Goal: Task Accomplishment & Management: Complete application form

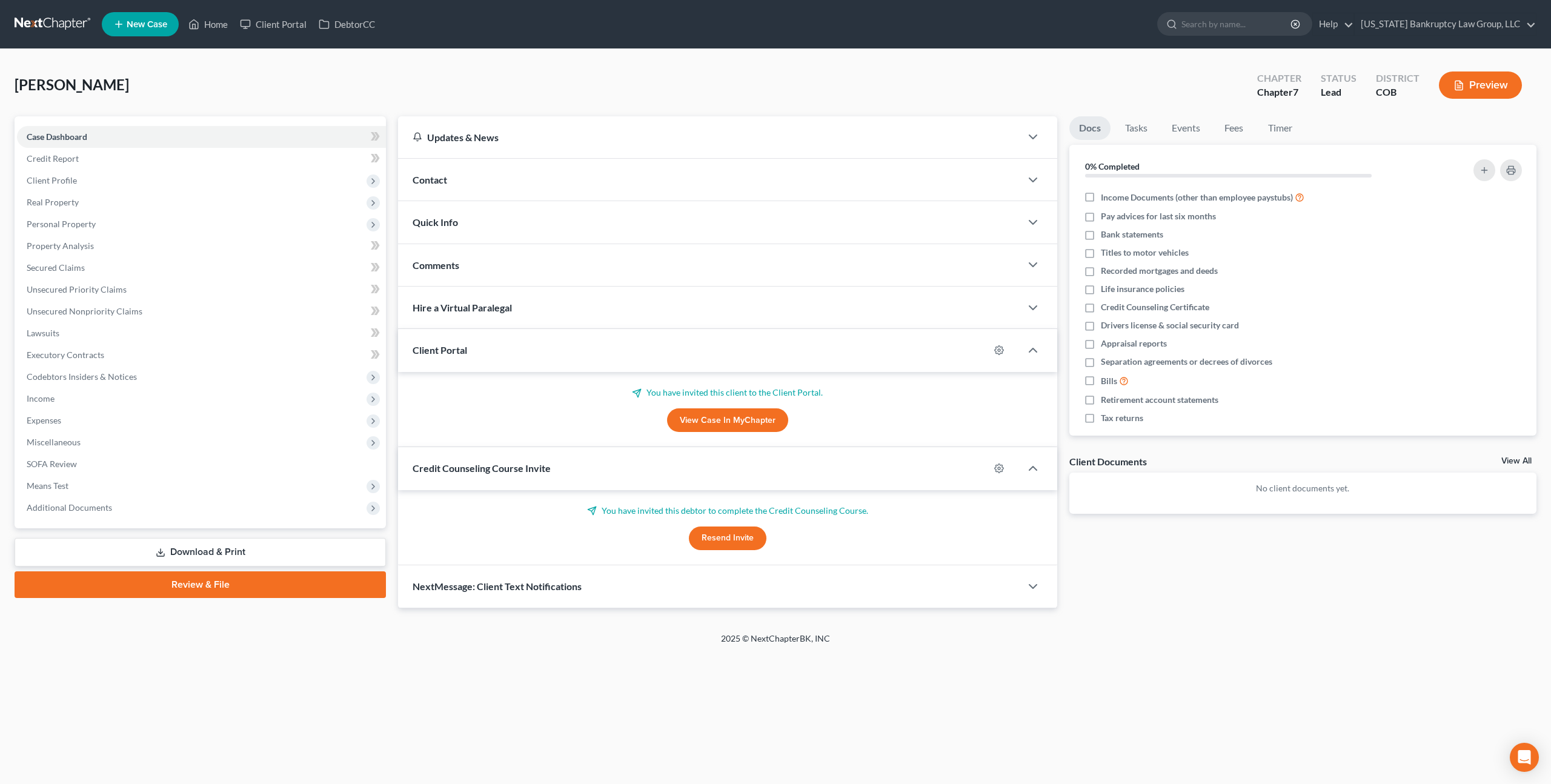
click at [154, 26] on span "New Case" at bounding box center [147, 25] width 41 height 9
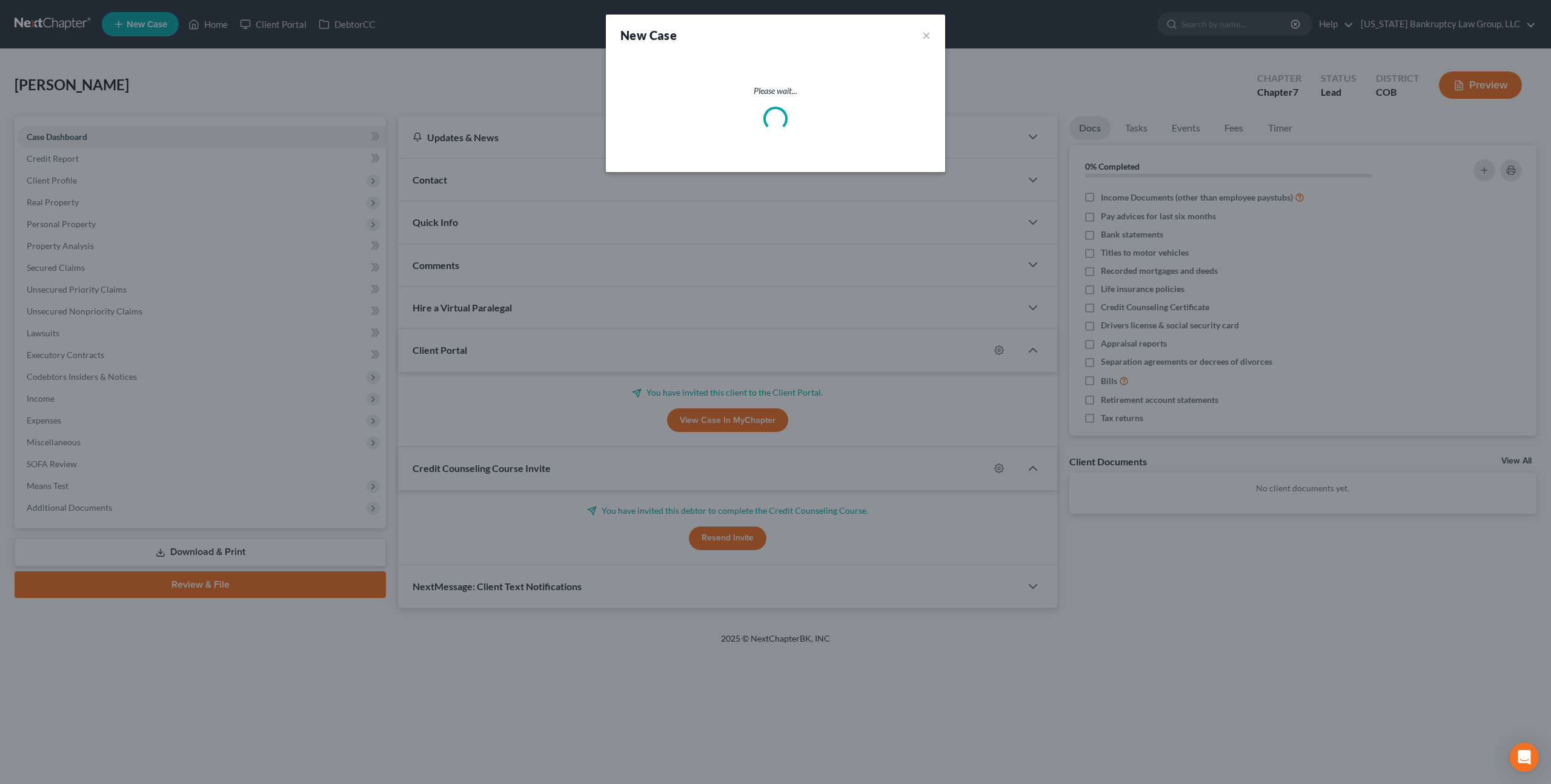
select select "11"
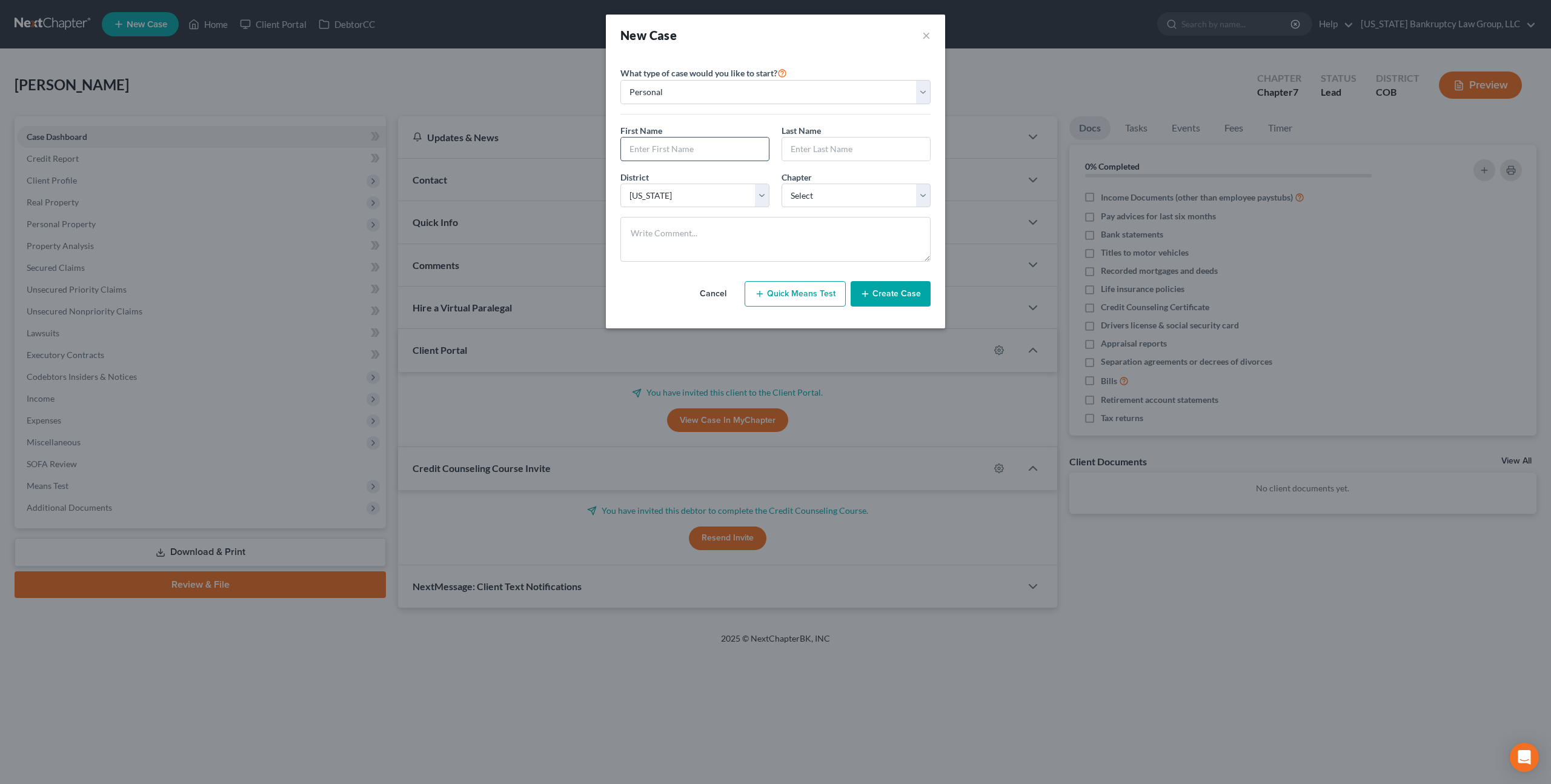
click at [664, 146] on input "text" at bounding box center [695, 148] width 148 height 23
type input "Deanna"
type input "Mendenhall"
click at [825, 202] on select "Select 7 11 12 13" at bounding box center [856, 196] width 149 height 24
select select "0"
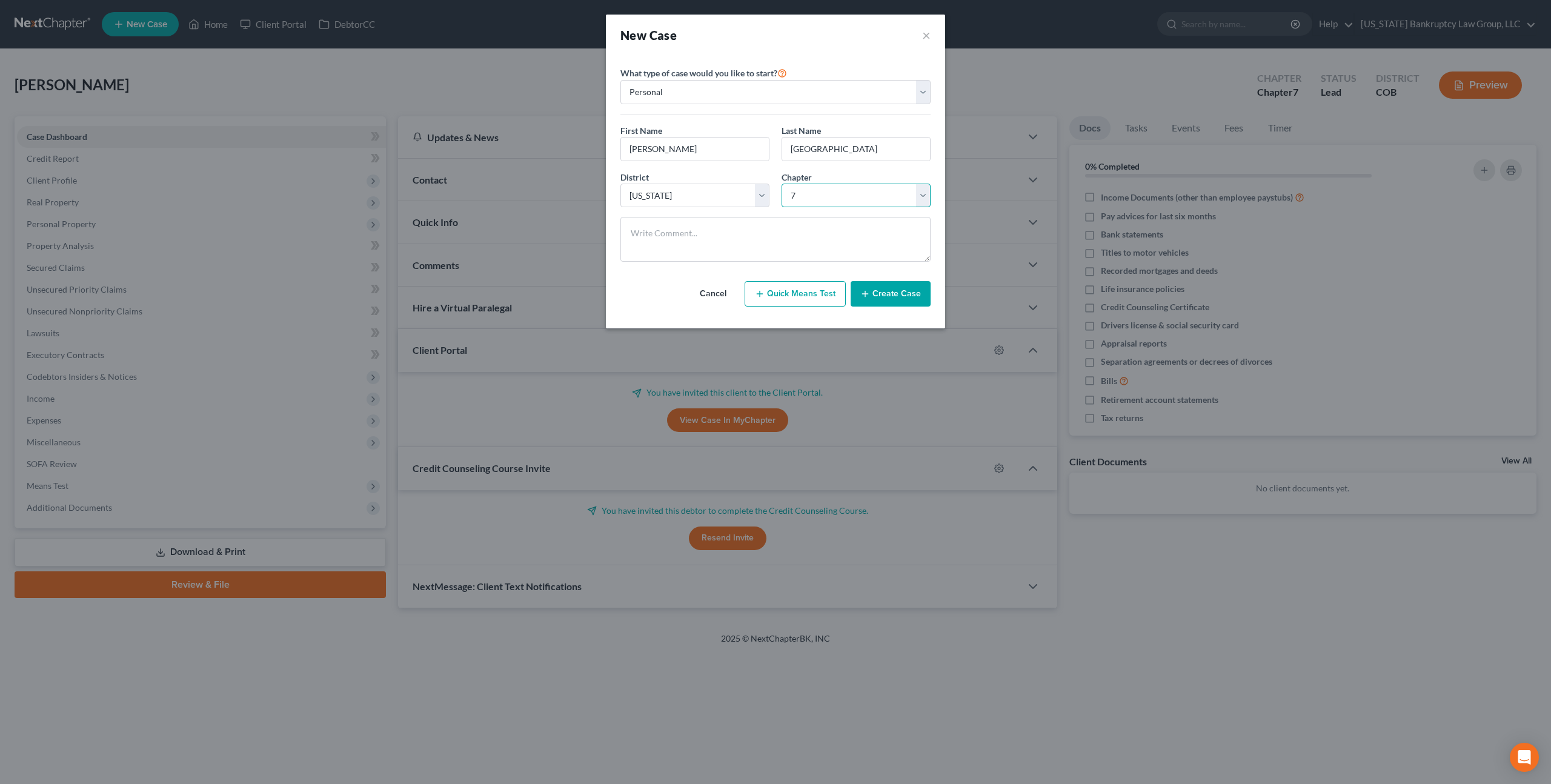
click at [781, 184] on select "Select 7 11 12 13" at bounding box center [856, 196] width 149 height 24
click at [896, 297] on button "Create Case" at bounding box center [891, 294] width 80 height 26
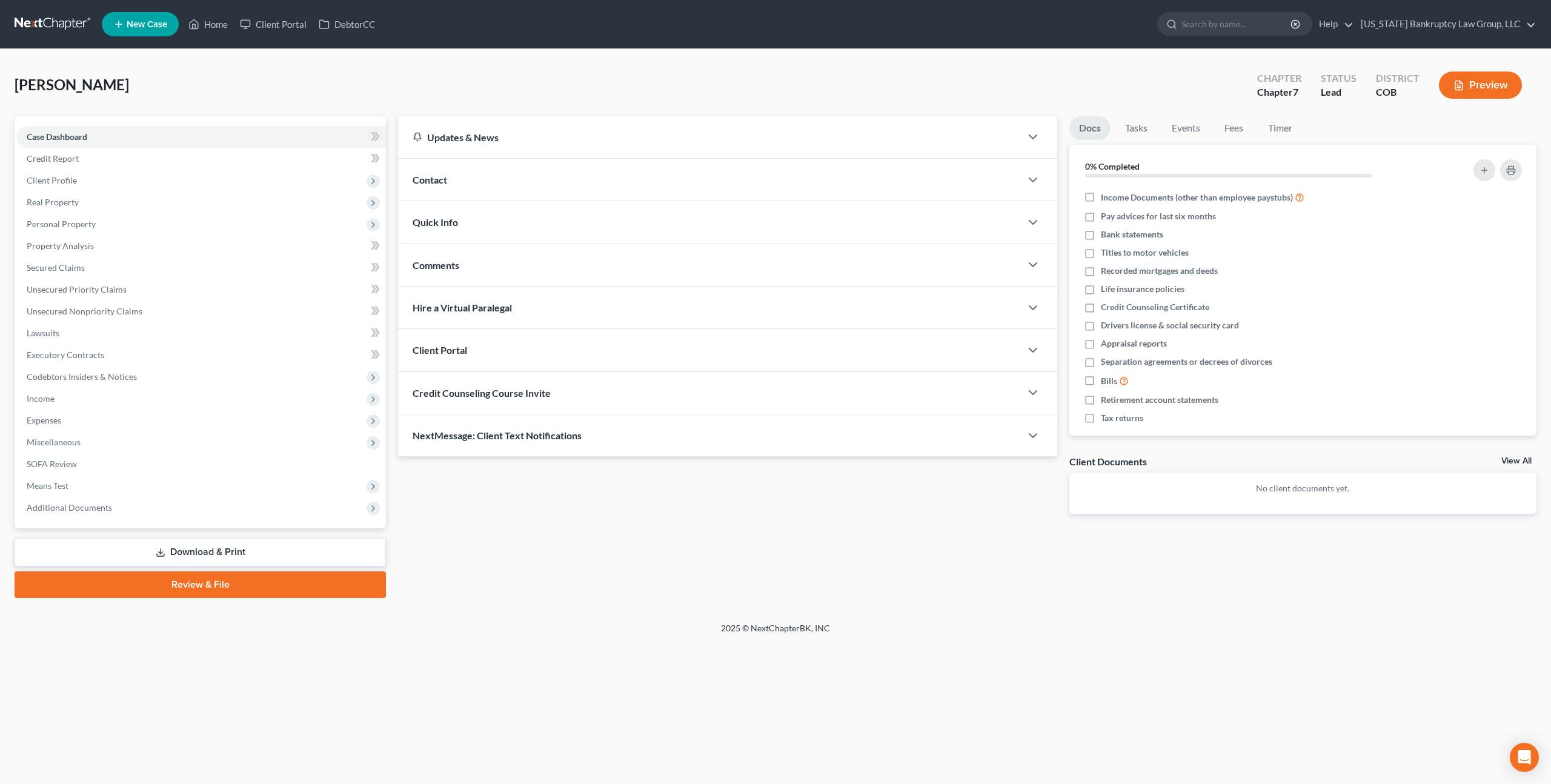
click at [520, 387] on span "Credit Counseling Course Invite" at bounding box center [481, 393] width 138 height 12
click at [523, 434] on input "text" at bounding box center [621, 441] width 415 height 23
paste input "deannalmendenhall@gmail.com"
type input "deannalmendenhall@gmail.com"
click at [855, 441] on button "Send Email" at bounding box center [942, 441] width 202 height 24
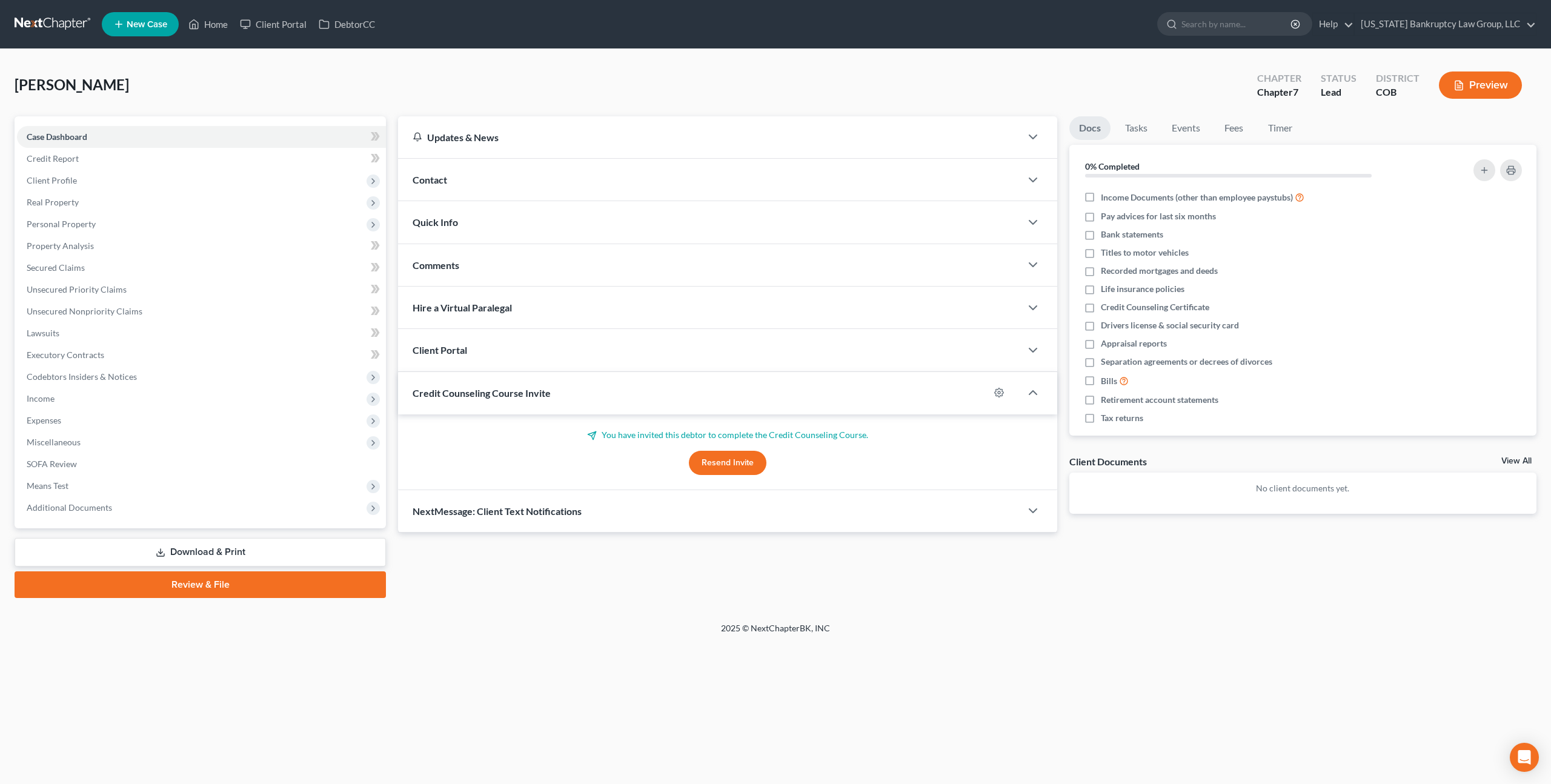
click at [574, 511] on span "NextMessage: Client Text Notifications" at bounding box center [497, 511] width 169 height 12
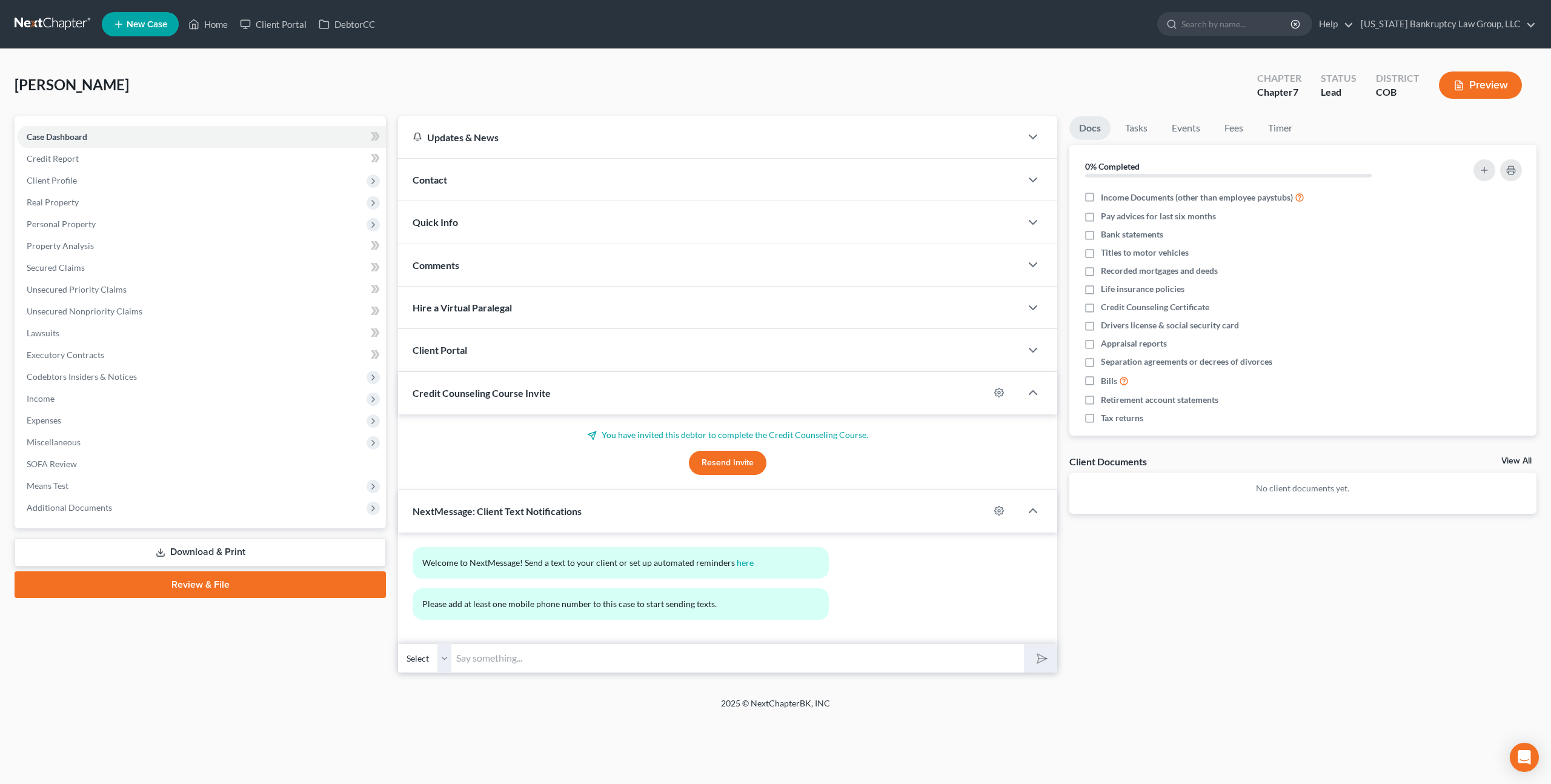
click at [517, 354] on div "Client Portal" at bounding box center [709, 350] width 622 height 42
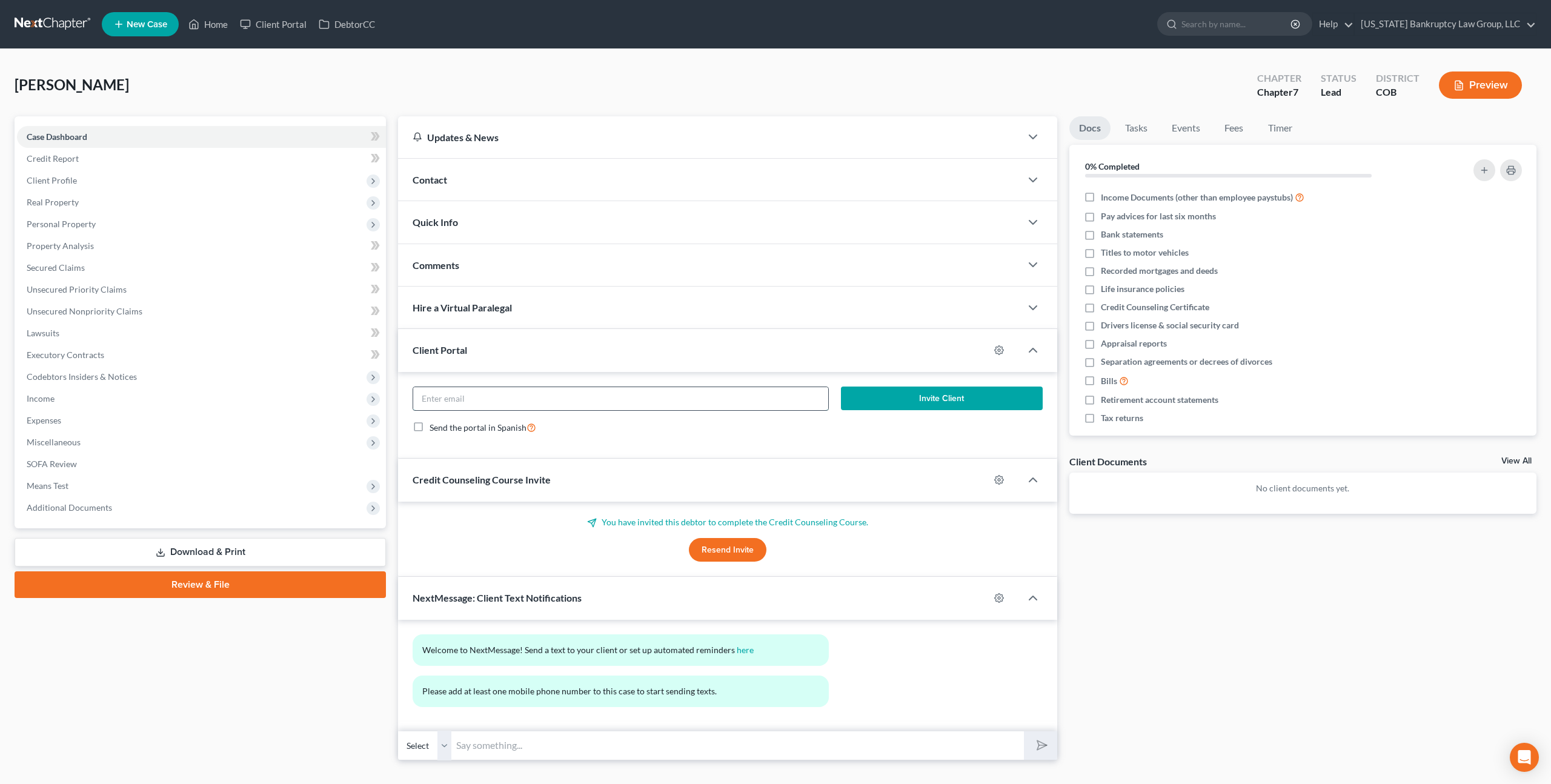
click at [535, 396] on input "email" at bounding box center [621, 398] width 415 height 23
paste input "deannalmendenhall@gmail.com"
type input "deannalmendenhall@gmail.com"
click at [896, 396] on button "Invite Client" at bounding box center [942, 398] width 202 height 24
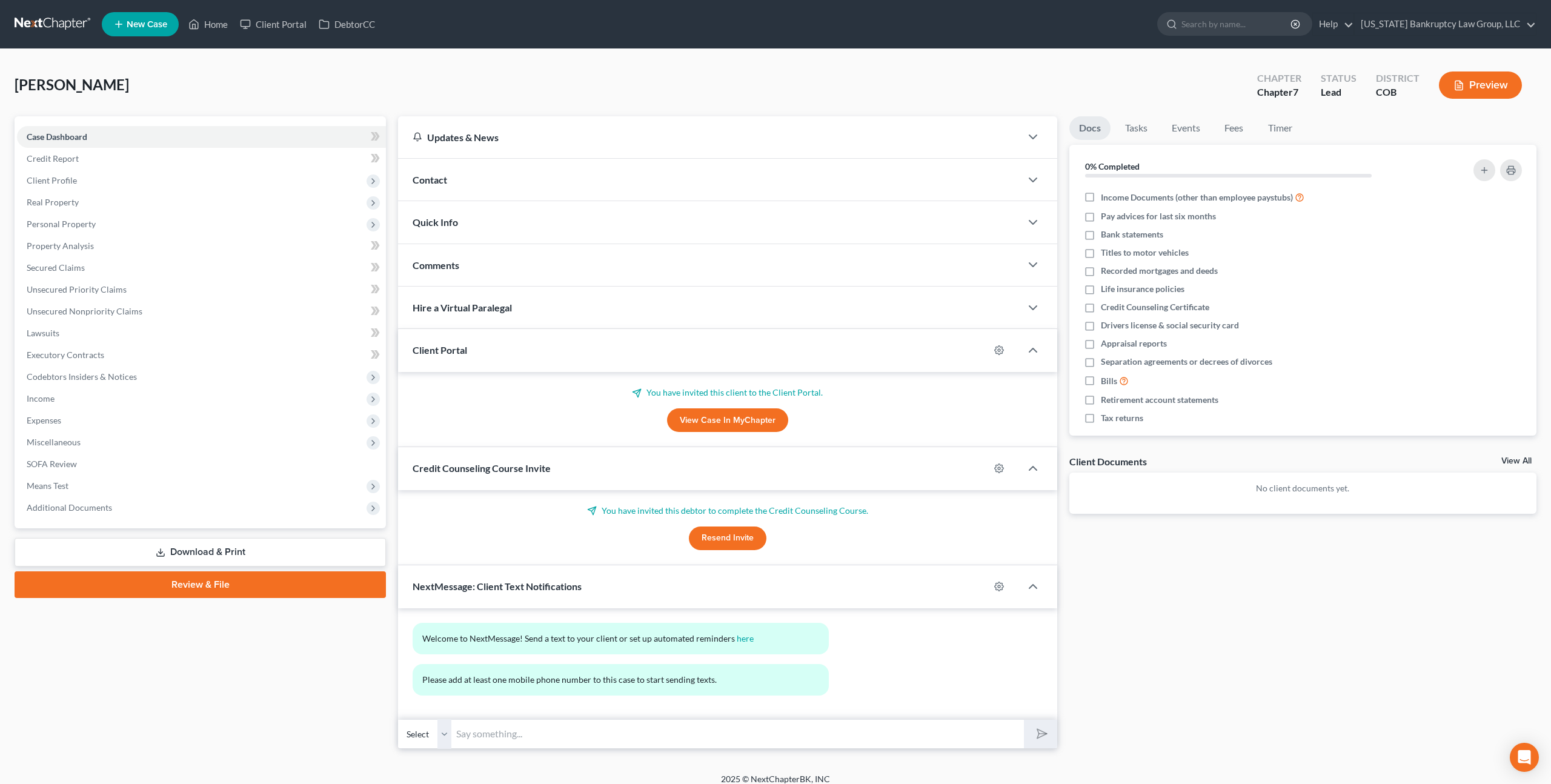
click at [78, 24] on link at bounding box center [53, 24] width 78 height 22
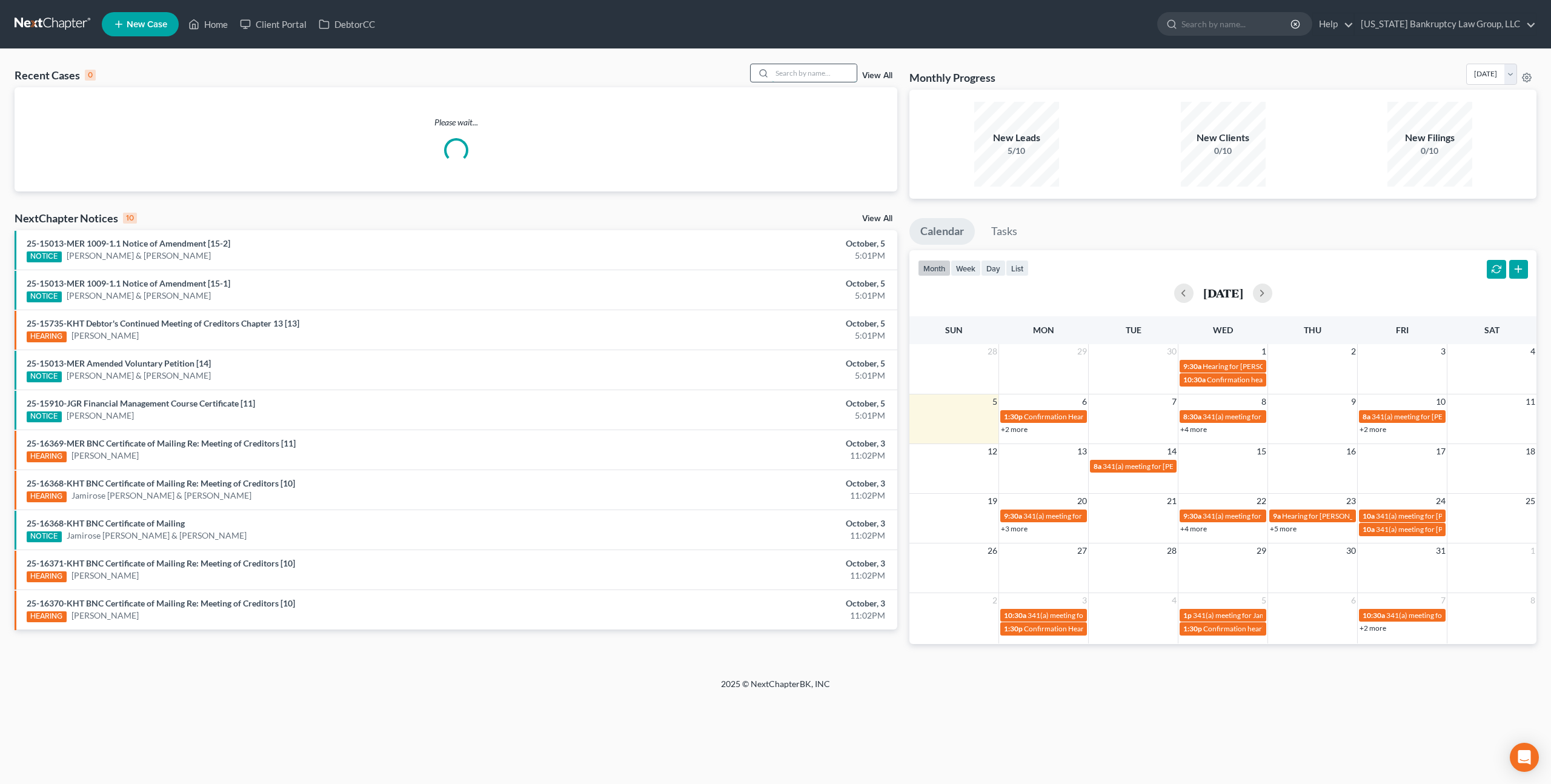
click at [806, 73] on input "search" at bounding box center [814, 73] width 85 height 18
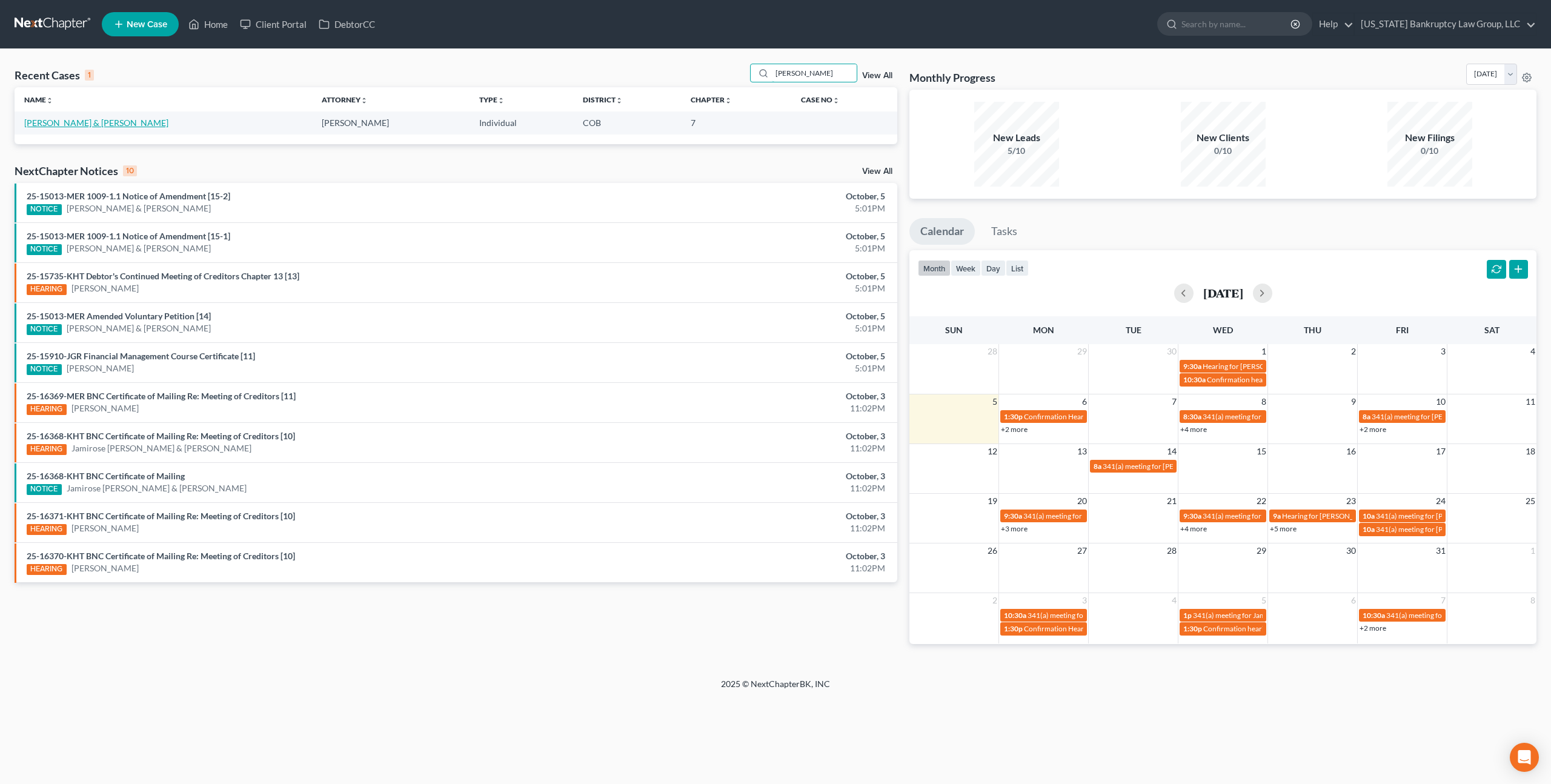
type input "[PERSON_NAME]"
click at [92, 122] on link "[PERSON_NAME] & [PERSON_NAME]" at bounding box center [96, 123] width 145 height 10
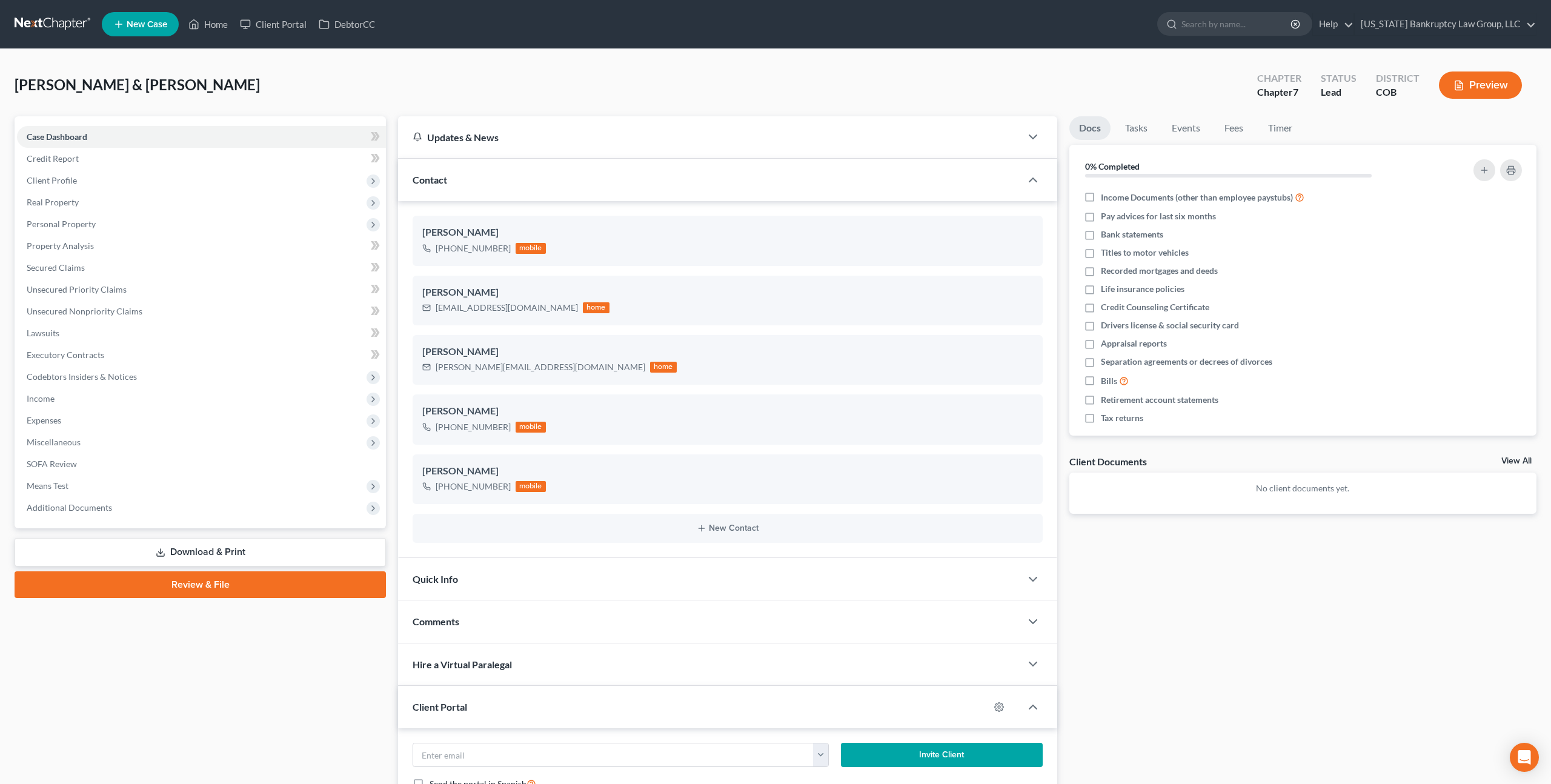
click at [66, 23] on link at bounding box center [53, 24] width 78 height 22
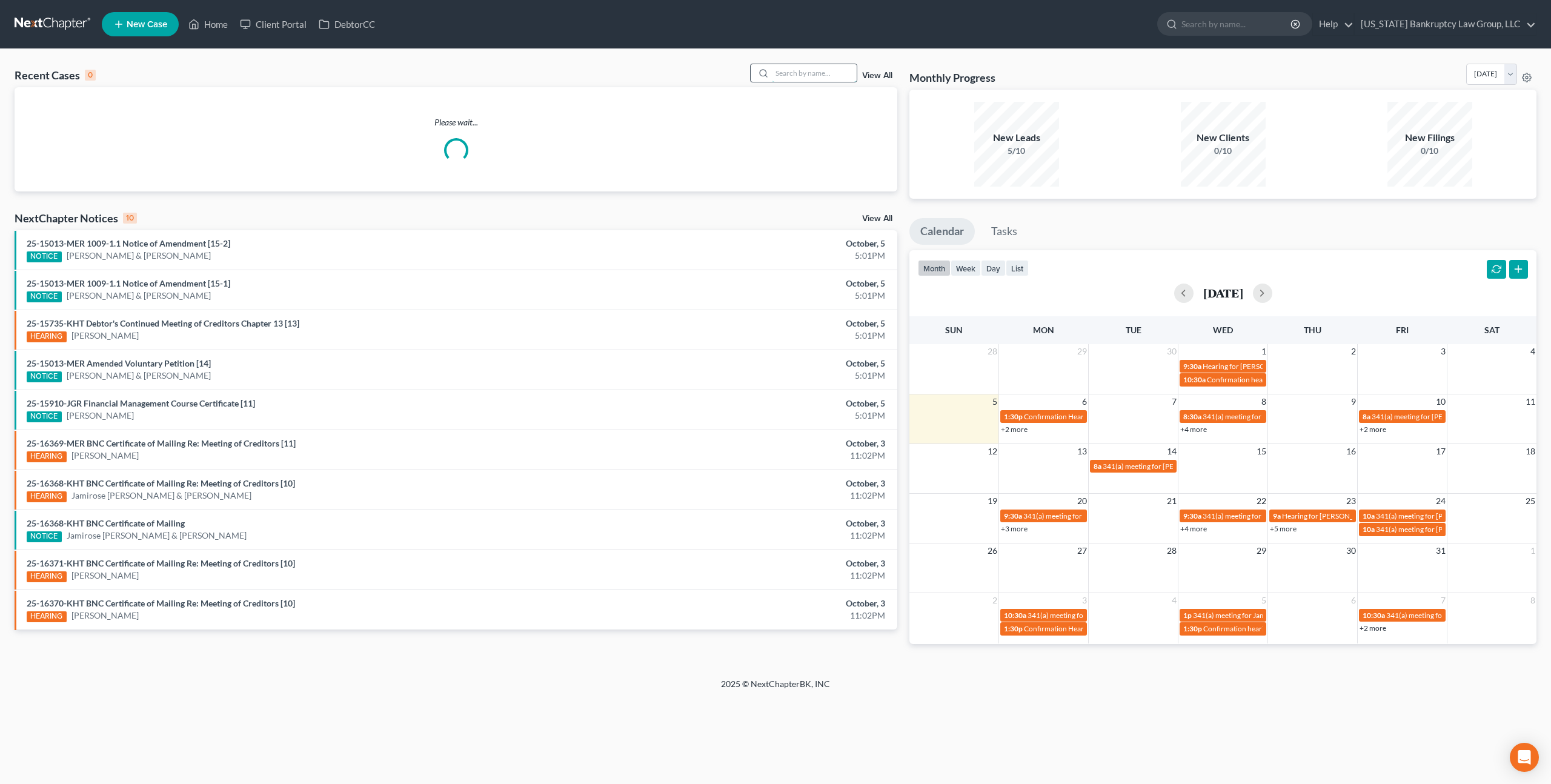
click at [789, 75] on input "search" at bounding box center [814, 73] width 85 height 18
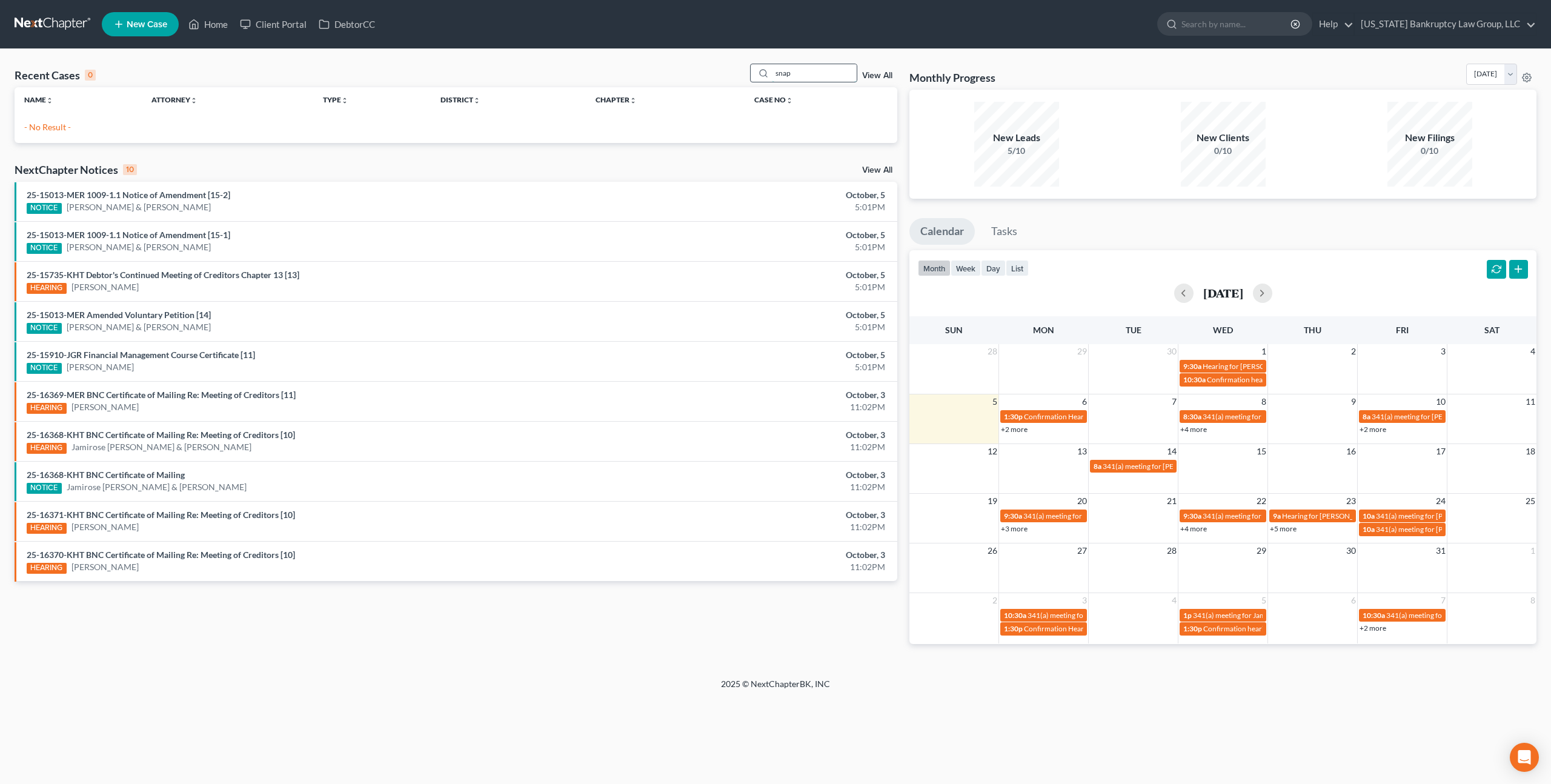
click at [792, 74] on input "snap" at bounding box center [814, 73] width 85 height 18
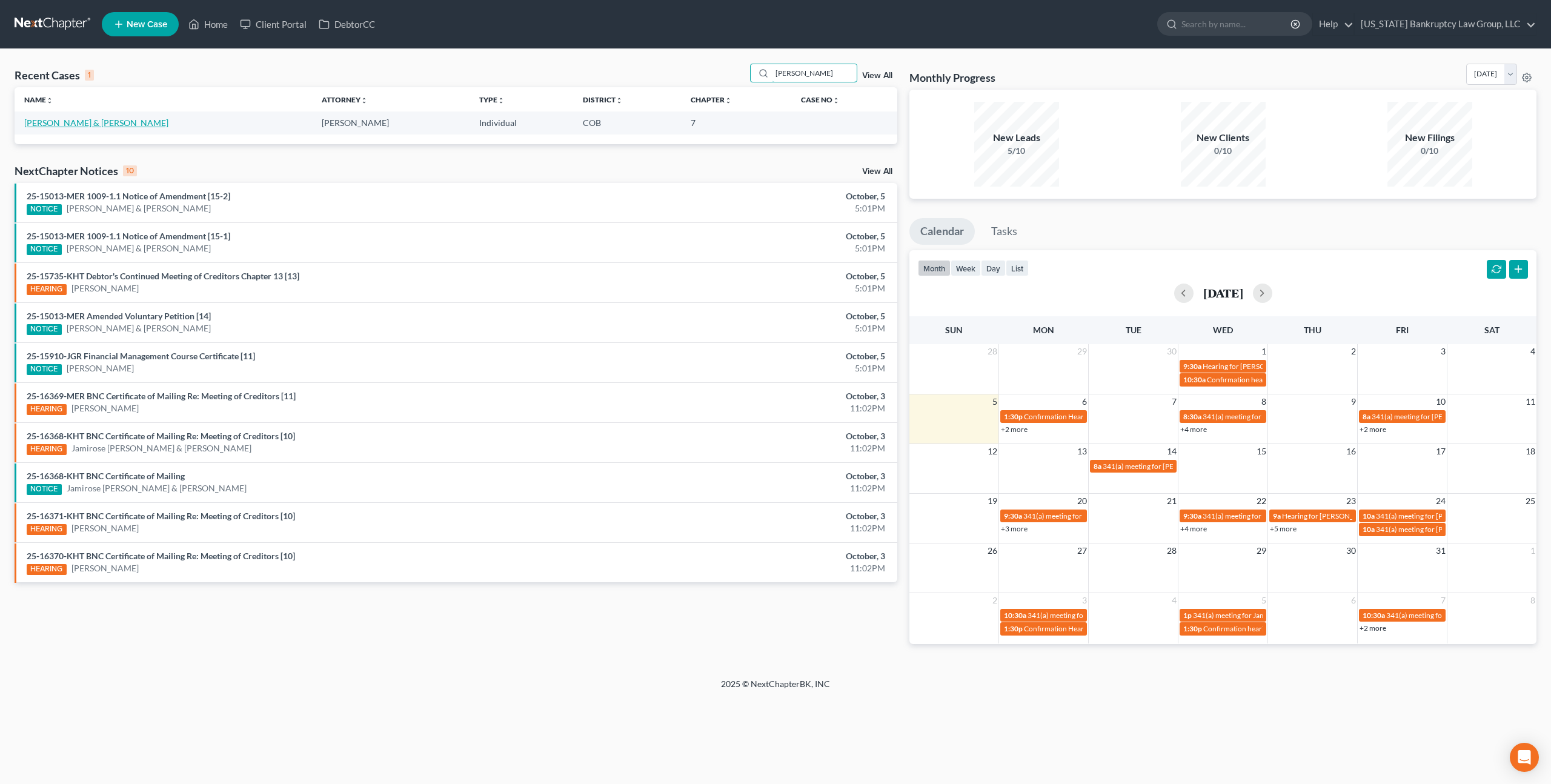
type input "medina"
click at [94, 126] on link "Medina, Ray & Silvia" at bounding box center [96, 123] width 145 height 10
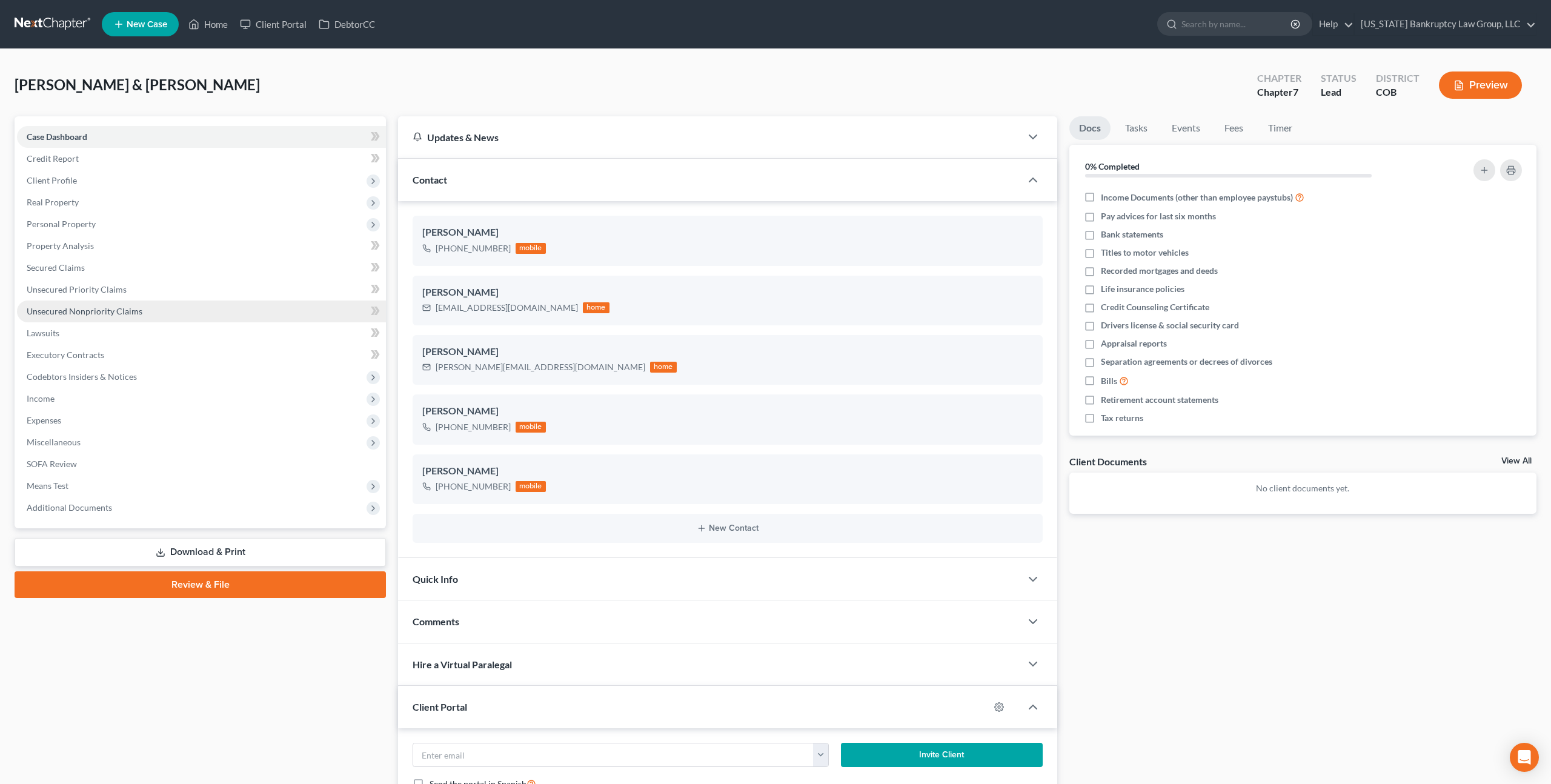
click at [82, 309] on span "Unsecured Nonpriority Claims" at bounding box center [84, 311] width 116 height 10
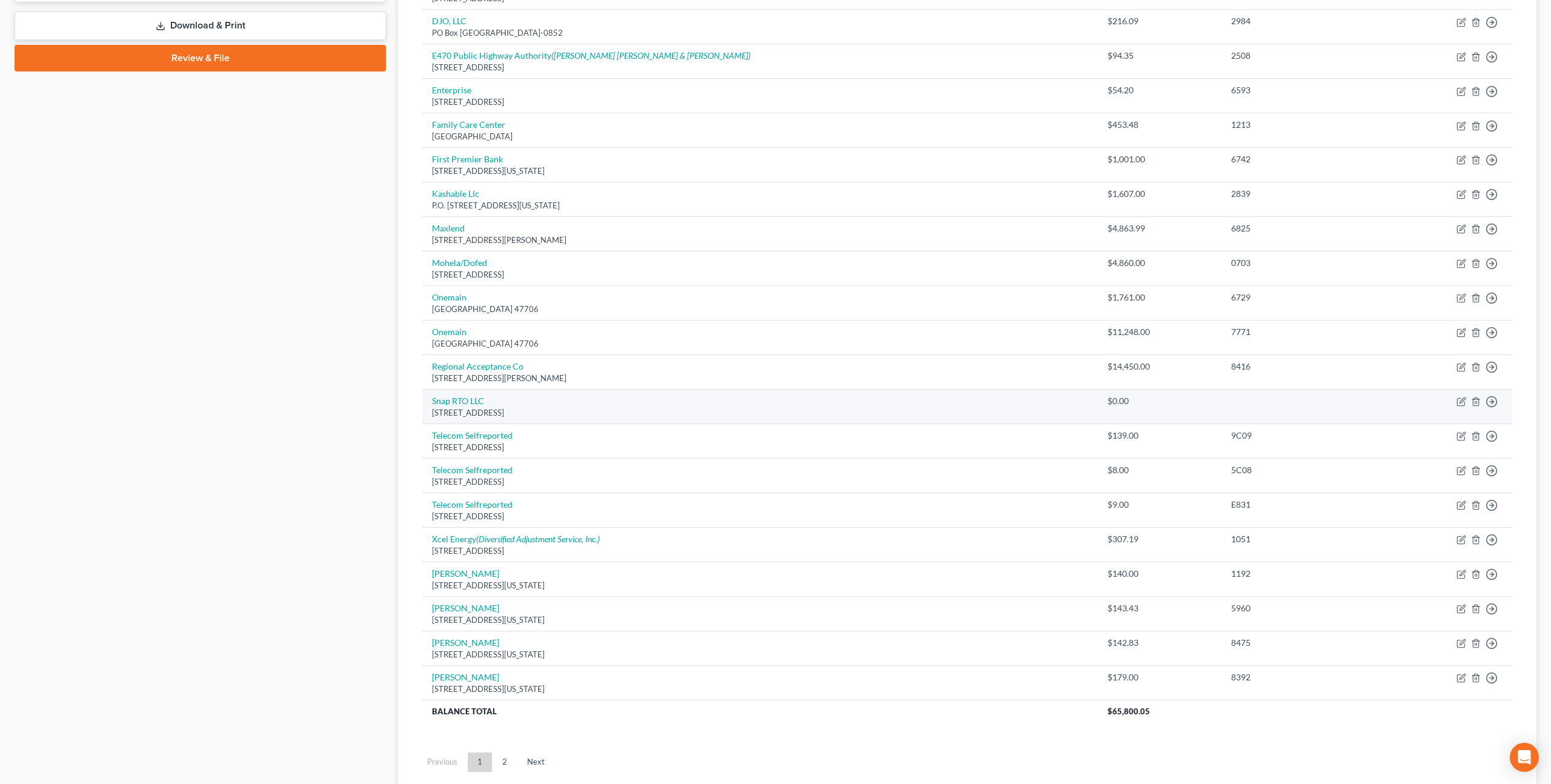
scroll to position [528, 0]
click at [464, 396] on link "Snap RTO LLC" at bounding box center [458, 399] width 52 height 10
select select "46"
select select "0"
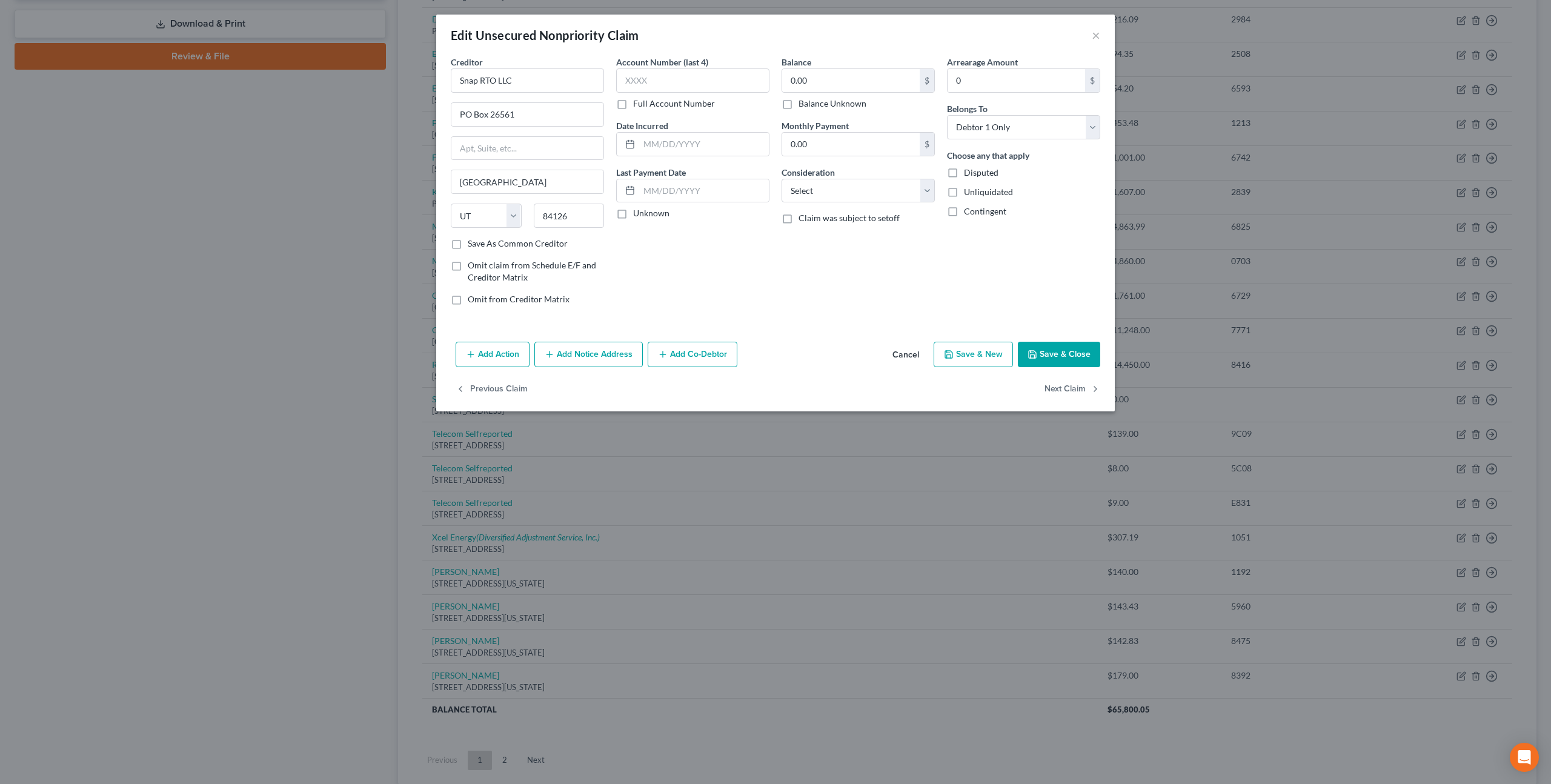
click at [468, 247] on label "Save As Common Creditor" at bounding box center [517, 243] width 100 height 12
click at [473, 245] on input "Save As Common Creditor" at bounding box center [477, 241] width 8 height 8
click at [1034, 351] on icon "button" at bounding box center [1032, 354] width 10 height 10
checkbox input "false"
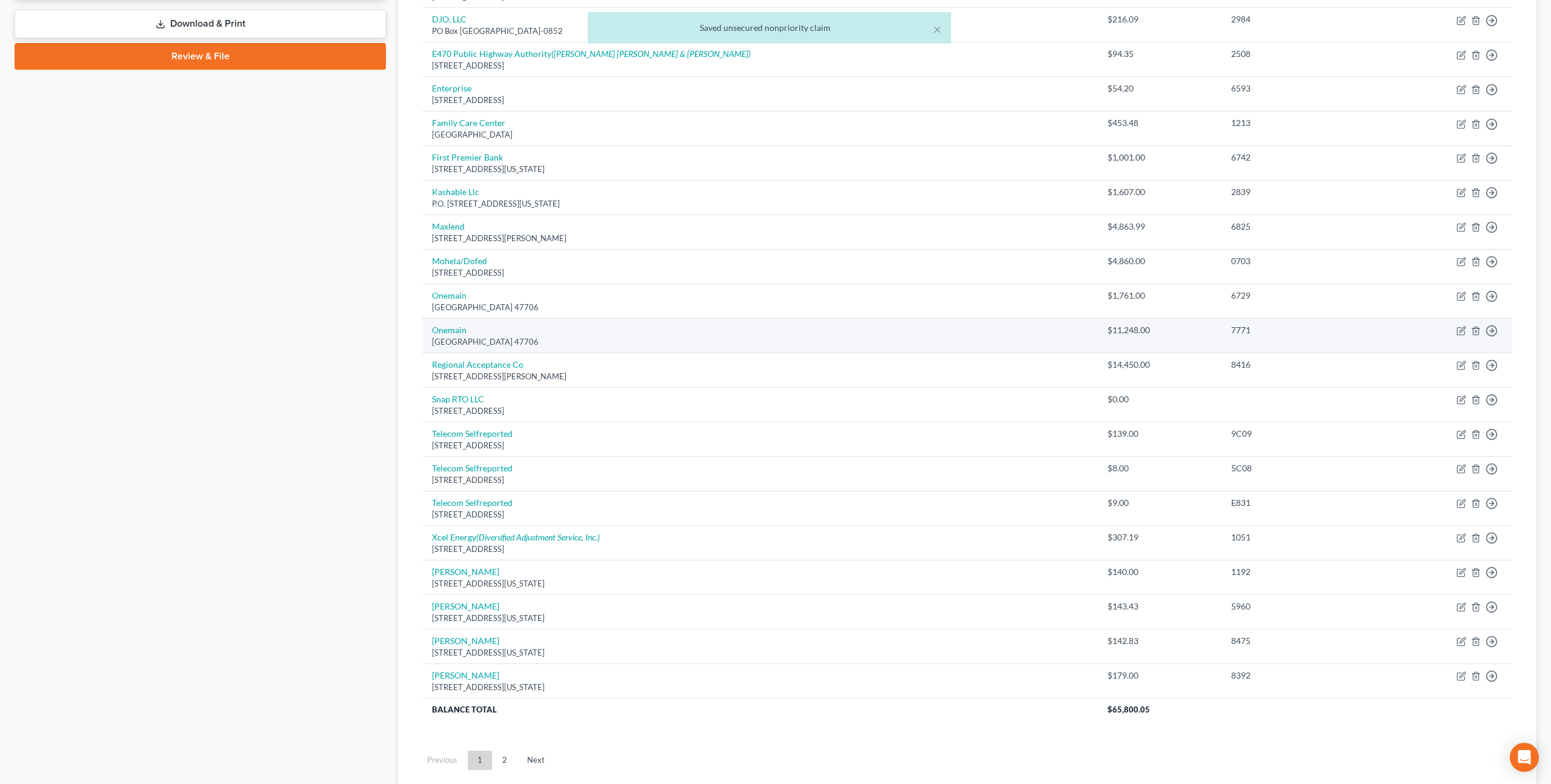
scroll to position [0, 0]
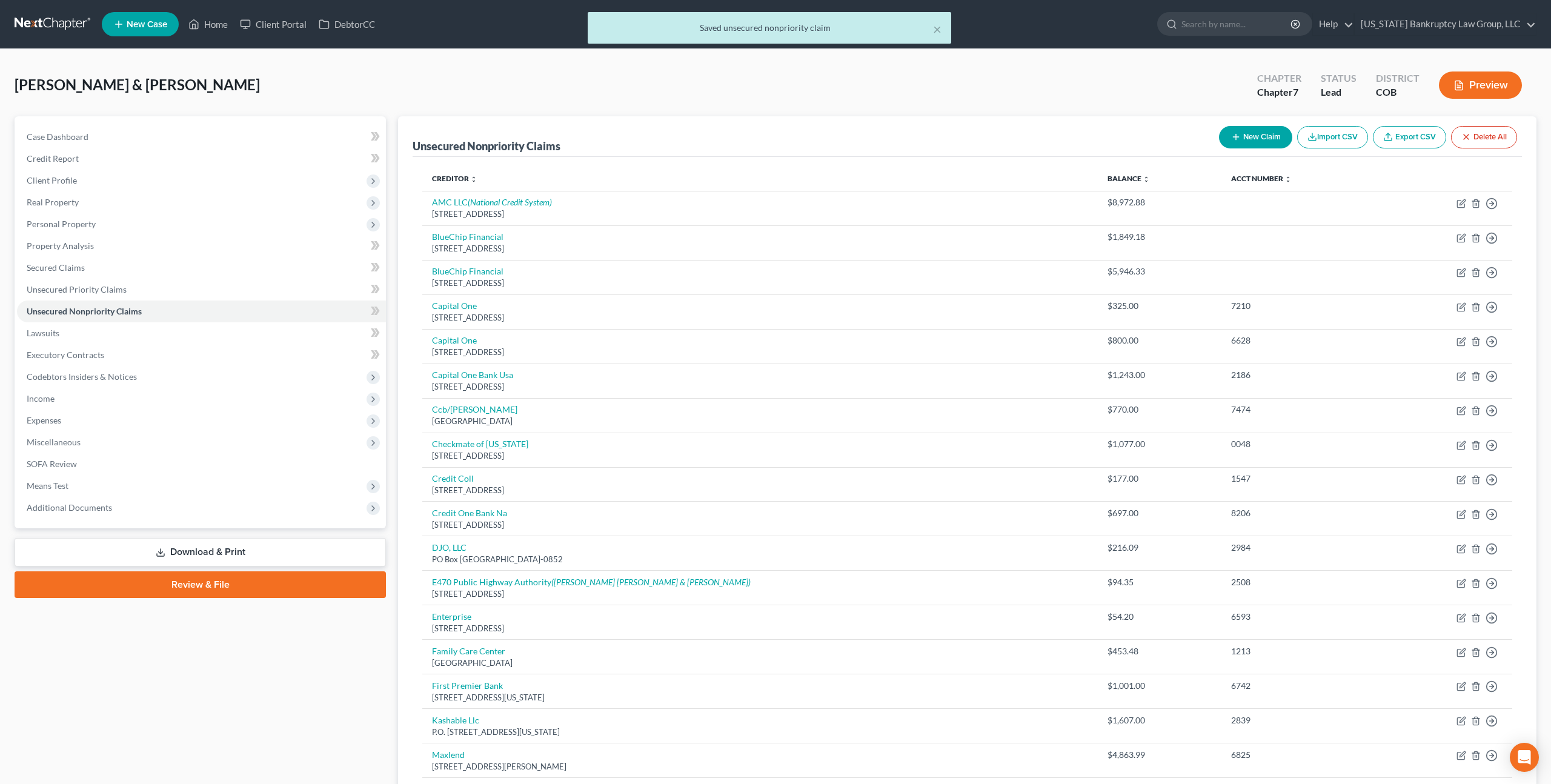
click at [1249, 144] on button "New Claim" at bounding box center [1255, 137] width 73 height 22
select select "2"
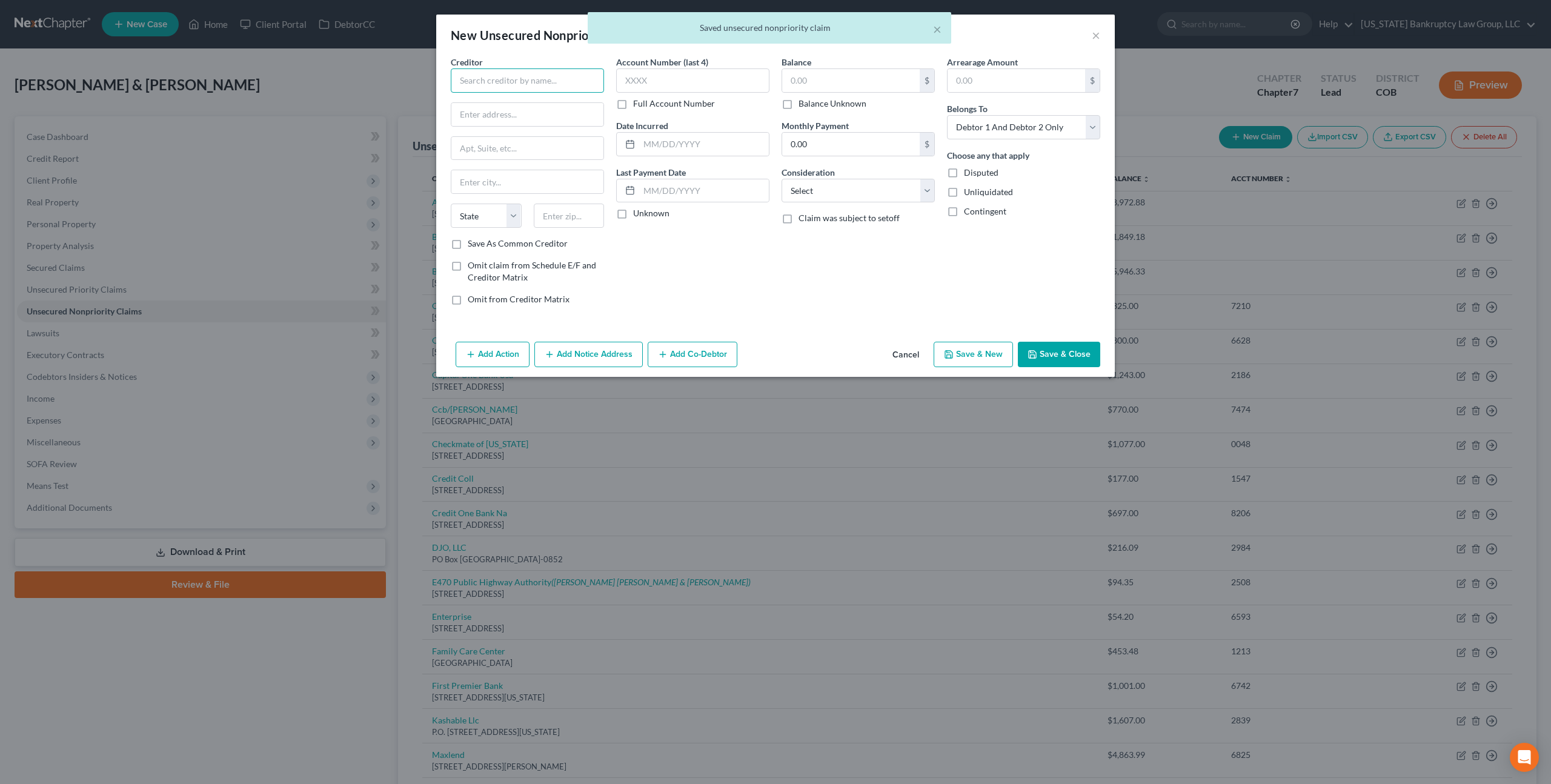
click at [500, 86] on input "text" at bounding box center [527, 80] width 153 height 24
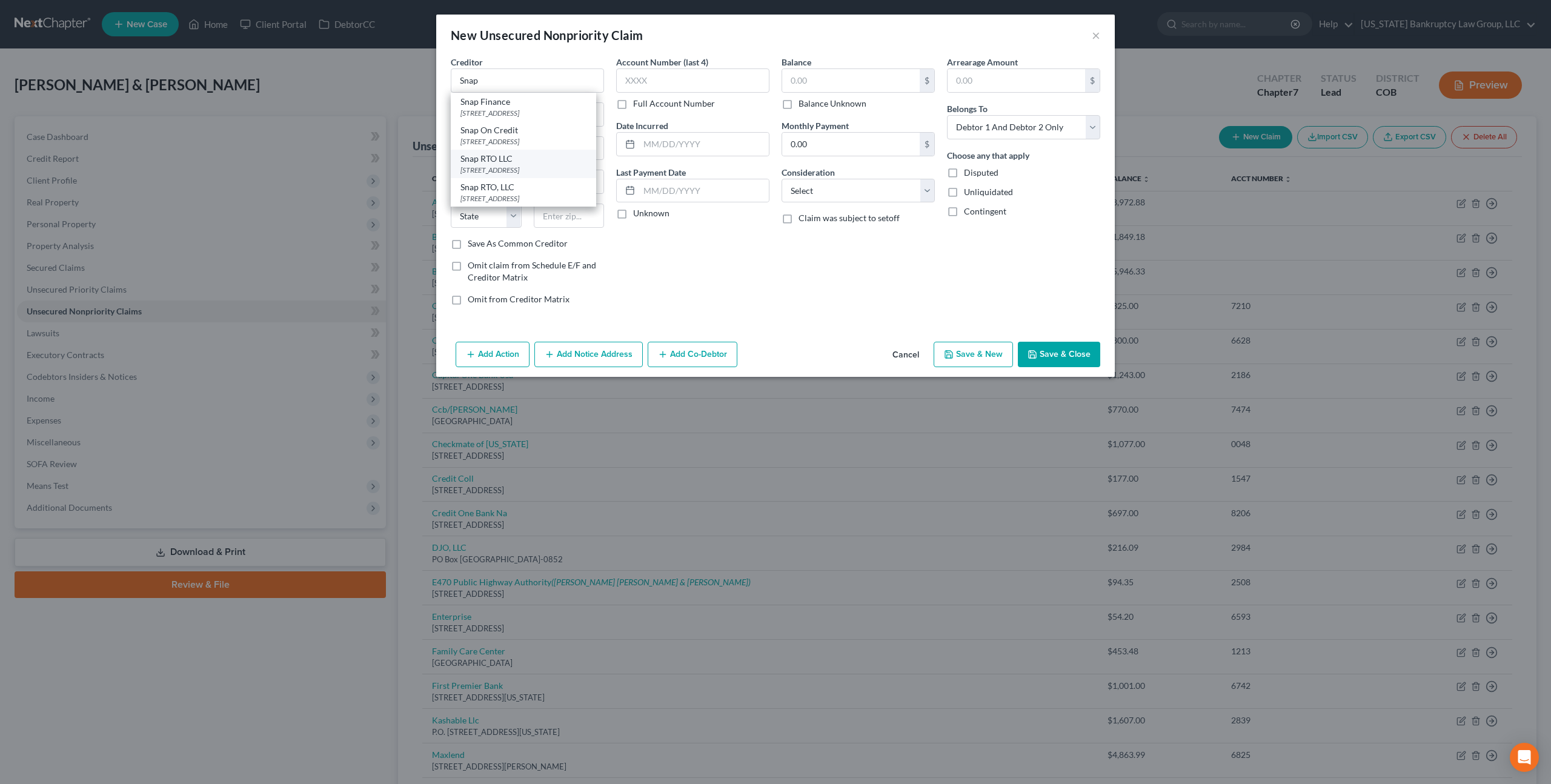
click at [517, 163] on div "Snap RTO LLC" at bounding box center [523, 158] width 126 height 12
type input "Snap RTO LLC"
type input "PO Box 26561"
type input "Salt Lake City"
select select "46"
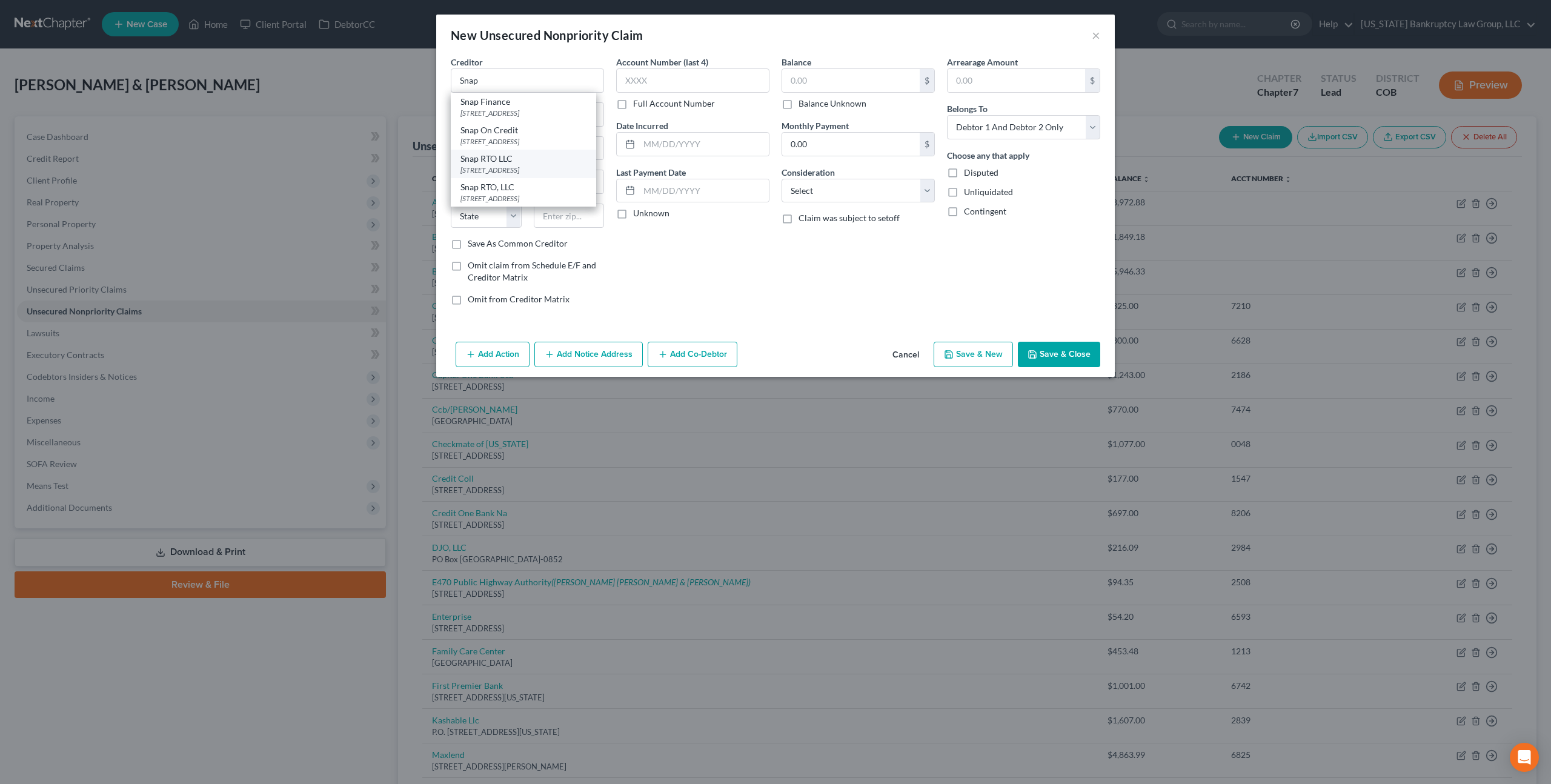
type input "84126"
click at [637, 82] on input "text" at bounding box center [692, 80] width 153 height 24
type input "VKCO"
click at [793, 77] on input "text" at bounding box center [851, 80] width 137 height 23
type input "5,335.18"
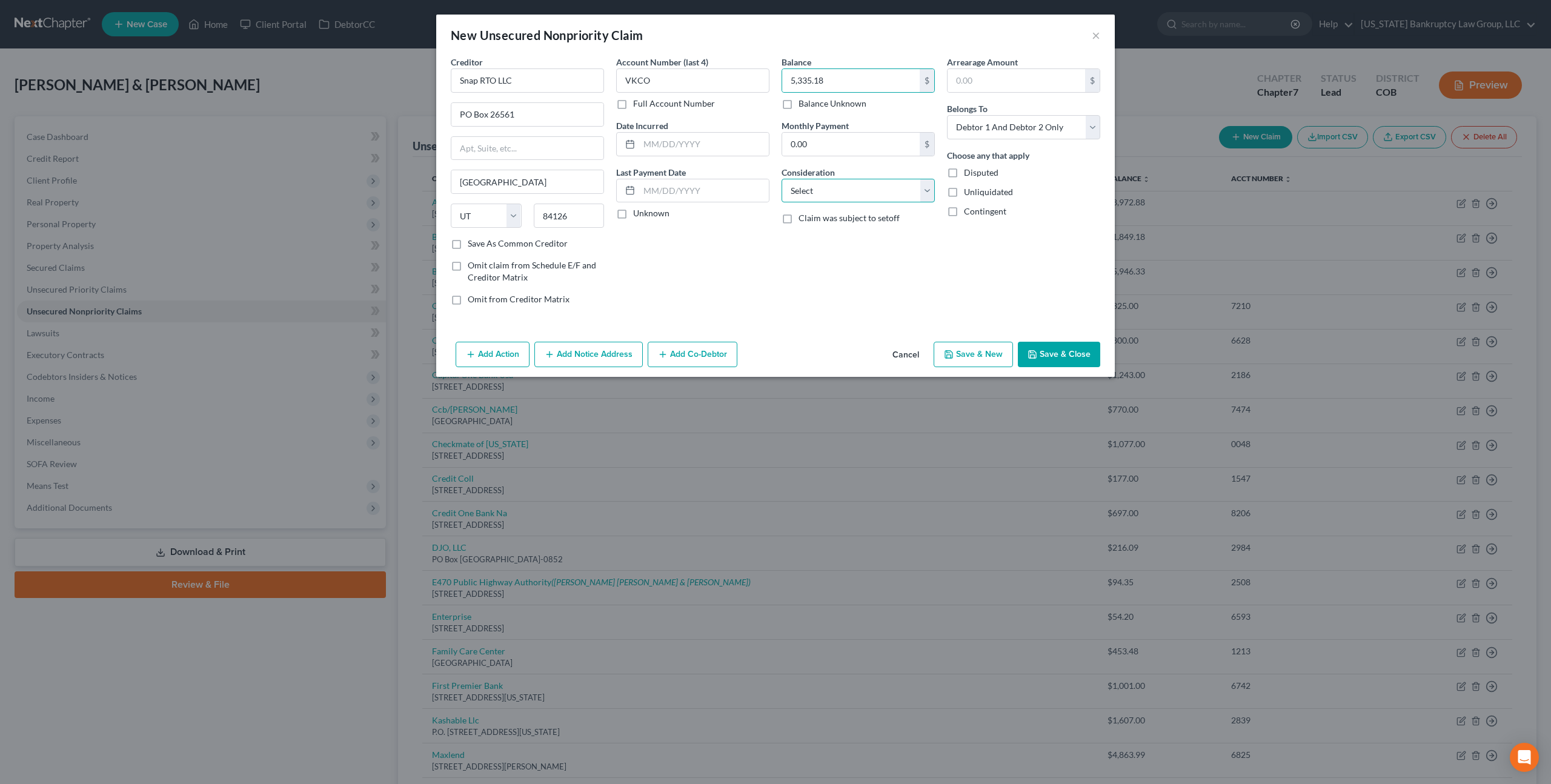
click at [850, 194] on select "Select Cable / Satellite Services Collection Agency Credit Card Debt Debt Couns…" at bounding box center [858, 190] width 153 height 24
select select "10"
click at [781, 179] on select "Select Cable / Satellite Services Collection Agency Credit Card Debt Debt Couns…" at bounding box center [858, 190] width 153 height 24
click at [1038, 127] on select "Select Debtor 1 Only Debtor 2 Only Debtor 1 And Debtor 2 Only At Least One Of T…" at bounding box center [1023, 127] width 153 height 24
select select "0"
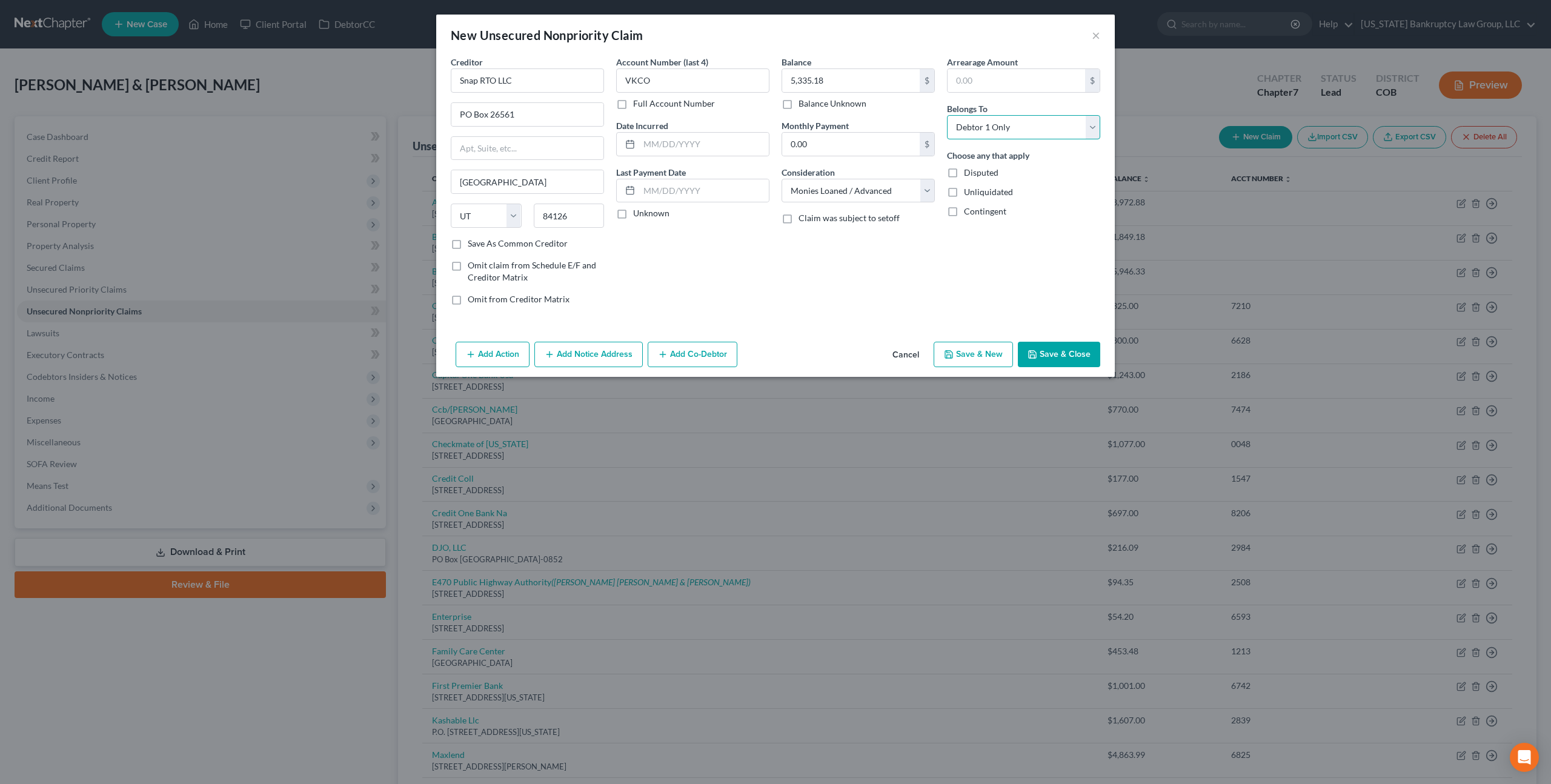
click at [947, 115] on select "Select Debtor 1 Only Debtor 2 Only Debtor 1 And Debtor 2 Only At Least One Of T…" at bounding box center [1023, 127] width 153 height 24
click at [1046, 356] on button "Save & Close" at bounding box center [1059, 354] width 82 height 26
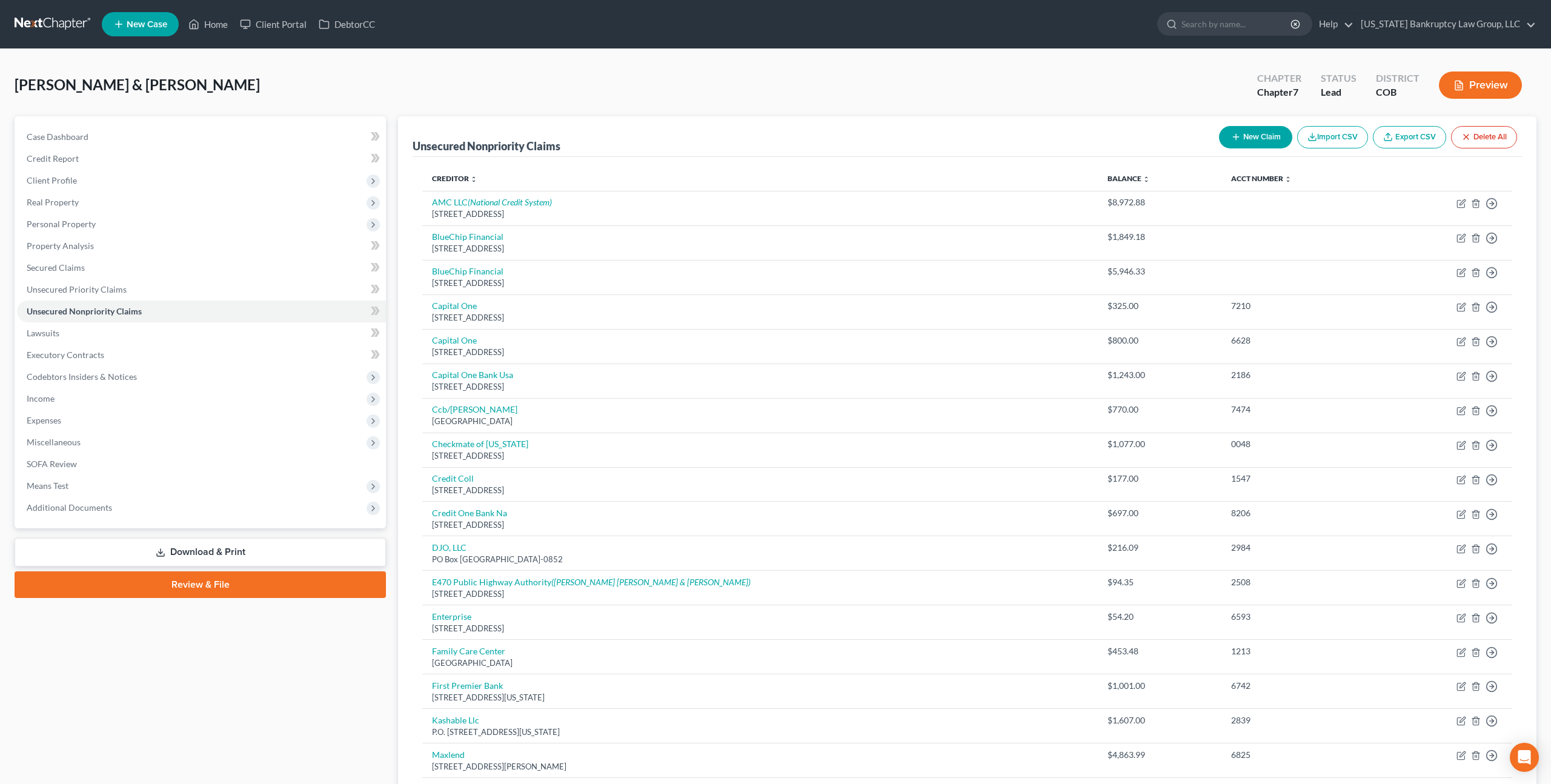
click at [1250, 139] on button "New Claim" at bounding box center [1255, 137] width 73 height 22
select select "2"
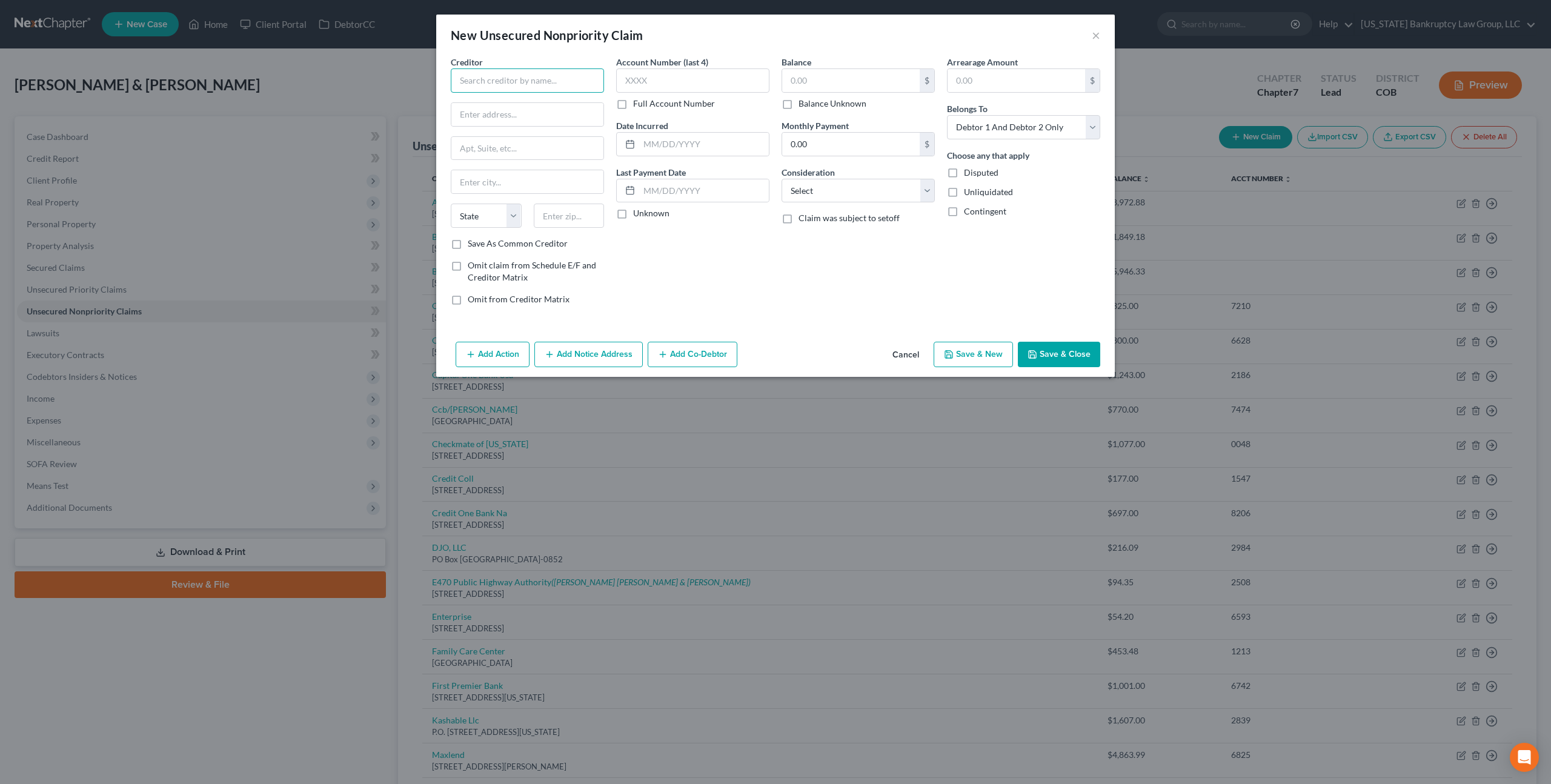
click at [502, 81] on input "text" at bounding box center [527, 80] width 153 height 24
type input "Comenity Capital Bank"
type input "PO Box 650965"
type input "Dallas"
select select "45"
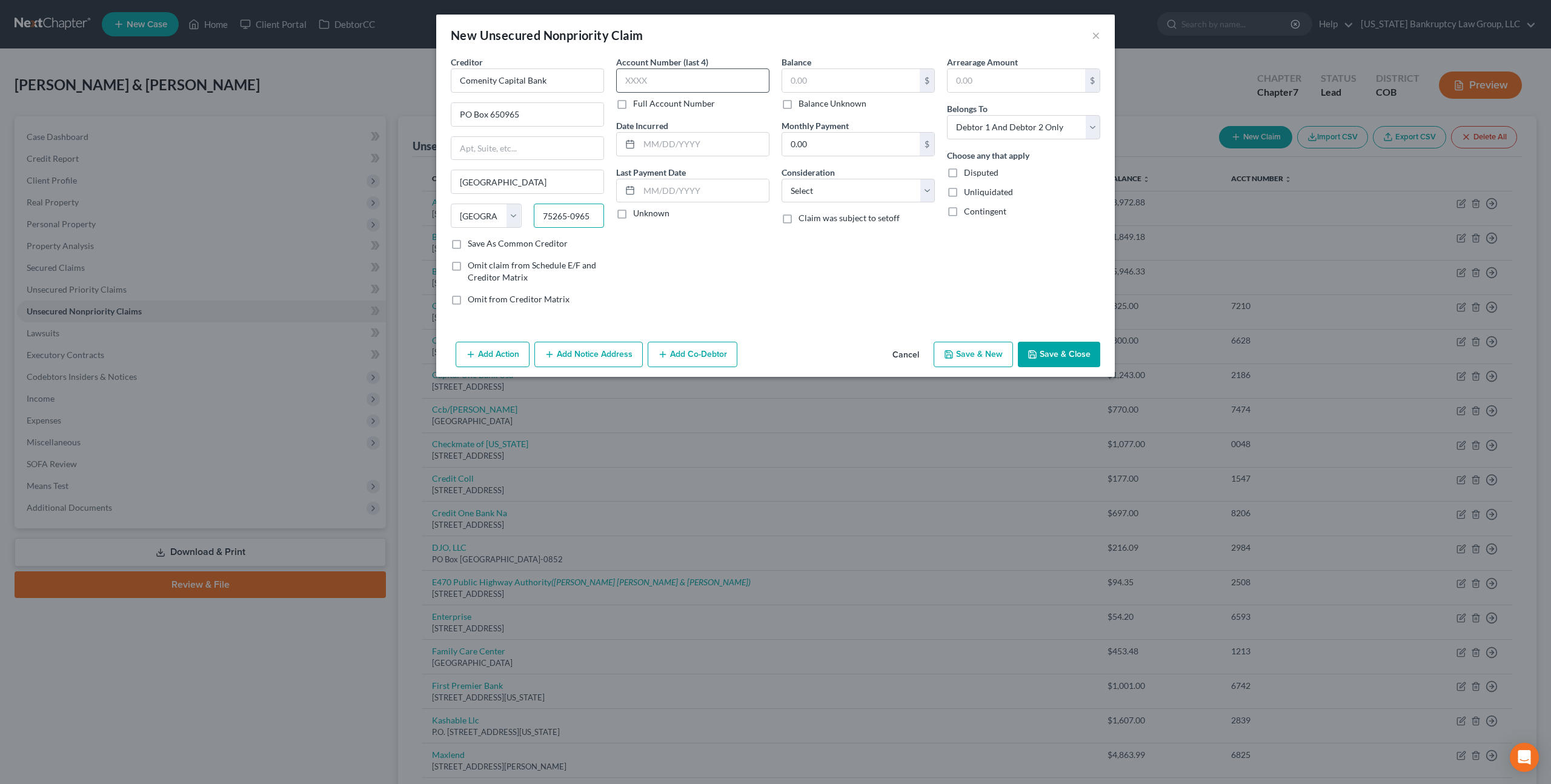
type input "75265-0965"
click at [639, 79] on input "text" at bounding box center [692, 80] width 153 height 24
click at [790, 84] on input "text" at bounding box center [851, 80] width 137 height 23
click at [634, 80] on input "text" at bounding box center [692, 80] width 153 height 24
type input "XXXX"
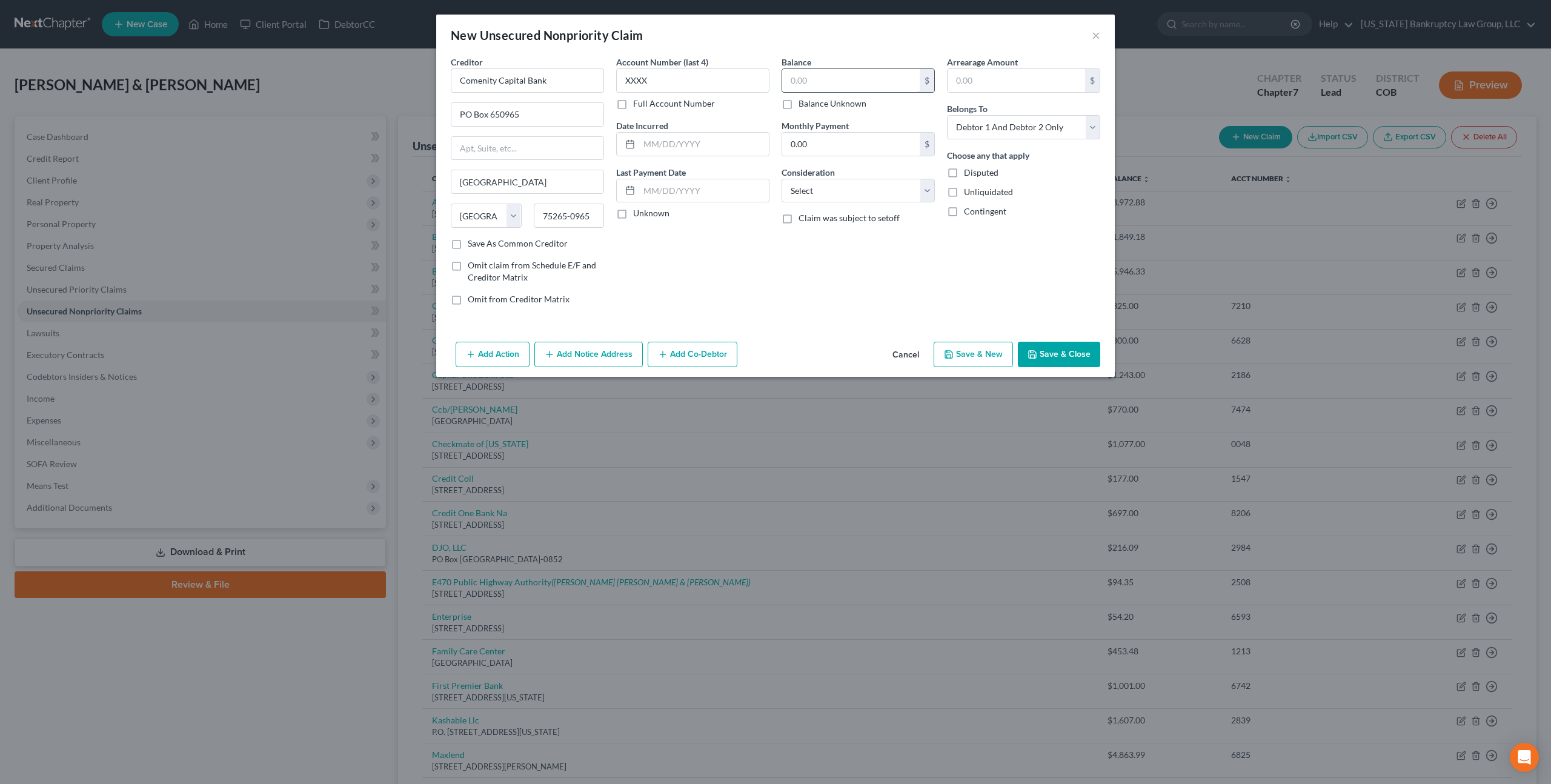
click at [793, 83] on input "text" at bounding box center [851, 80] width 137 height 23
type input "594.58"
click at [857, 194] on select "Select Cable / Satellite Services Collection Agency Credit Card Debt Debt Couns…" at bounding box center [858, 190] width 153 height 24
select select "2"
click at [781, 179] on select "Select Cable / Satellite Services Collection Agency Credit Card Debt Debt Couns…" at bounding box center [858, 190] width 153 height 24
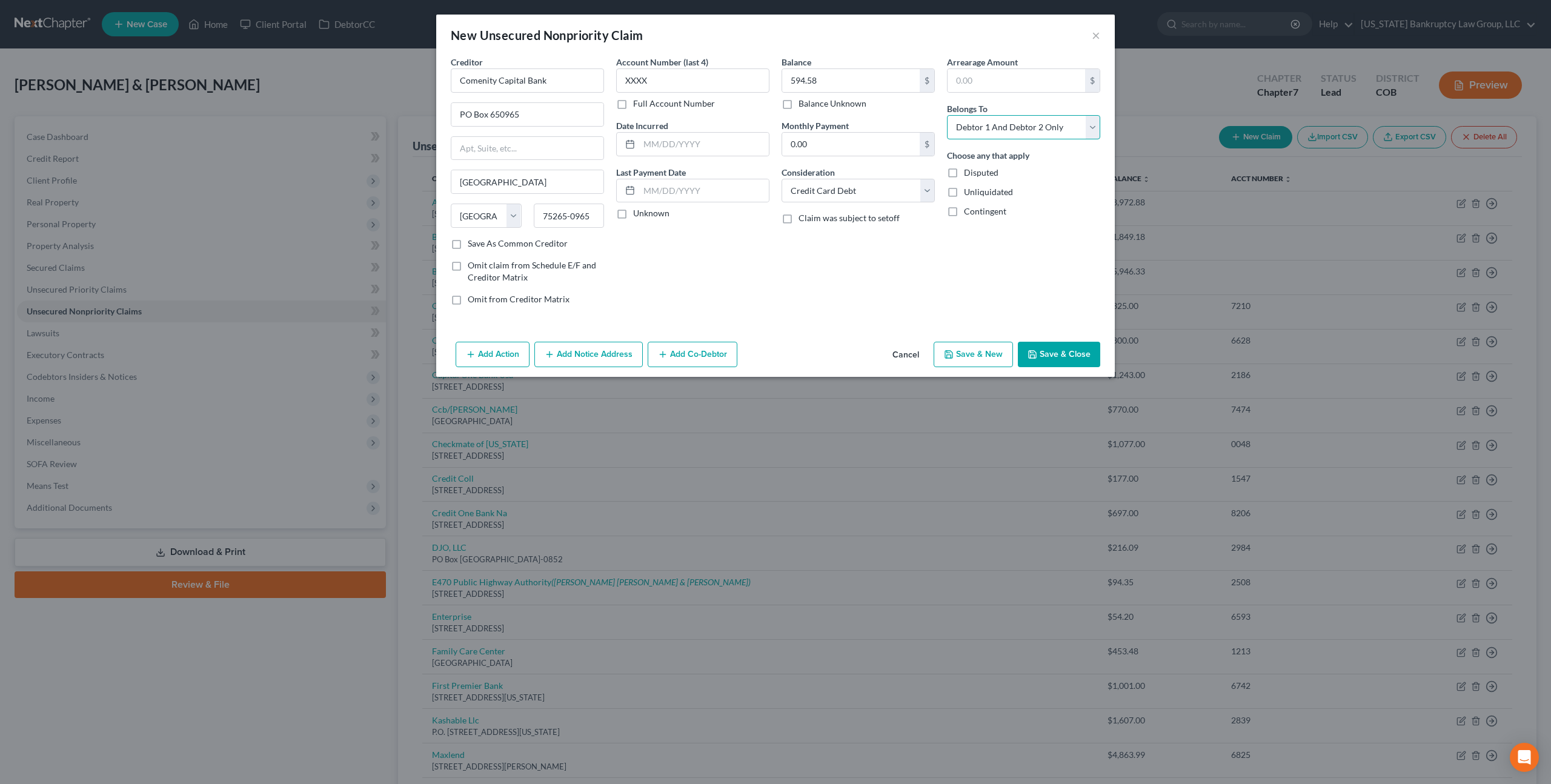
click at [978, 123] on select "Select Debtor 1 Only Debtor 2 Only Debtor 1 And Debtor 2 Only At Least One Of T…" at bounding box center [1023, 127] width 153 height 24
select select "1"
click at [947, 115] on select "Select Debtor 1 Only Debtor 2 Only Debtor 1 And Debtor 2 Only At Least One Of T…" at bounding box center [1023, 127] width 153 height 24
click at [1045, 354] on button "Save & Close" at bounding box center [1059, 354] width 82 height 26
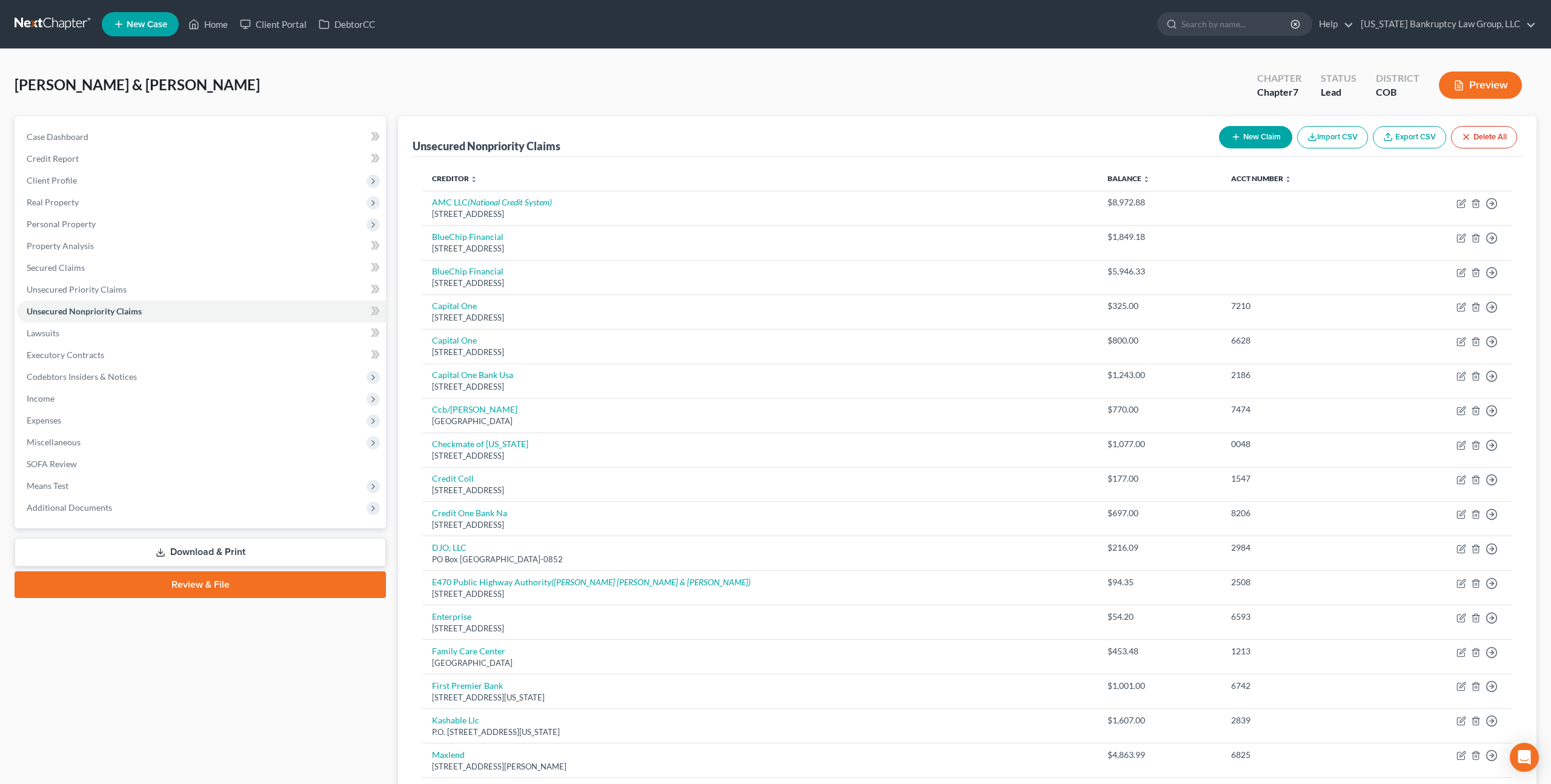
click at [1248, 136] on button "New Claim" at bounding box center [1255, 137] width 73 height 22
select select "2"
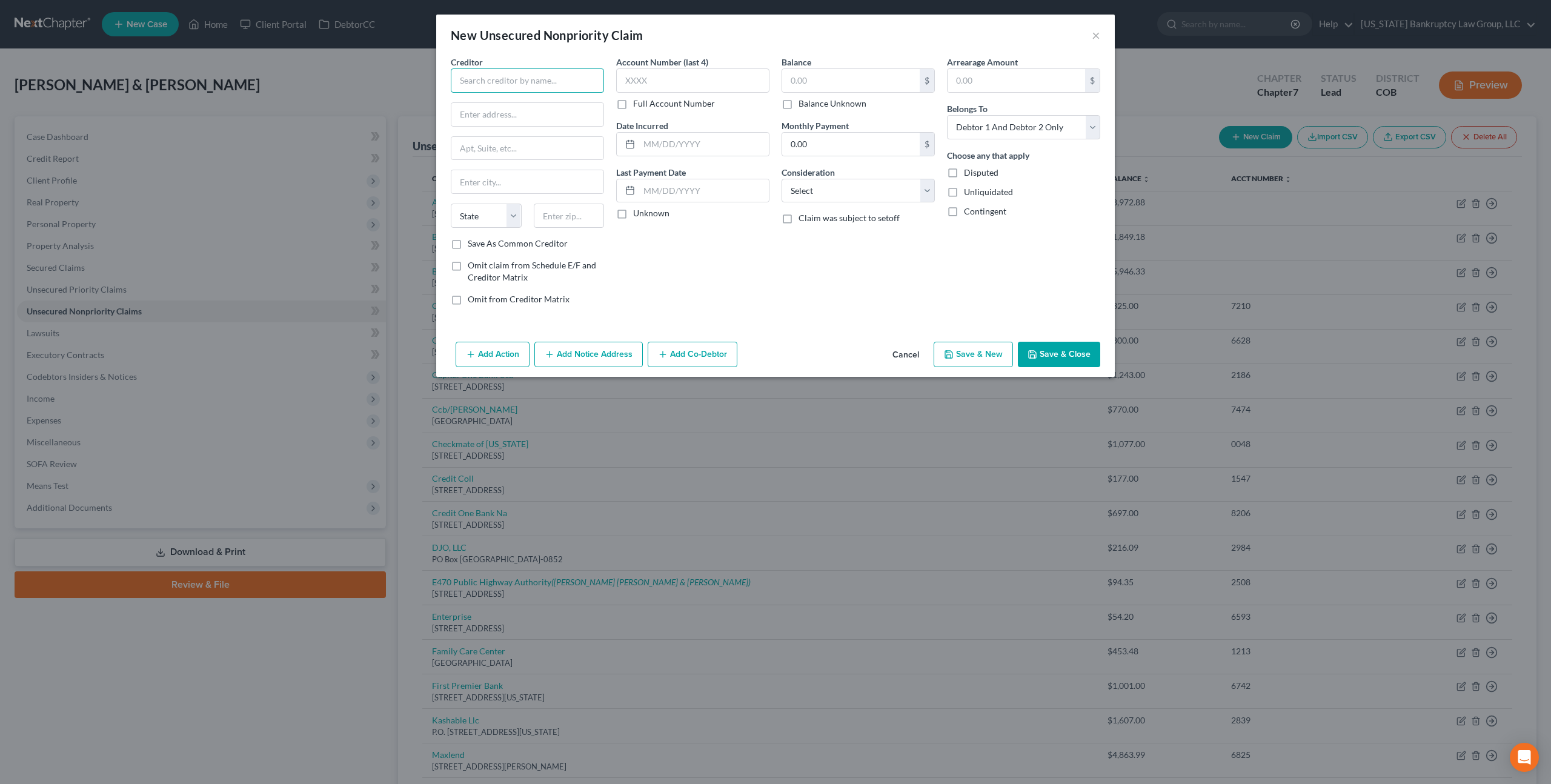
click at [502, 86] on input "text" at bounding box center [527, 80] width 153 height 24
type input "UC Health"
type input "Business Services - Patient Accounting"
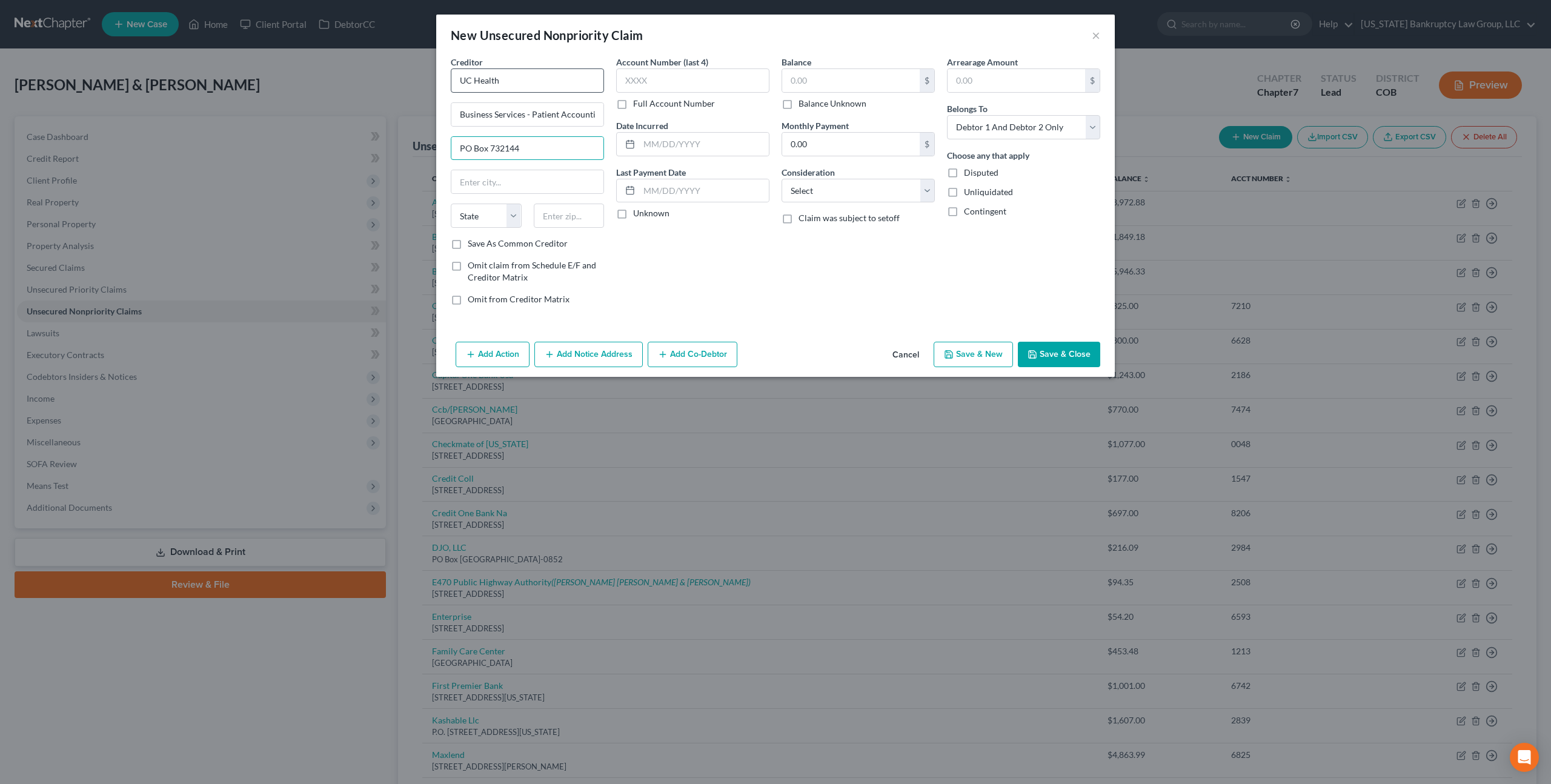
type input "PO Box 732144"
type input "Dallas"
select select "45"
type input "75373-2144"
click at [669, 77] on input "text" at bounding box center [692, 80] width 153 height 24
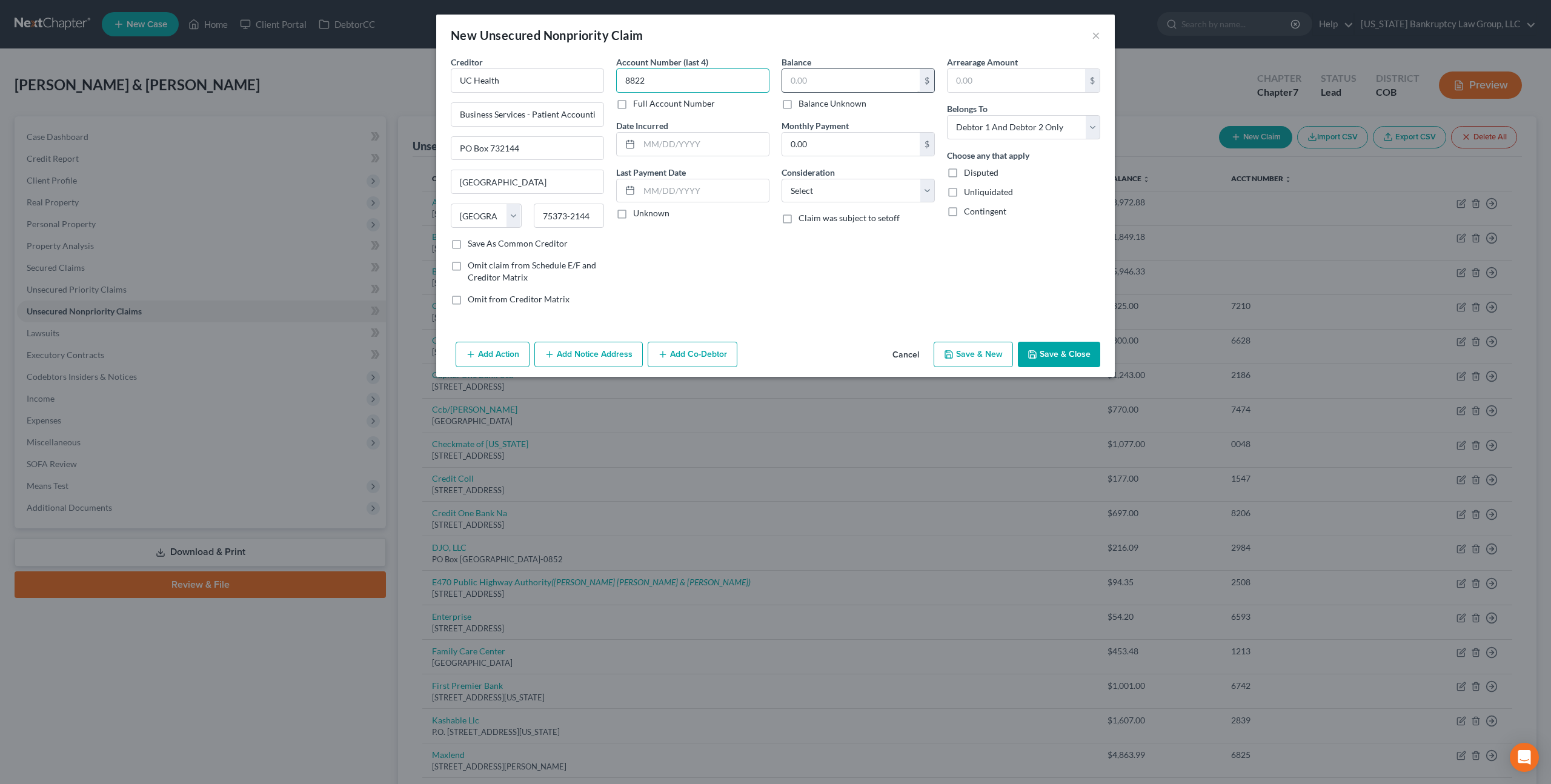
type input "8822"
click at [811, 84] on input "text" at bounding box center [851, 80] width 137 height 23
type input "703.22"
click at [818, 187] on select "Select Cable / Satellite Services Collection Agency Credit Card Debt Debt Couns…" at bounding box center [858, 190] width 153 height 24
select select "9"
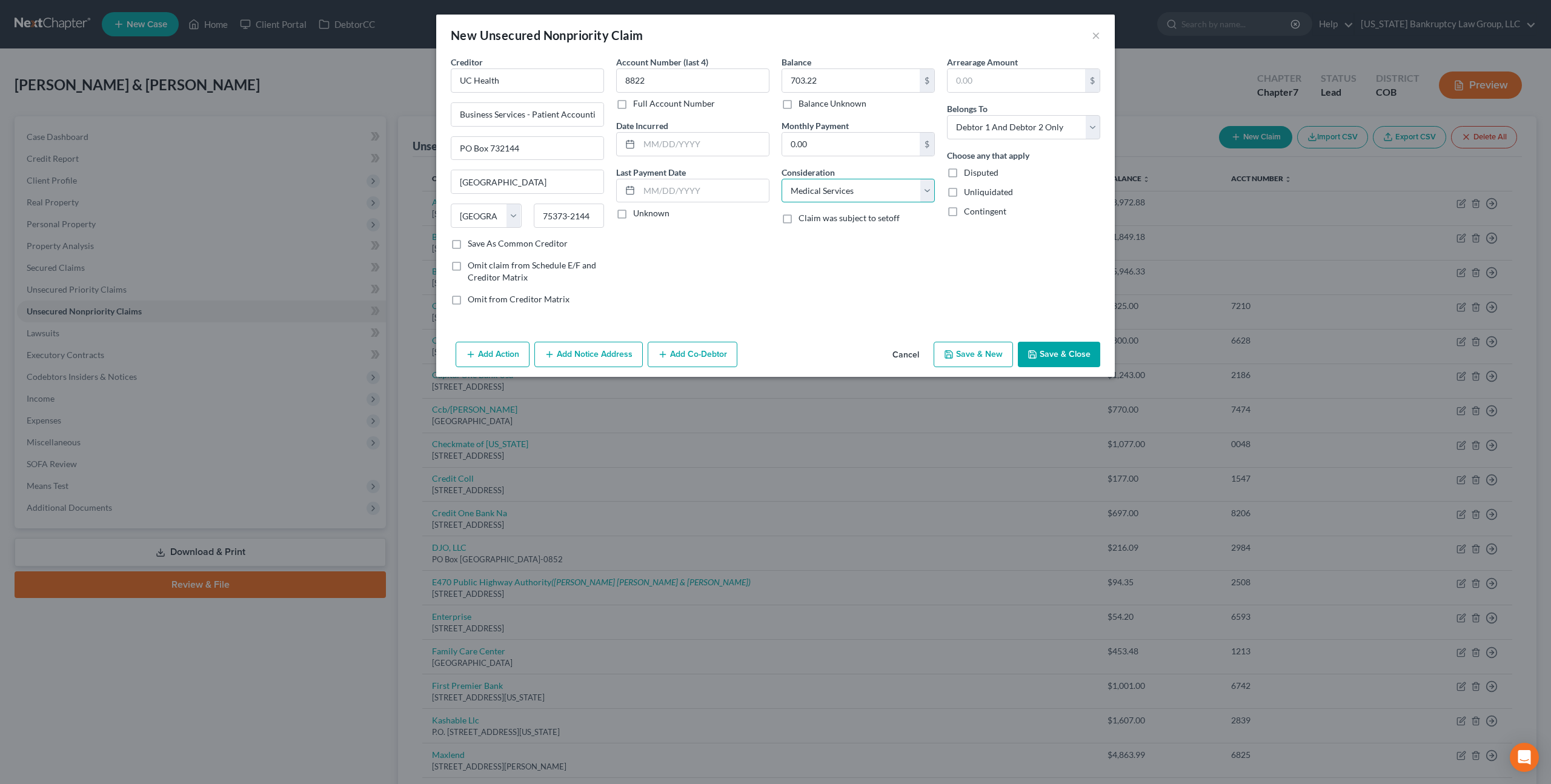
click at [781, 179] on select "Select Cable / Satellite Services Collection Agency Credit Card Debt Debt Couns…" at bounding box center [858, 190] width 153 height 24
click at [1036, 129] on select "Select Debtor 1 Only Debtor 2 Only Debtor 1 And Debtor 2 Only At Least One Of T…" at bounding box center [1023, 127] width 153 height 24
click at [947, 115] on select "Select Debtor 1 Only Debtor 2 Only Debtor 1 And Debtor 2 Only At Least One Of T…" at bounding box center [1023, 127] width 153 height 24
click at [1035, 124] on select "Select Debtor 1 Only Debtor 2 Only Debtor 1 And Debtor 2 Only At Least One Of T…" at bounding box center [1023, 127] width 153 height 24
select select "1"
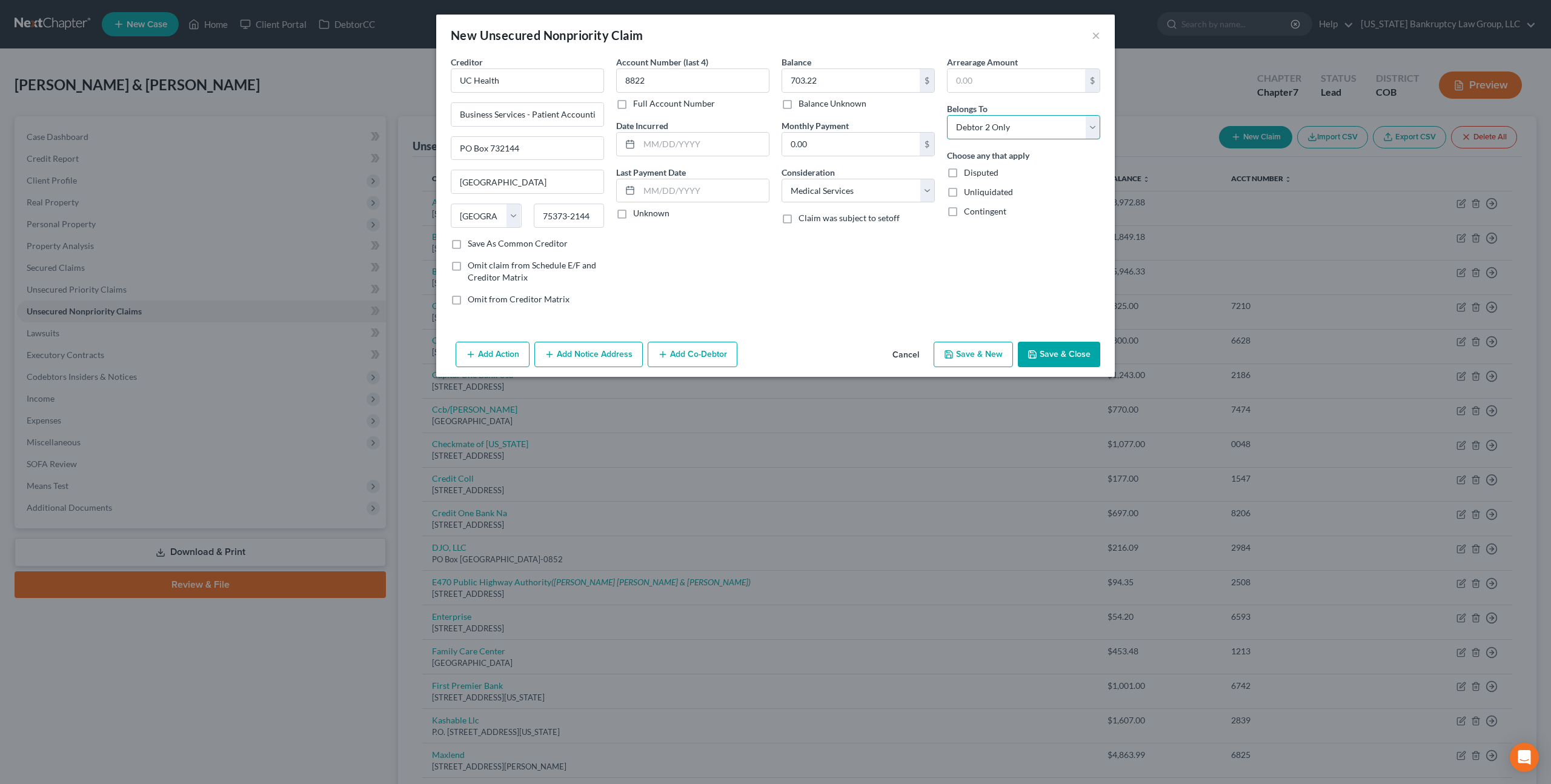
click at [947, 115] on select "Select Debtor 1 Only Debtor 2 Only Debtor 1 And Debtor 2 Only At Least One Of T…" at bounding box center [1023, 127] width 153 height 24
click at [1047, 344] on button "Save & Close" at bounding box center [1059, 354] width 82 height 26
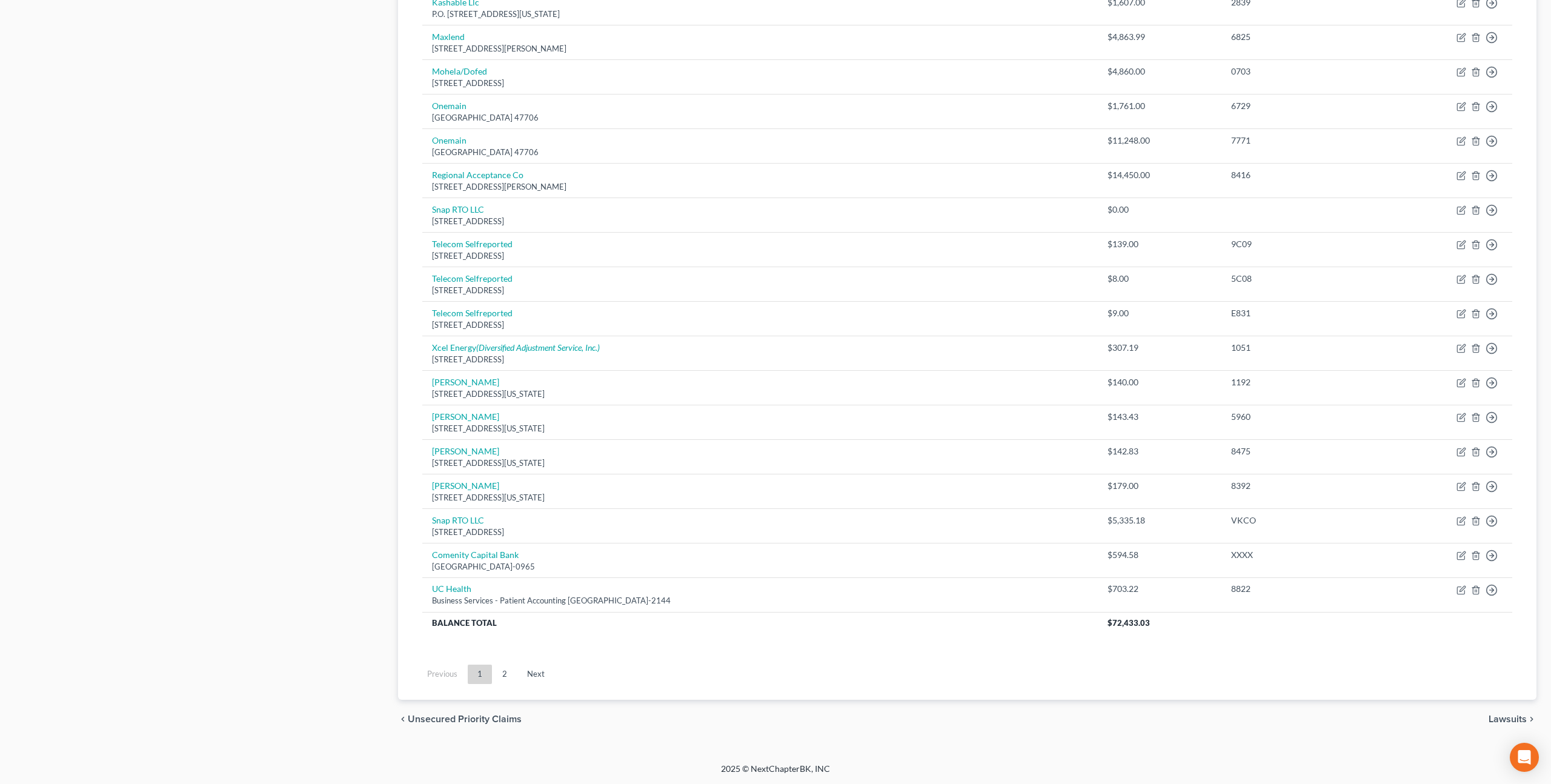
scroll to position [718, 0]
click at [454, 588] on link "UC Health" at bounding box center [452, 588] width 39 height 10
select select "45"
select select "9"
select select "1"
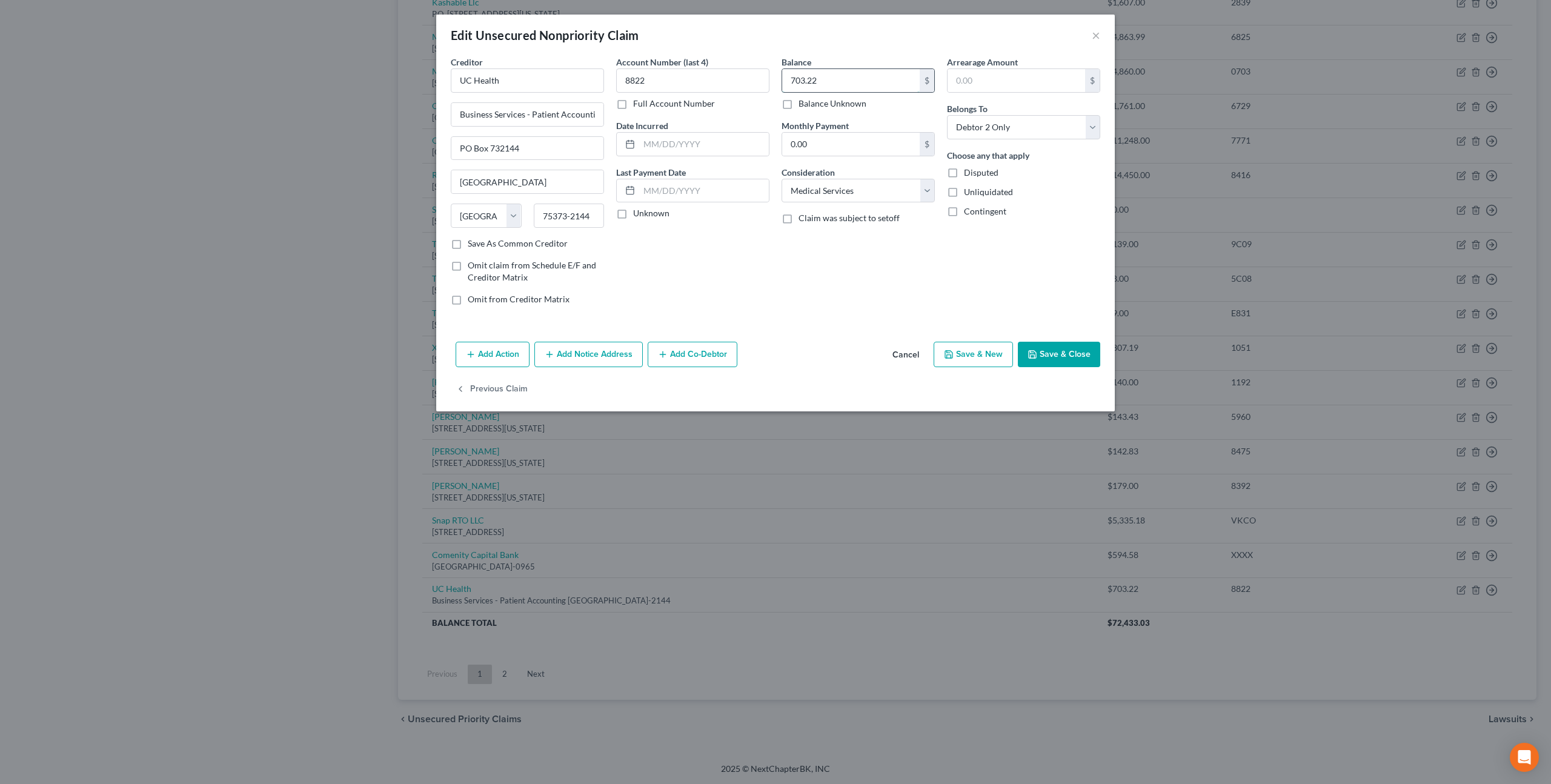
click at [813, 81] on input "703.22" at bounding box center [851, 80] width 137 height 23
type input "3,075.45"
click at [1042, 354] on button "Save & Close" at bounding box center [1059, 354] width 82 height 26
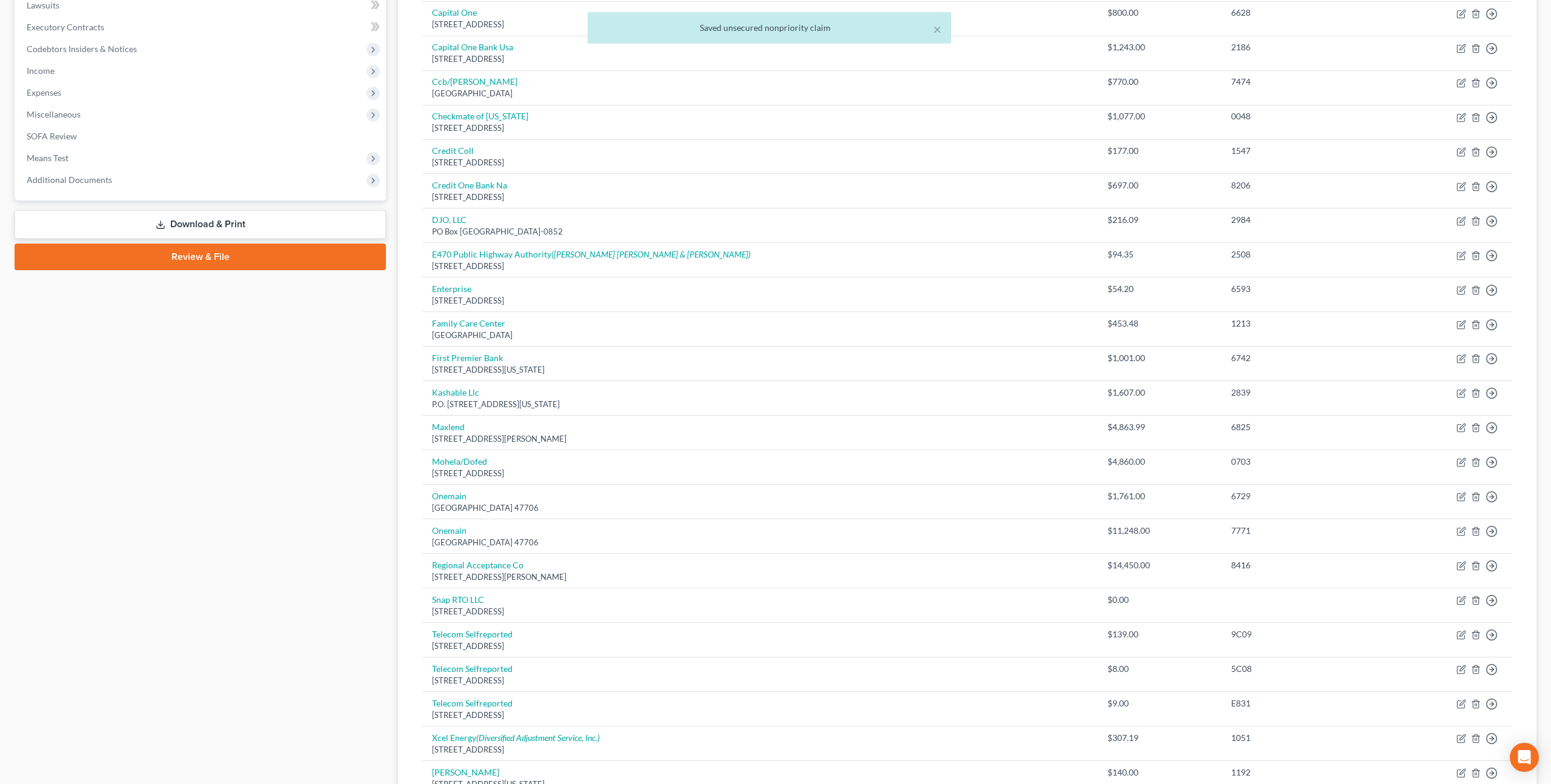
scroll to position [0, 0]
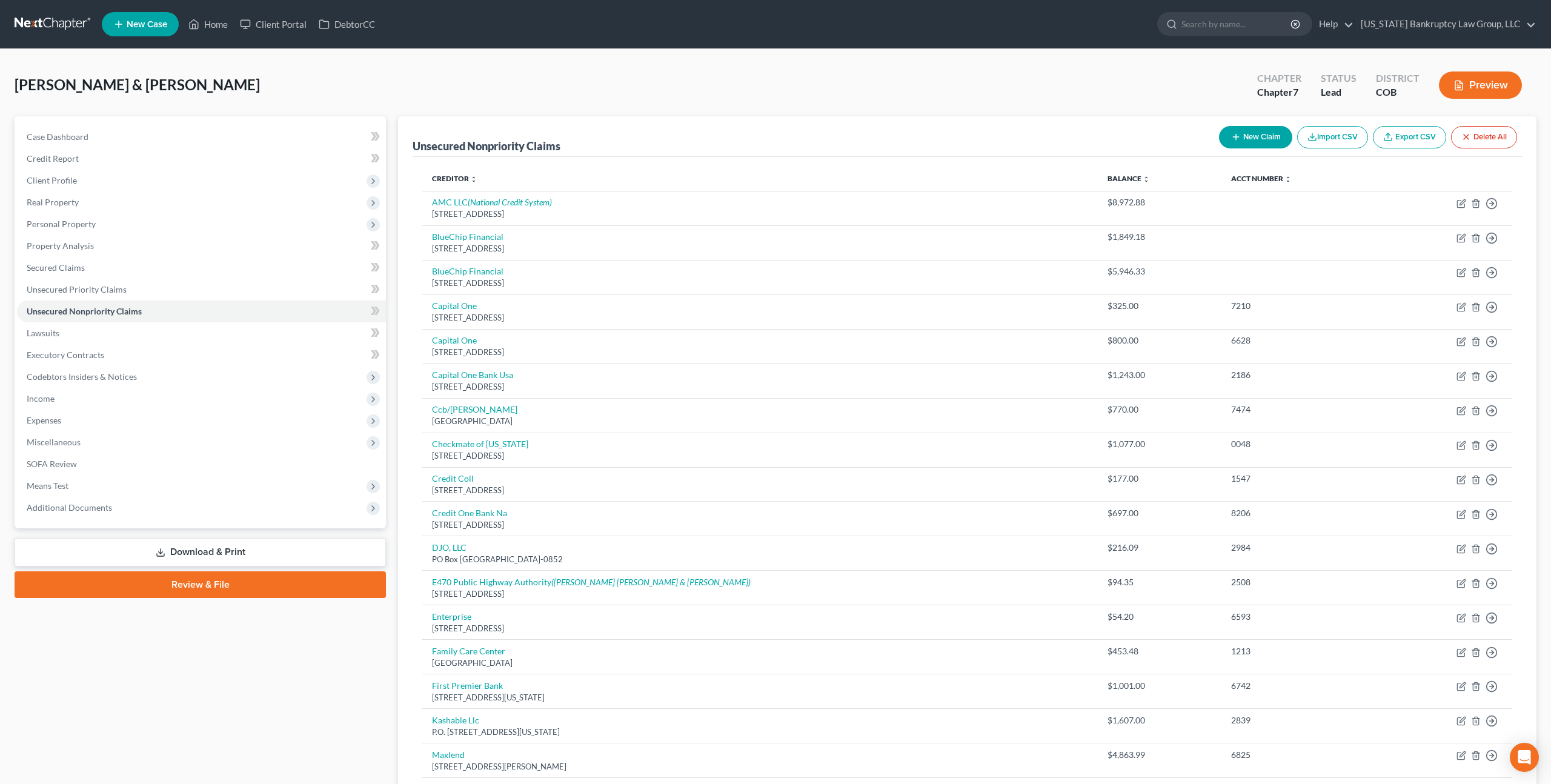
click at [1255, 133] on button "New Claim" at bounding box center [1255, 137] width 73 height 22
select select "2"
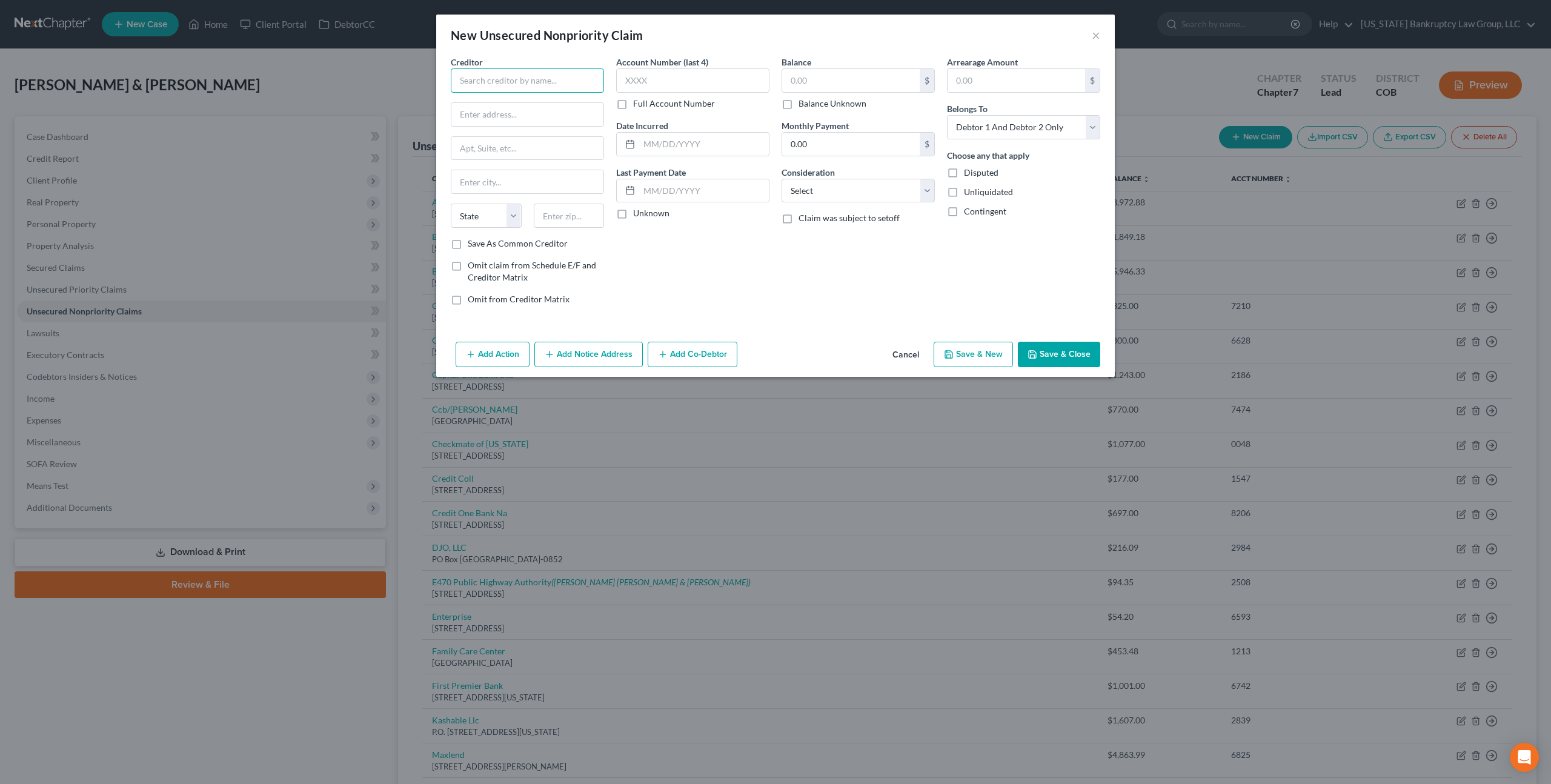
click at [536, 77] on input "text" at bounding box center [527, 80] width 153 height 24
type input "Credit Collection Services"
type input "PO Box 607"
type input "Norwood"
select select "22"
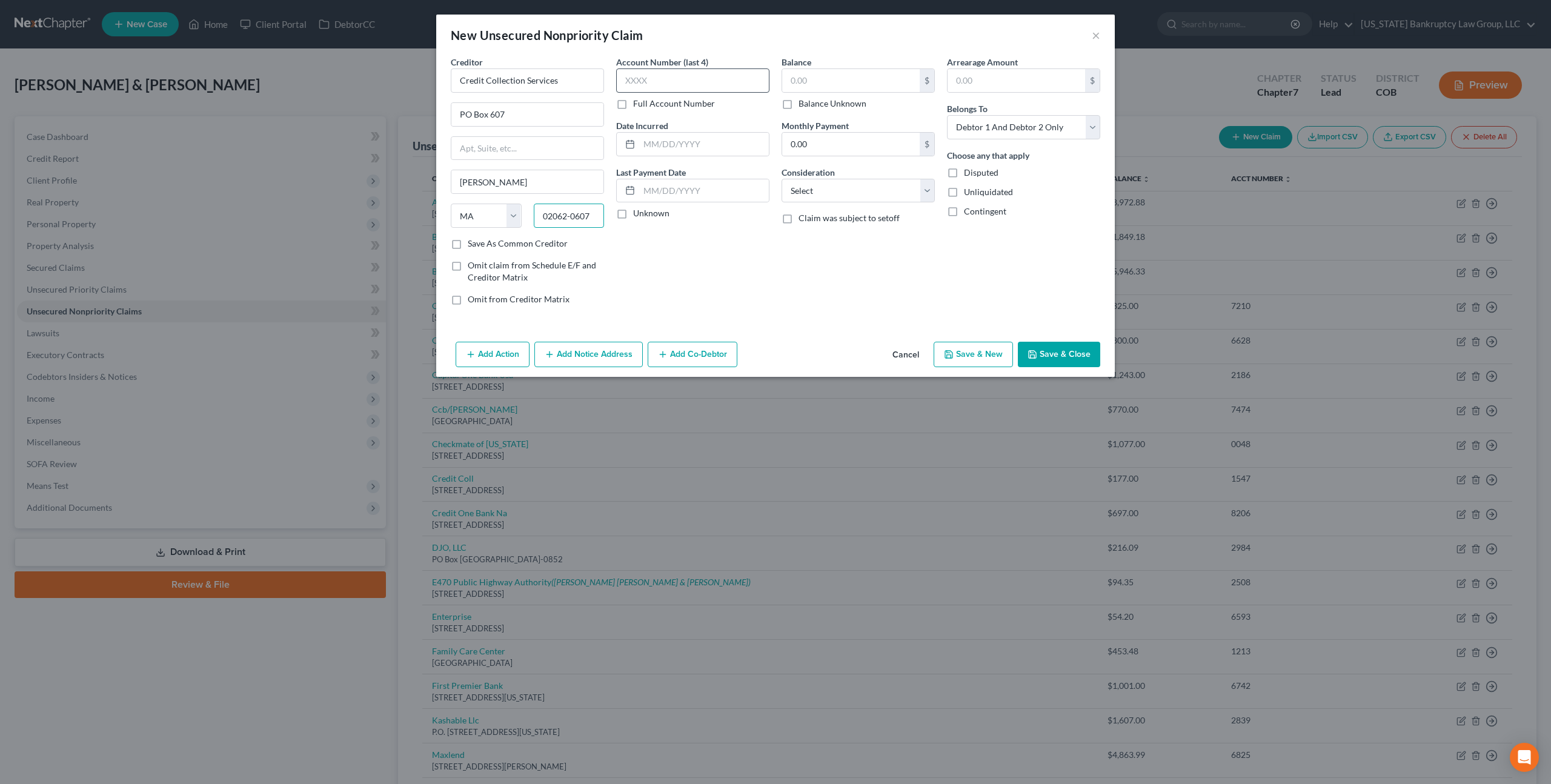
type input "02062-0607"
click at [655, 85] on input "text" at bounding box center [692, 80] width 153 height 24
type input "7629"
click at [803, 84] on input "text" at bounding box center [851, 80] width 137 height 23
type input "29.34"
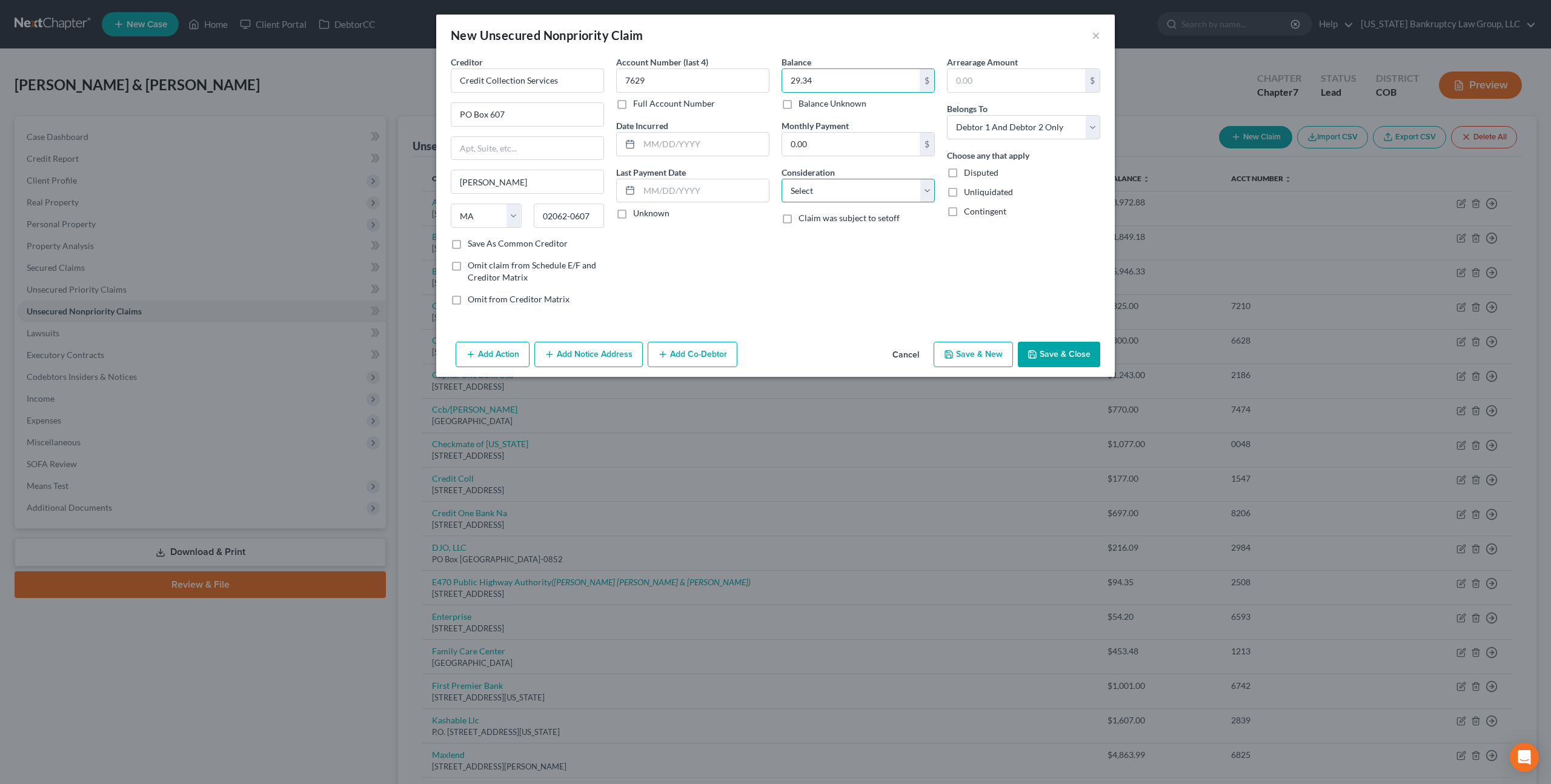
click at [857, 190] on select "Select Cable / Satellite Services Collection Agency Credit Card Debt Debt Couns…" at bounding box center [858, 190] width 153 height 24
select select "1"
click at [781, 179] on select "Select Cable / Satellite Services Collection Agency Credit Card Debt Debt Couns…" at bounding box center [858, 190] width 153 height 24
click at [981, 128] on select "Select Debtor 1 Only Debtor 2 Only Debtor 1 And Debtor 2 Only At Least One Of T…" at bounding box center [1023, 127] width 153 height 24
select select "1"
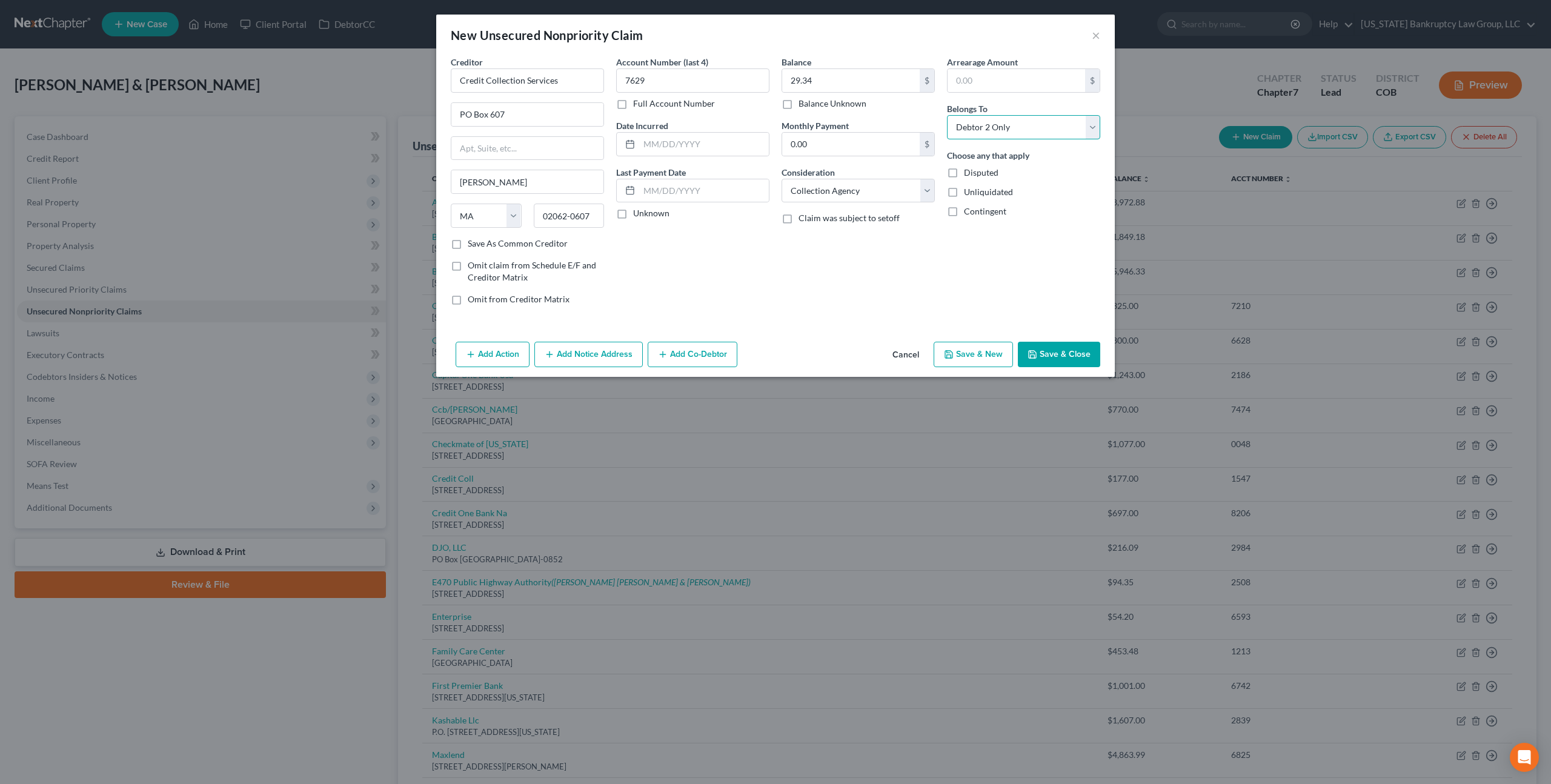
click at [947, 115] on select "Select Debtor 1 Only Debtor 2 Only Debtor 1 And Debtor 2 Only At Least One Of T…" at bounding box center [1023, 127] width 153 height 24
click at [1051, 354] on button "Save & Close" at bounding box center [1059, 354] width 82 height 26
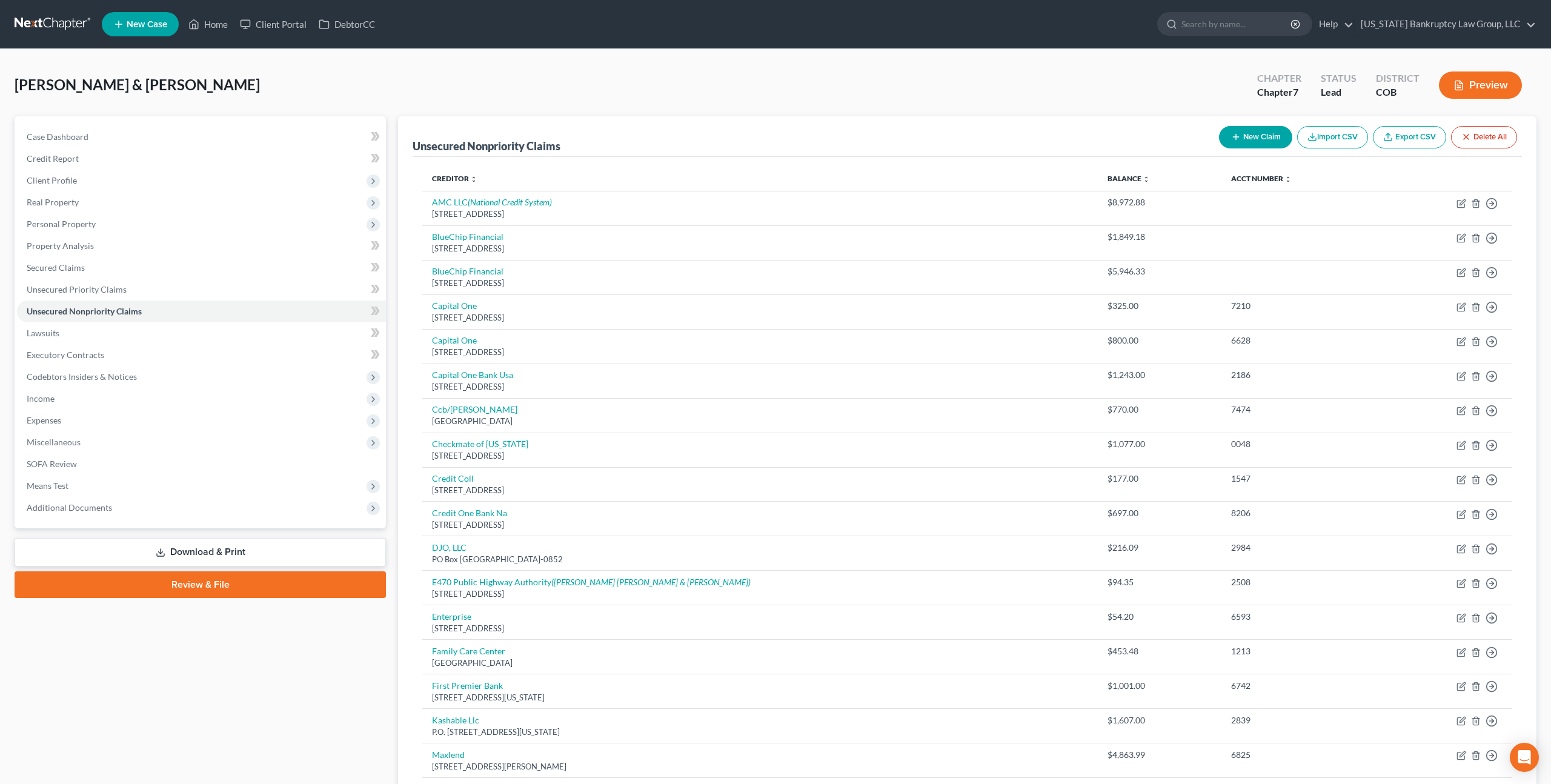
click at [1247, 138] on button "New Claim" at bounding box center [1255, 137] width 73 height 22
select select "2"
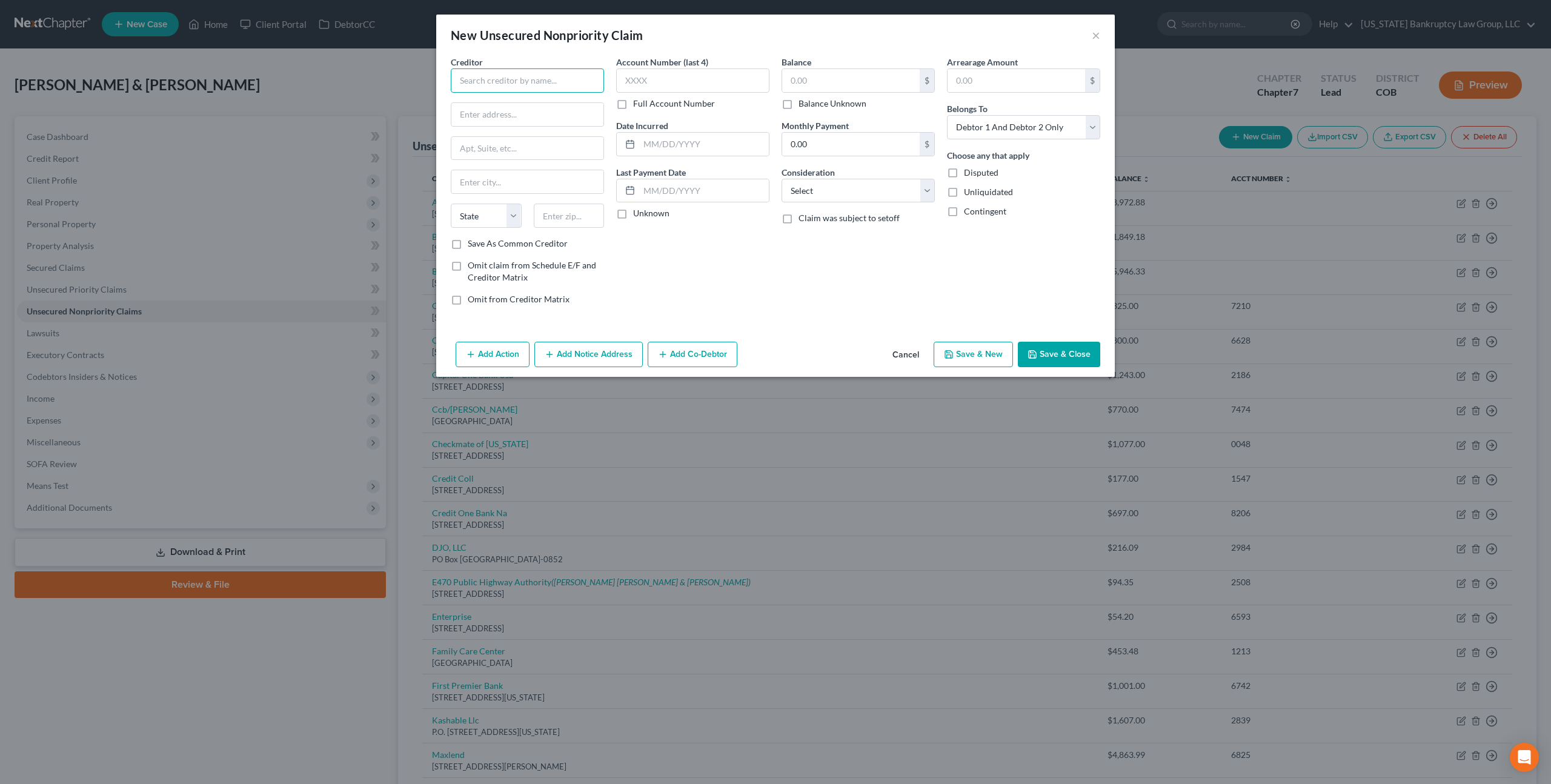
click at [556, 86] on input "text" at bounding box center [527, 80] width 153 height 24
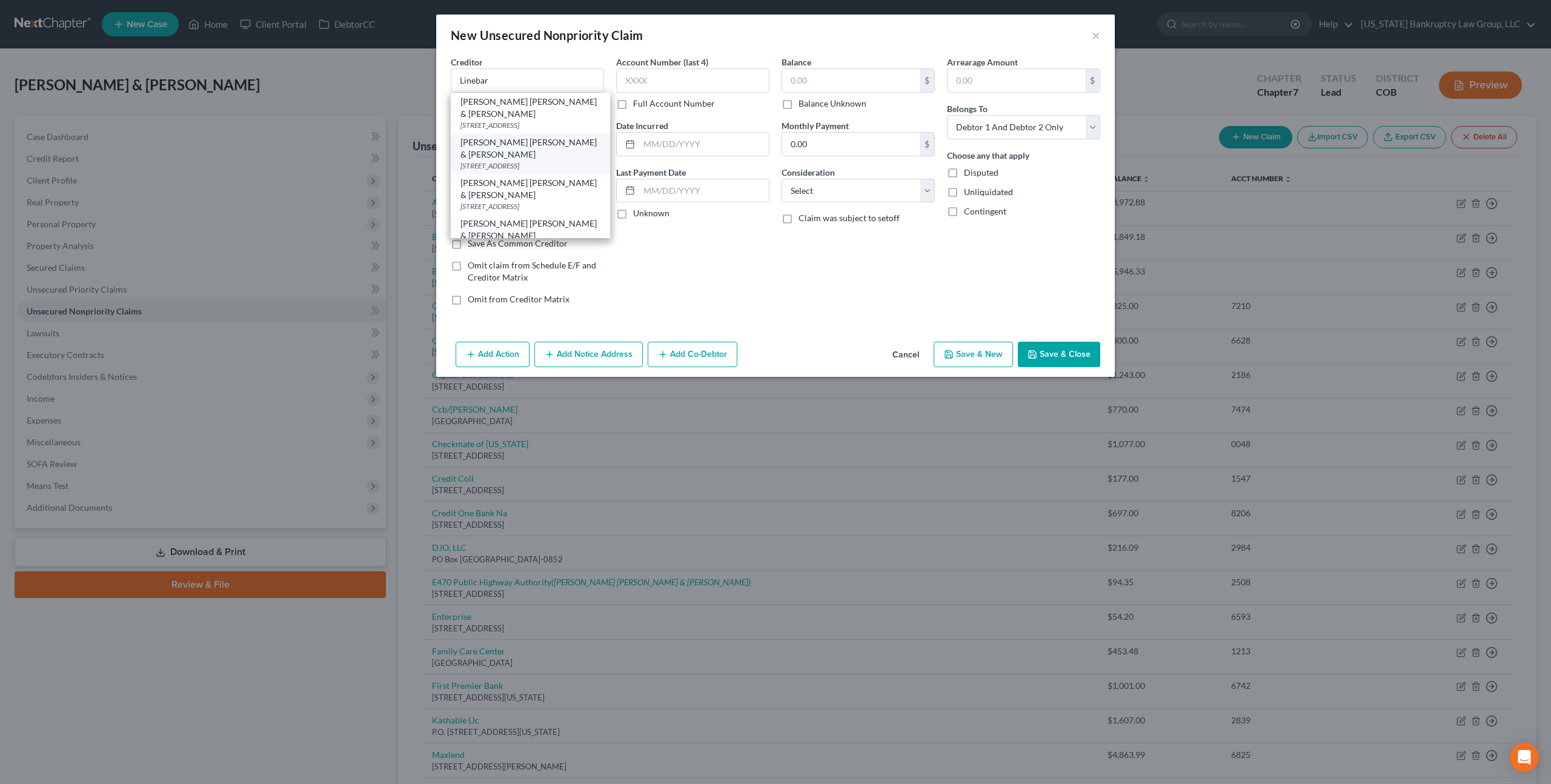
click at [537, 136] on div "Linebarger Goggan Blair & Sampson" at bounding box center [530, 148] width 140 height 24
type input "Linebarger Goggan Blair & Sampson"
type input "11001 W 120th Ave #215"
type input "Broomfield"
select select "5"
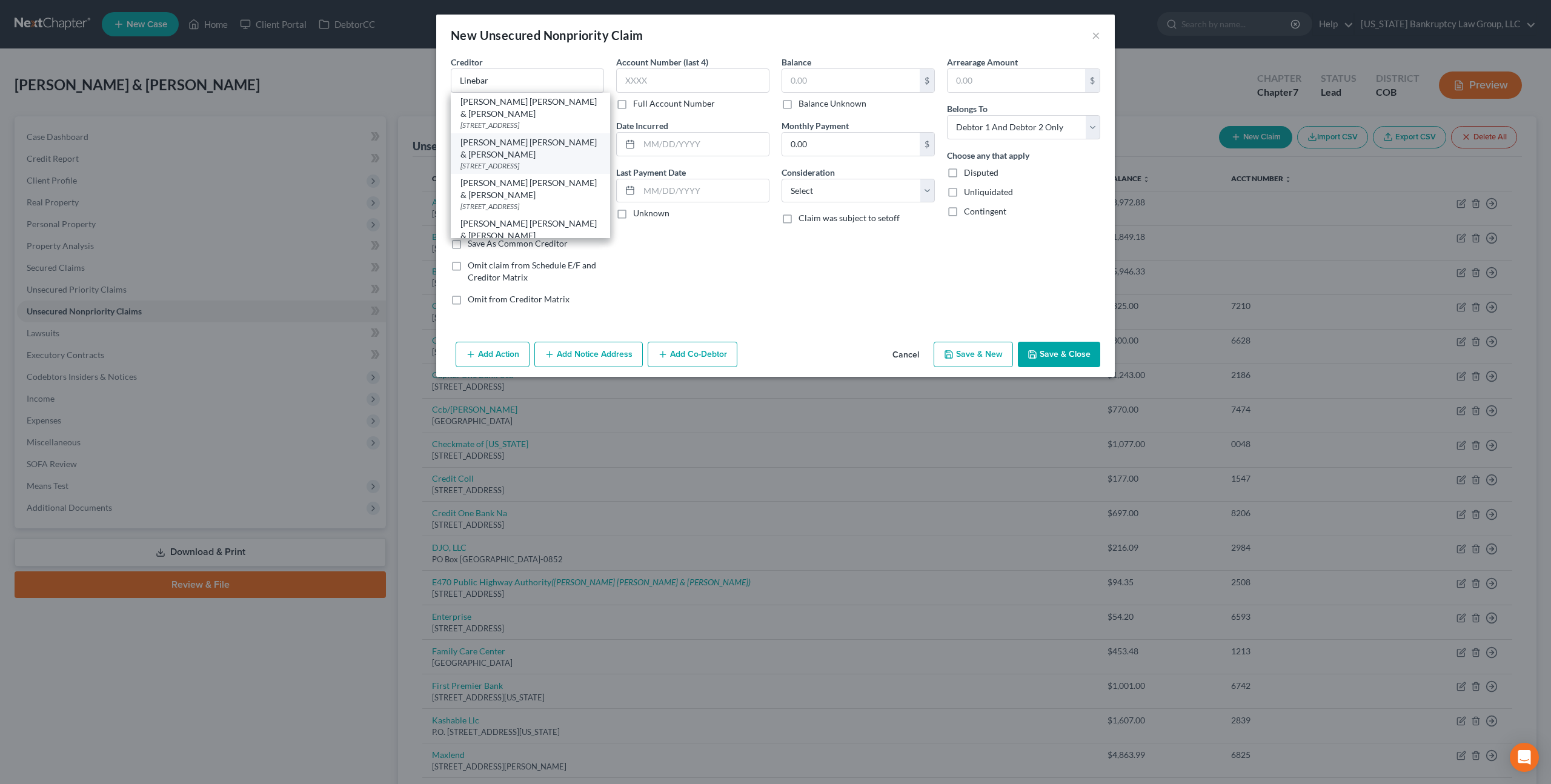
type input "80021"
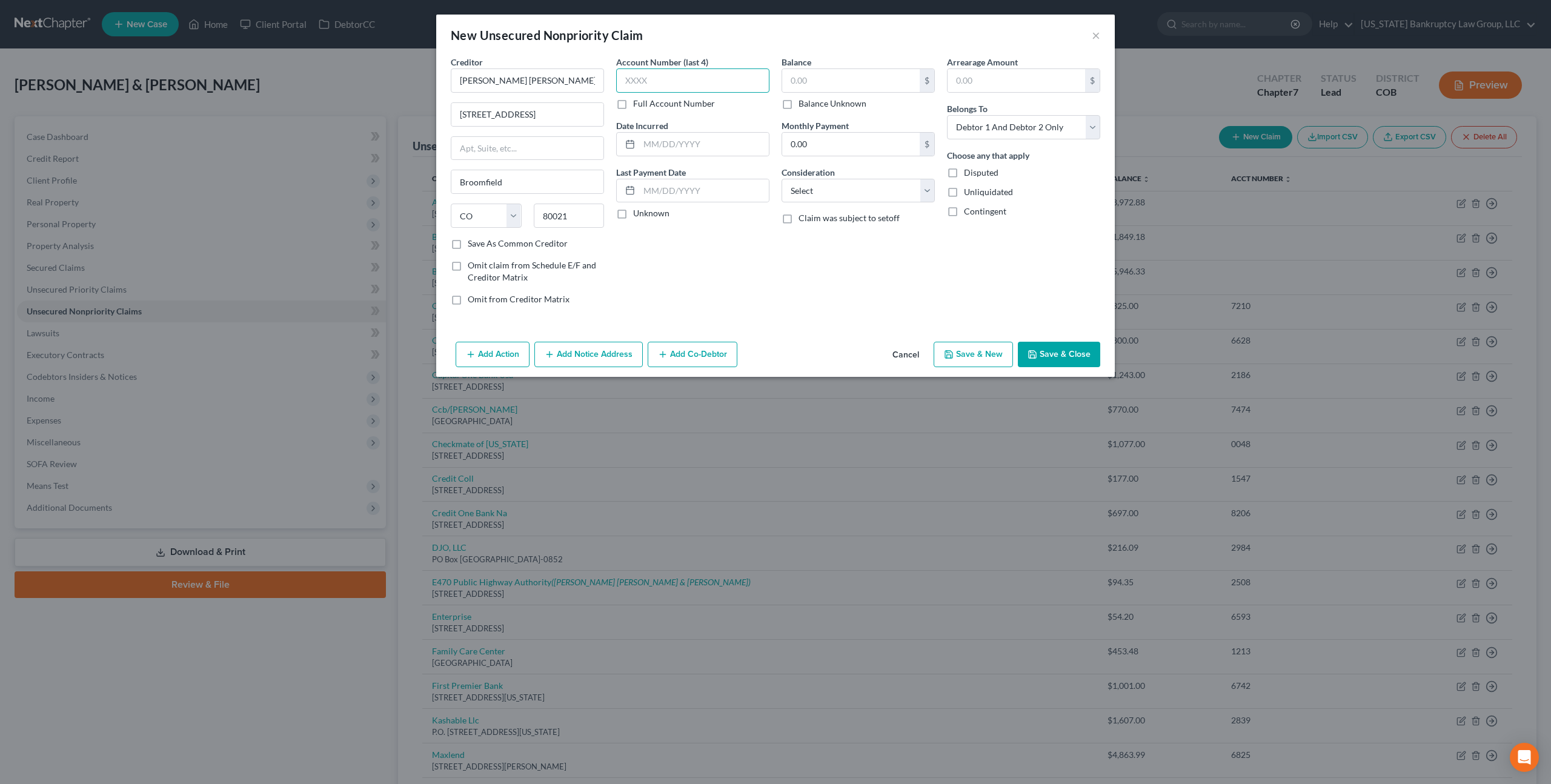
click at [625, 80] on input "text" at bounding box center [692, 80] width 153 height 24
type input "8381"
click at [797, 80] on input "text" at bounding box center [851, 80] width 137 height 23
type input "232.54"
click at [861, 197] on select "Select Cable / Satellite Services Collection Agency Credit Card Debt Debt Couns…" at bounding box center [858, 190] width 153 height 24
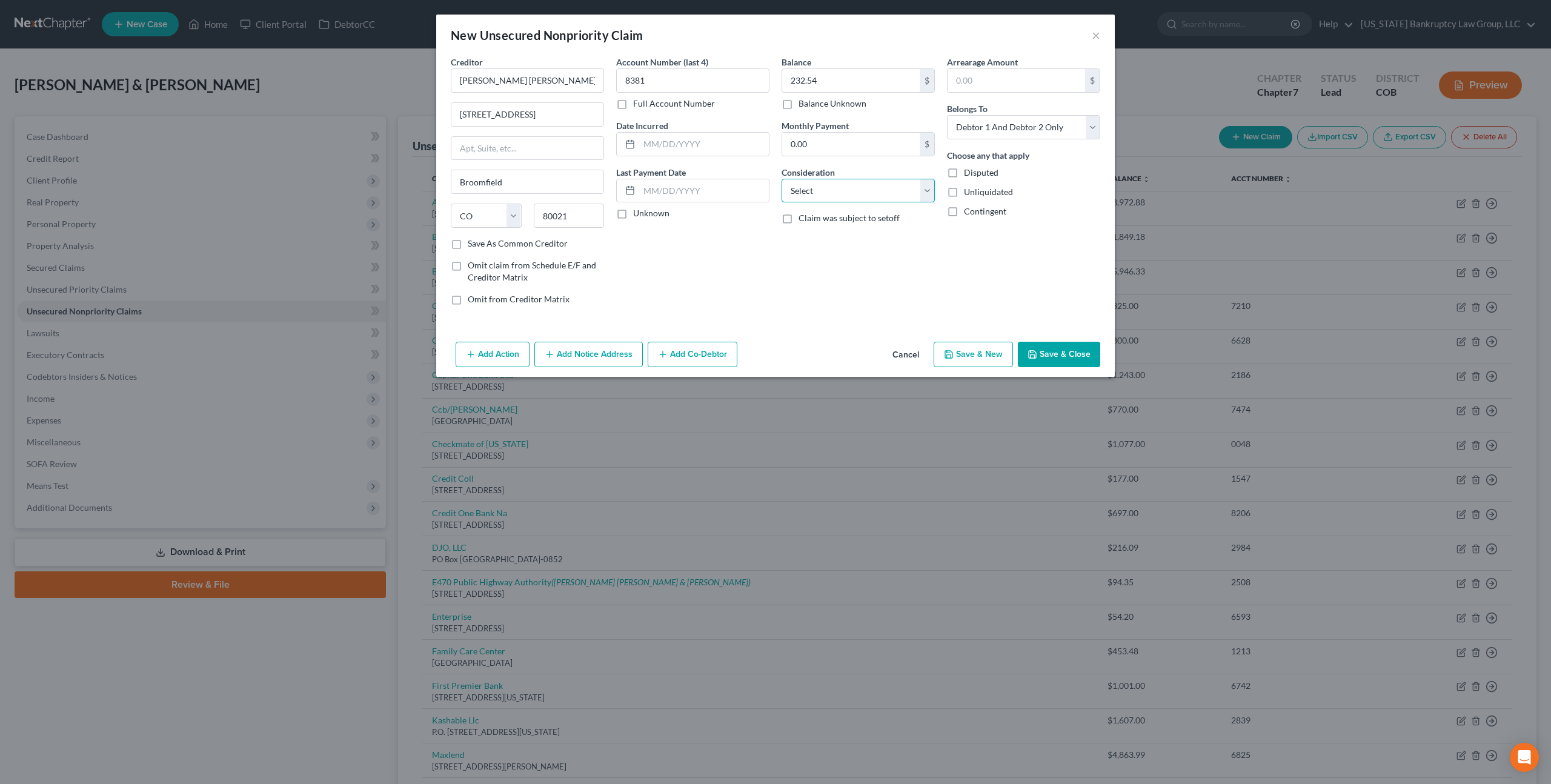
select select "14"
click at [781, 179] on select "Select Cable / Satellite Services Collection Agency Credit Card Debt Debt Couns…" at bounding box center [858, 190] width 153 height 24
click at [822, 233] on input "text" at bounding box center [858, 237] width 152 height 23
type input "Tolls"
click at [1032, 131] on select "Select Debtor 1 Only Debtor 2 Only Debtor 1 And Debtor 2 Only At Least One Of T…" at bounding box center [1023, 127] width 153 height 24
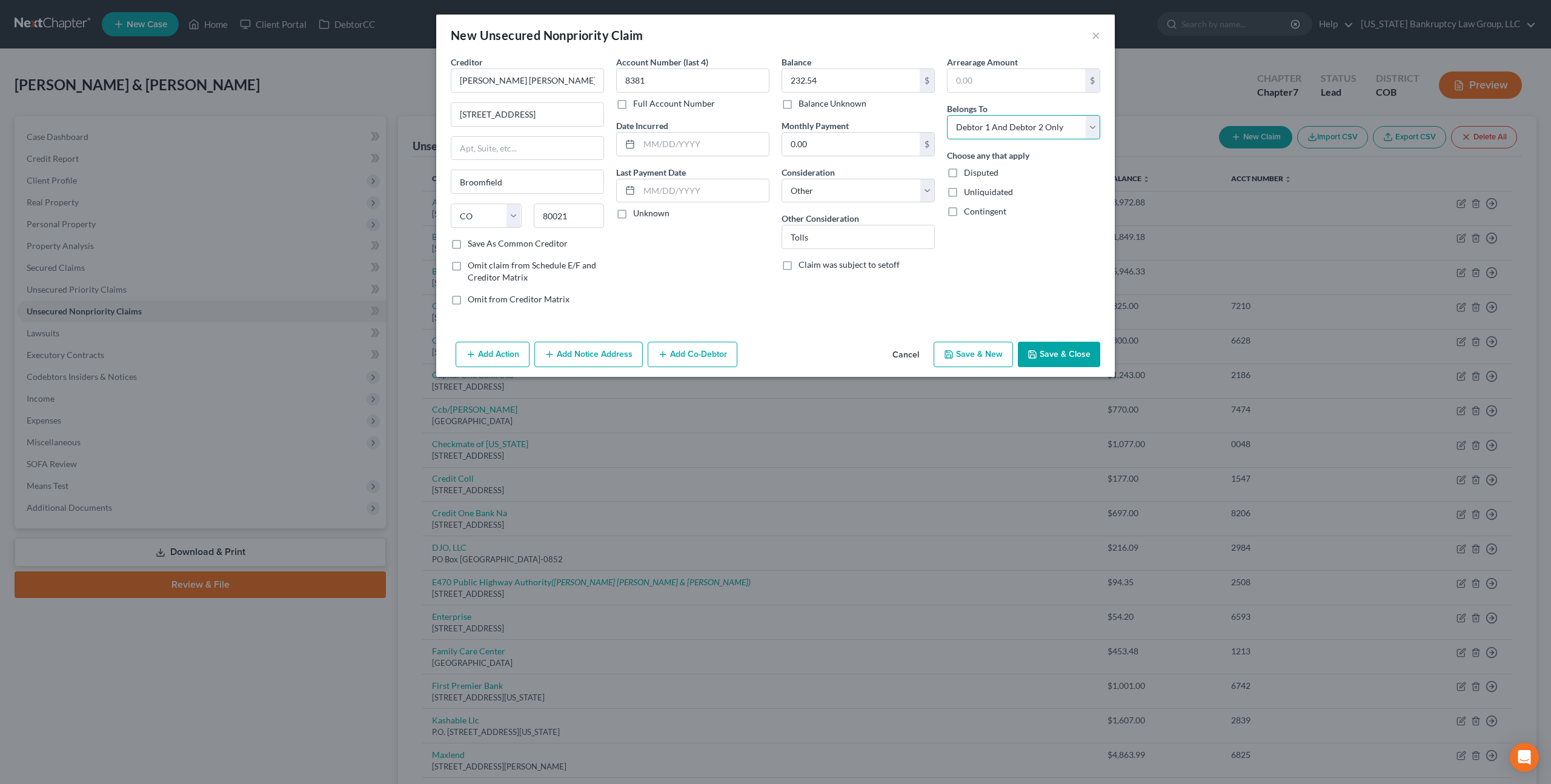
select select "1"
click at [947, 115] on select "Select Debtor 1 Only Debtor 2 Only Debtor 1 And Debtor 2 Only At Least One Of T…" at bounding box center [1023, 127] width 153 height 24
click at [1052, 349] on button "Save & Close" at bounding box center [1059, 354] width 82 height 26
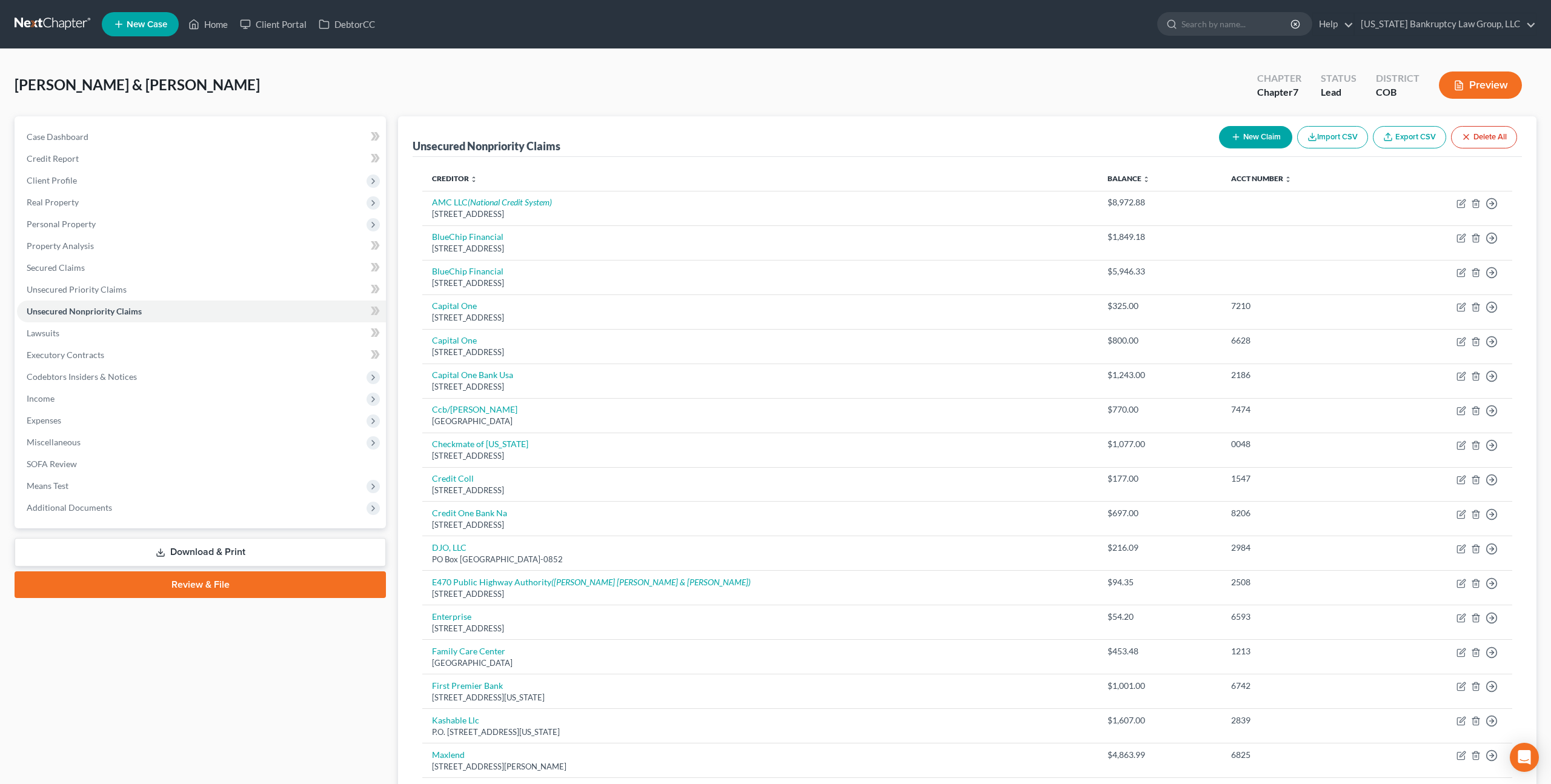
click at [1256, 132] on button "New Claim" at bounding box center [1255, 137] width 73 height 22
select select "2"
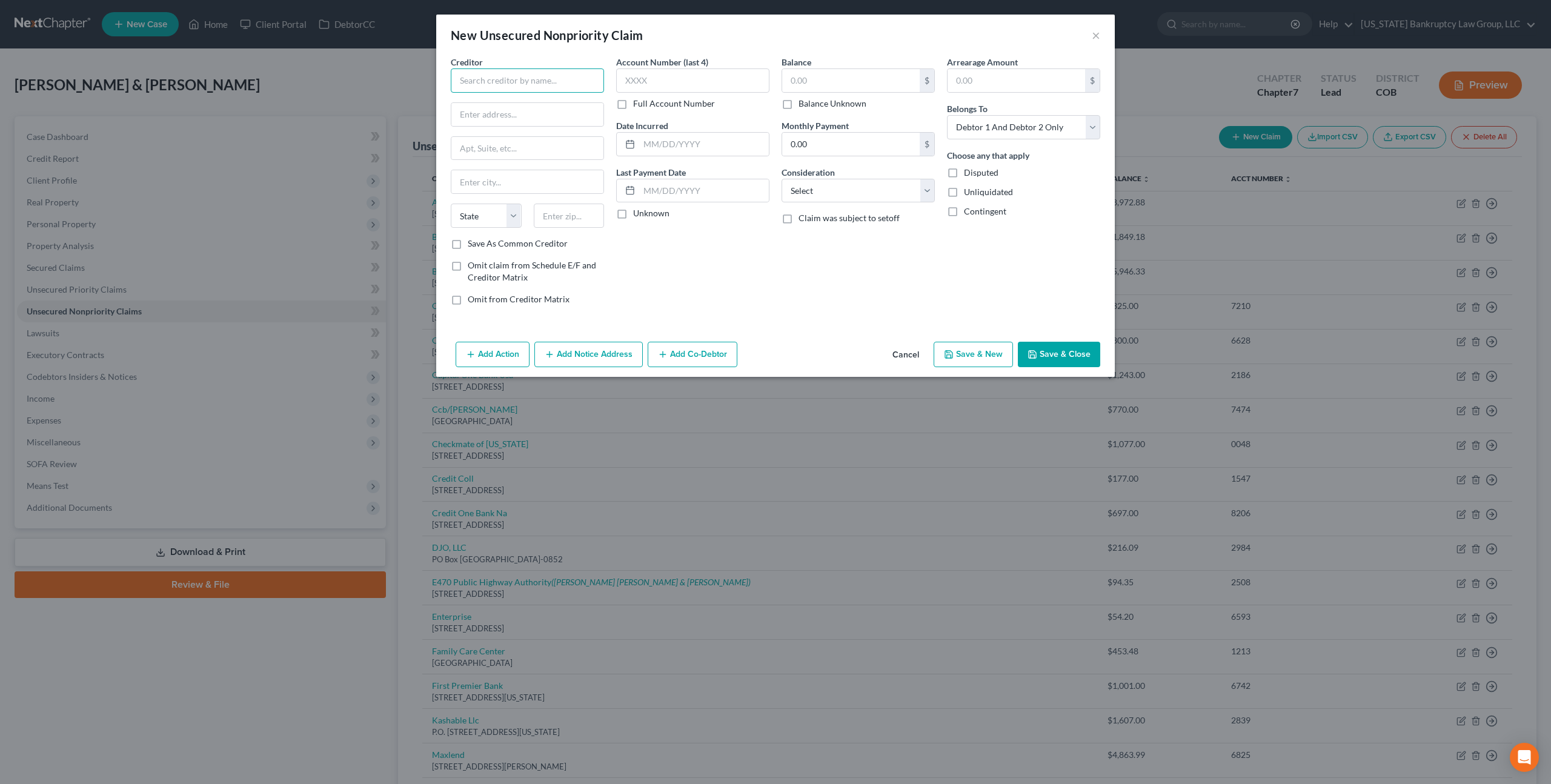
click at [577, 81] on input "text" at bounding box center [527, 80] width 153 height 24
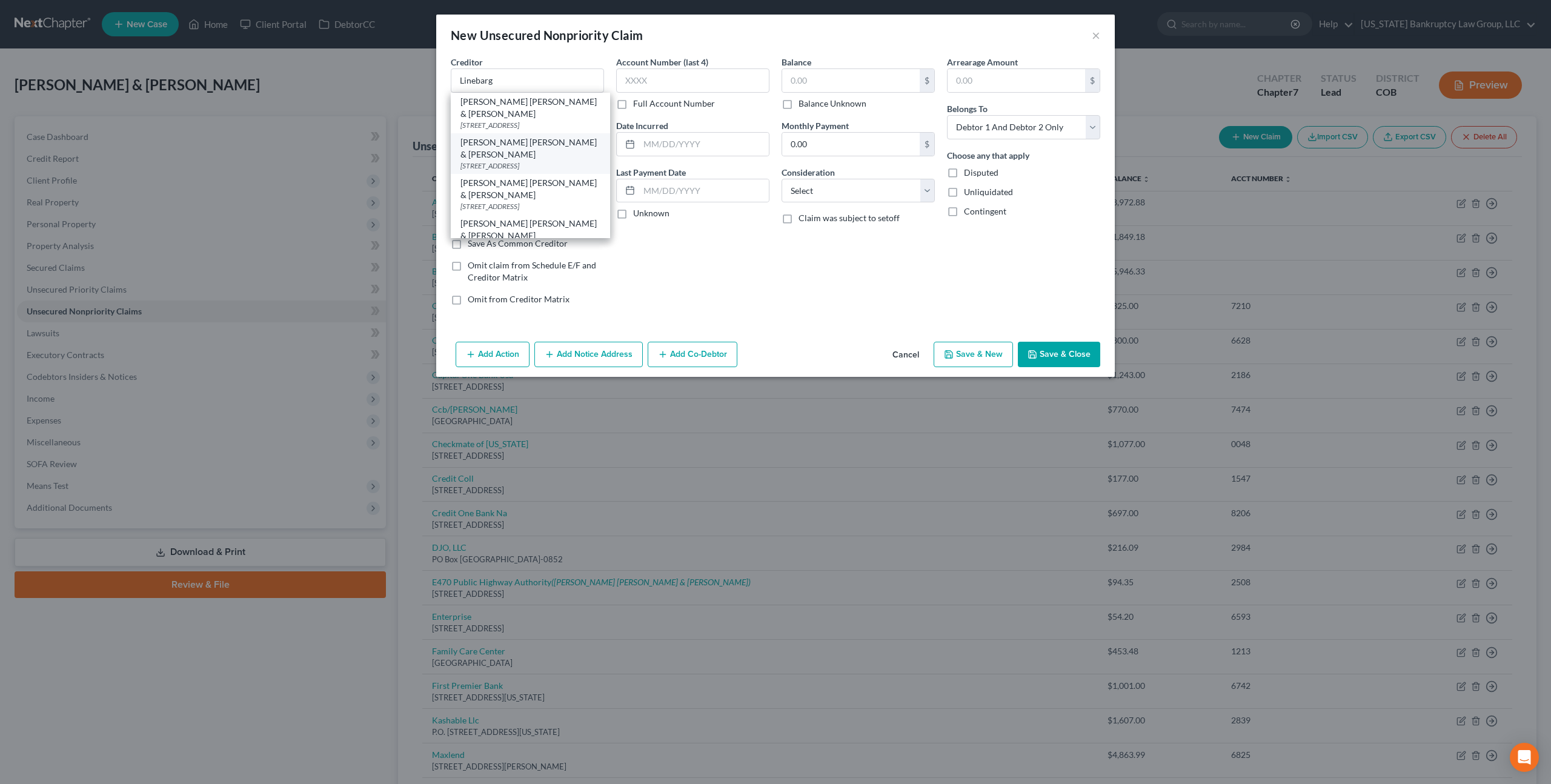
click at [535, 136] on div "Linebarger Goggan Blair & Sampson" at bounding box center [530, 148] width 140 height 24
type input "Linebarger Goggan Blair & Sampson"
type input "11001 W 120th Ave #215"
type input "Broomfield"
select select "5"
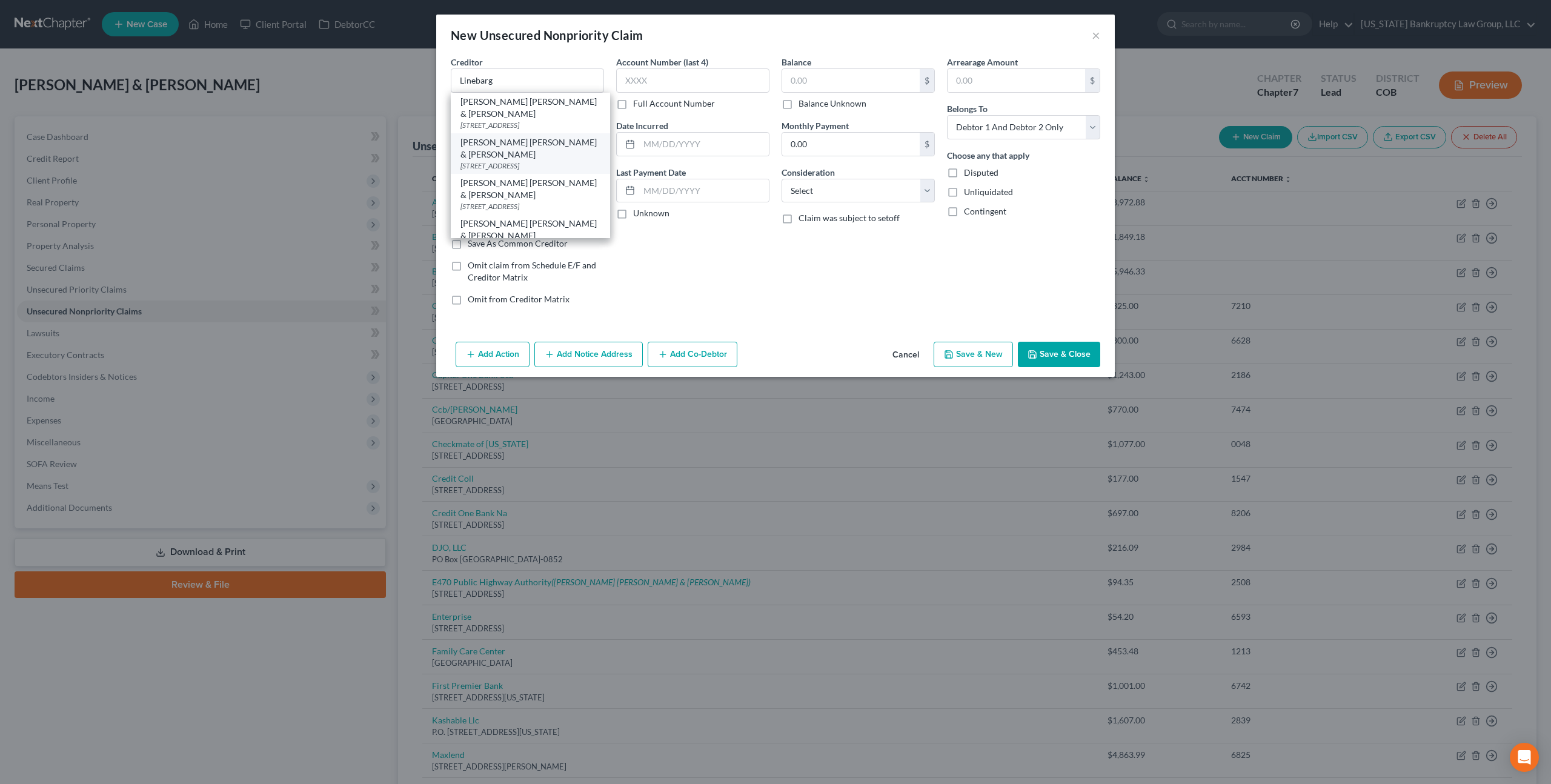
type input "80021"
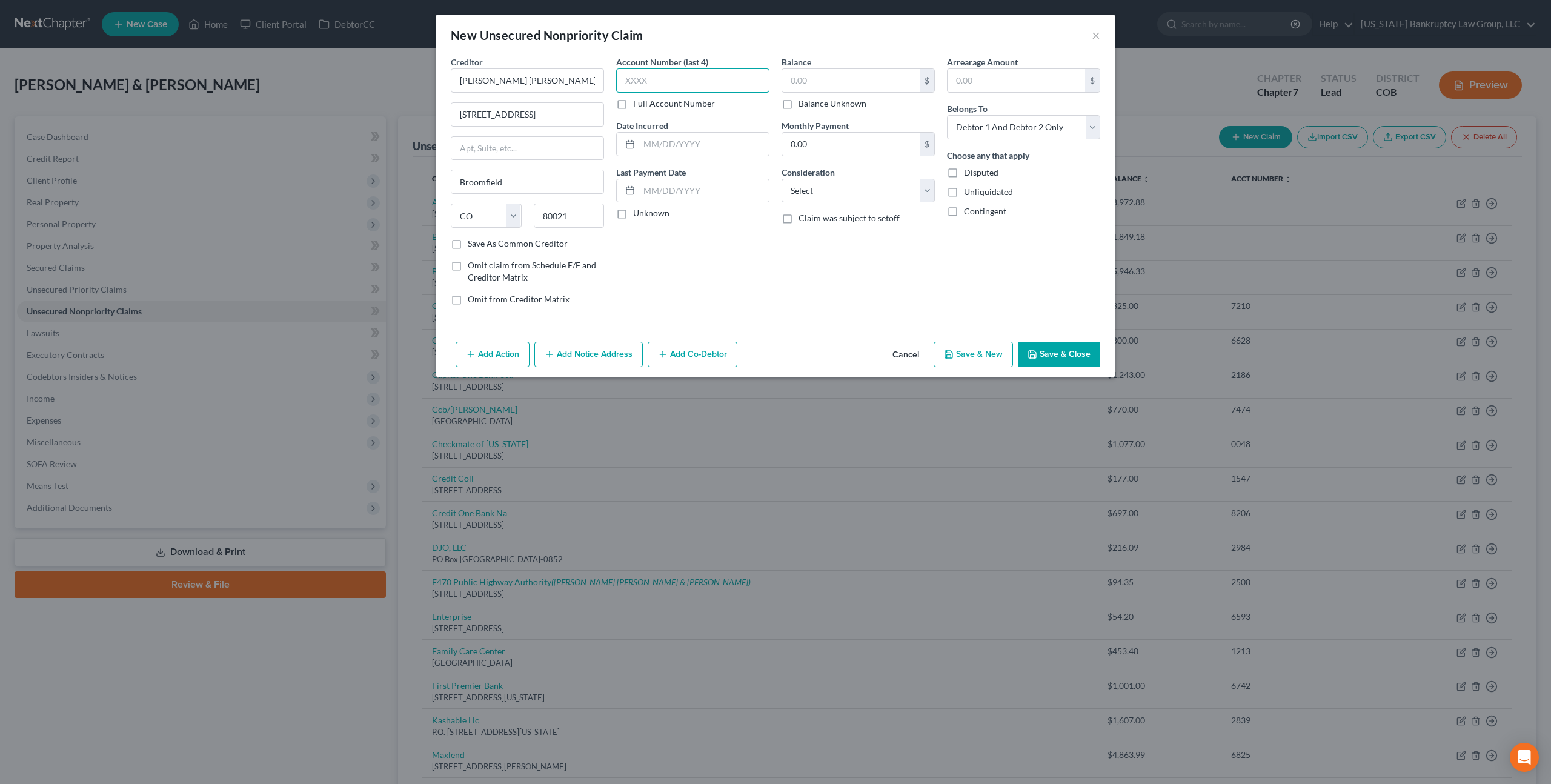
click at [647, 83] on input "text" at bounding box center [692, 80] width 153 height 24
type input "7796"
click at [798, 81] on input "text" at bounding box center [851, 80] width 137 height 23
type input "33.88"
click at [812, 189] on select "Select Cable / Satellite Services Collection Agency Credit Card Debt Debt Couns…" at bounding box center [858, 190] width 153 height 24
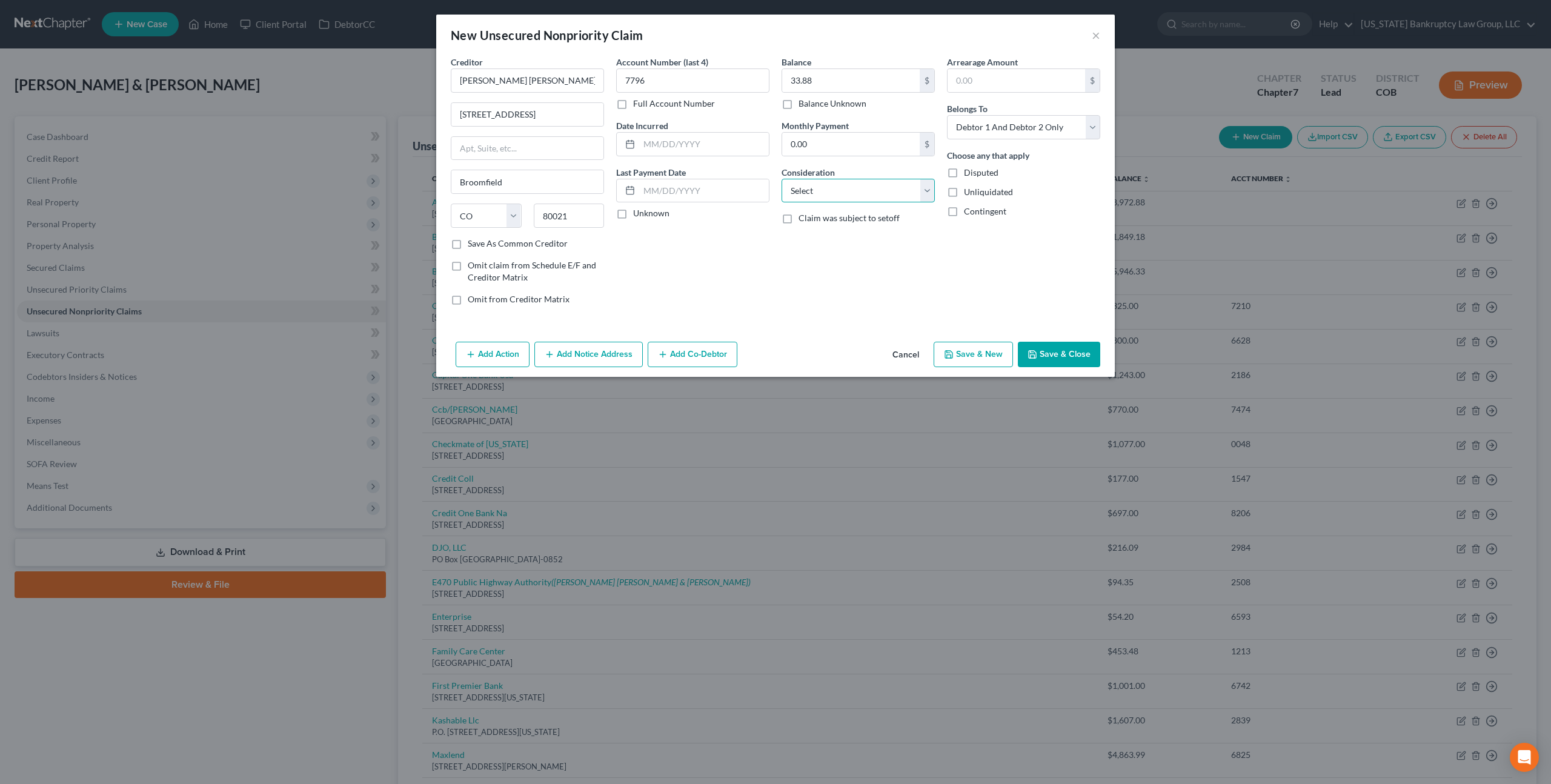
select select "14"
click at [781, 179] on select "Select Cable / Satellite Services Collection Agency Credit Card Debt Debt Couns…" at bounding box center [858, 190] width 153 height 24
click at [812, 233] on input "text" at bounding box center [858, 237] width 152 height 23
type input "Tolls"
click at [1048, 125] on select "Select Debtor 1 Only Debtor 2 Only Debtor 1 And Debtor 2 Only At Least One Of T…" at bounding box center [1023, 127] width 153 height 24
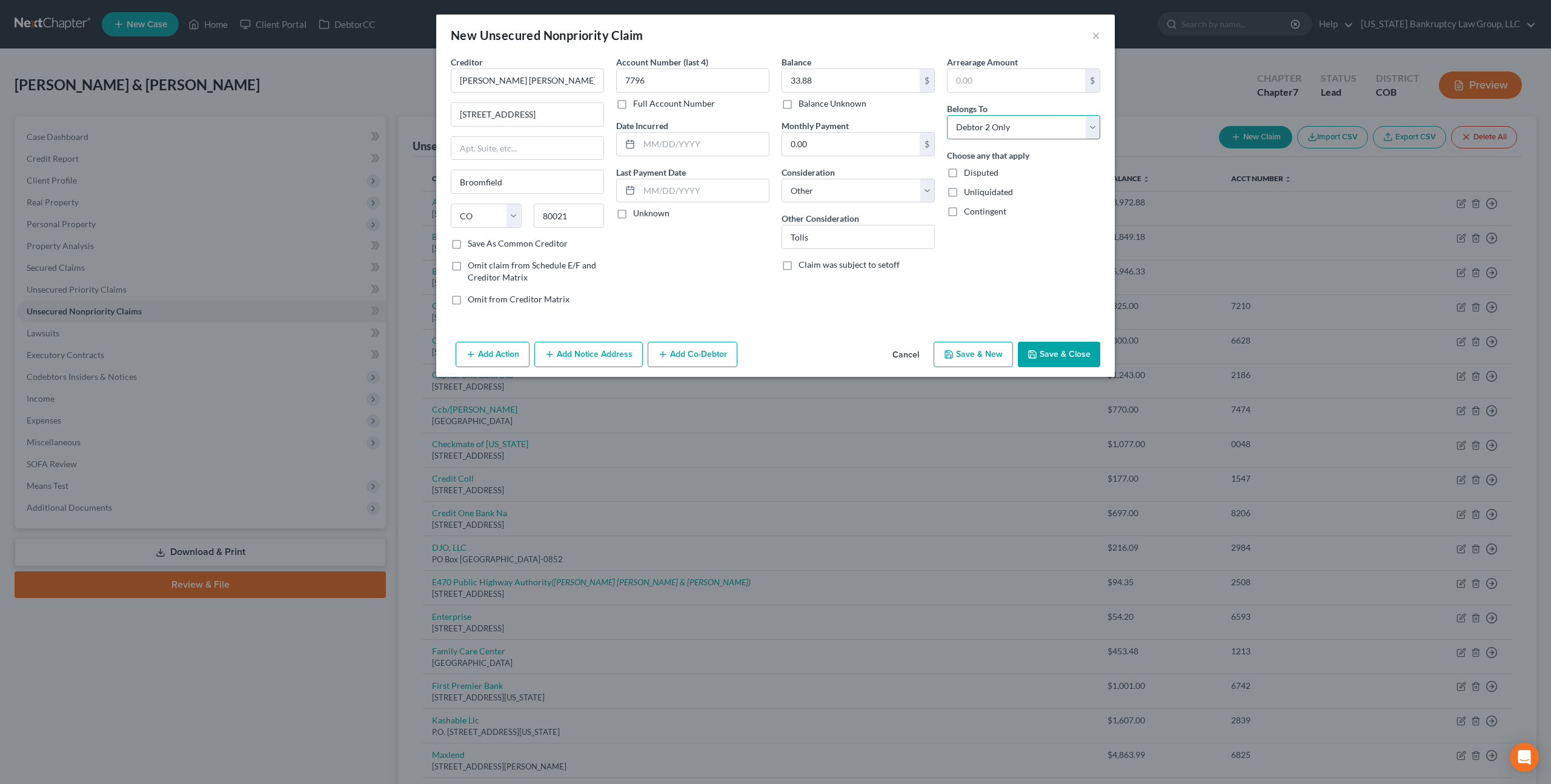
click at [947, 115] on select "Select Debtor 1 Only Debtor 2 Only Debtor 1 And Debtor 2 Only At Least One Of T…" at bounding box center [1023, 127] width 153 height 24
click at [1027, 120] on select "Select Debtor 1 Only Debtor 2 Only Debtor 1 And Debtor 2 Only At Least One Of T…" at bounding box center [1023, 127] width 153 height 24
select select "0"
click at [947, 115] on select "Select Debtor 1 Only Debtor 2 Only Debtor 1 And Debtor 2 Only At Least One Of T…" at bounding box center [1023, 127] width 153 height 24
click at [1057, 348] on button "Save & Close" at bounding box center [1059, 354] width 82 height 26
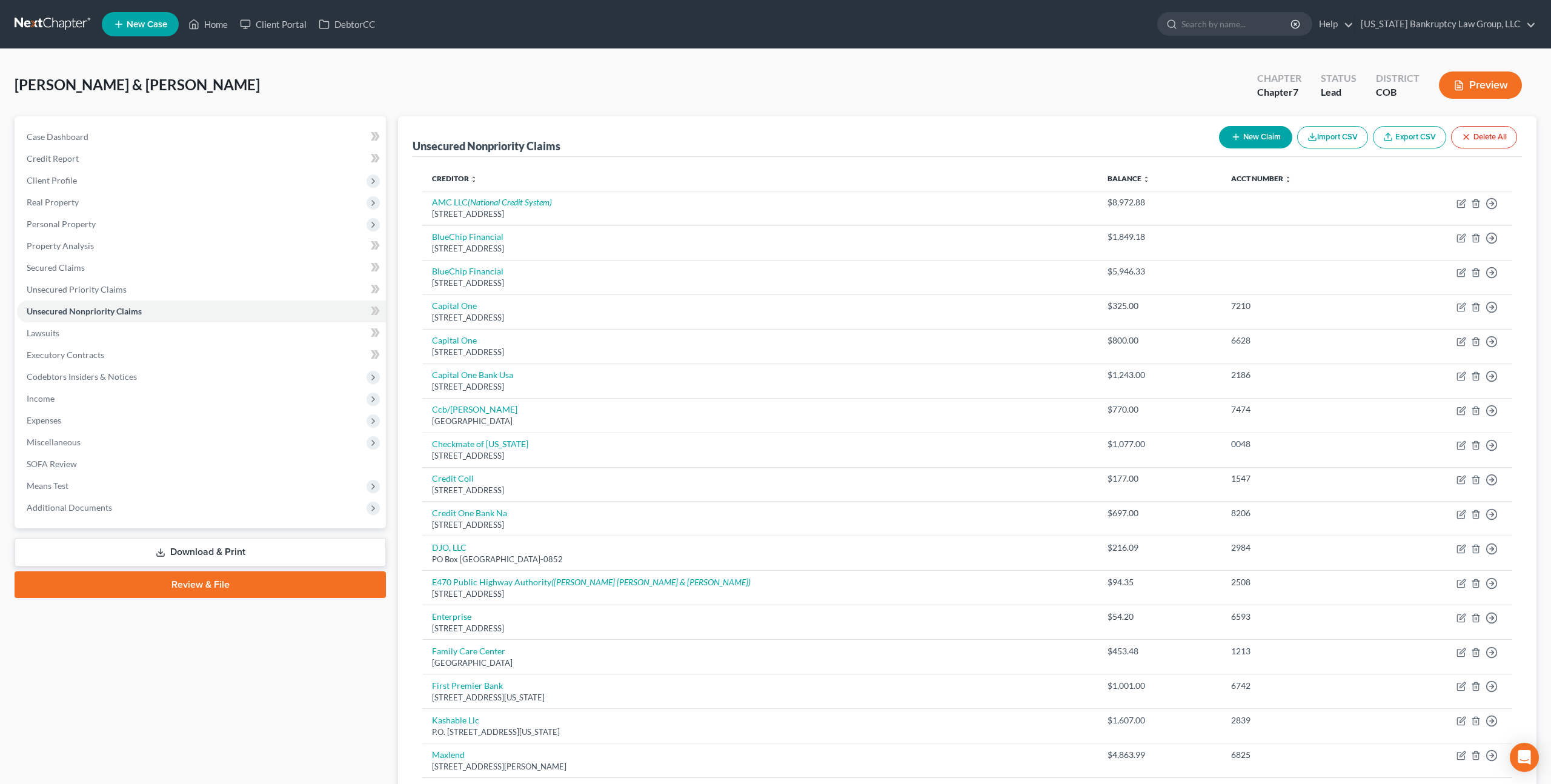
click at [1250, 141] on button "New Claim" at bounding box center [1255, 137] width 73 height 22
select select "2"
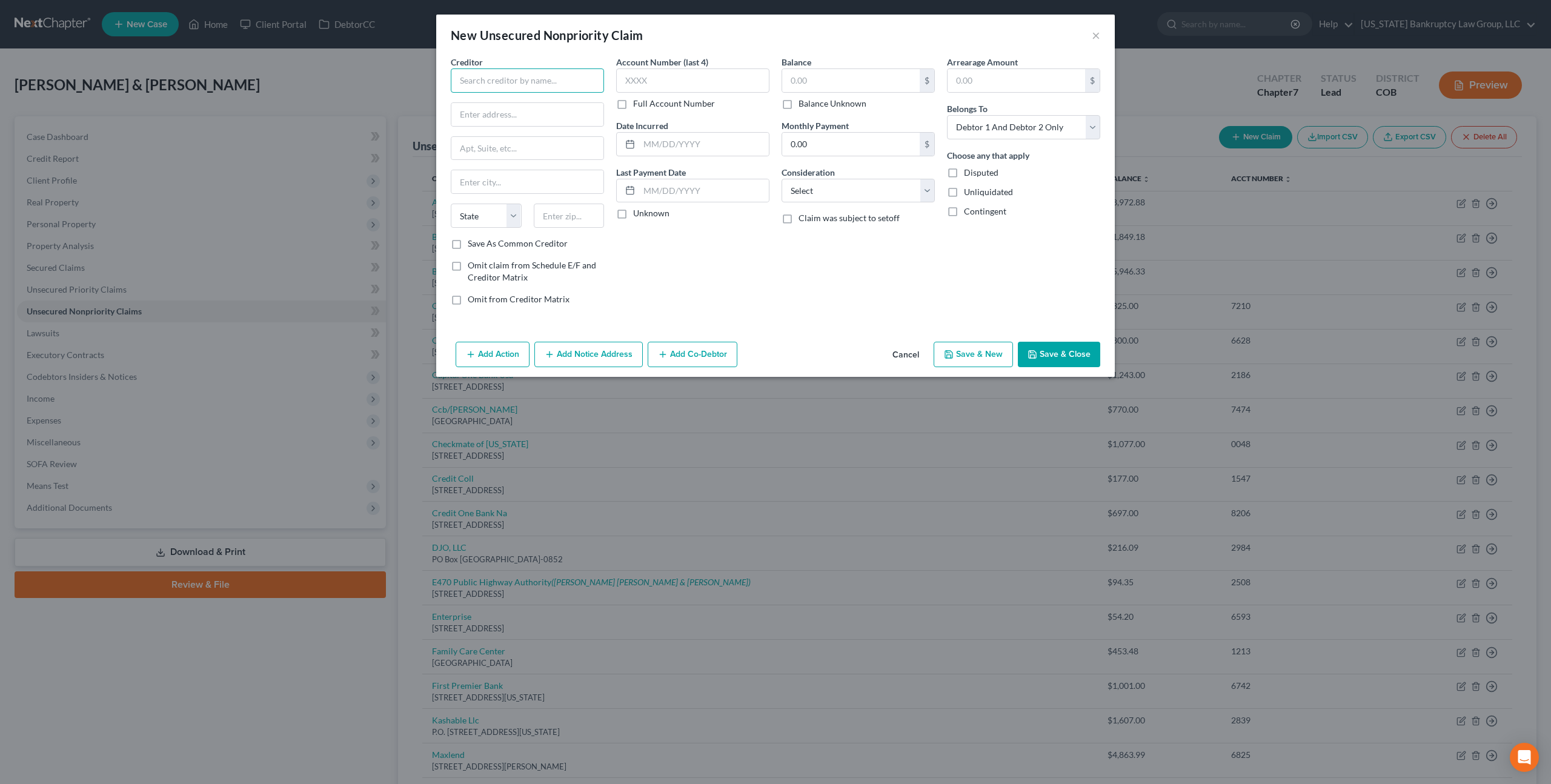
click at [517, 86] on input "text" at bounding box center [527, 80] width 153 height 24
click at [506, 108] on div "PO Box 5470, Denver, CO 80217" at bounding box center [523, 113] width 126 height 10
type input "E-470 Public Highway Authority"
type input "PO Box 5470"
type input "Denver"
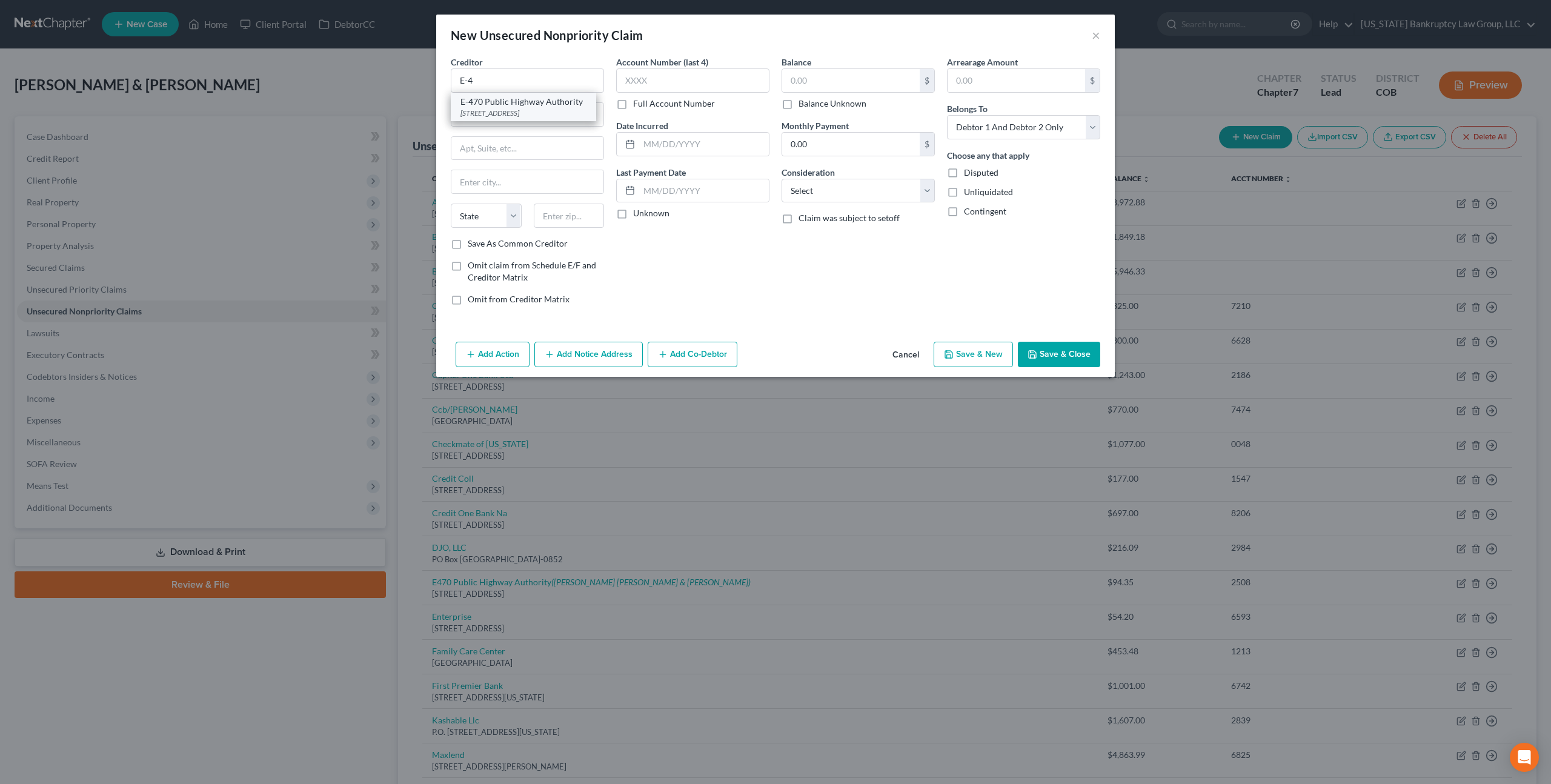
select select "5"
type input "80217"
click at [676, 81] on input "text" at bounding box center [692, 80] width 153 height 24
type input "0090"
click at [794, 83] on input "text" at bounding box center [851, 80] width 137 height 23
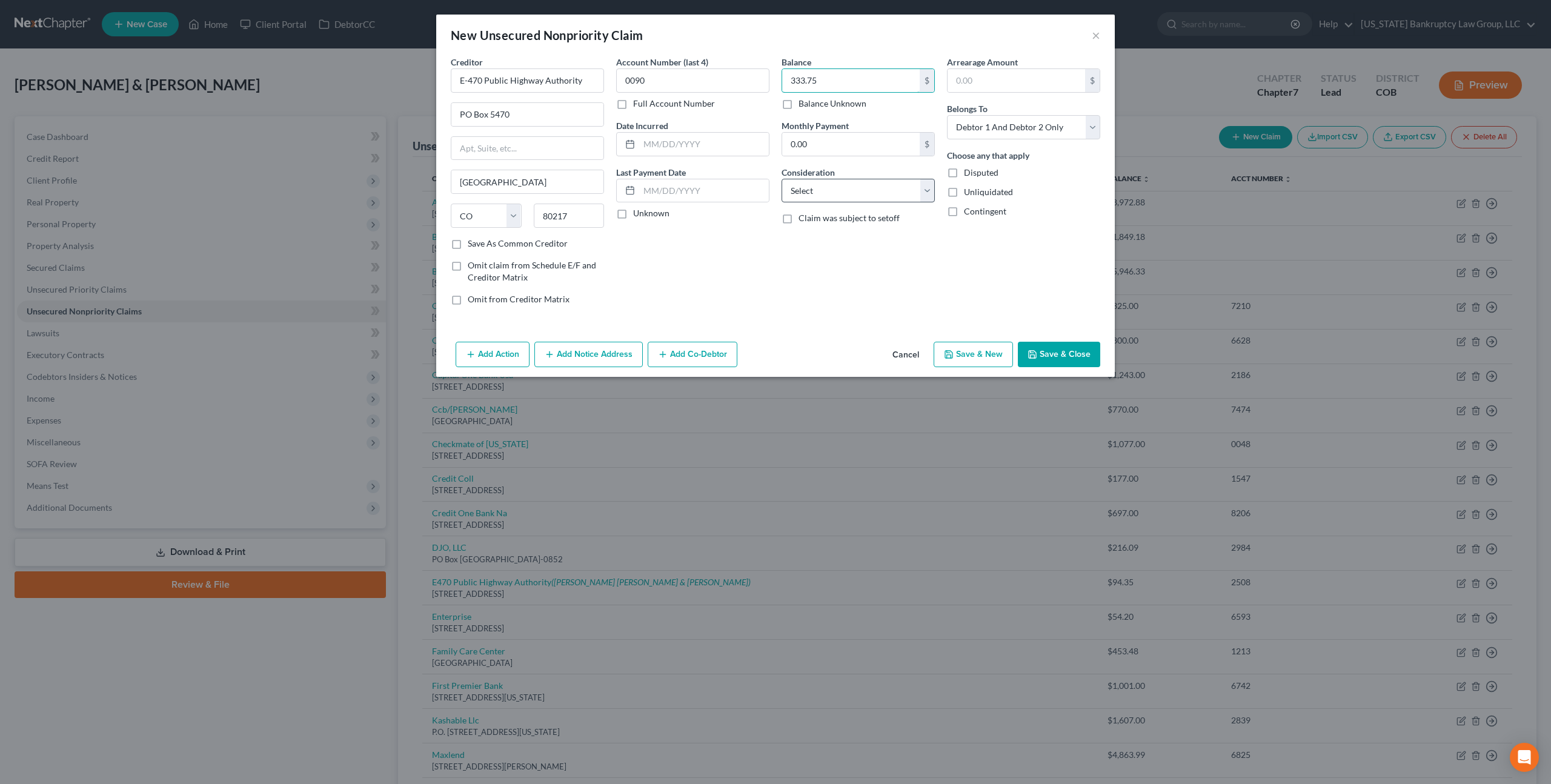
type input "333.75"
click at [842, 194] on select "Select Cable / Satellite Services Collection Agency Credit Card Debt Debt Couns…" at bounding box center [858, 190] width 153 height 24
select select "14"
click at [781, 179] on select "Select Cable / Satellite Services Collection Agency Credit Card Debt Debt Couns…" at bounding box center [858, 190] width 153 height 24
click at [817, 242] on input "text" at bounding box center [858, 237] width 152 height 23
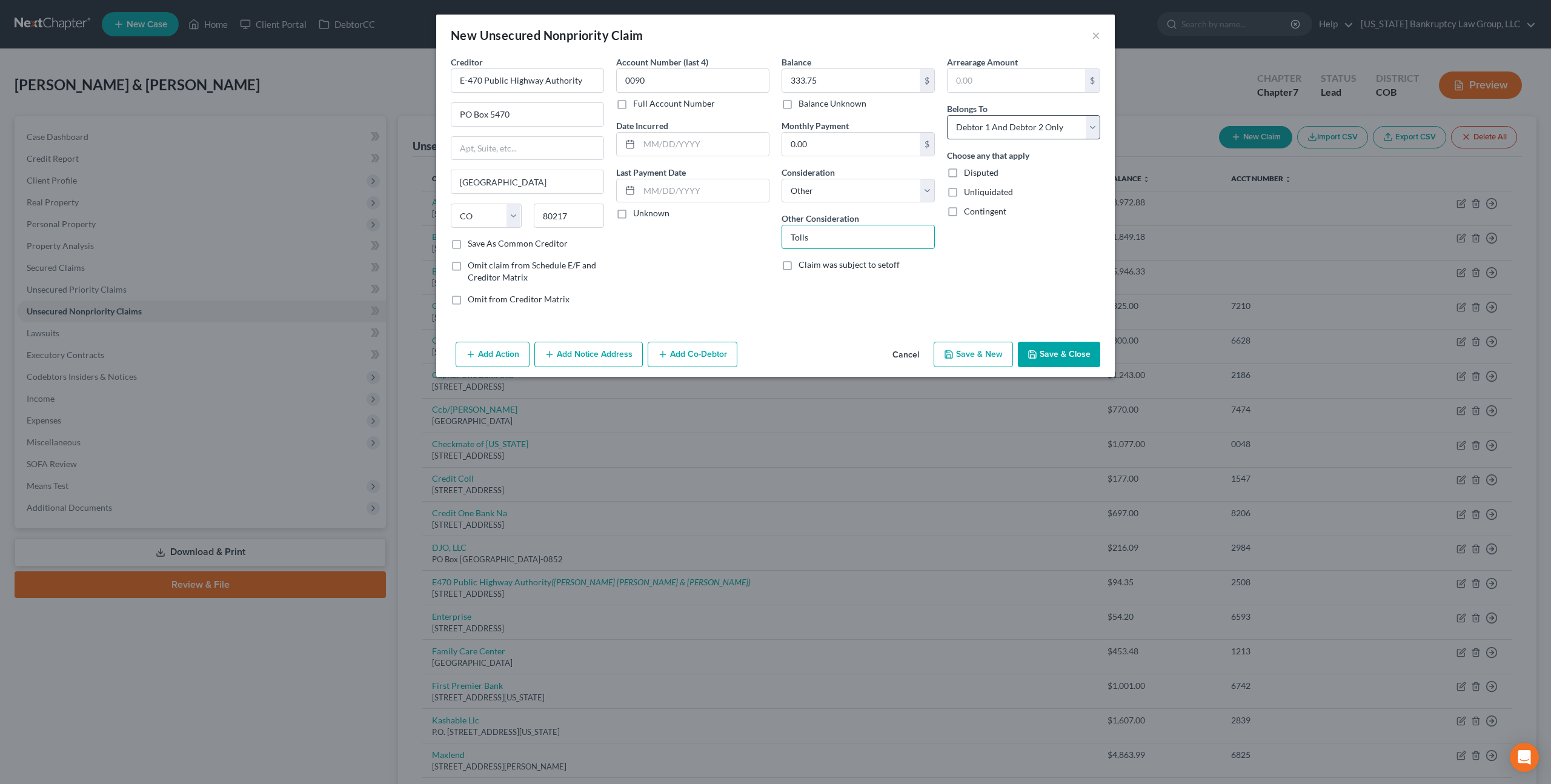
type input "Tolls"
click at [1028, 128] on select "Select Debtor 1 Only Debtor 2 Only Debtor 1 And Debtor 2 Only At Least One Of T…" at bounding box center [1023, 127] width 153 height 24
select select "1"
click at [947, 115] on select "Select Debtor 1 Only Debtor 2 Only Debtor 1 And Debtor 2 Only At Least One Of T…" at bounding box center [1023, 127] width 153 height 24
click at [995, 348] on button "Save & New" at bounding box center [973, 354] width 79 height 26
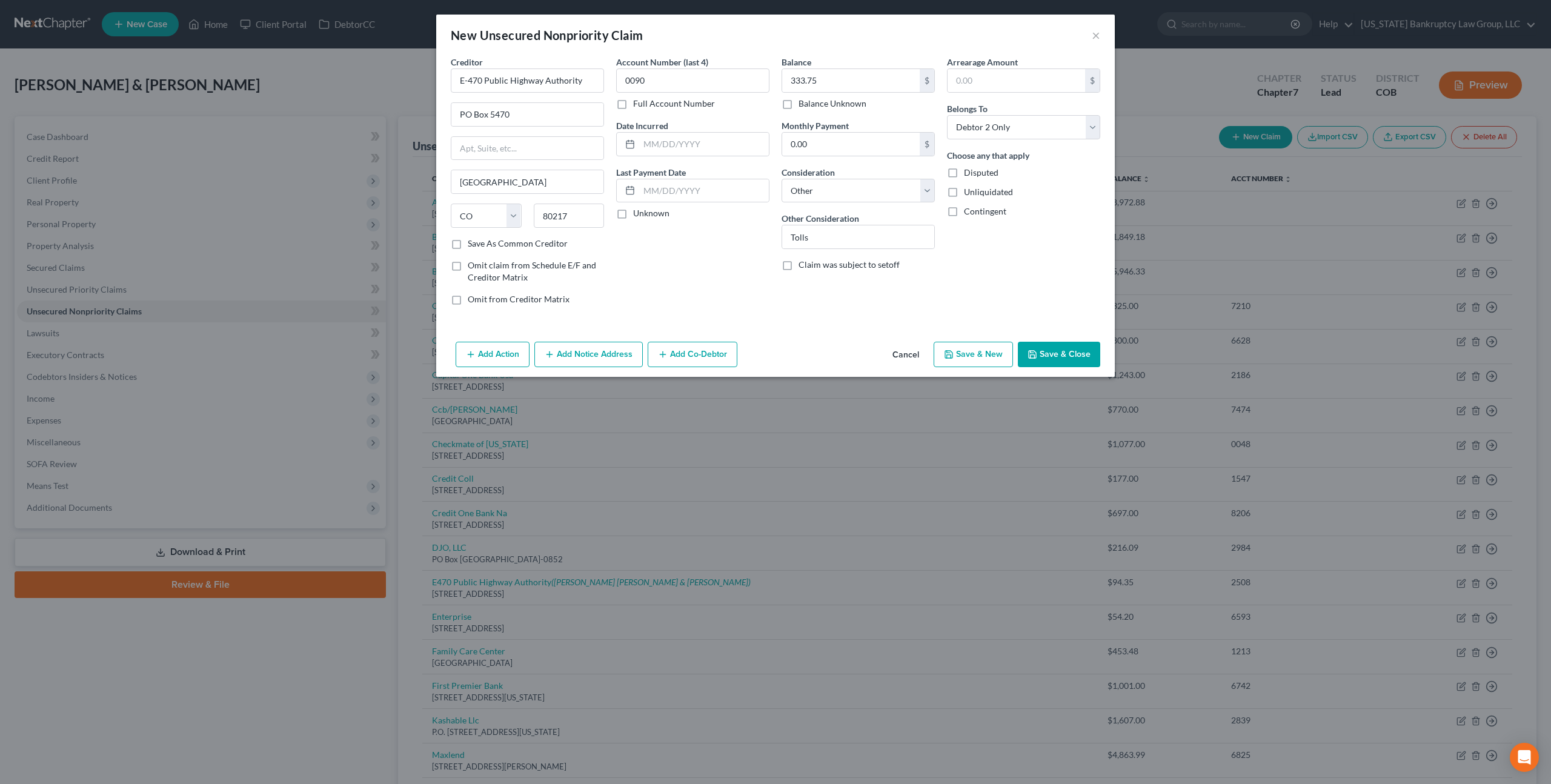
select select "2"
click at [490, 79] on input "text" at bounding box center [527, 80] width 153 height 24
click at [492, 111] on div "PO Box 5470, Denver, CO 80217" at bounding box center [523, 113] width 126 height 10
type input "E-470 Public Highway Authority"
type input "PO Box 5470"
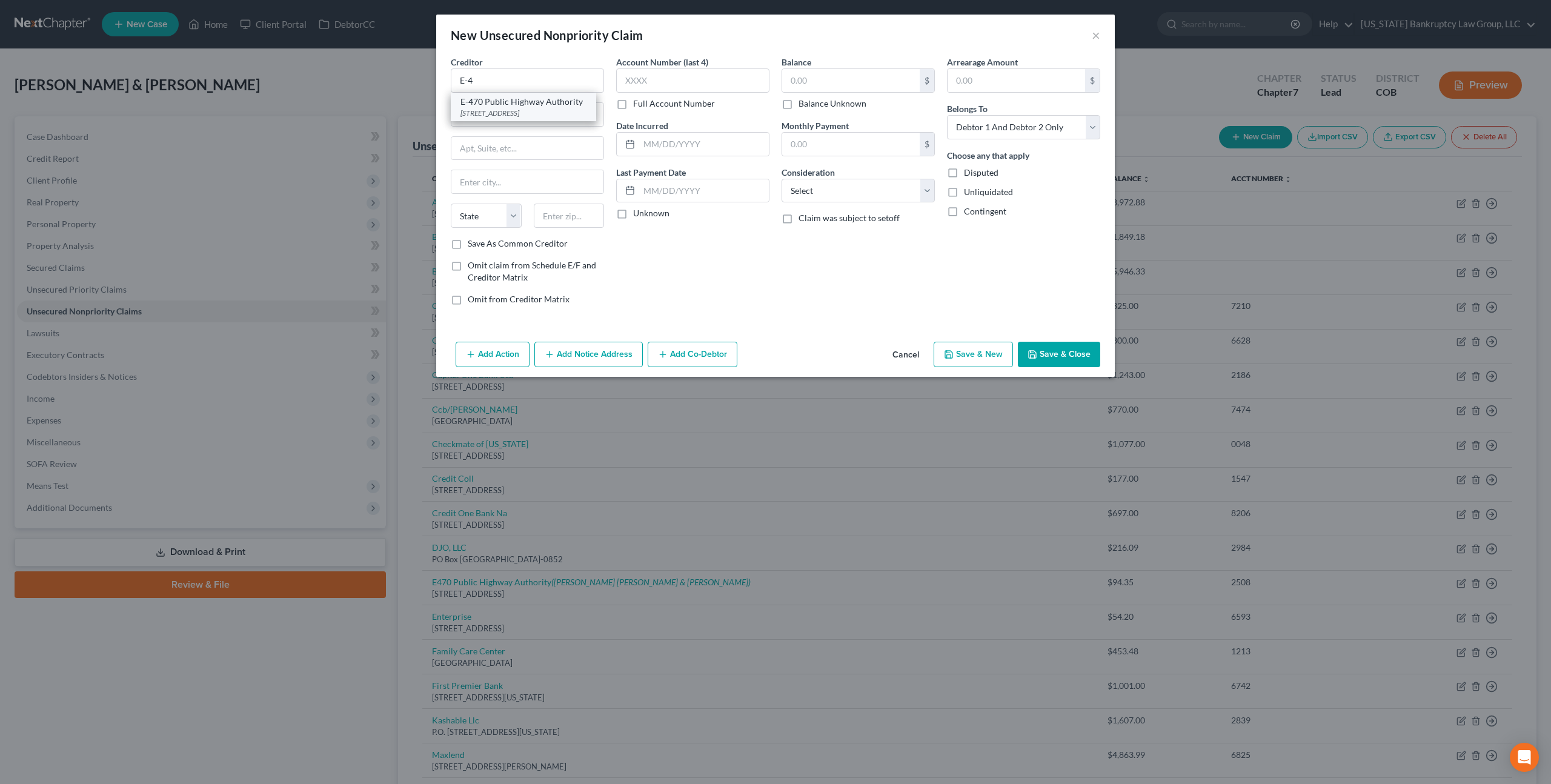
type input "Denver"
select select "5"
type input "80217"
click at [635, 82] on input "text" at bounding box center [692, 80] width 153 height 24
type input "3784"
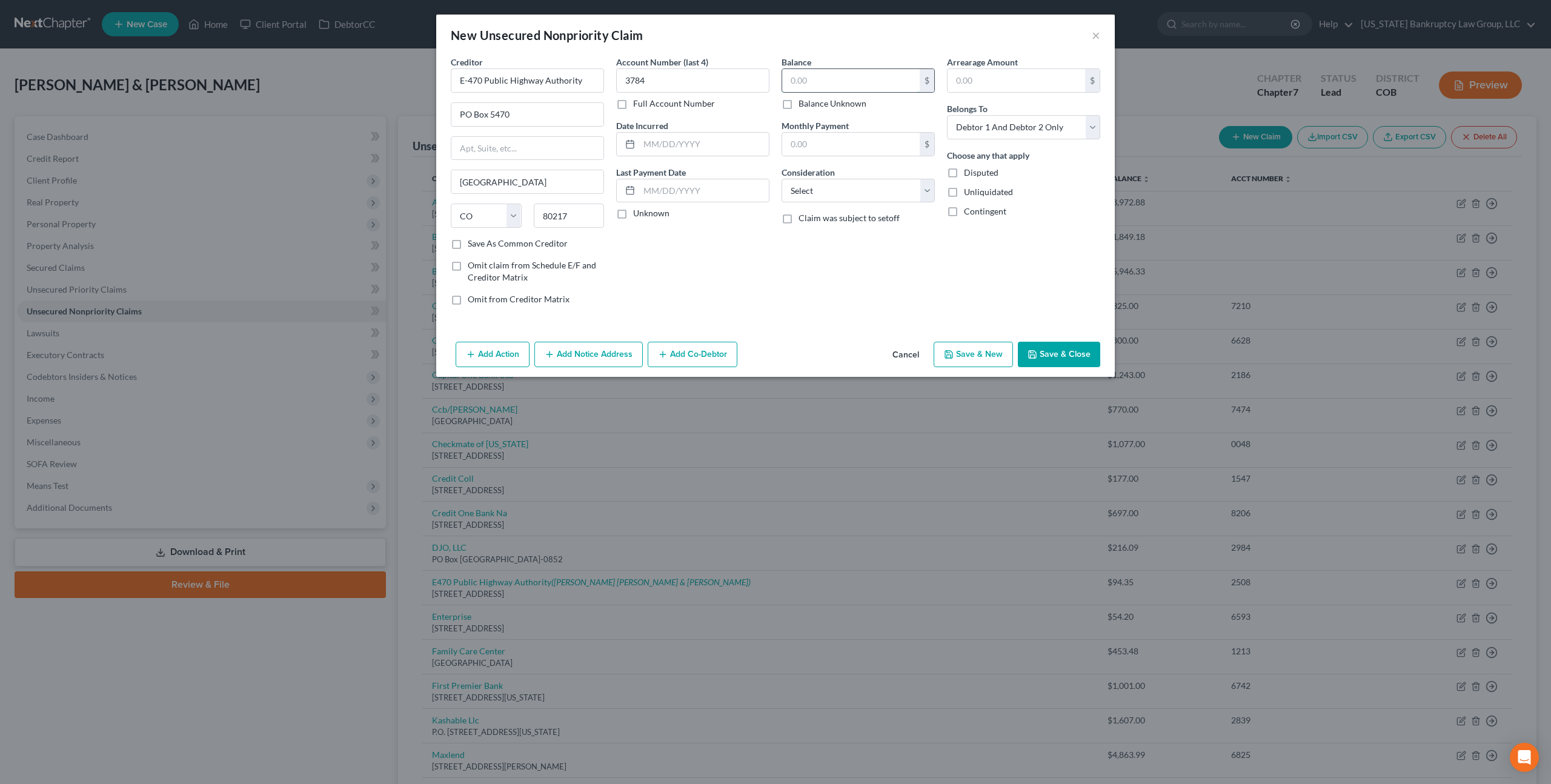
click at [799, 81] on input "text" at bounding box center [851, 80] width 137 height 23
type input "156.81"
click at [824, 190] on select "Select Cable / Satellite Services Collection Agency Credit Card Debt Debt Couns…" at bounding box center [858, 190] width 153 height 24
select select "14"
click at [781, 179] on select "Select Cable / Satellite Services Collection Agency Credit Card Debt Debt Couns…" at bounding box center [858, 190] width 153 height 24
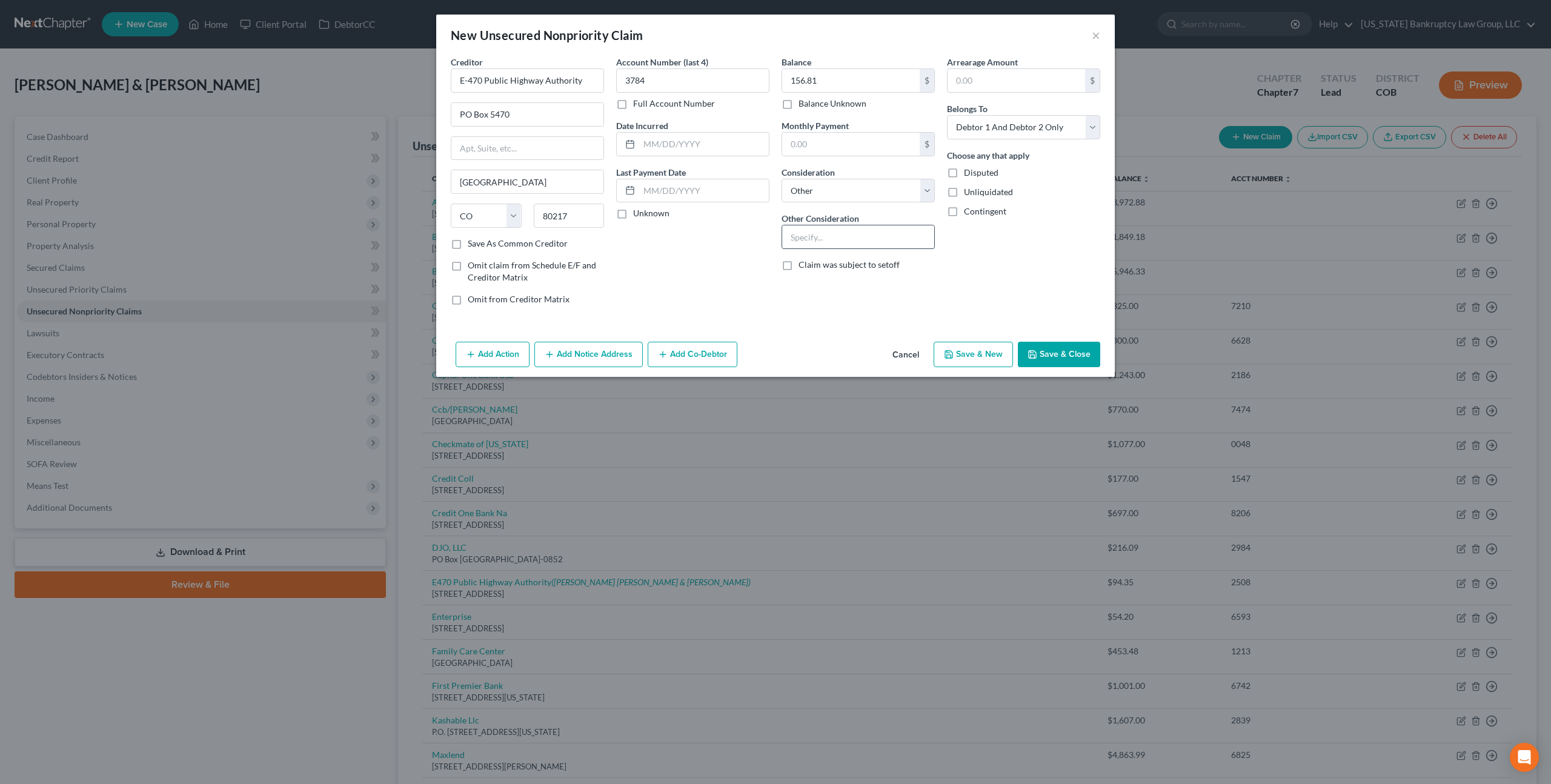
click at [821, 237] on input "text" at bounding box center [858, 237] width 152 height 23
type input "Tolls"
click at [995, 124] on select "Select Debtor 1 Only Debtor 2 Only Debtor 1 And Debtor 2 Only At Least One Of T…" at bounding box center [1023, 127] width 153 height 24
select select "1"
click at [947, 115] on select "Select Debtor 1 Only Debtor 2 Only Debtor 1 And Debtor 2 Only At Least One Of T…" at bounding box center [1023, 127] width 153 height 24
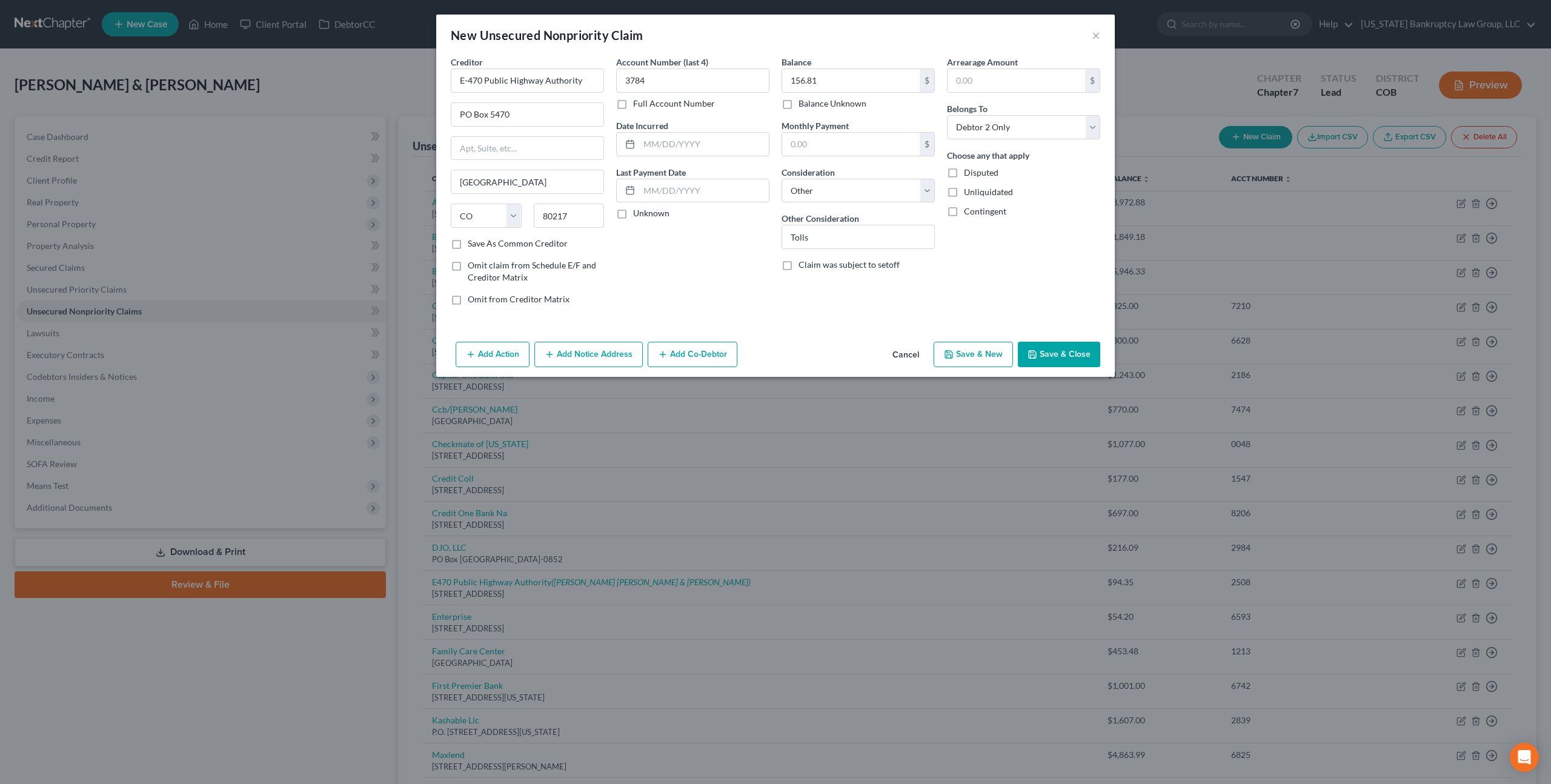
click at [1048, 354] on button "Save & Close" at bounding box center [1059, 354] width 82 height 26
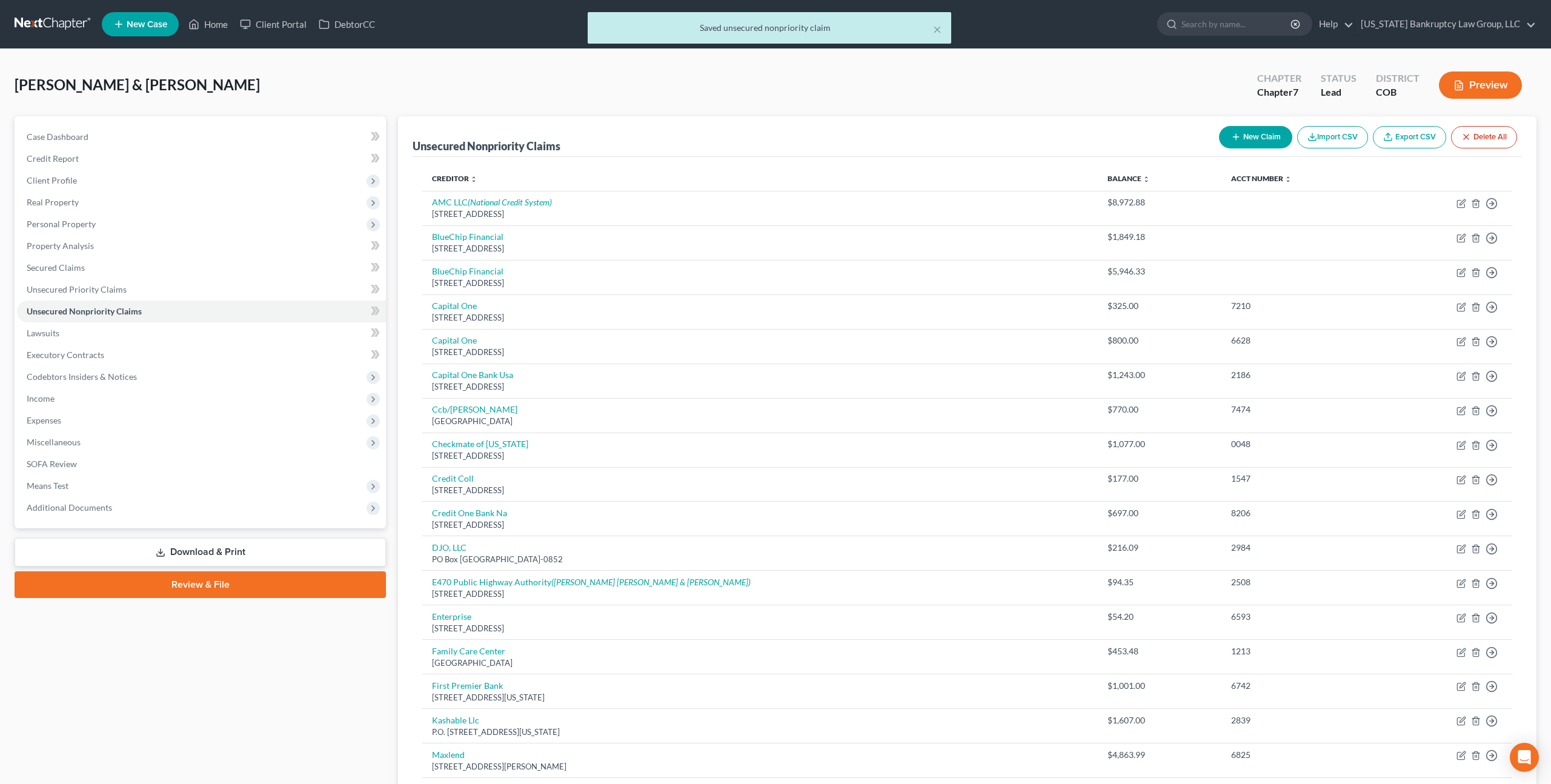
click at [277, 578] on link "Review & File" at bounding box center [200, 585] width 371 height 27
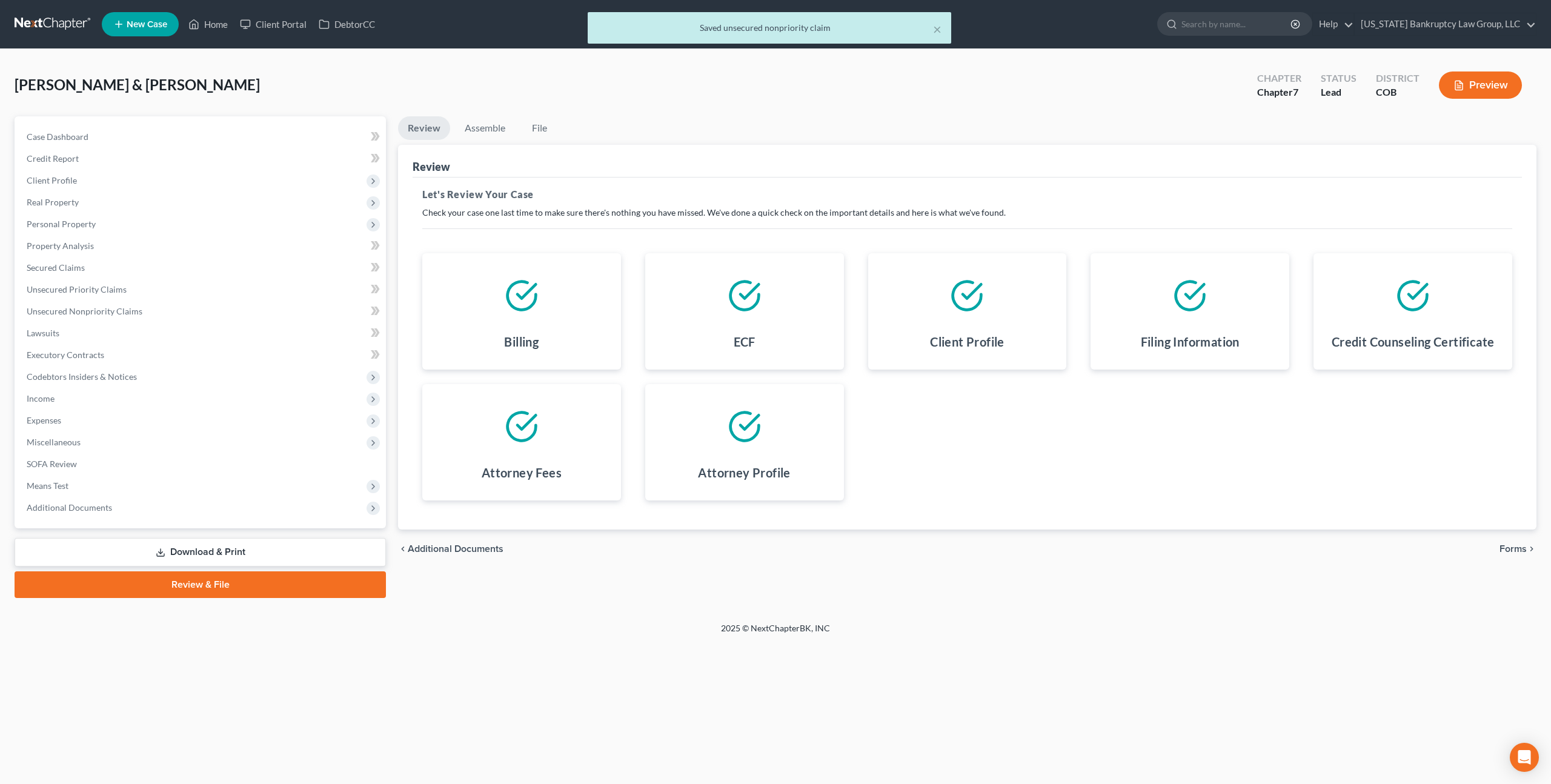
click at [1514, 545] on span "Forms" at bounding box center [1513, 549] width 27 height 10
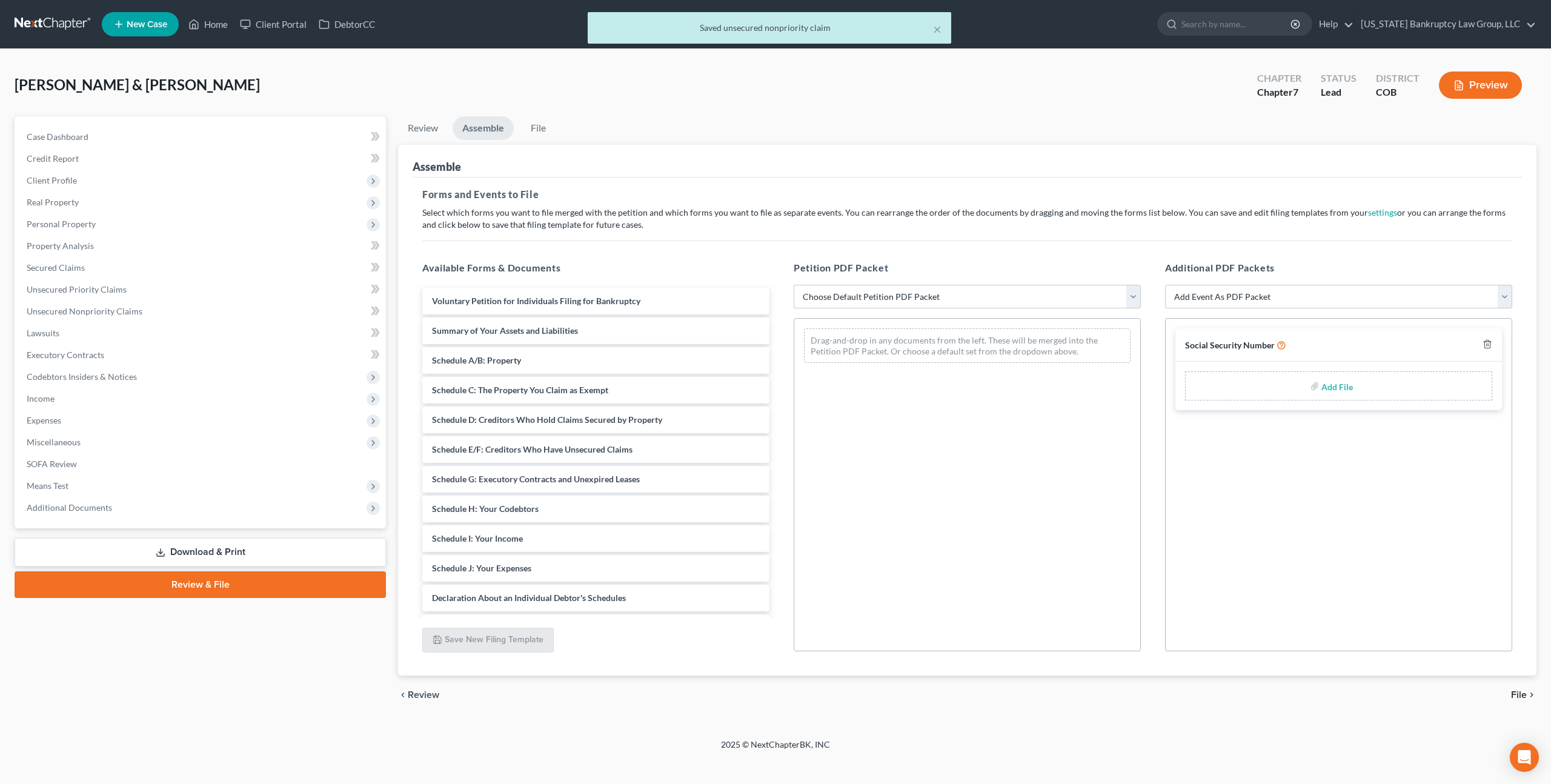
click at [1012, 290] on select "Choose Default Petition PDF Packet Emergency Filing (Voluntary Petition and Cre…" at bounding box center [967, 296] width 347 height 24
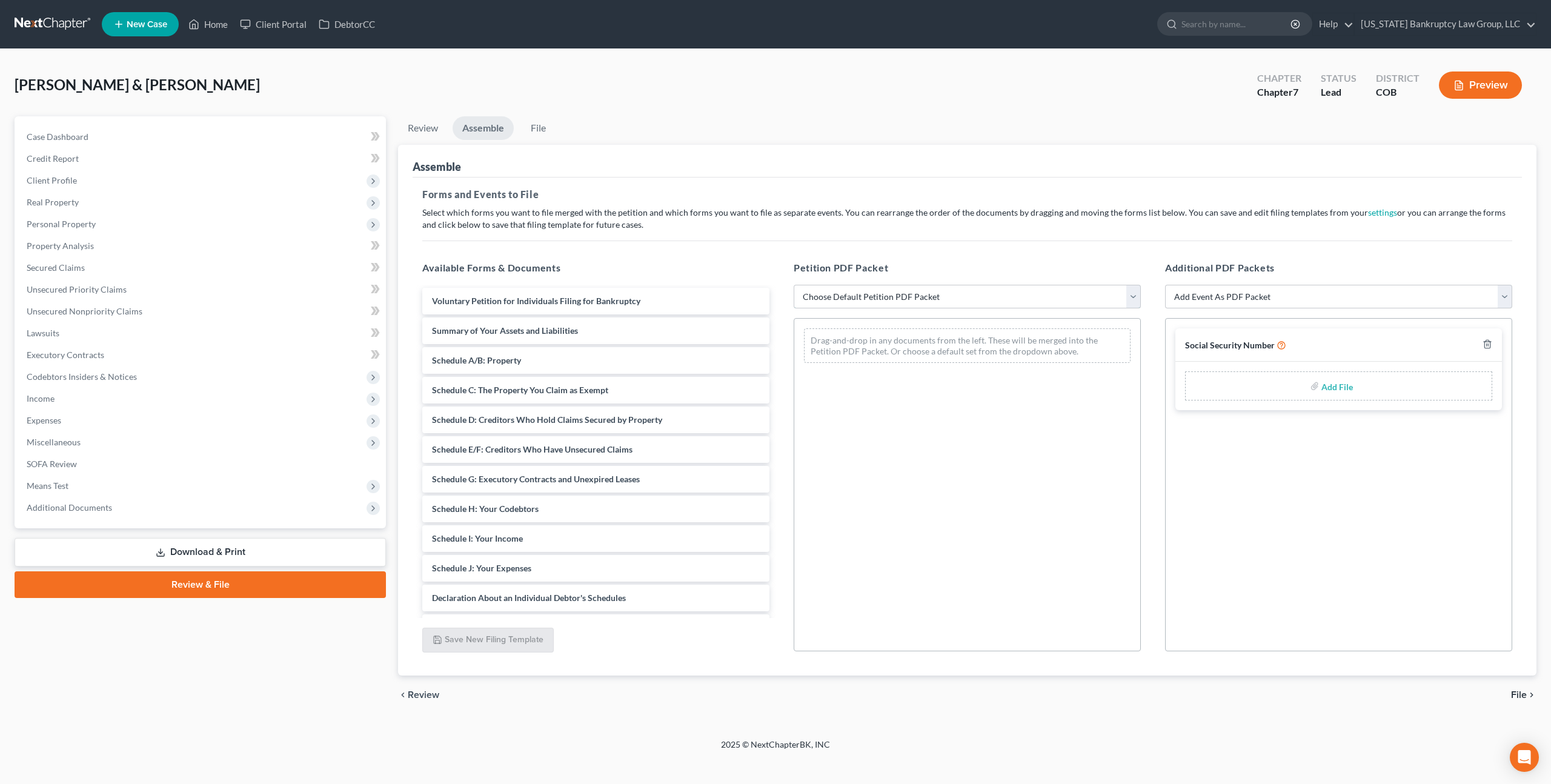
select select "1"
click at [794, 284] on select "Choose Default Petition PDF Packet Emergency Filing (Voluntary Petition and Cre…" at bounding box center [967, 296] width 347 height 24
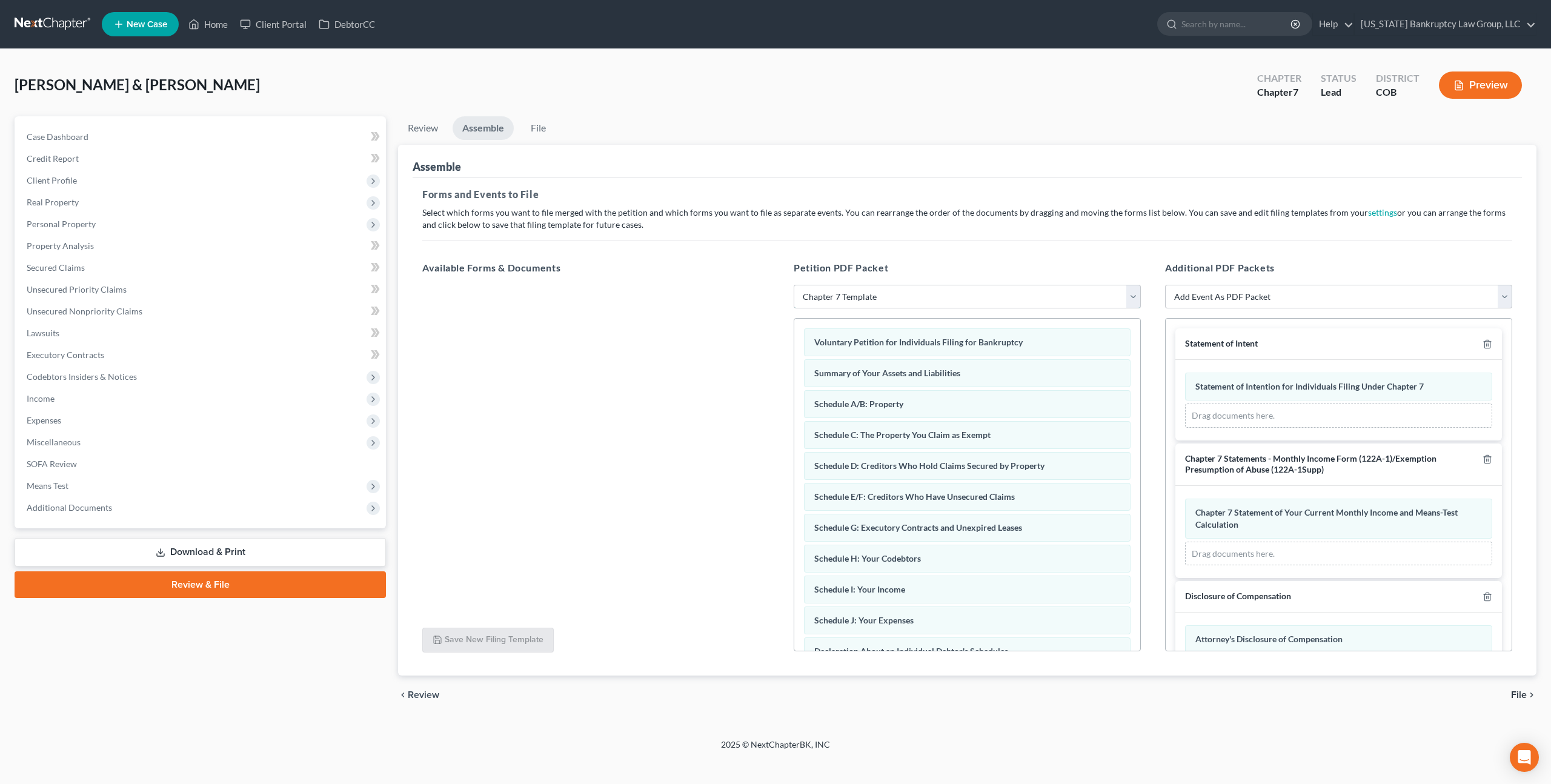
click at [1083, 297] on select "Choose Default Petition PDF Packet Emergency Filing (Voluntary Petition and Cre…" at bounding box center [967, 296] width 347 height 24
click at [226, 546] on link "Download & Print" at bounding box center [200, 553] width 371 height 29
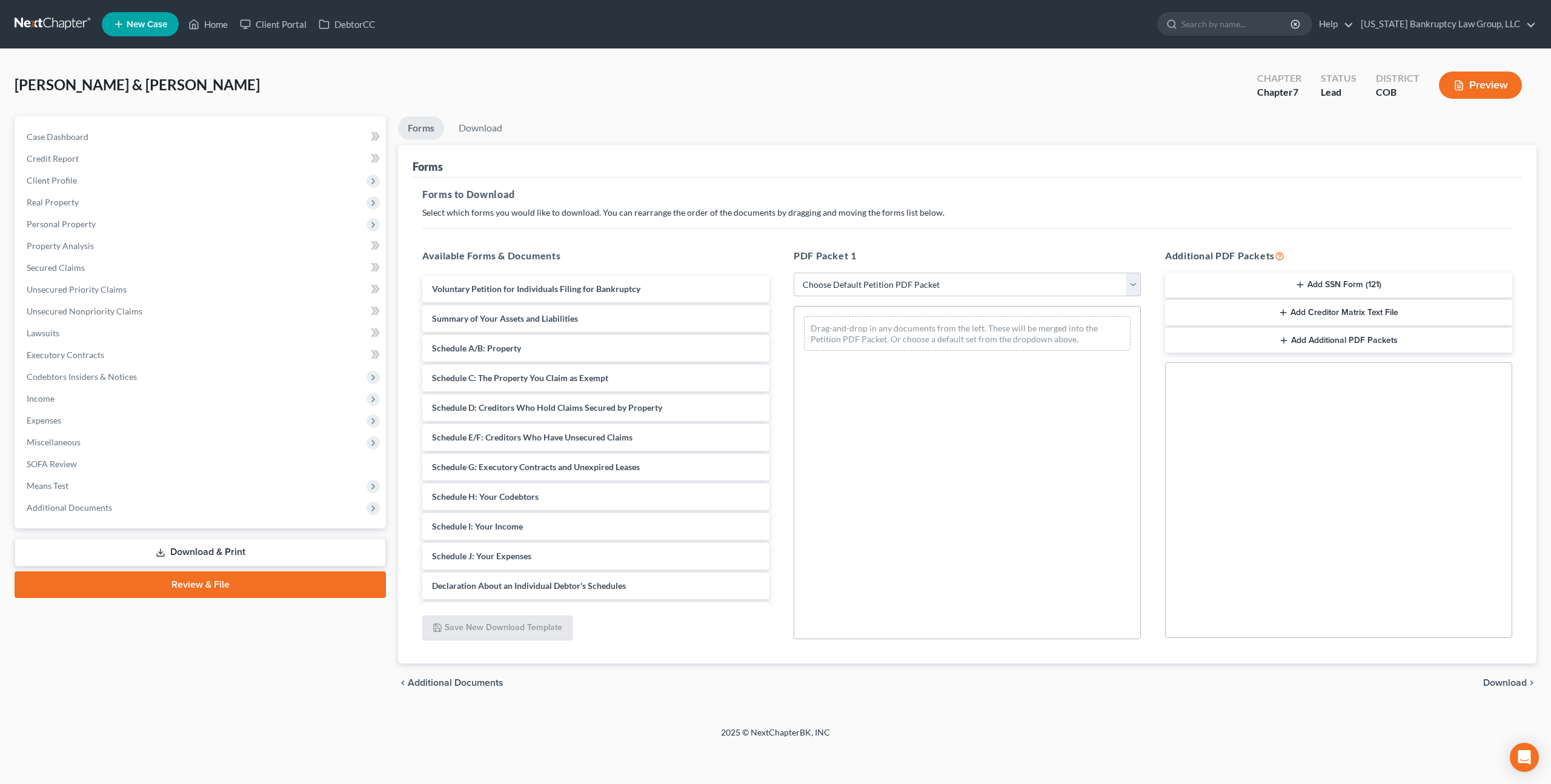
click at [838, 290] on select "Choose Default Petition PDF Packet Complete Bankruptcy Petition (all forms and …" at bounding box center [967, 284] width 347 height 24
select select "0"
click at [794, 273] on select "Choose Default Petition PDF Packet Complete Bankruptcy Petition (all forms and …" at bounding box center [967, 284] width 347 height 24
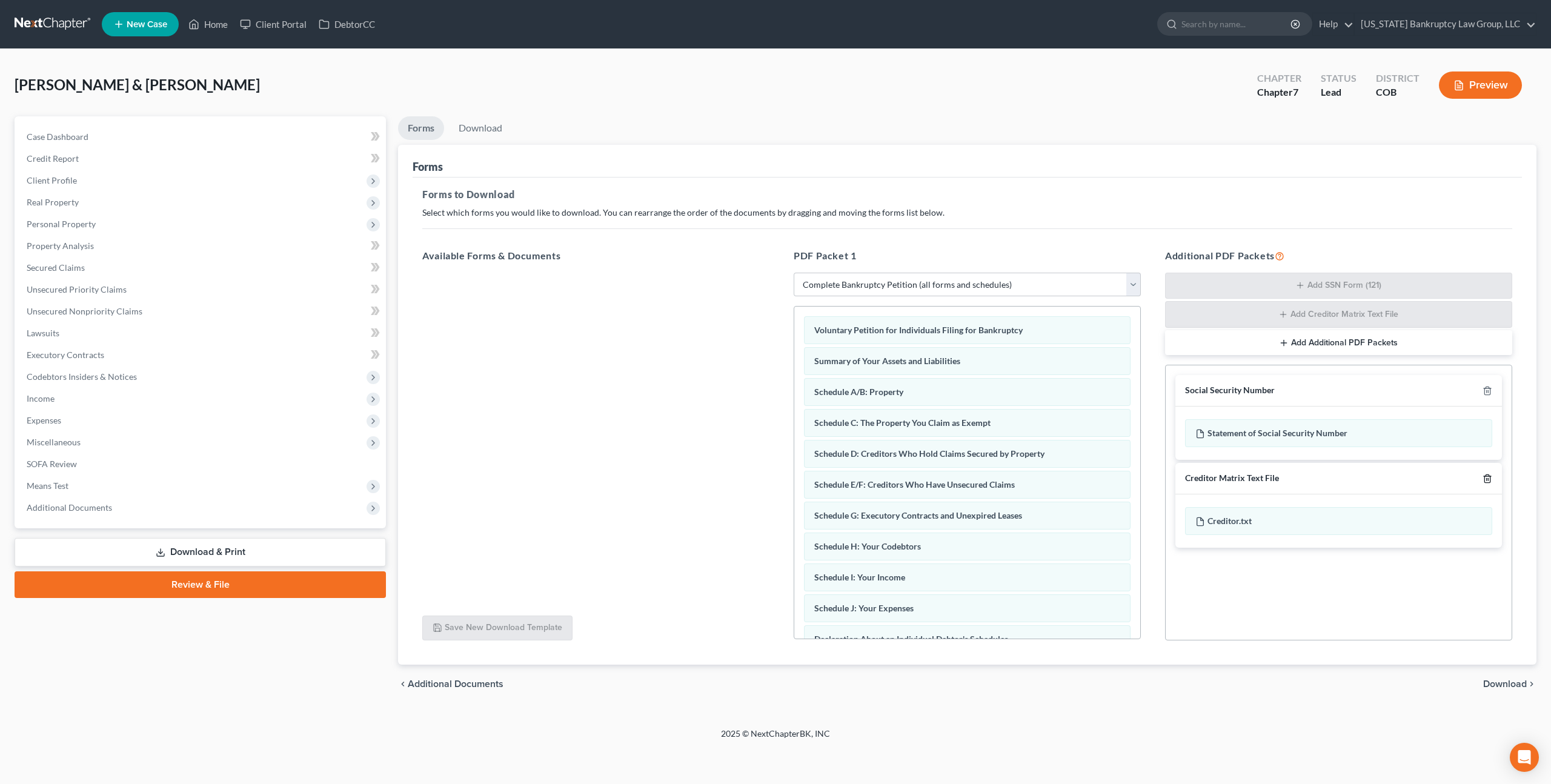
click at [1490, 477] on icon "button" at bounding box center [1487, 478] width 5 height 8
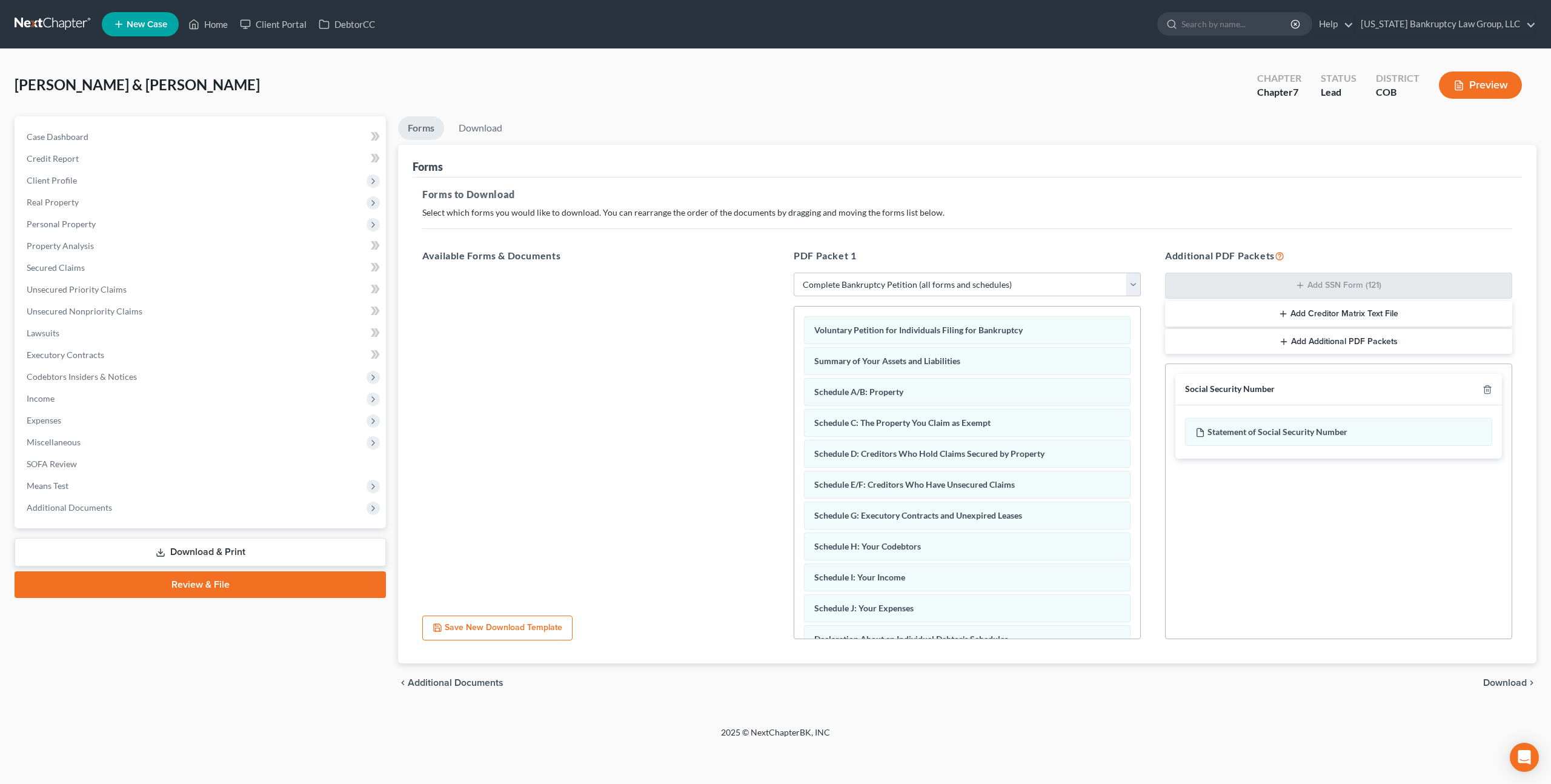
click at [1508, 684] on span "Download" at bounding box center [1505, 683] width 44 height 10
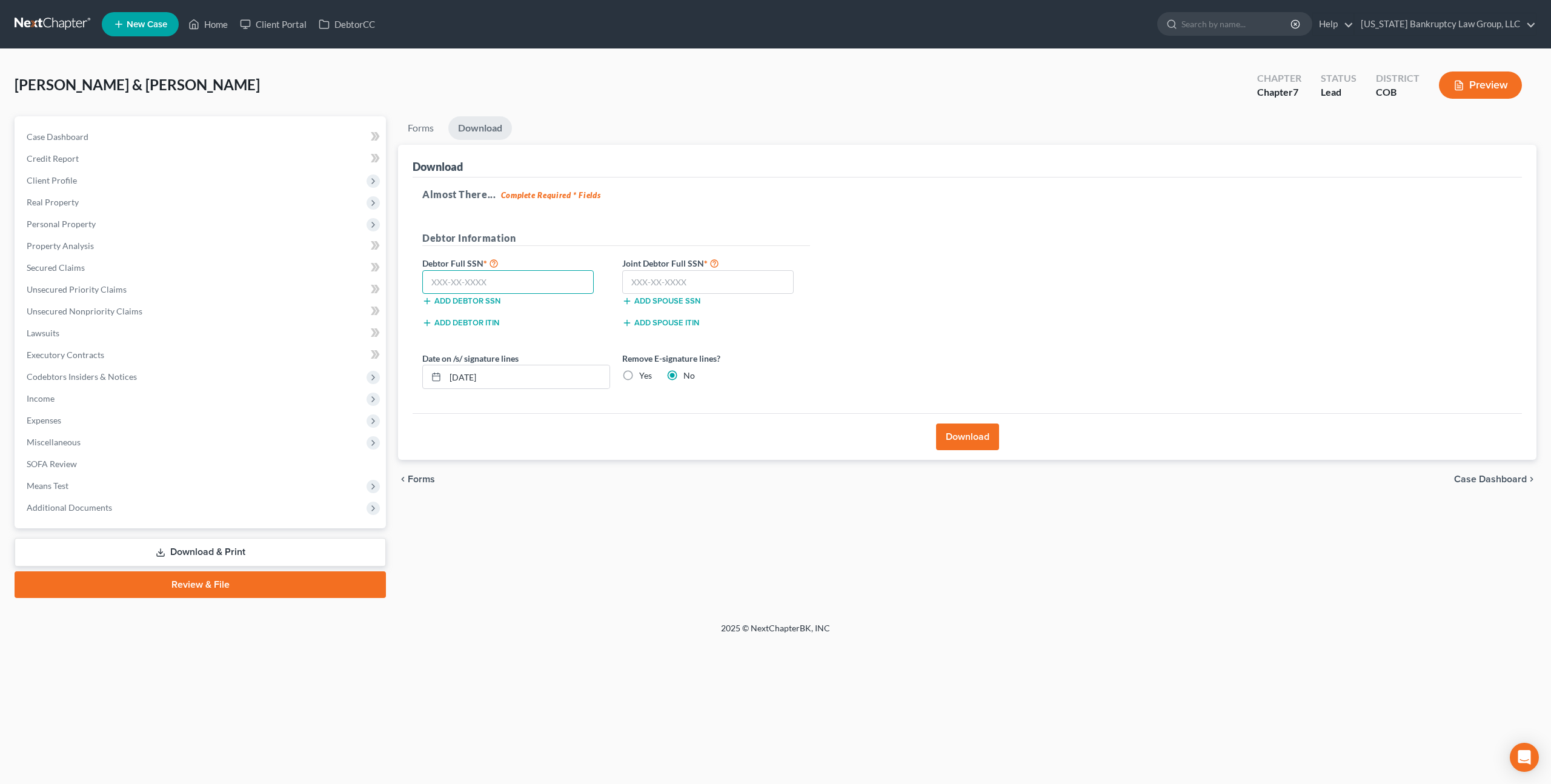
click at [495, 280] on input "text" at bounding box center [508, 282] width 171 height 24
click at [455, 282] on input "523-45-9510" at bounding box center [508, 282] width 171 height 24
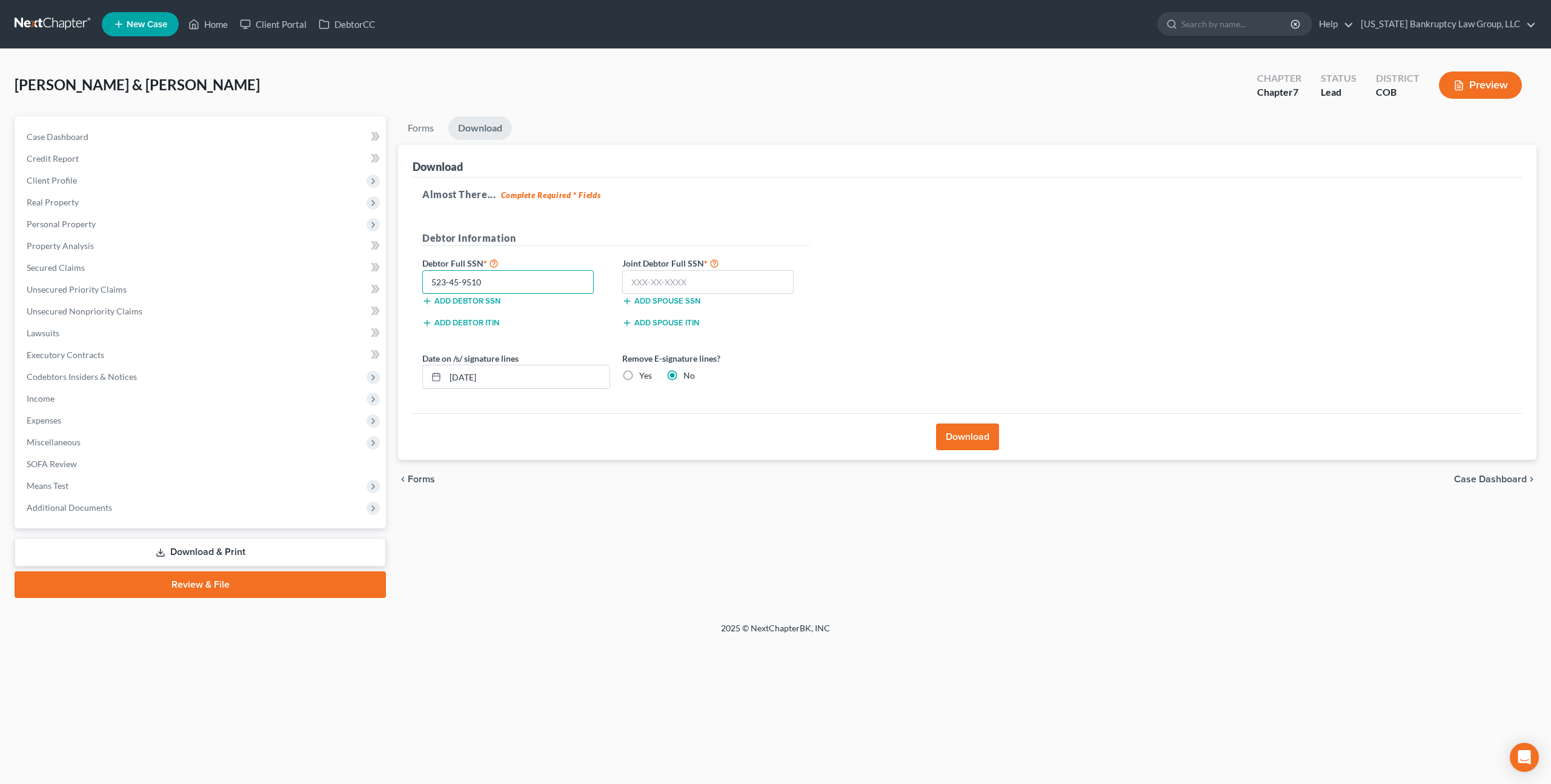
click at [455, 282] on input "523-45-9510" at bounding box center [508, 282] width 171 height 24
type input "523-25-9510"
click at [668, 276] on input "text" at bounding box center [708, 282] width 171 height 24
type input "523-47-4484"
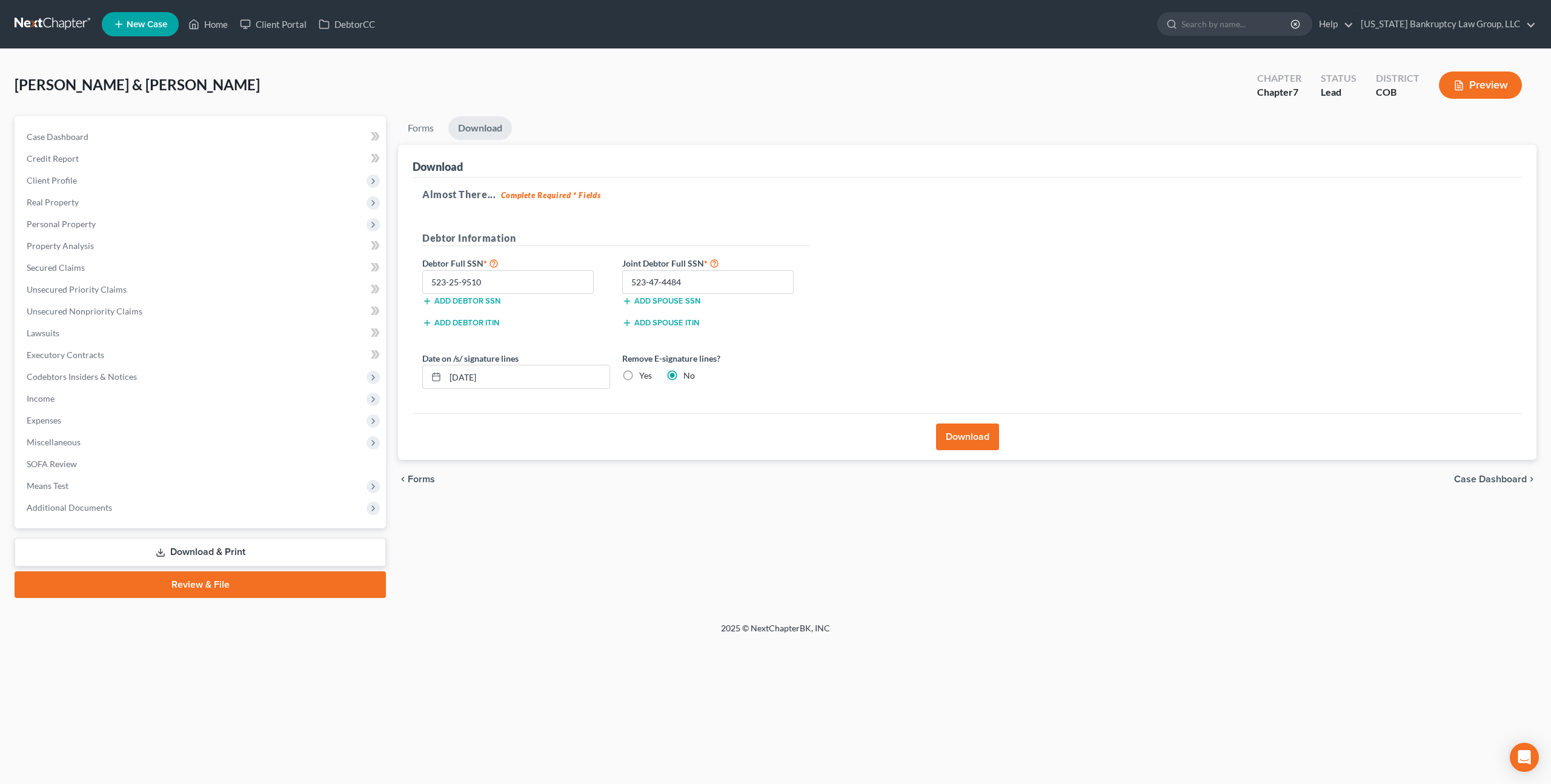
click at [955, 431] on button "Download" at bounding box center [967, 437] width 63 height 27
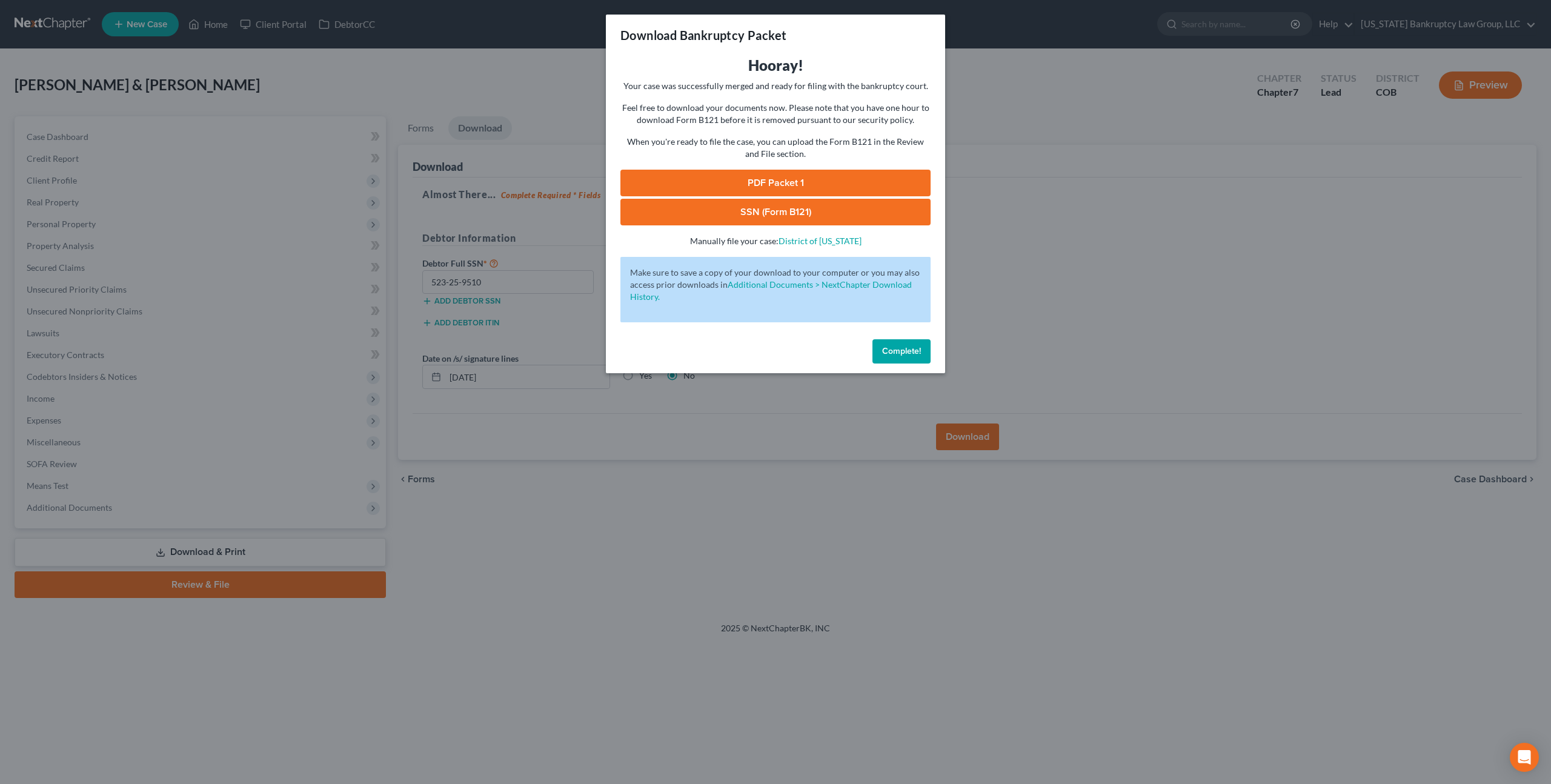
click at [669, 184] on link "PDF Packet 1" at bounding box center [776, 182] width 310 height 27
click at [697, 211] on link "SSN (Form B121)" at bounding box center [776, 212] width 310 height 27
click at [913, 350] on span "Complete!" at bounding box center [901, 351] width 39 height 10
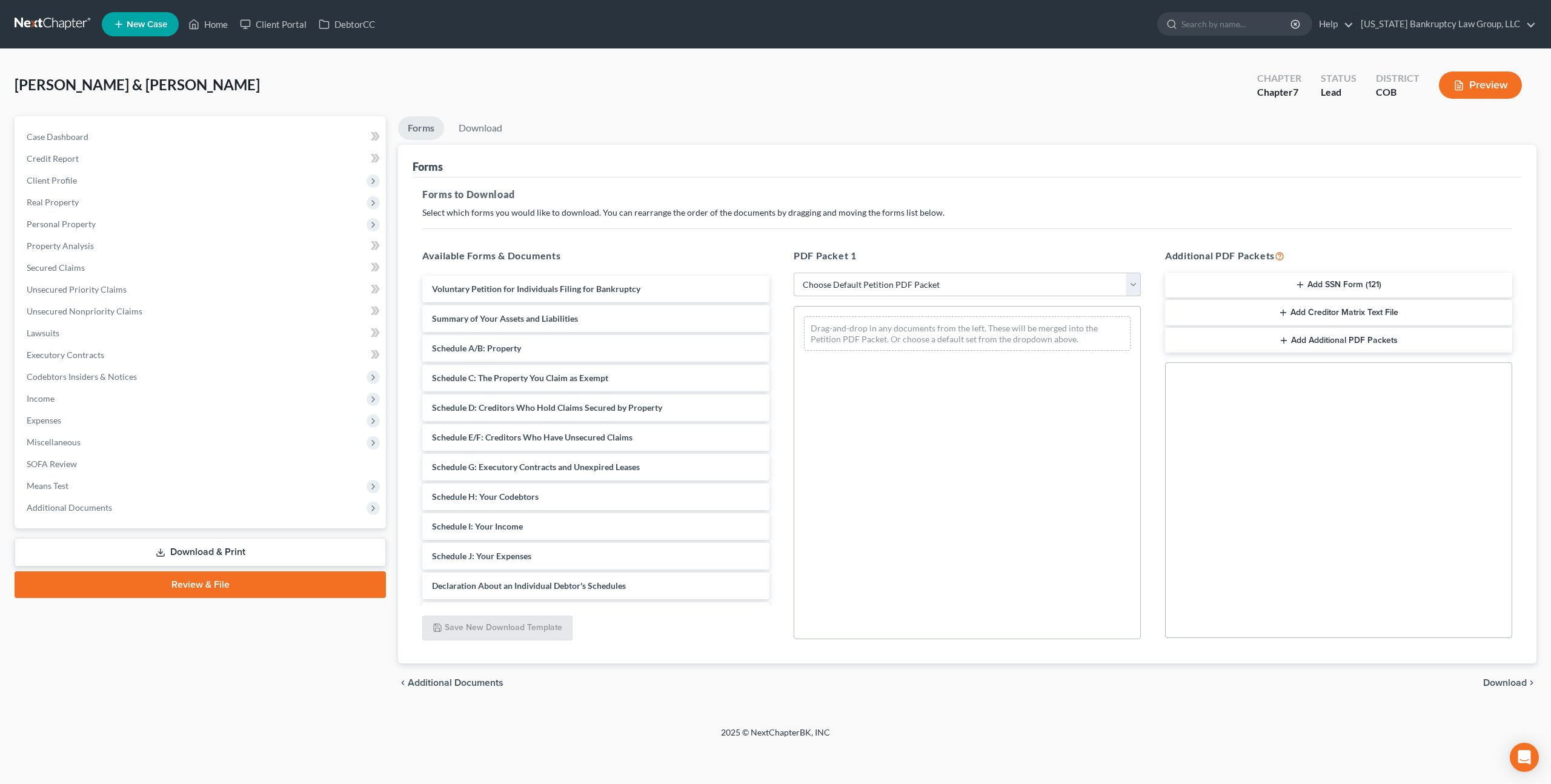
click at [845, 286] on select "Choose Default Petition PDF Packet Complete Bankruptcy Petition (all forms and …" at bounding box center [967, 284] width 347 height 24
select select "3"
click at [794, 273] on select "Choose Default Petition PDF Packet Complete Bankruptcy Petition (all forms and …" at bounding box center [967, 284] width 347 height 24
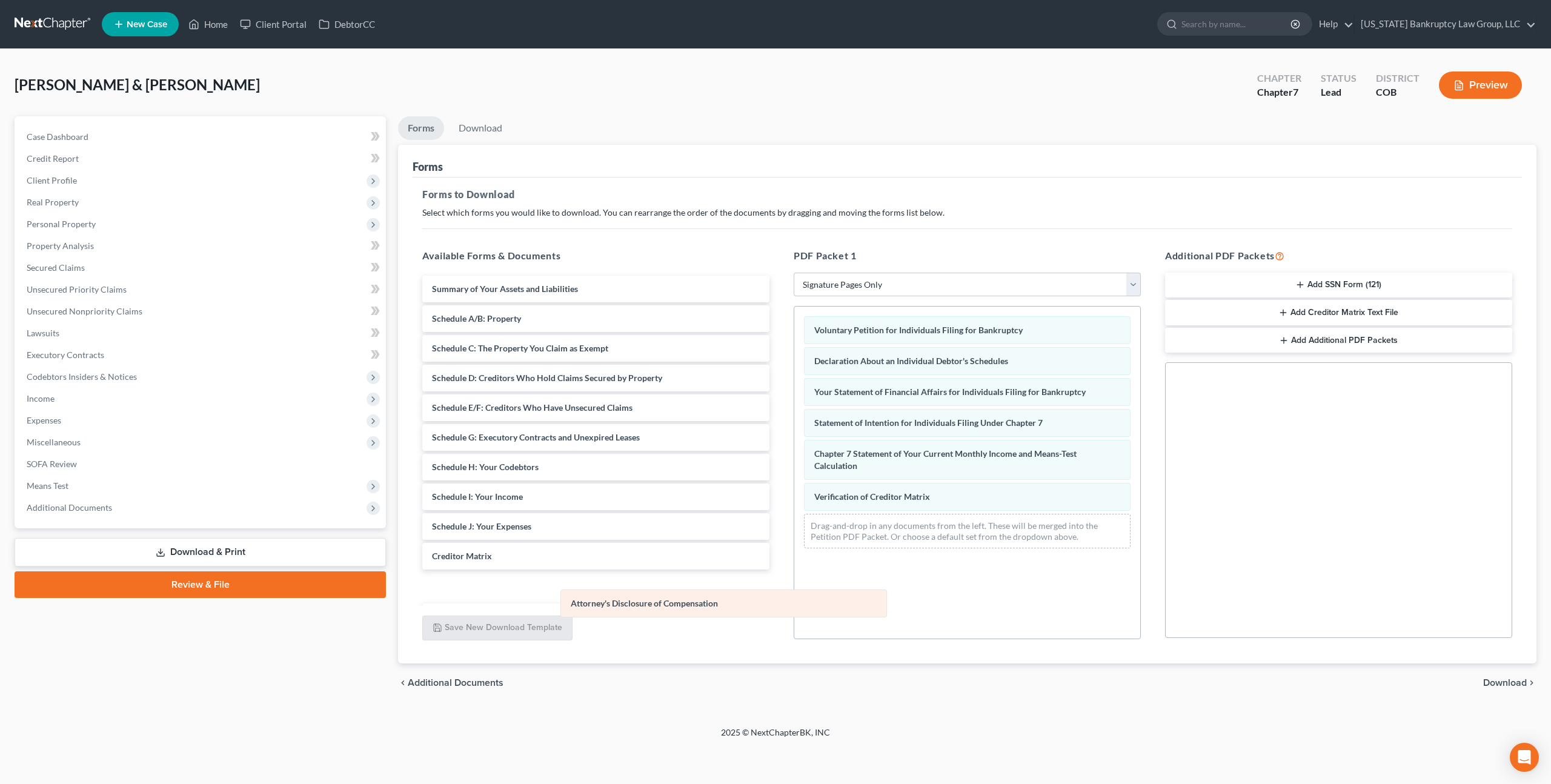
drag, startPoint x: 867, startPoint y: 521, endPoint x: 623, endPoint y: 598, distance: 255.9
click at [794, 558] on div "Attorney's Disclosure of Compensation Voluntary Petition for Individuals Filing…" at bounding box center [967, 432] width 346 height 252
click at [1497, 681] on span "Download" at bounding box center [1505, 683] width 44 height 10
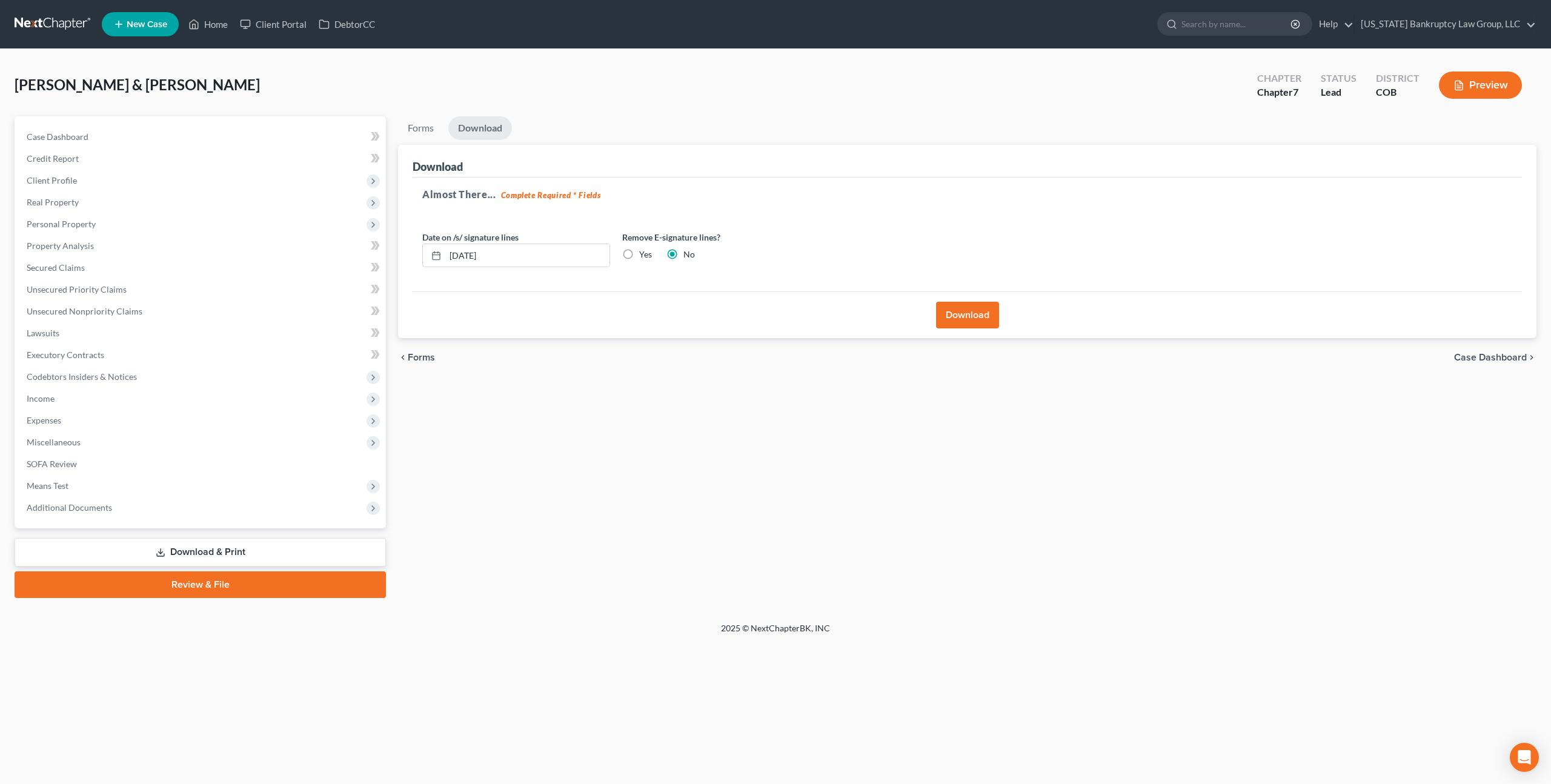
click at [957, 312] on button "Download" at bounding box center [967, 315] width 63 height 27
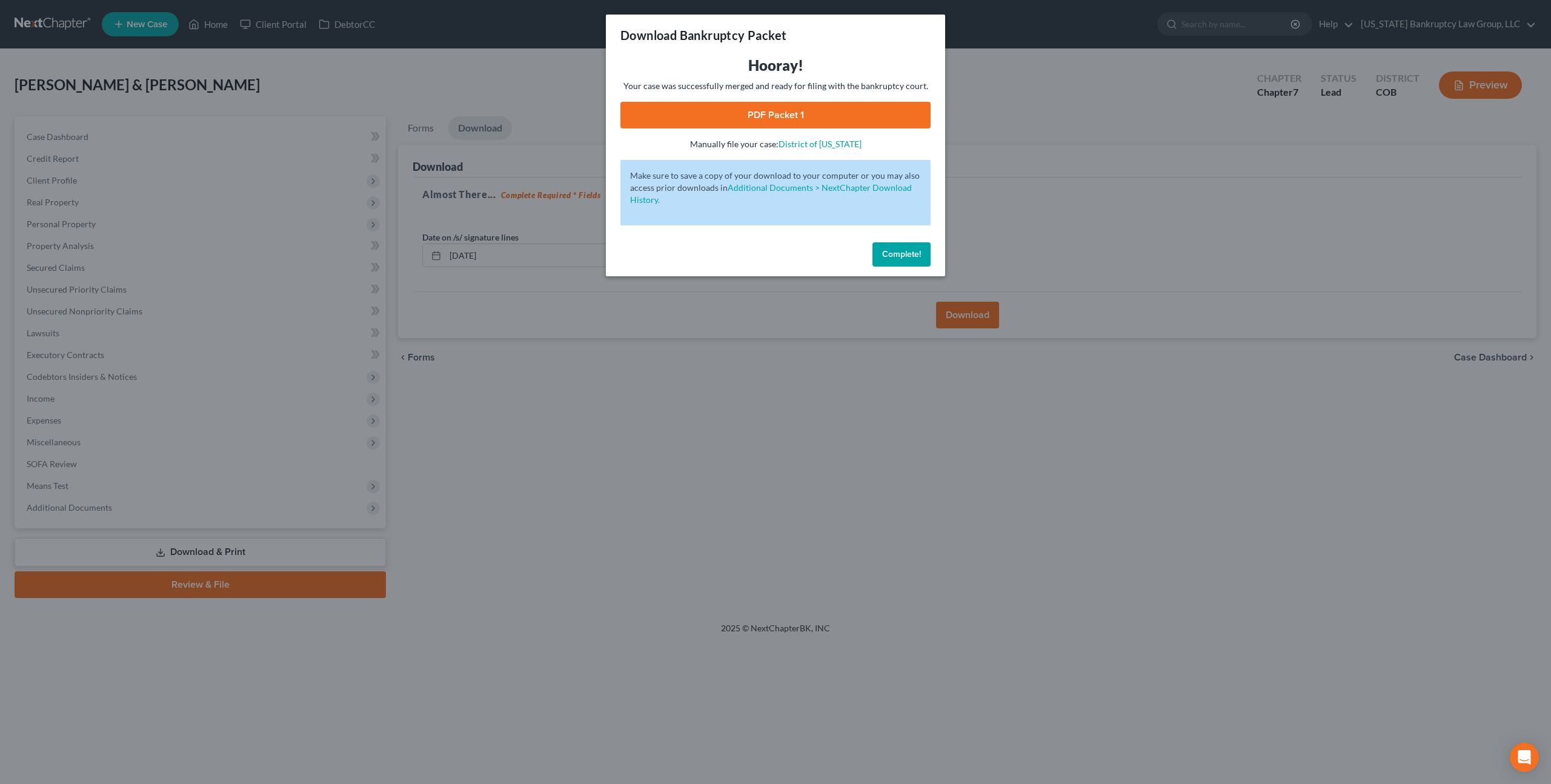
click at [828, 114] on link "PDF Packet 1" at bounding box center [776, 115] width 310 height 27
click at [885, 248] on button "Complete!" at bounding box center [901, 254] width 58 height 24
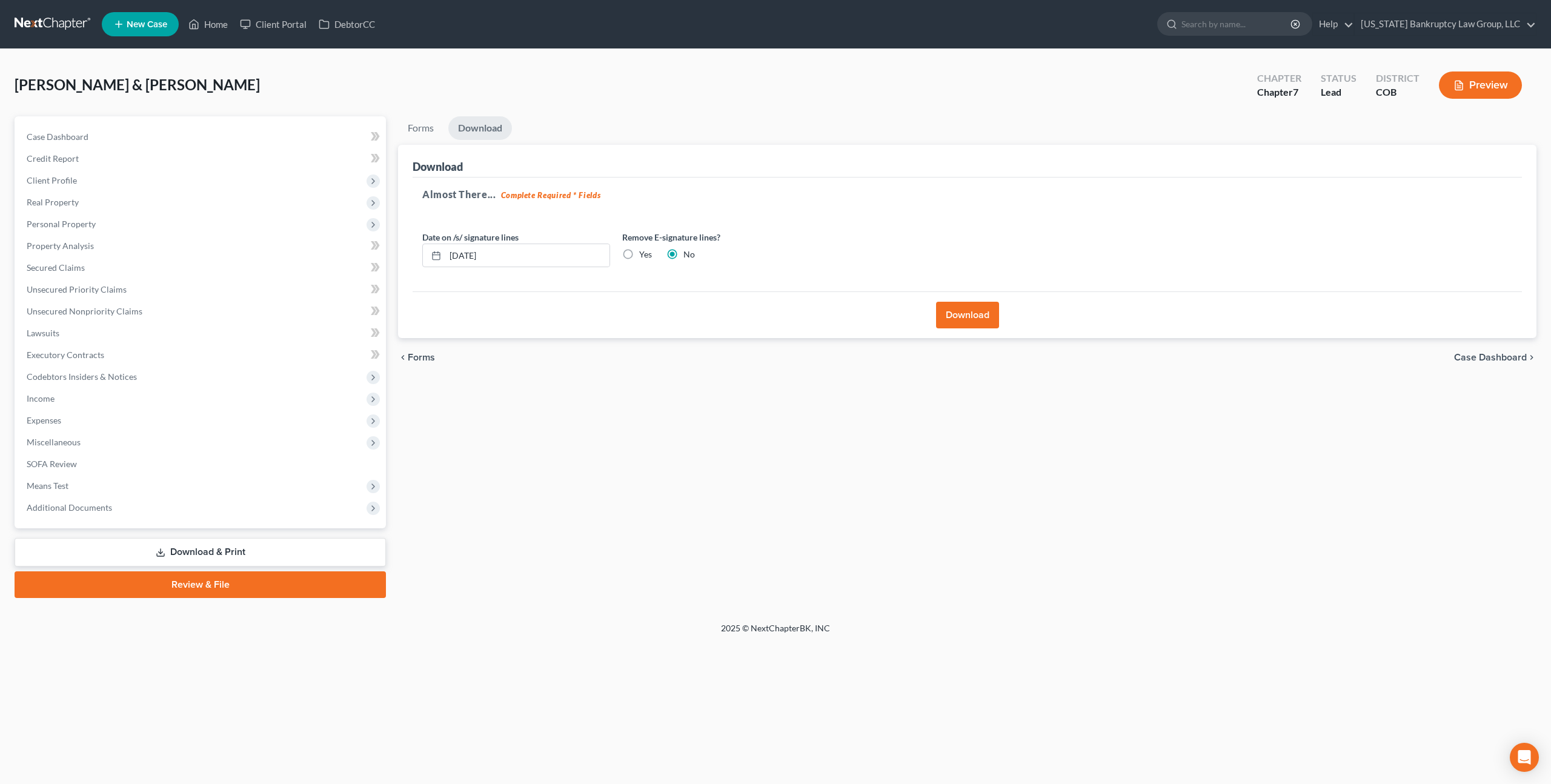
click at [66, 24] on link at bounding box center [53, 24] width 78 height 22
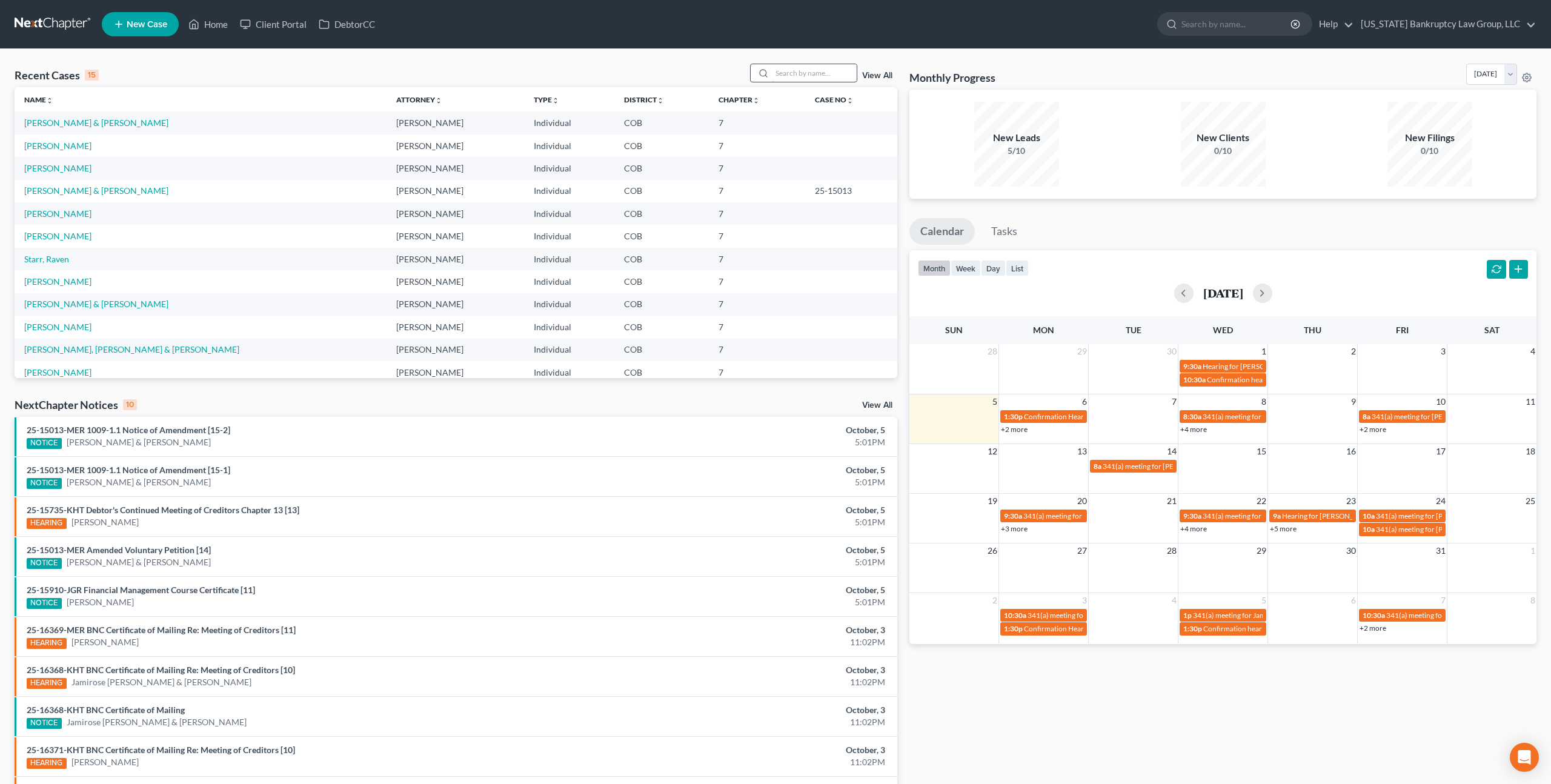
click at [779, 70] on input "search" at bounding box center [814, 73] width 85 height 18
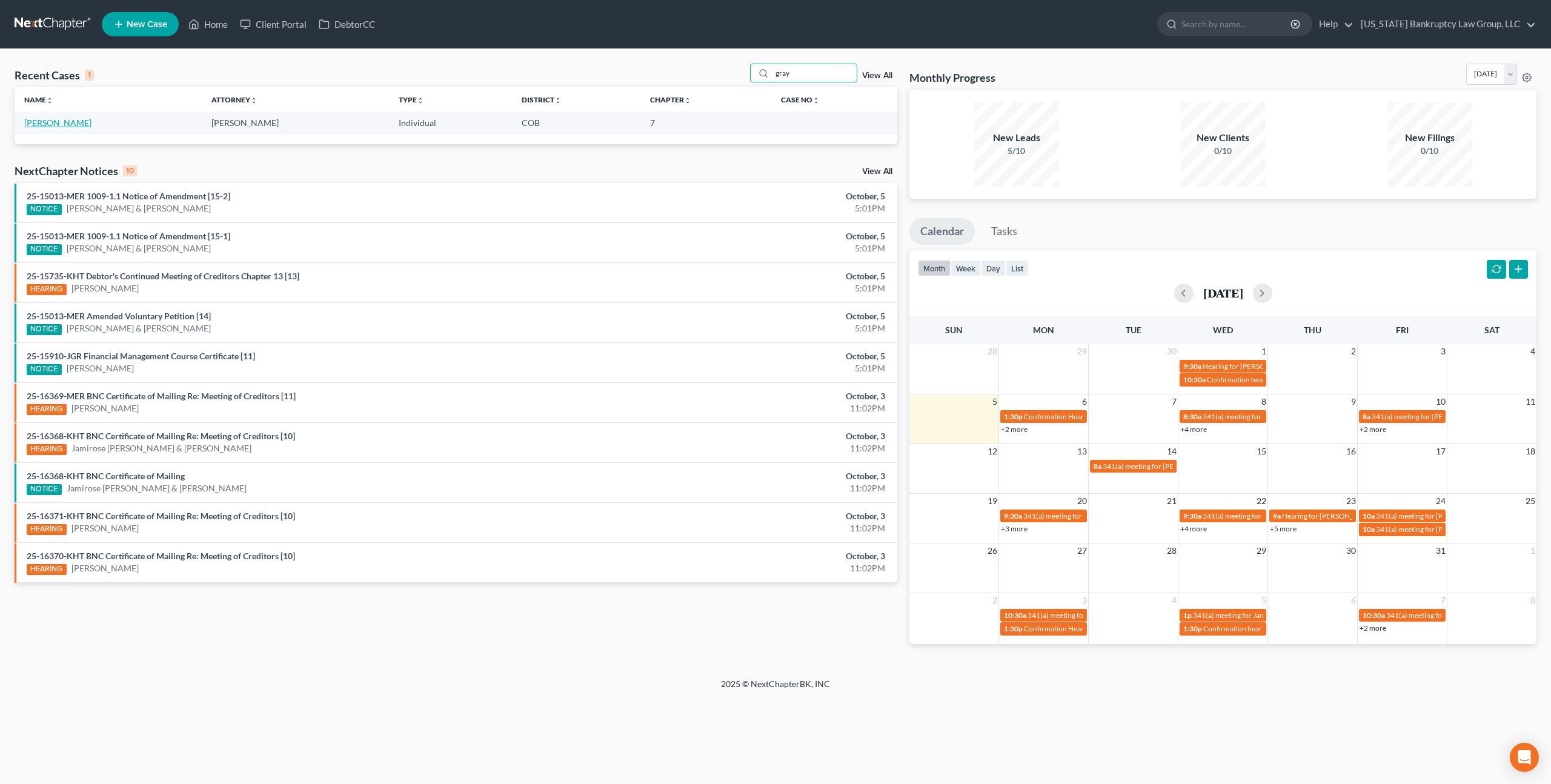
type input "gray"
click at [67, 122] on link "[PERSON_NAME]" at bounding box center [58, 123] width 67 height 10
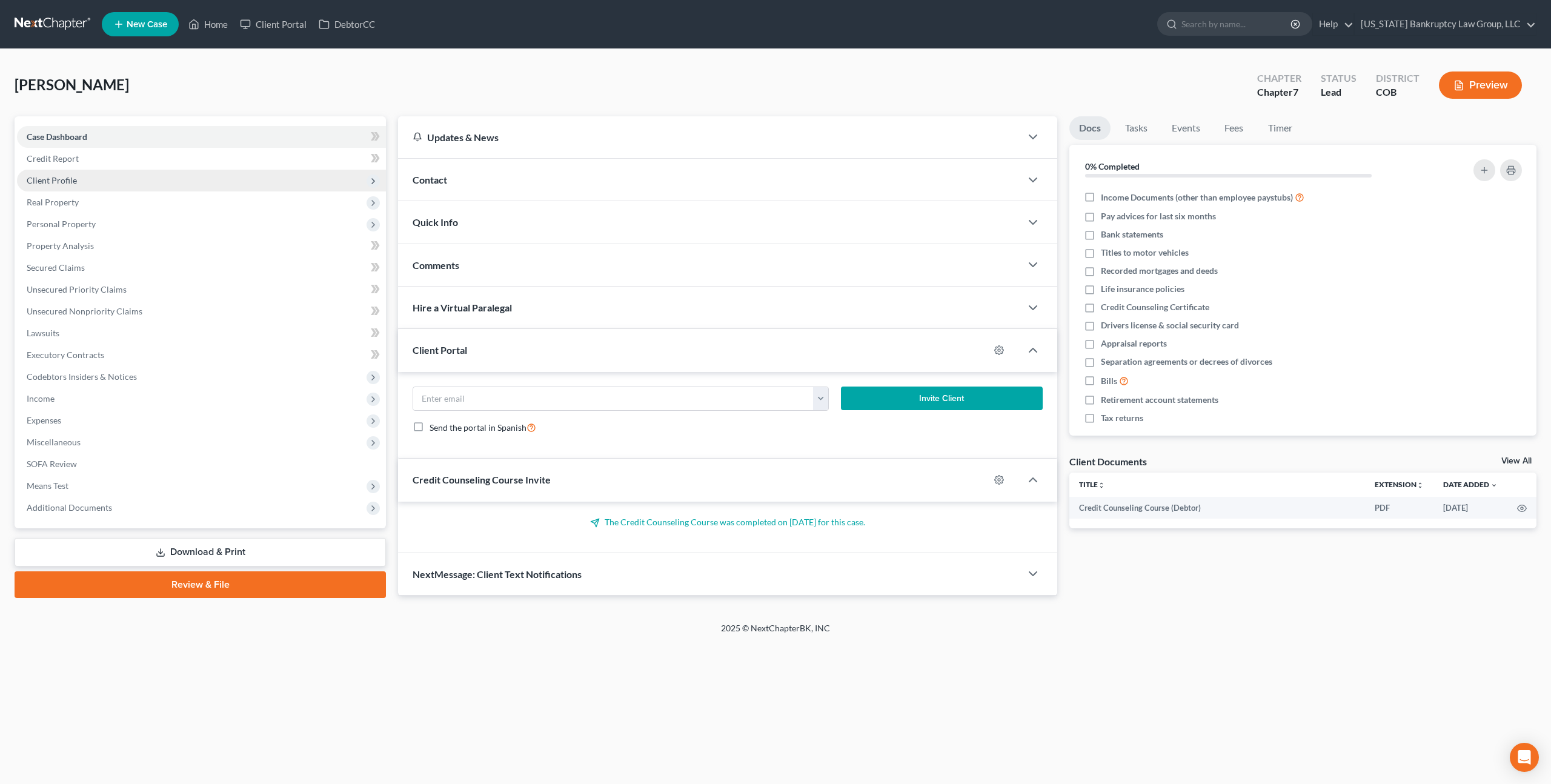
click at [80, 179] on span "Client Profile" at bounding box center [201, 180] width 369 height 22
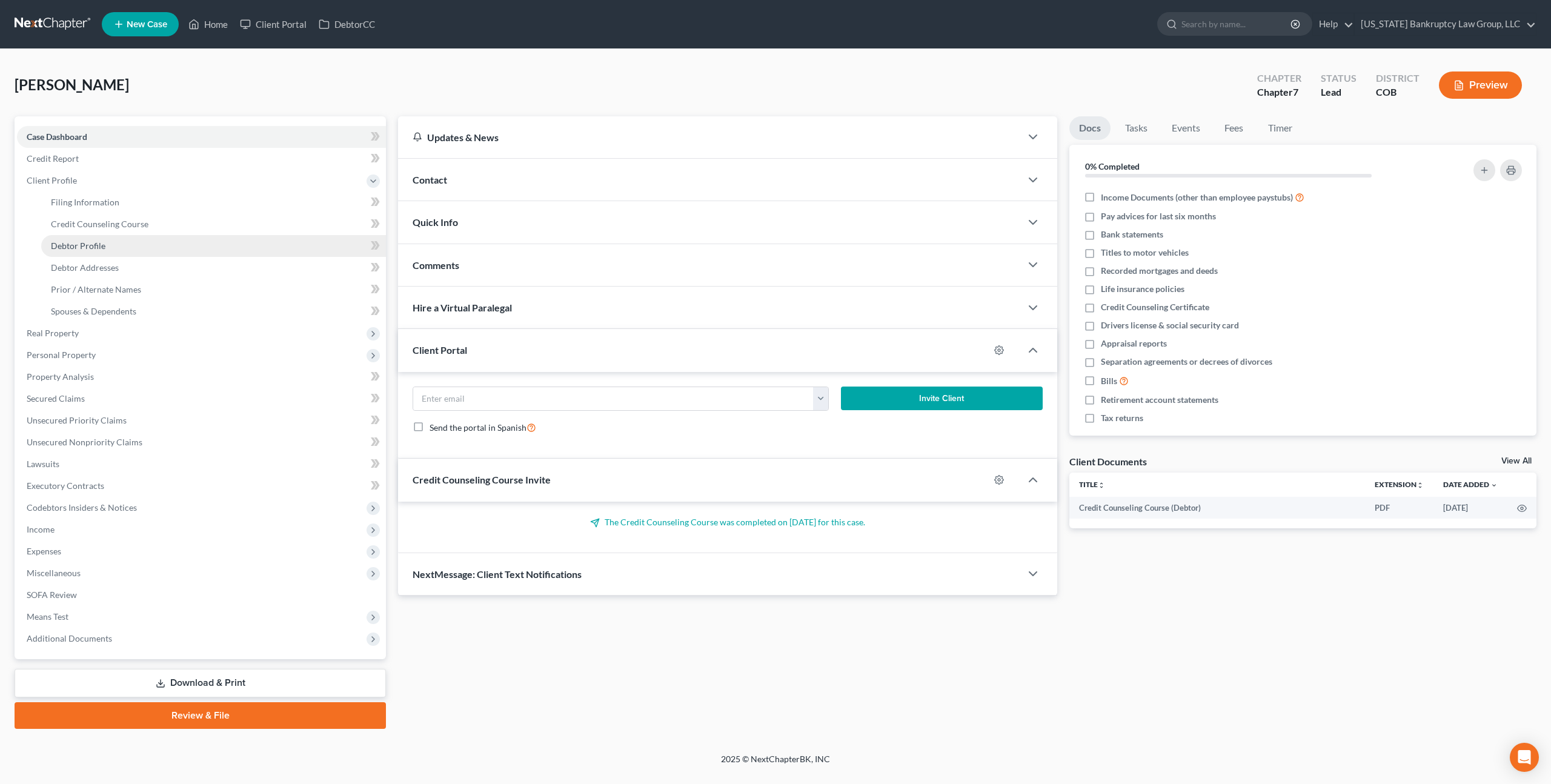
click at [111, 244] on link "Debtor Profile" at bounding box center [213, 245] width 345 height 22
select select "0"
select select "1"
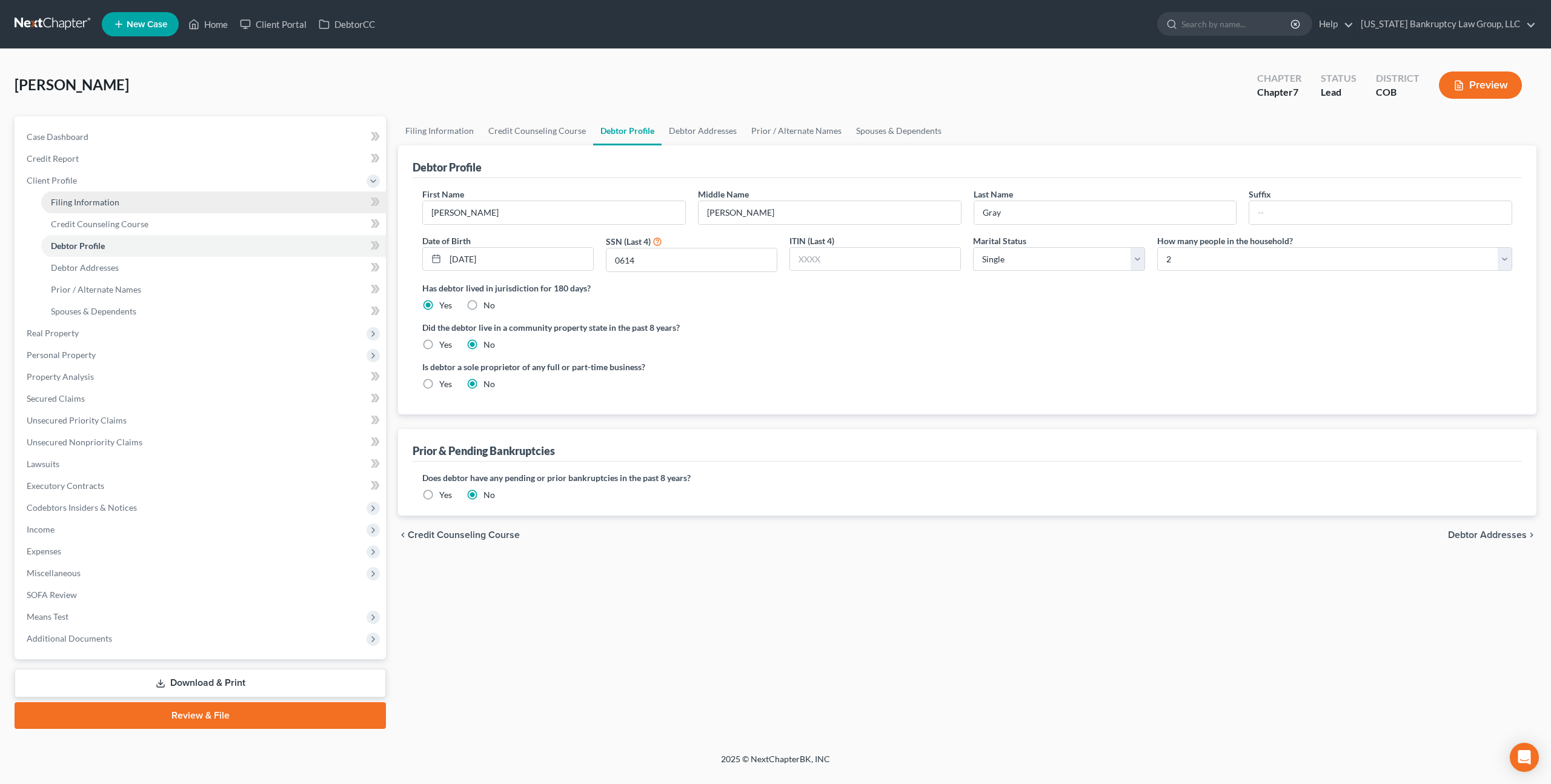
click at [88, 202] on span "Filing Information" at bounding box center [85, 202] width 69 height 10
select select "1"
select select "0"
select select "5"
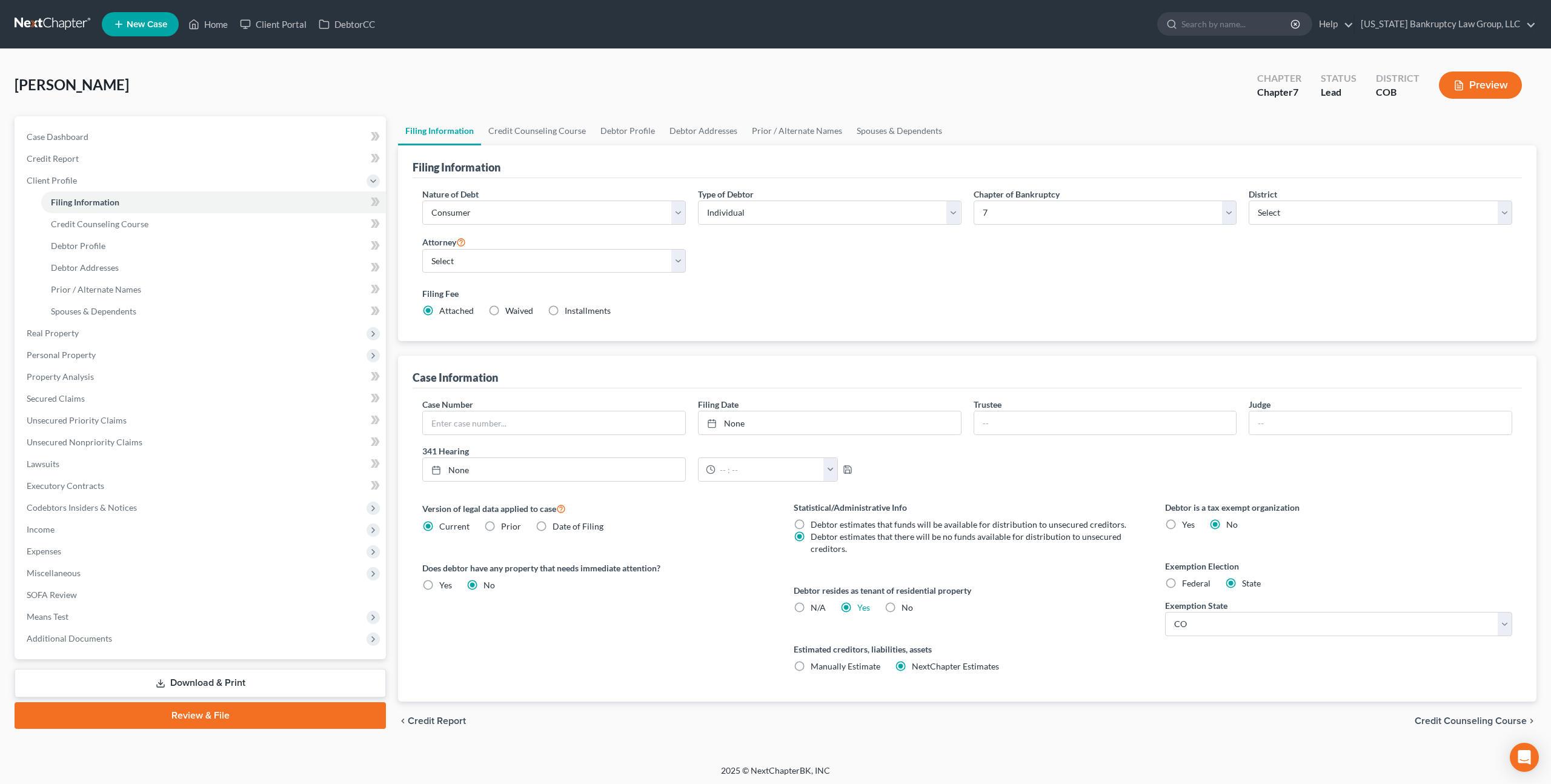
click at [1182, 580] on label "Federal" at bounding box center [1197, 583] width 29 height 12
click at [1187, 580] on input "Federal" at bounding box center [1191, 581] width 8 height 8
radio input "true"
radio input "false"
click at [78, 334] on span "Real Property" at bounding box center [201, 333] width 369 height 22
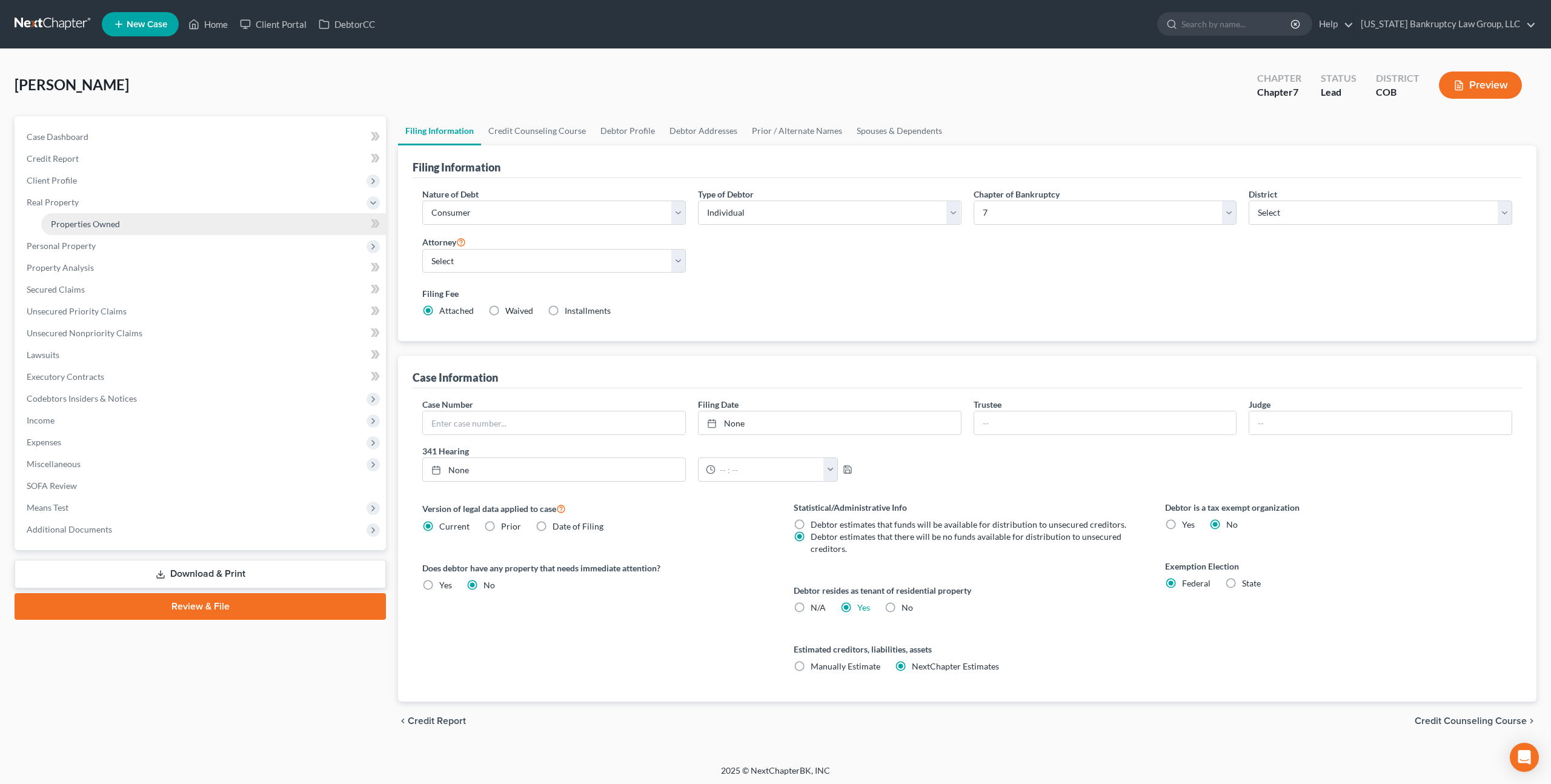
click at [91, 220] on span "Properties Owned" at bounding box center [86, 224] width 69 height 10
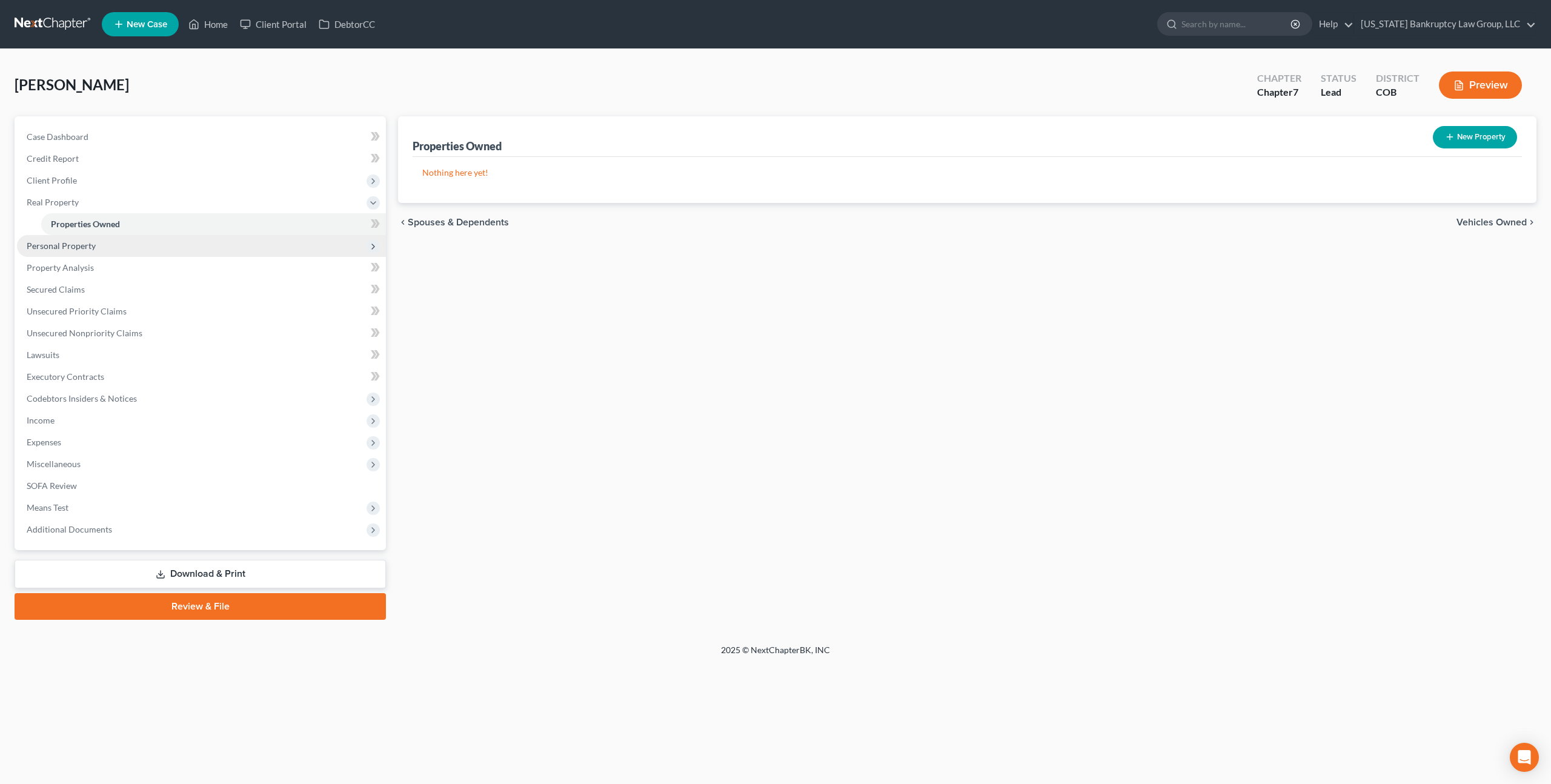
click at [86, 245] on span "Personal Property" at bounding box center [61, 246] width 69 height 10
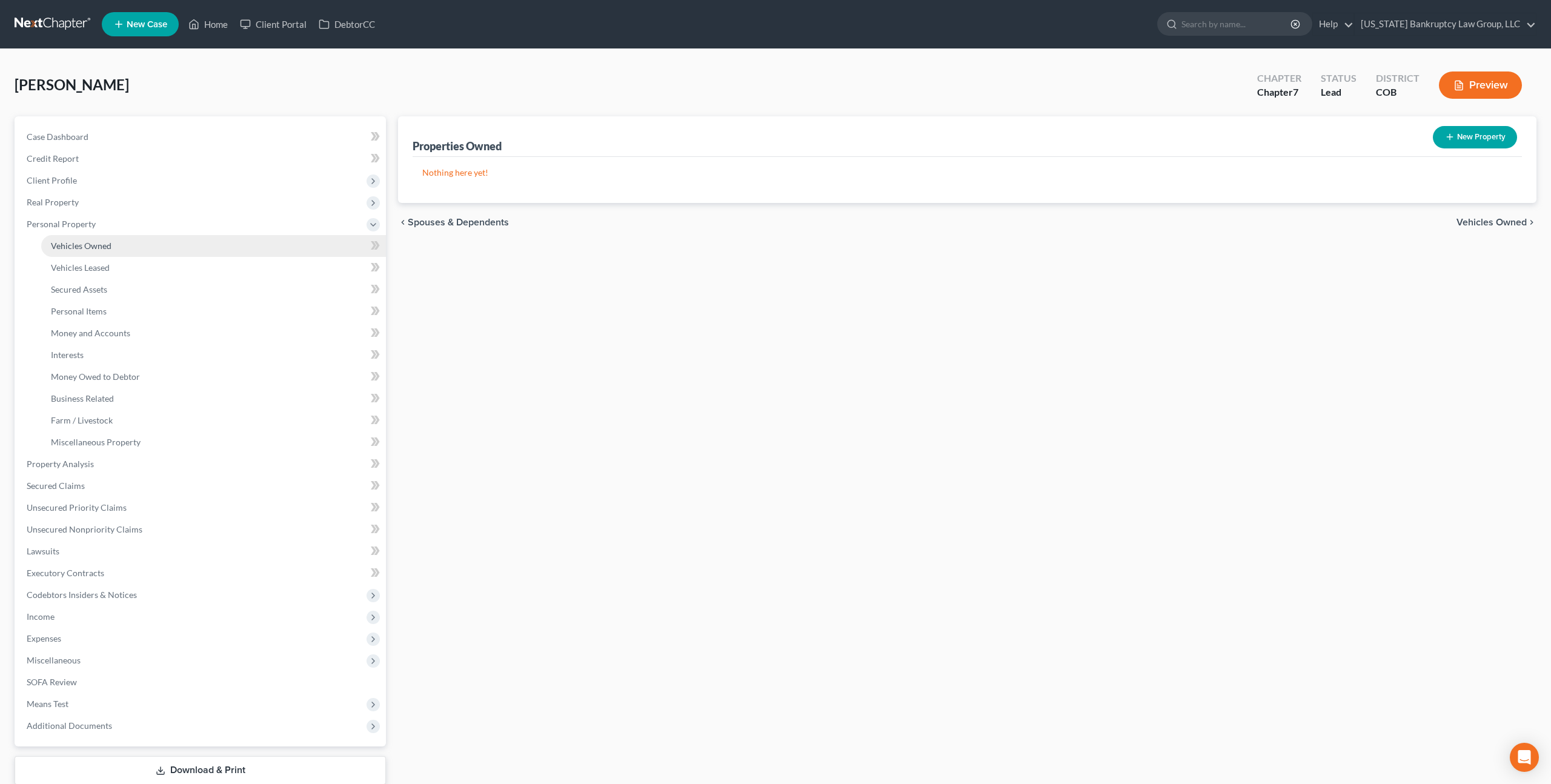
click at [92, 241] on span "Vehicles Owned" at bounding box center [81, 246] width 61 height 10
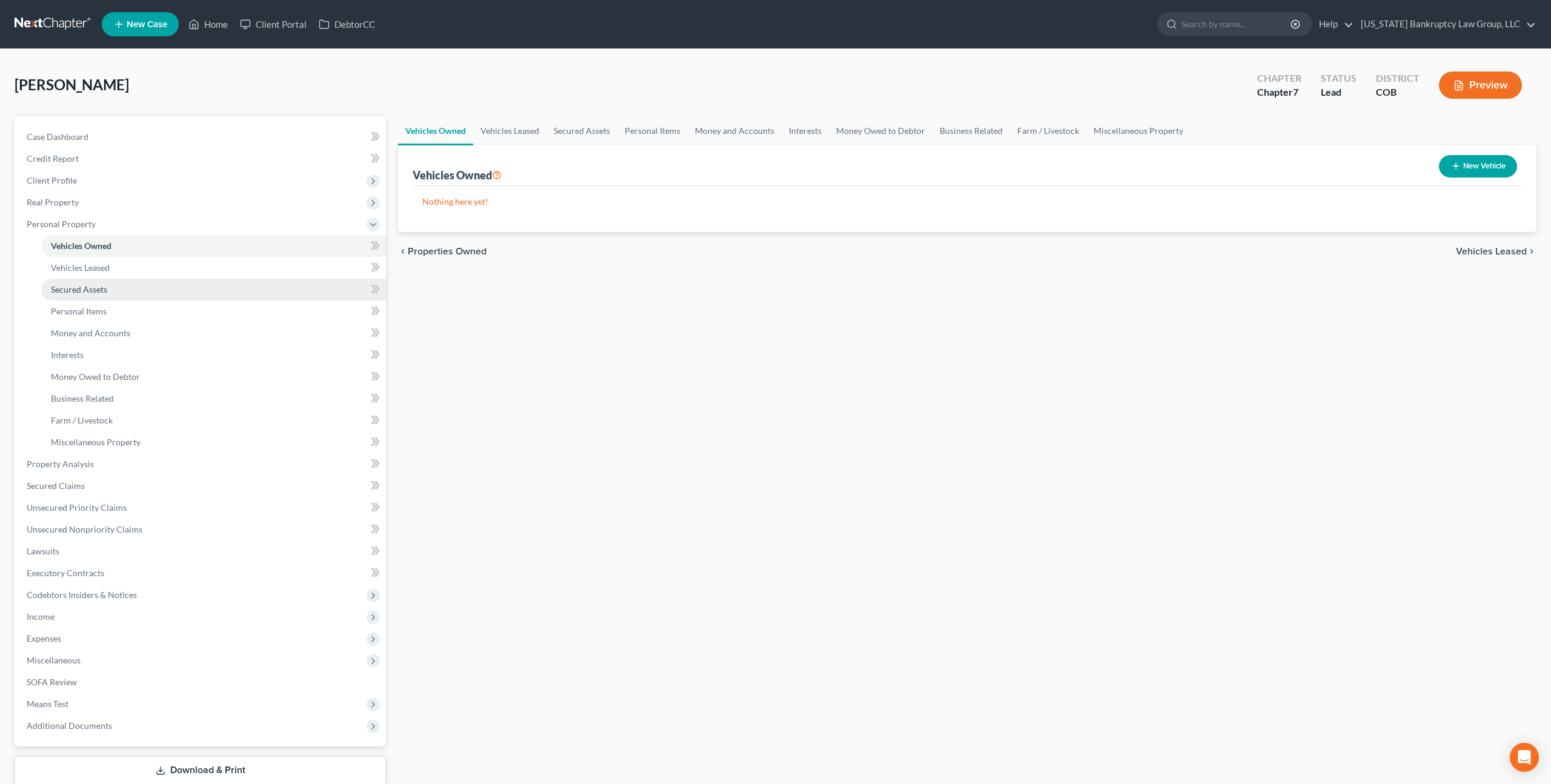
click at [95, 288] on span "Secured Assets" at bounding box center [79, 290] width 56 height 10
click at [99, 310] on span "Personal Items" at bounding box center [78, 311] width 56 height 10
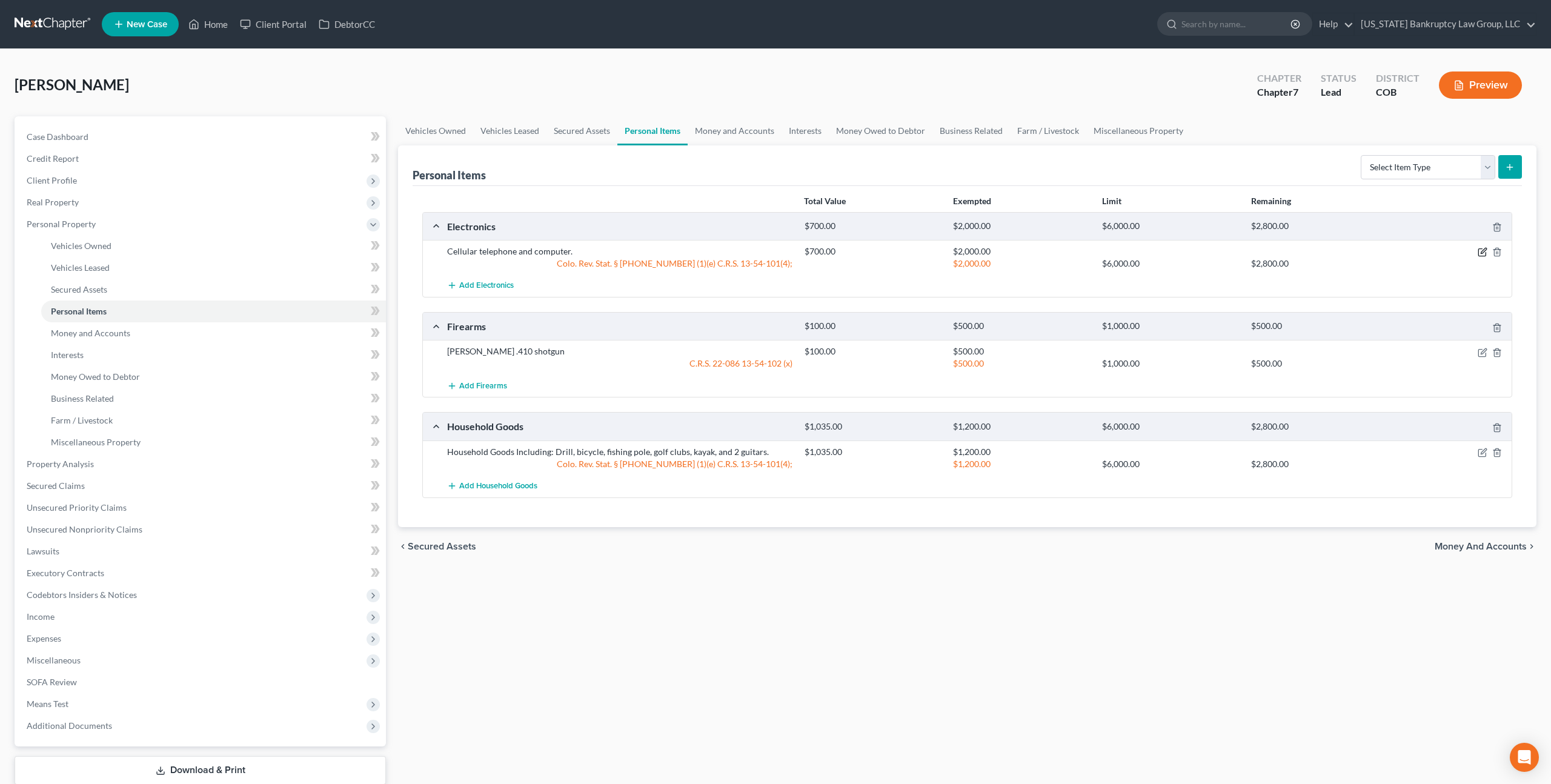
click at [1482, 252] on icon "button" at bounding box center [1482, 252] width 10 height 10
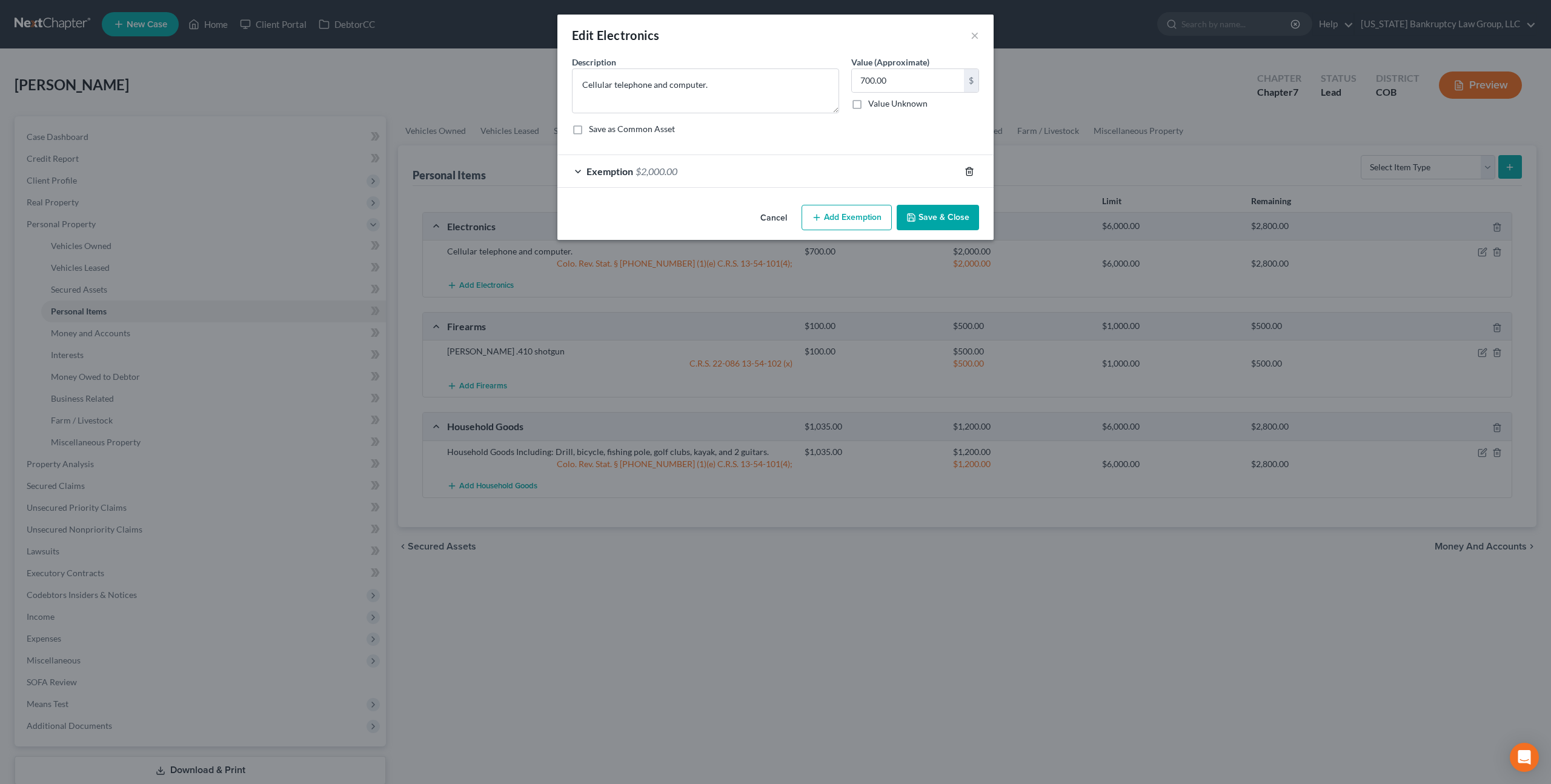
click at [969, 170] on icon "button" at bounding box center [969, 171] width 10 height 10
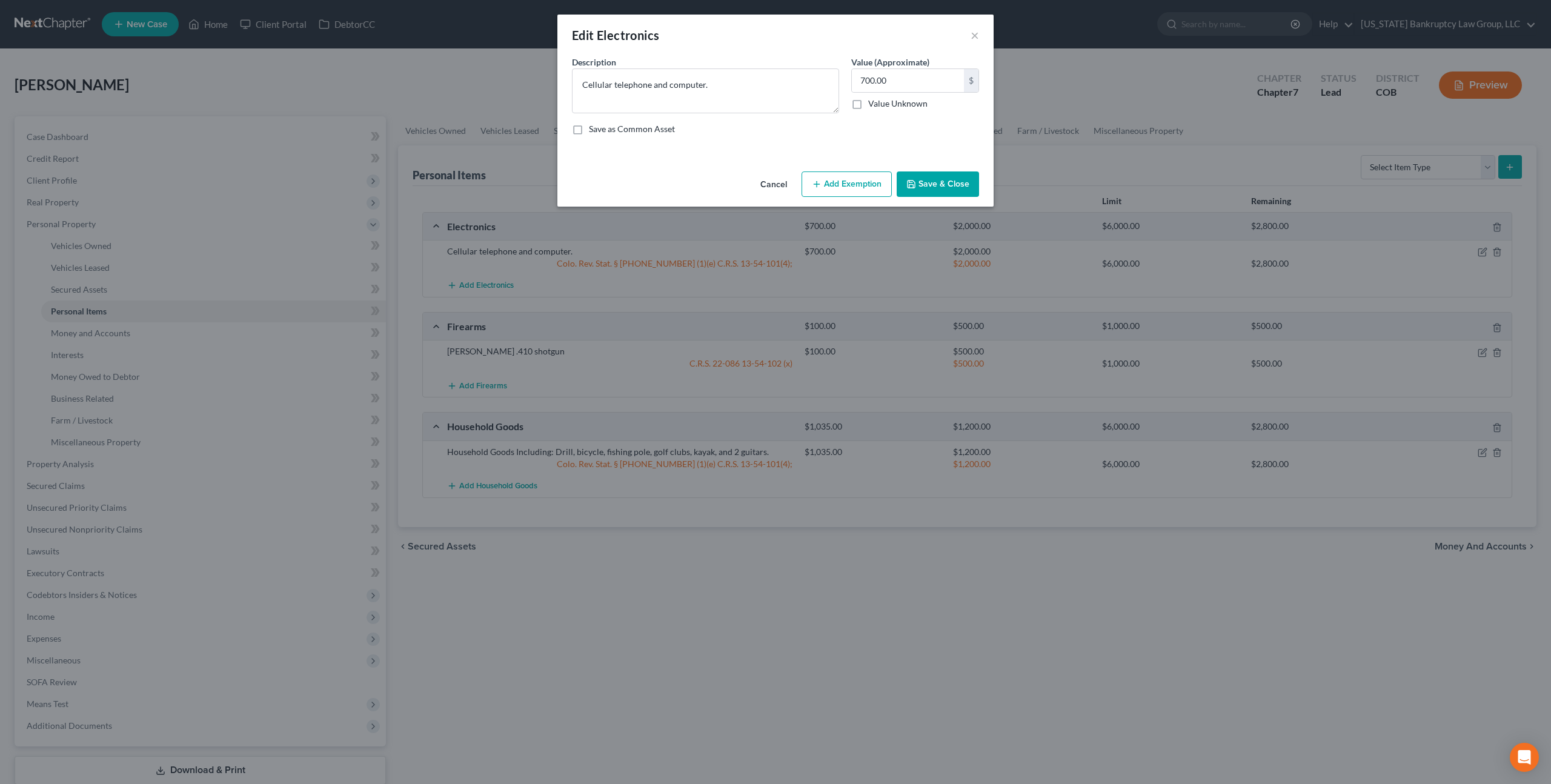
click at [855, 181] on button "Add Exemption" at bounding box center [847, 184] width 90 height 26
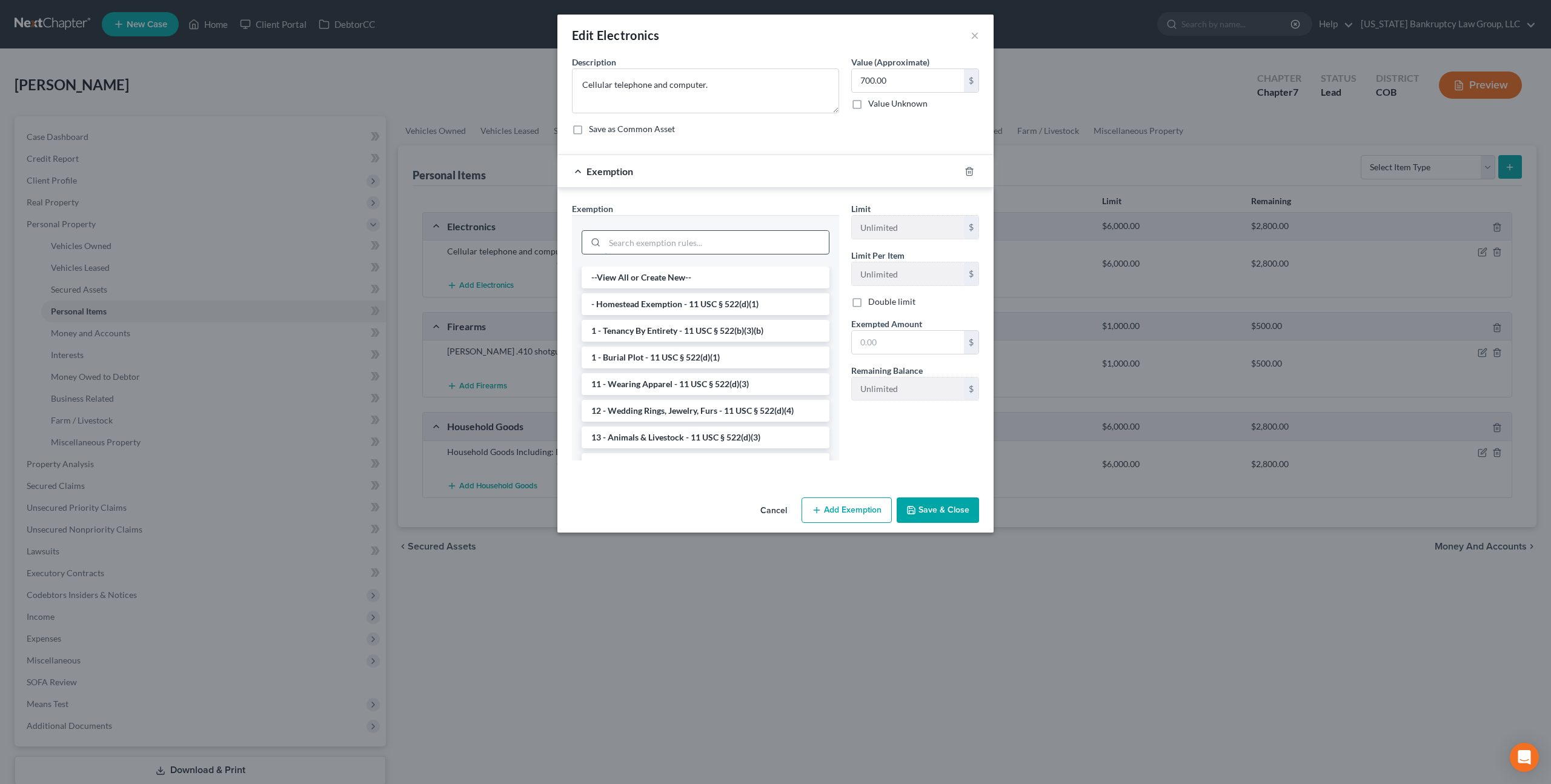
click at [708, 242] on input "search" at bounding box center [717, 242] width 224 height 23
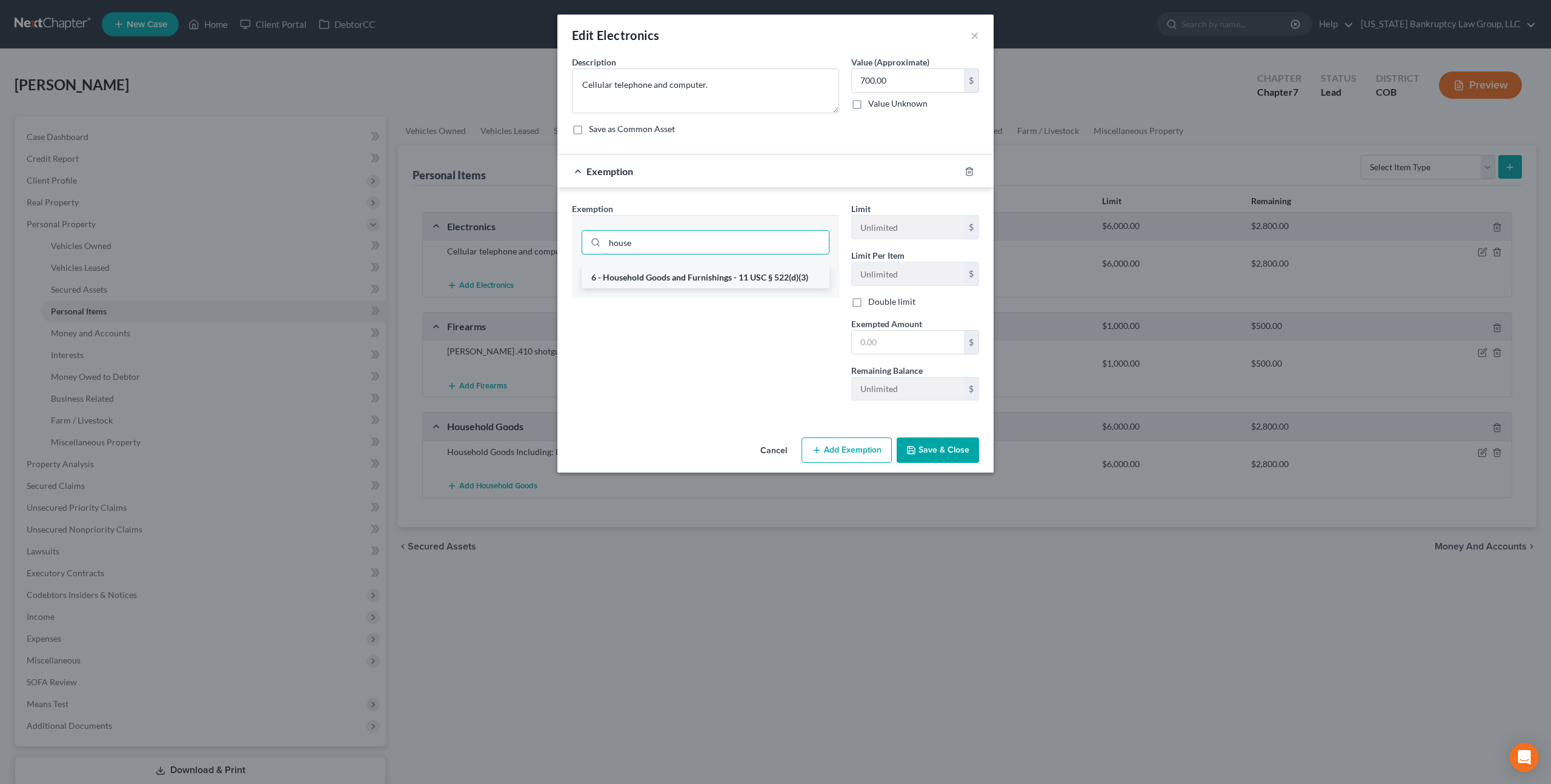
type input "house"
click at [724, 281] on li "6 - Household Goods and Furnishings - 11 USC § 522(d)(3)" at bounding box center [705, 277] width 248 height 22
click at [869, 341] on input "text" at bounding box center [908, 342] width 112 height 23
type input "700.00"
click at [929, 449] on button "Save & Close" at bounding box center [938, 450] width 82 height 26
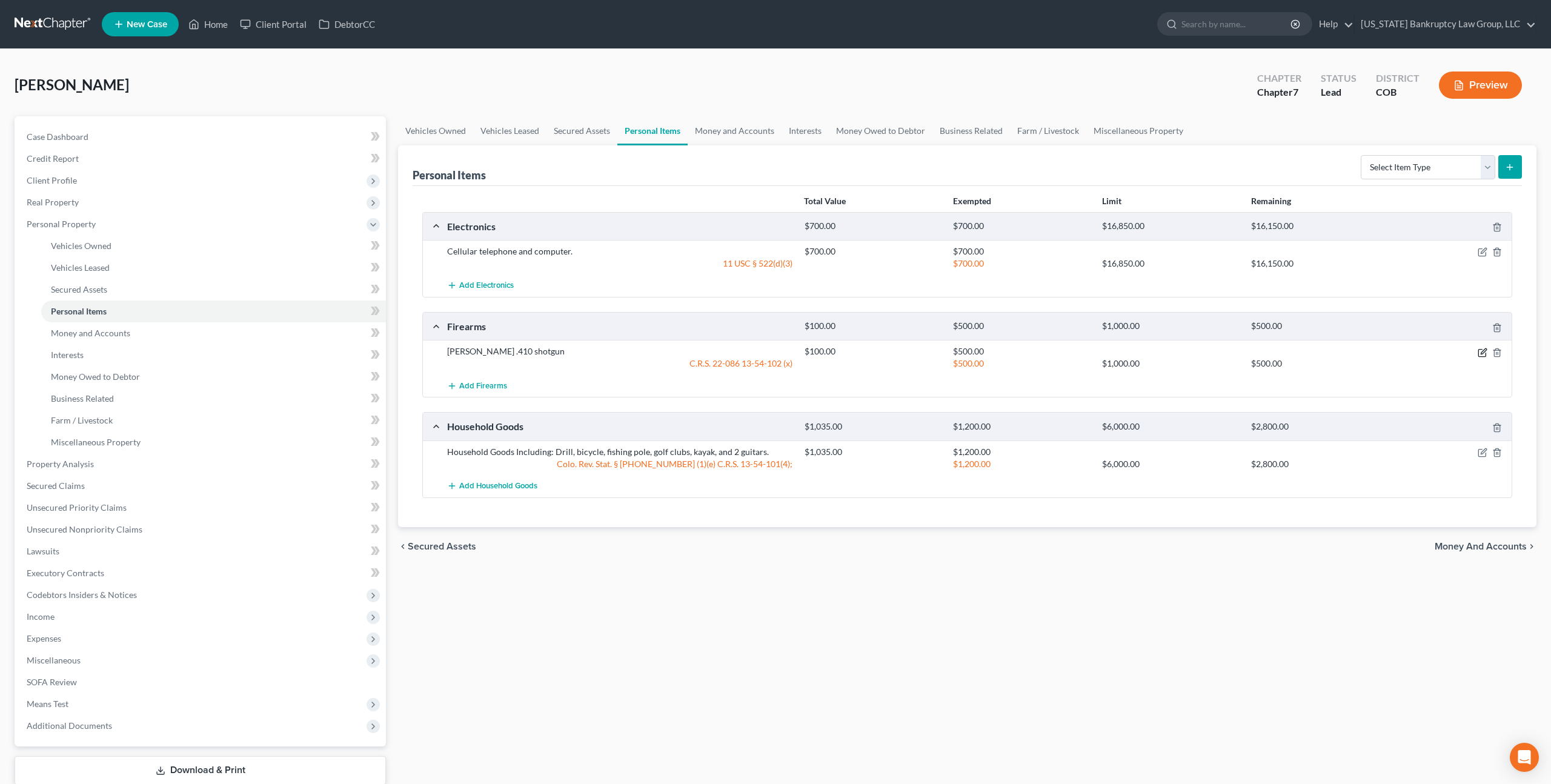
click at [1482, 353] on icon "button" at bounding box center [1482, 352] width 10 height 10
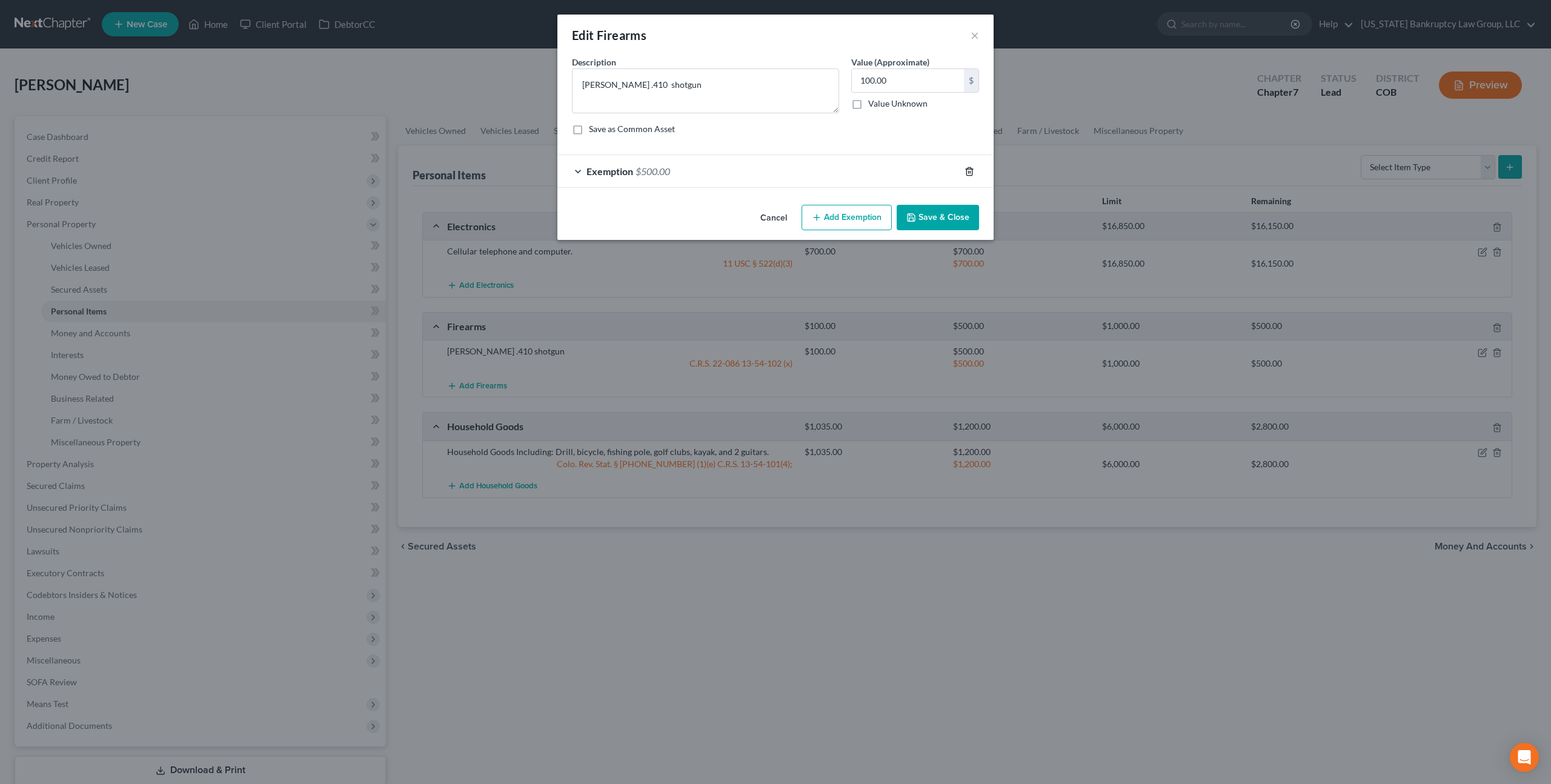
click at [972, 173] on icon "button" at bounding box center [969, 171] width 10 height 10
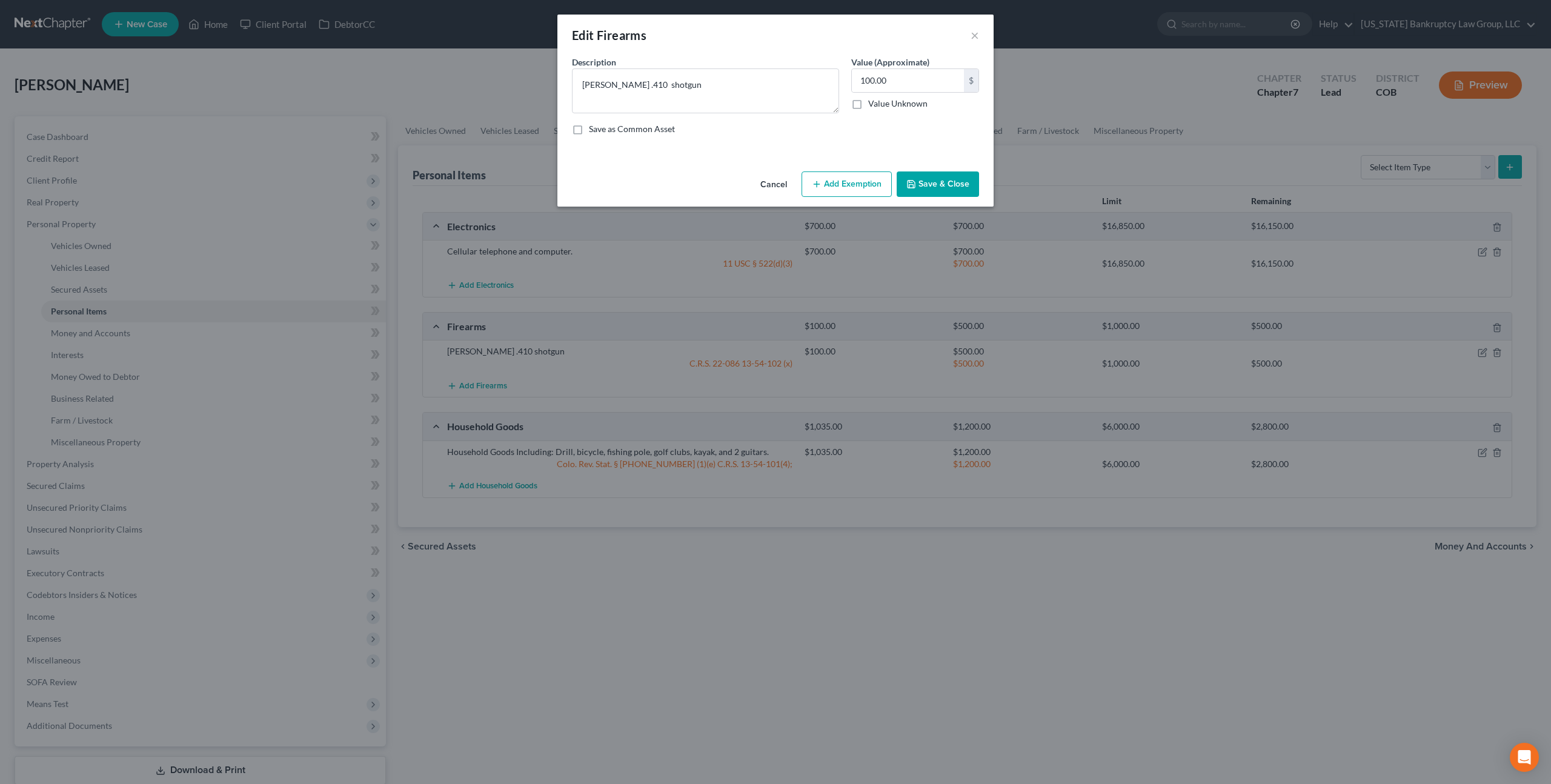
click at [862, 187] on button "Add Exemption" at bounding box center [847, 184] width 90 height 26
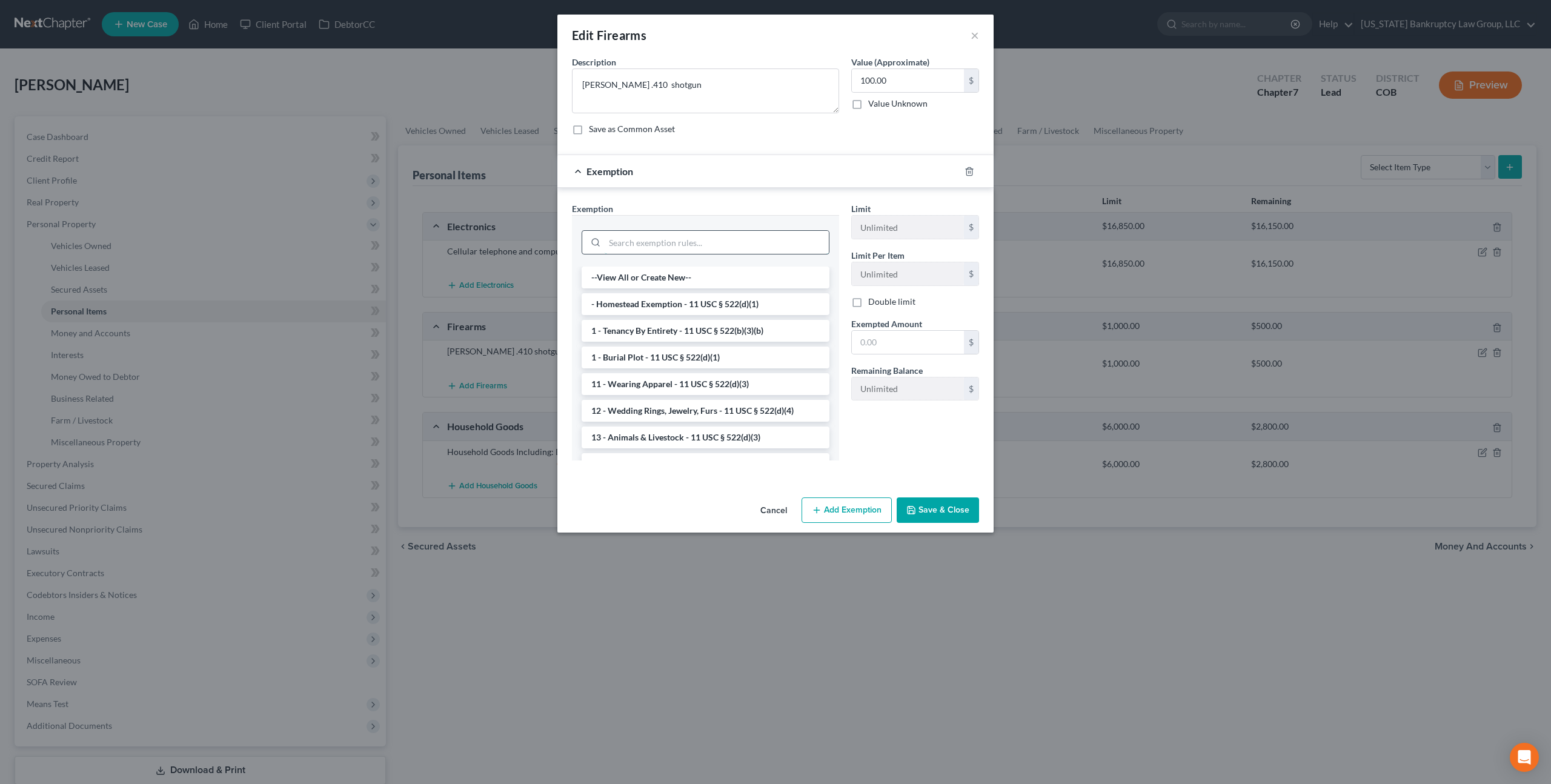
click at [729, 248] on input "search" at bounding box center [717, 242] width 224 height 23
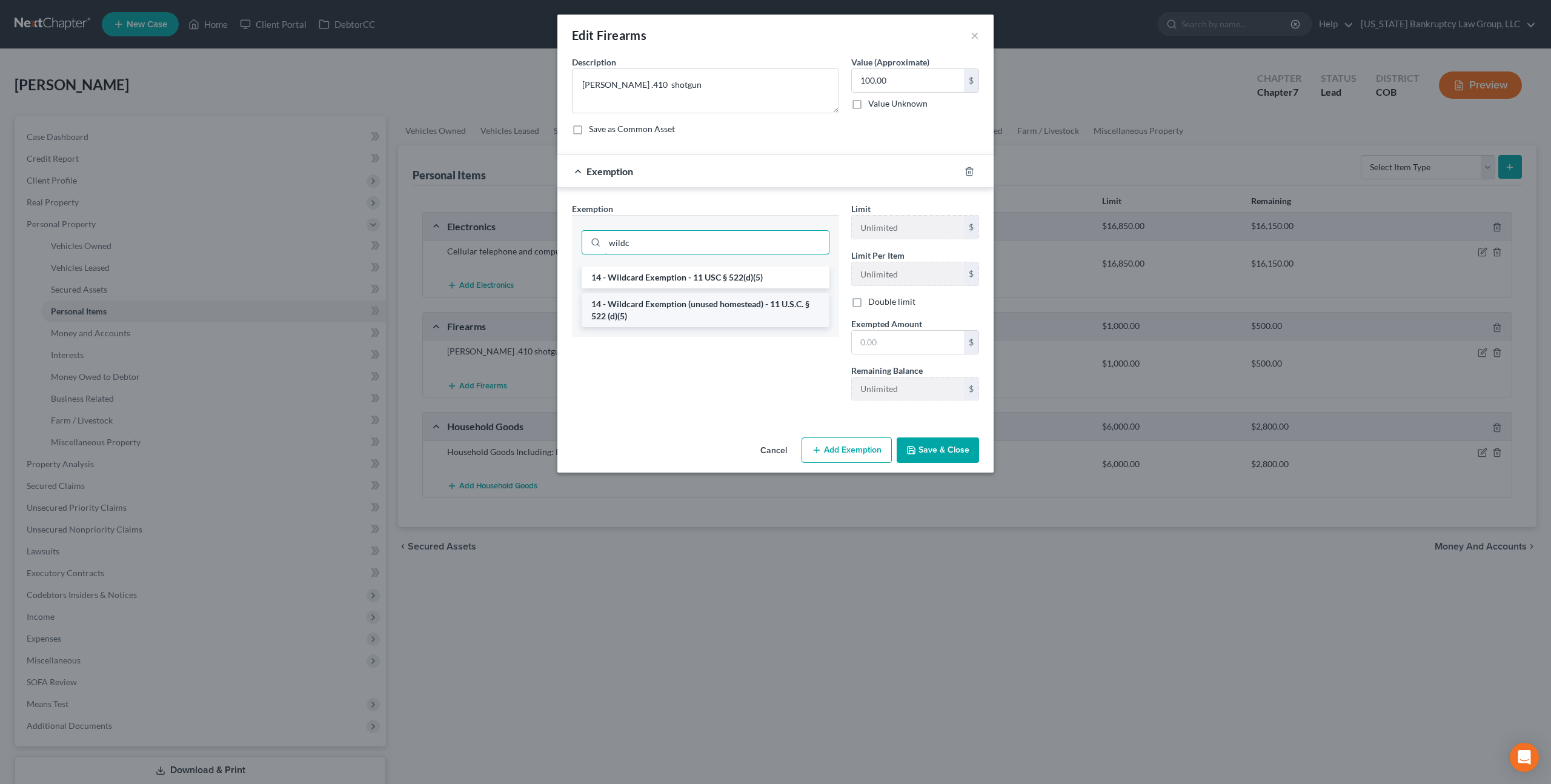
type input "wildc"
click at [732, 303] on li "14 - Wildcard Exemption (unused homestead) - 11 U.S.C. § 522 (d)(5)" at bounding box center [705, 310] width 248 height 34
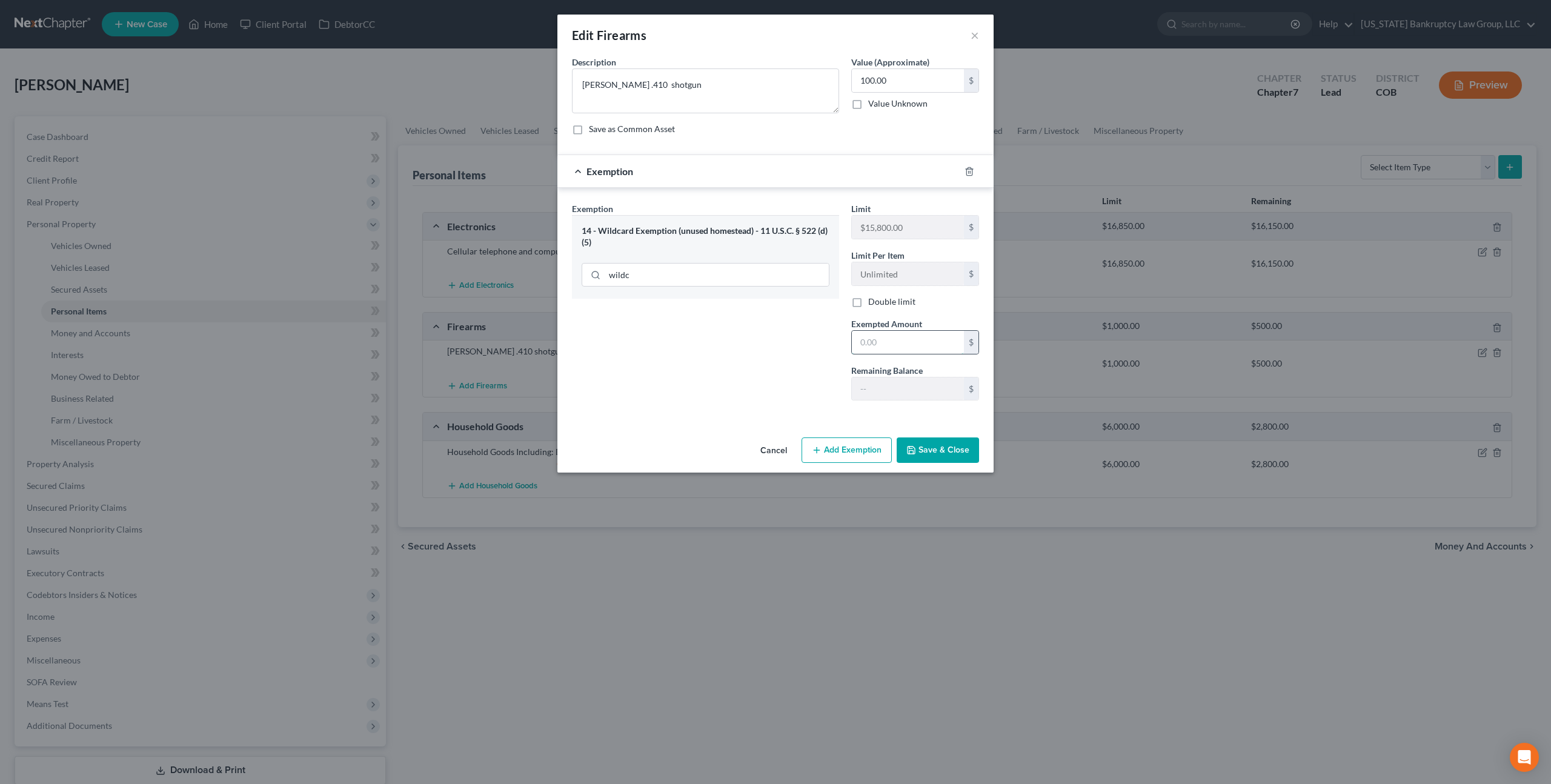
click at [864, 339] on input "text" at bounding box center [908, 342] width 112 height 23
type input "100.00"
click at [944, 458] on button "Save & Close" at bounding box center [938, 450] width 82 height 26
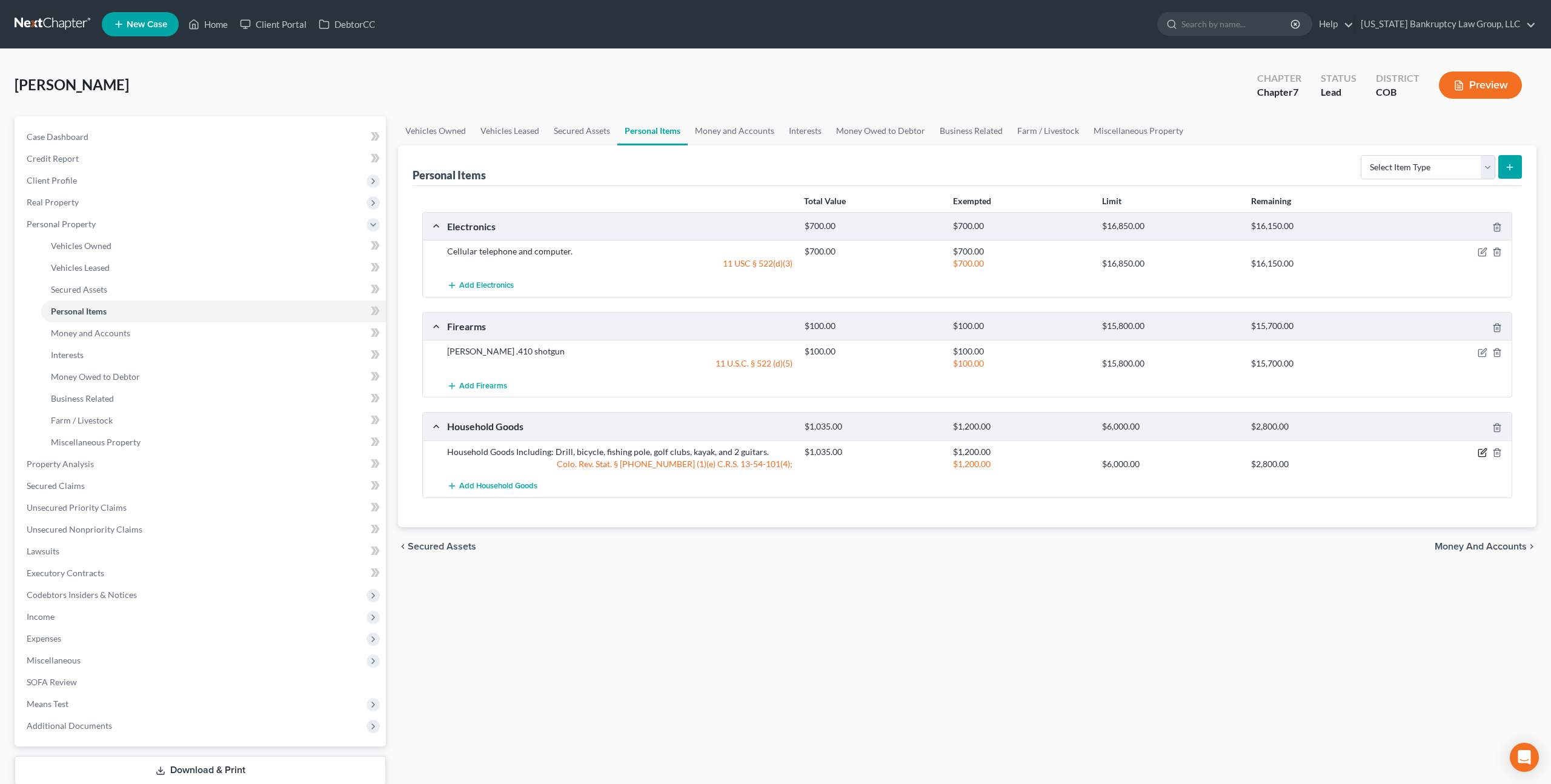
click at [1482, 452] on icon "button" at bounding box center [1483, 451] width 5 height 5
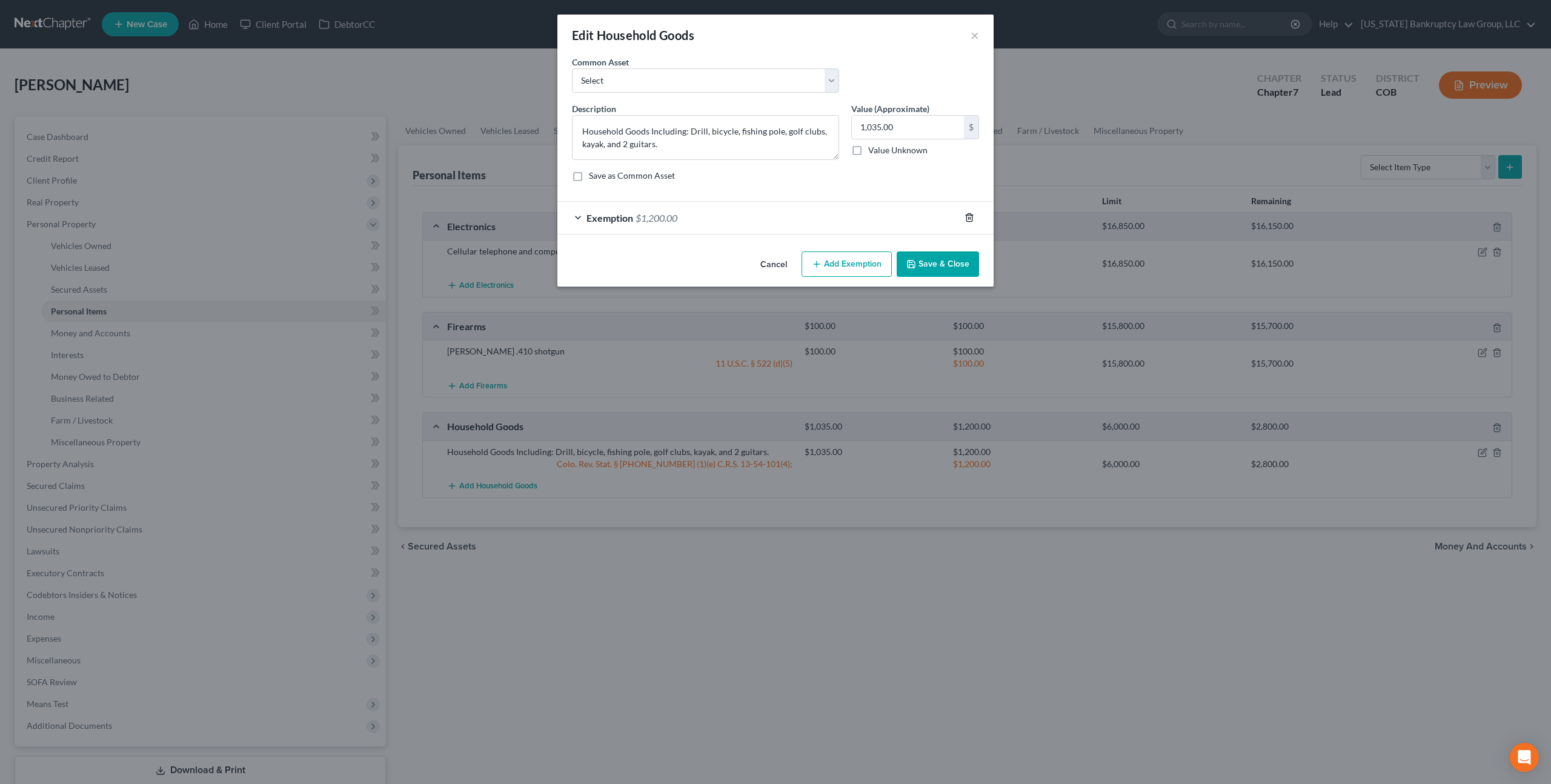
click at [968, 217] on icon "button" at bounding box center [969, 217] width 10 height 10
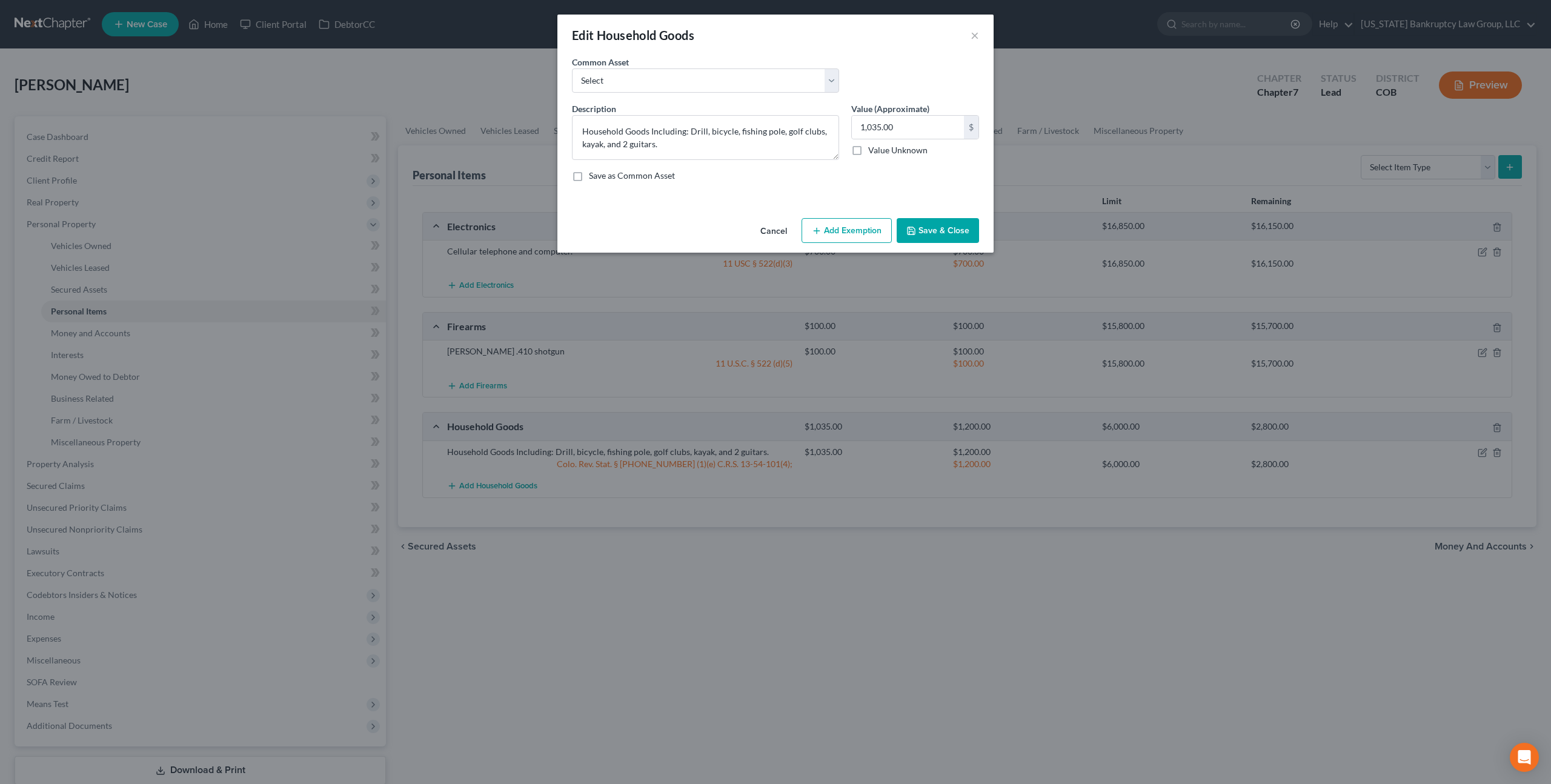
click at [854, 231] on button "Add Exemption" at bounding box center [847, 231] width 90 height 26
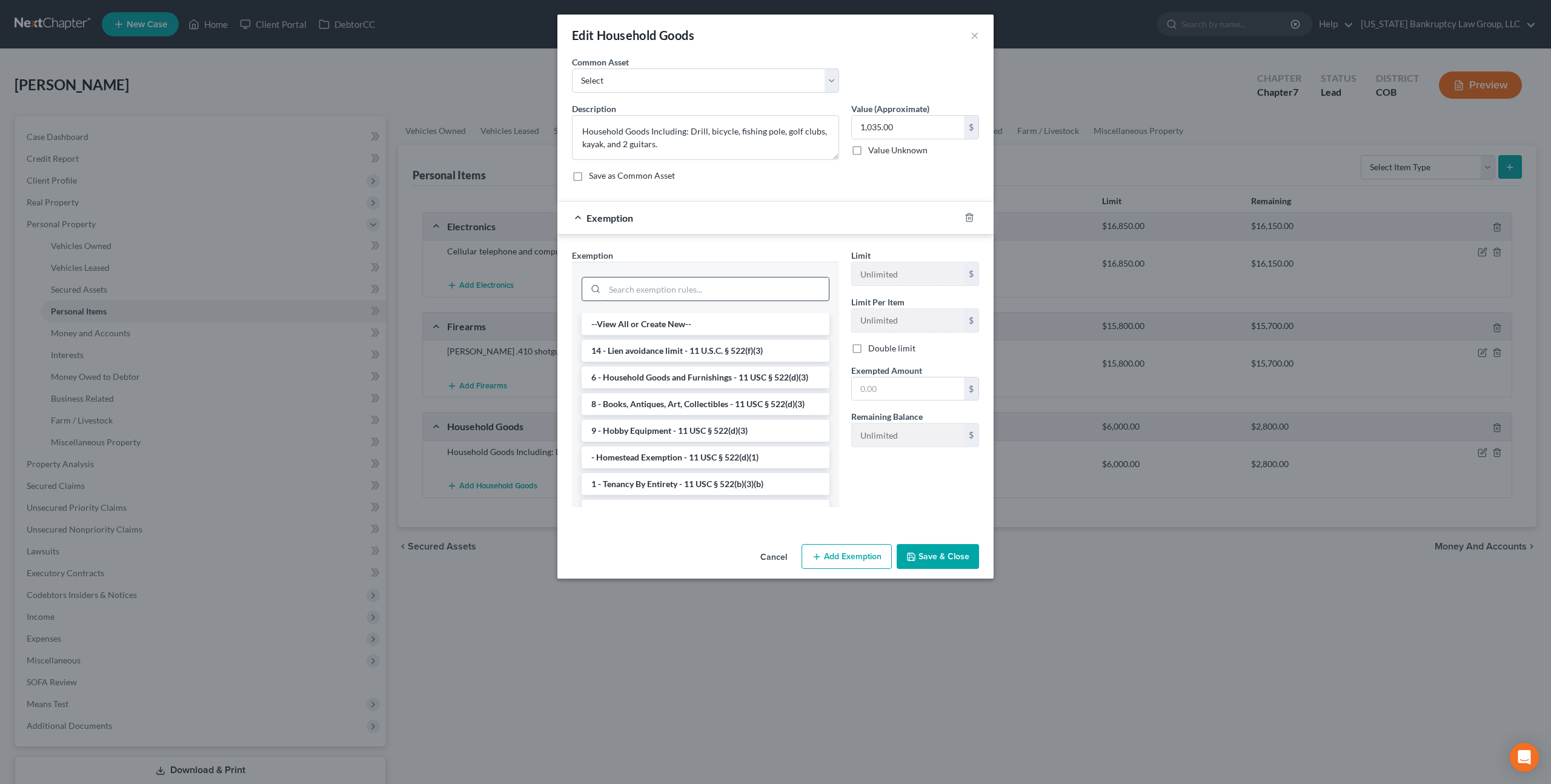
click at [737, 292] on input "search" at bounding box center [717, 288] width 224 height 23
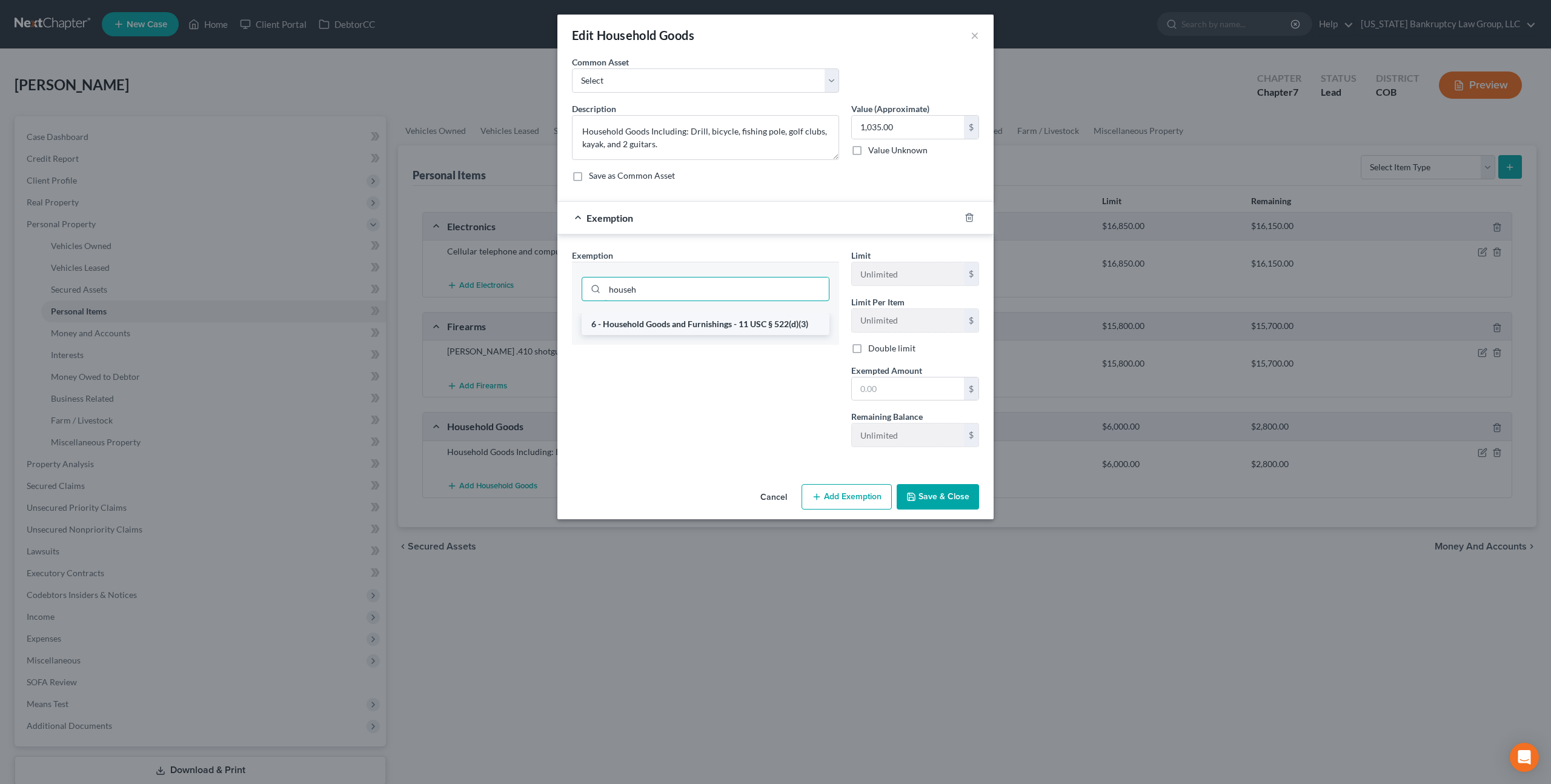
type input "househ"
click at [751, 320] on li "6 - Household Goods and Furnishings - 11 USC § 522(d)(3)" at bounding box center [705, 324] width 248 height 22
click at [870, 386] on input "text" at bounding box center [908, 388] width 112 height 23
type input "1,035.00"
click at [938, 494] on button "Save & Close" at bounding box center [938, 496] width 82 height 26
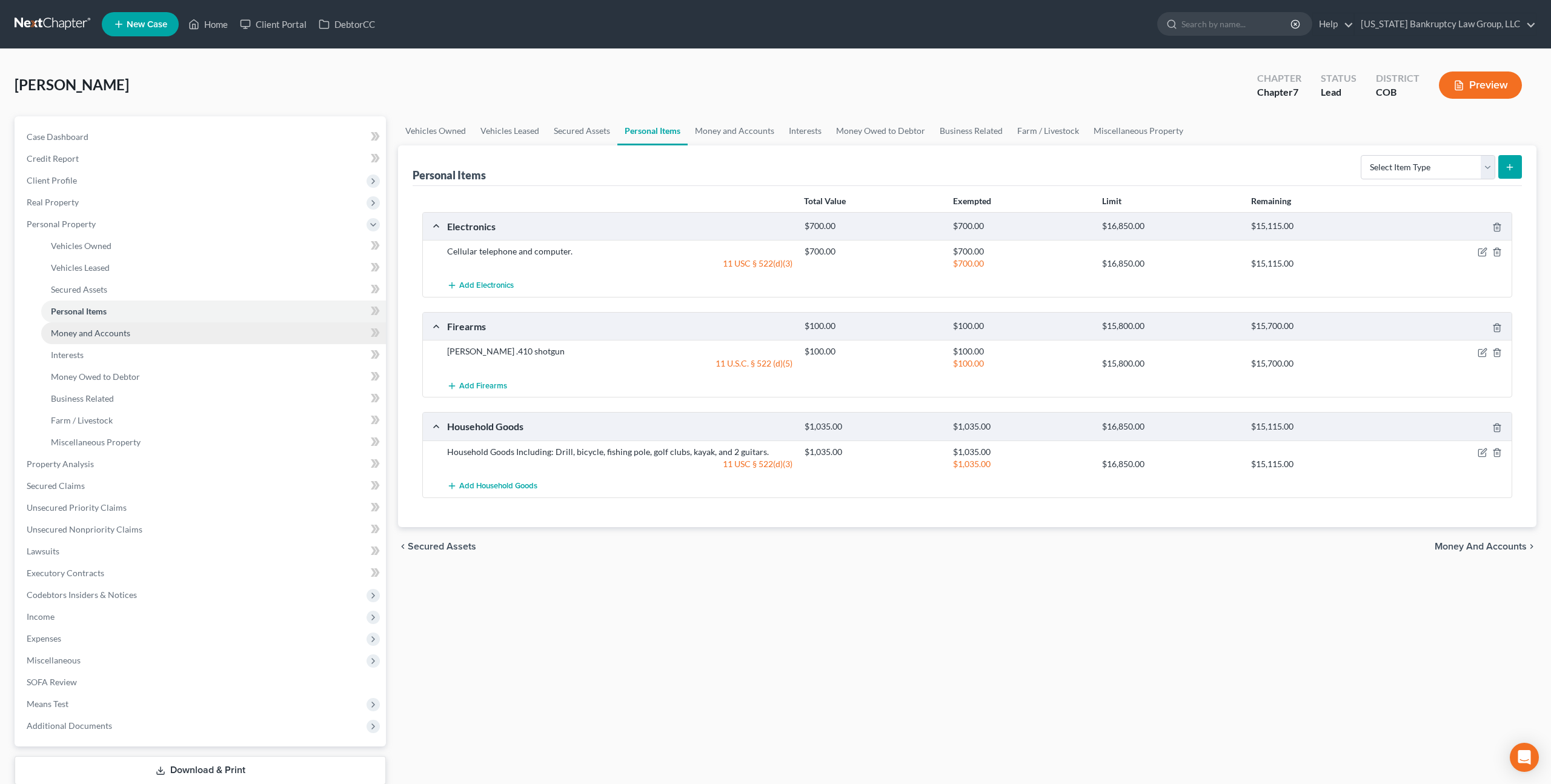
click at [167, 340] on link "Money and Accounts" at bounding box center [213, 333] width 345 height 22
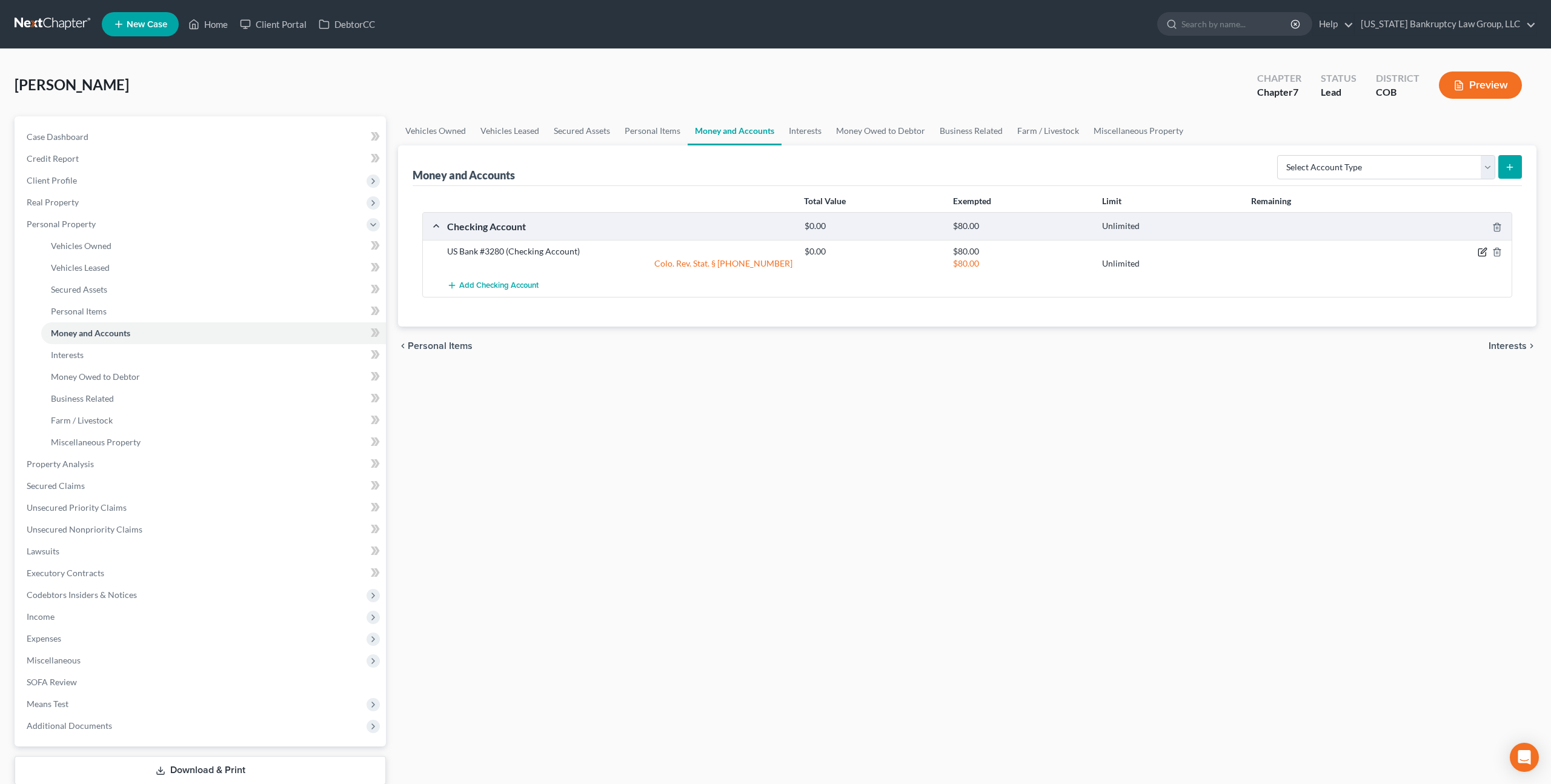
click at [1482, 252] on icon "button" at bounding box center [1483, 251] width 5 height 5
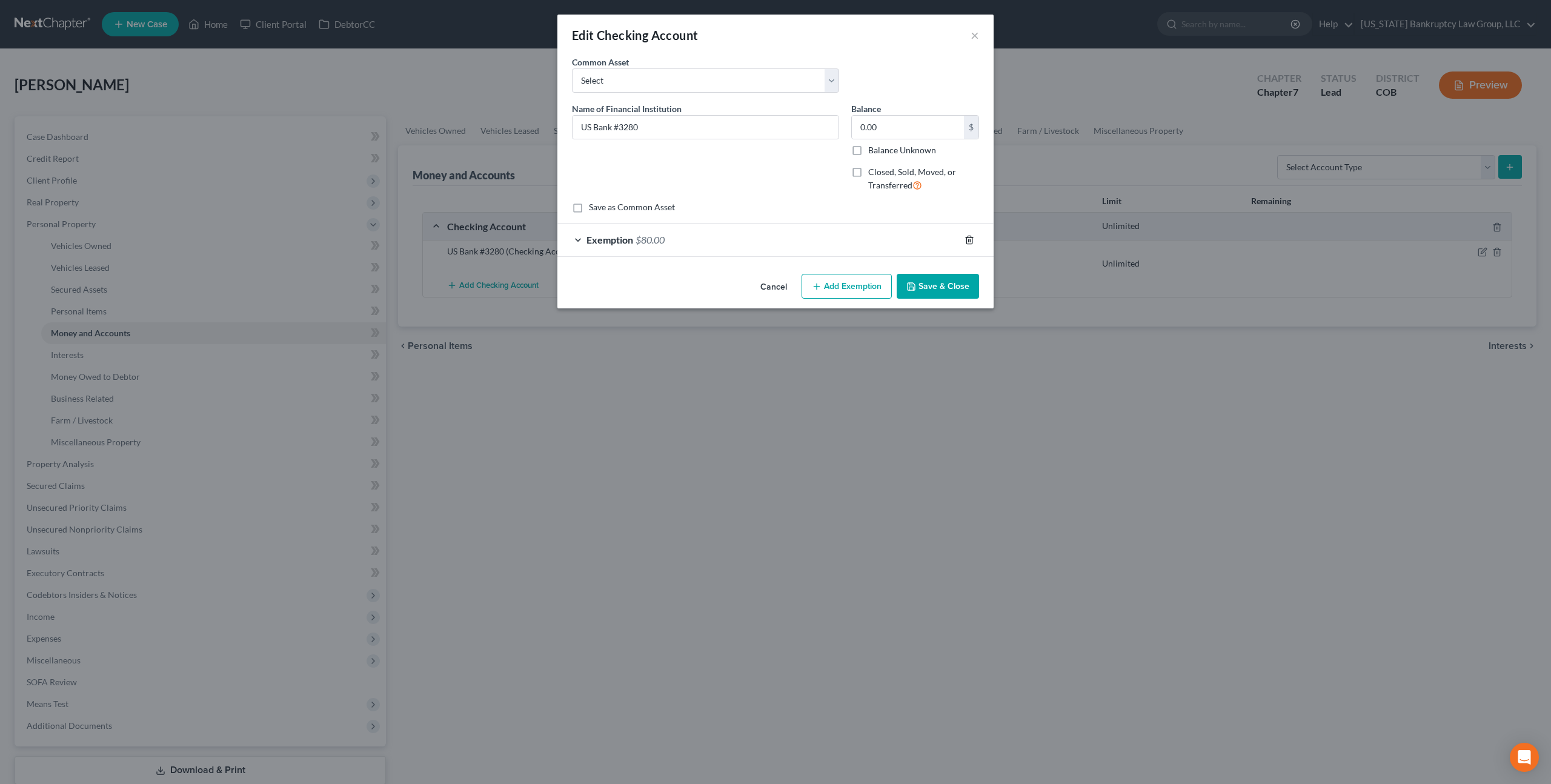
click at [966, 237] on polyline "button" at bounding box center [969, 237] width 7 height 0
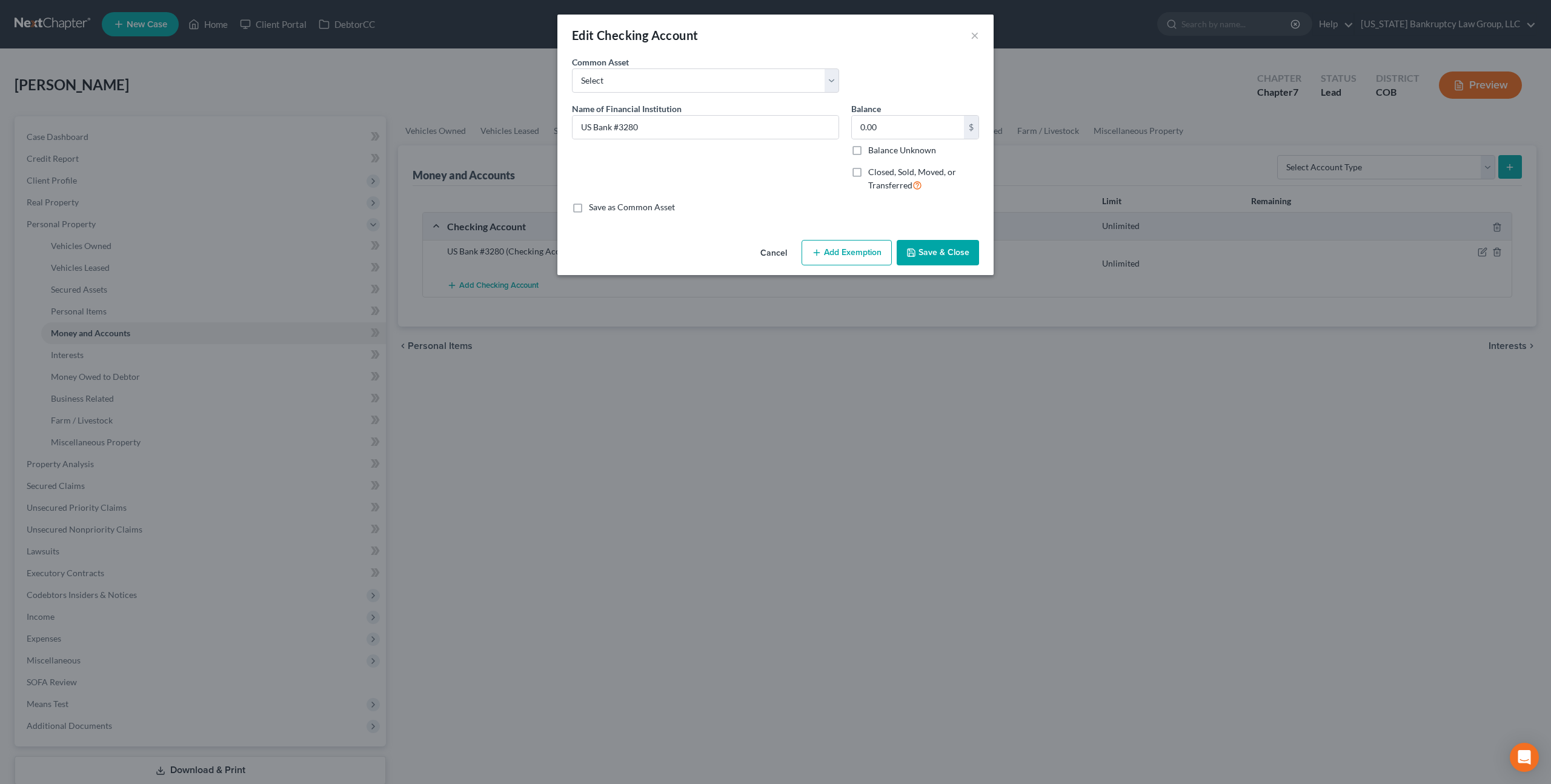
click at [869, 252] on button "Add Exemption" at bounding box center [847, 252] width 90 height 26
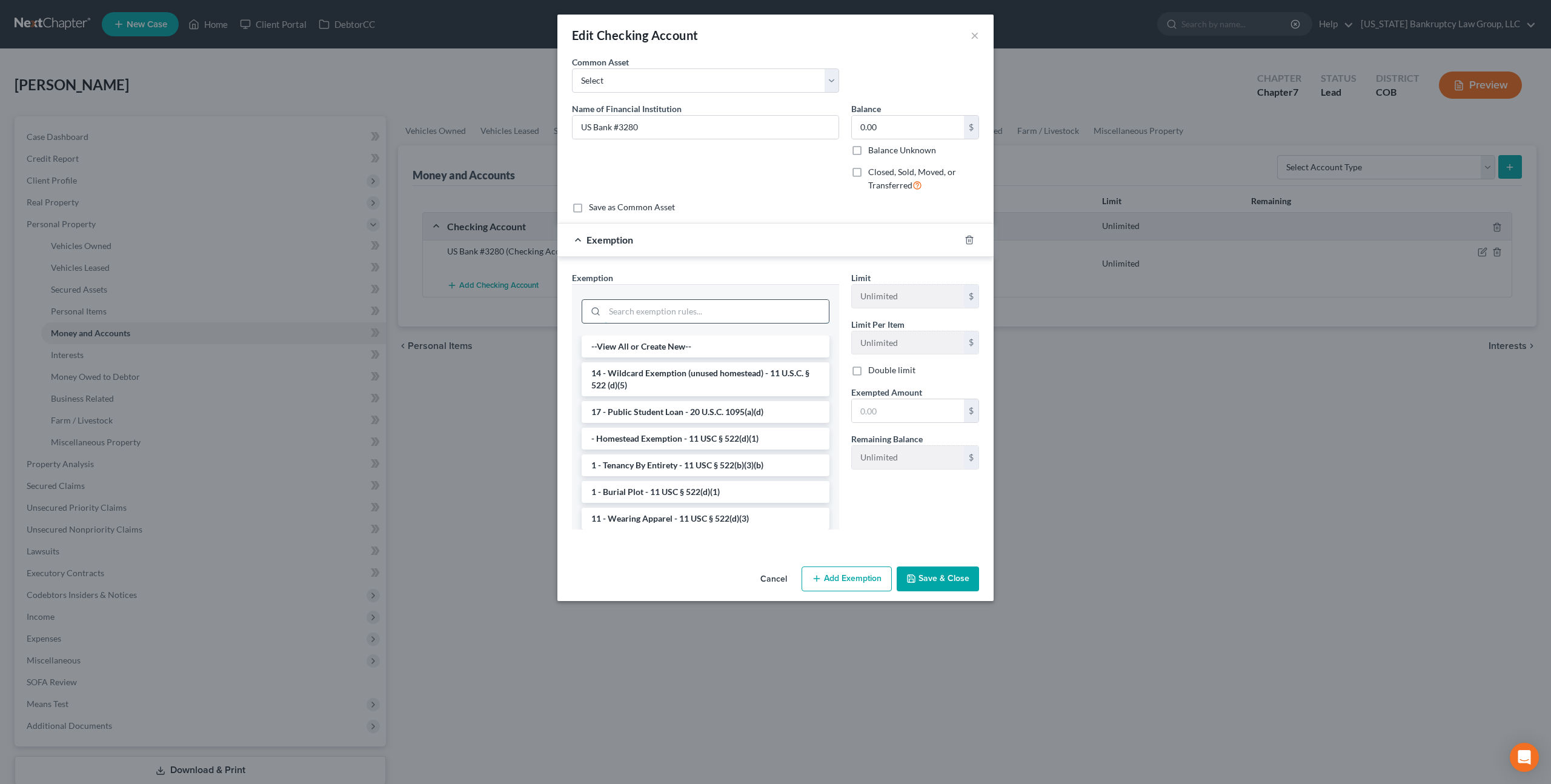
click at [717, 313] on input "search" at bounding box center [717, 311] width 224 height 23
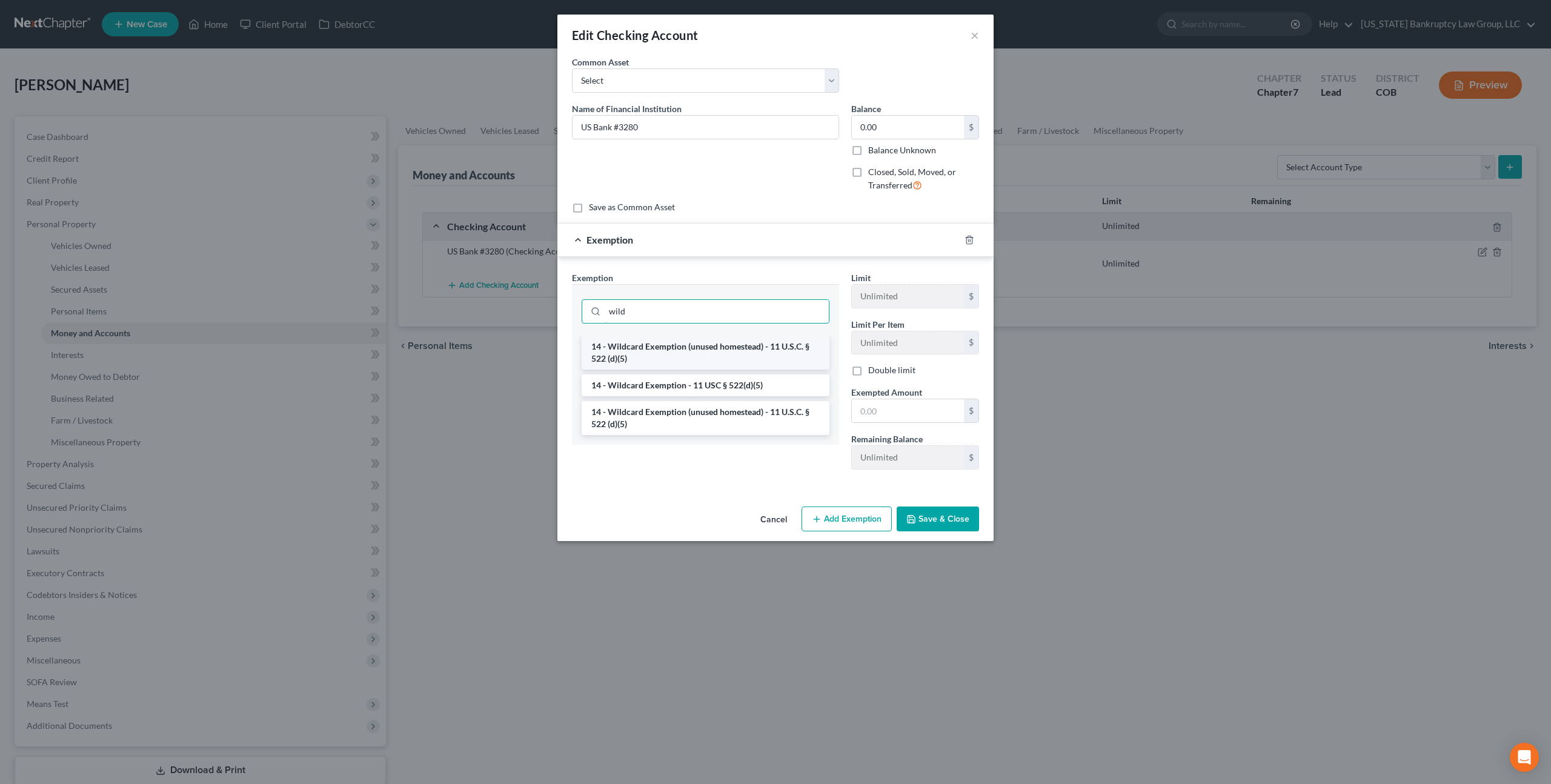
type input "wild"
click at [725, 347] on li "14 - Wildcard Exemption (unused homestead) - 11 U.S.C. § 522 (d)(5)" at bounding box center [705, 352] width 248 height 34
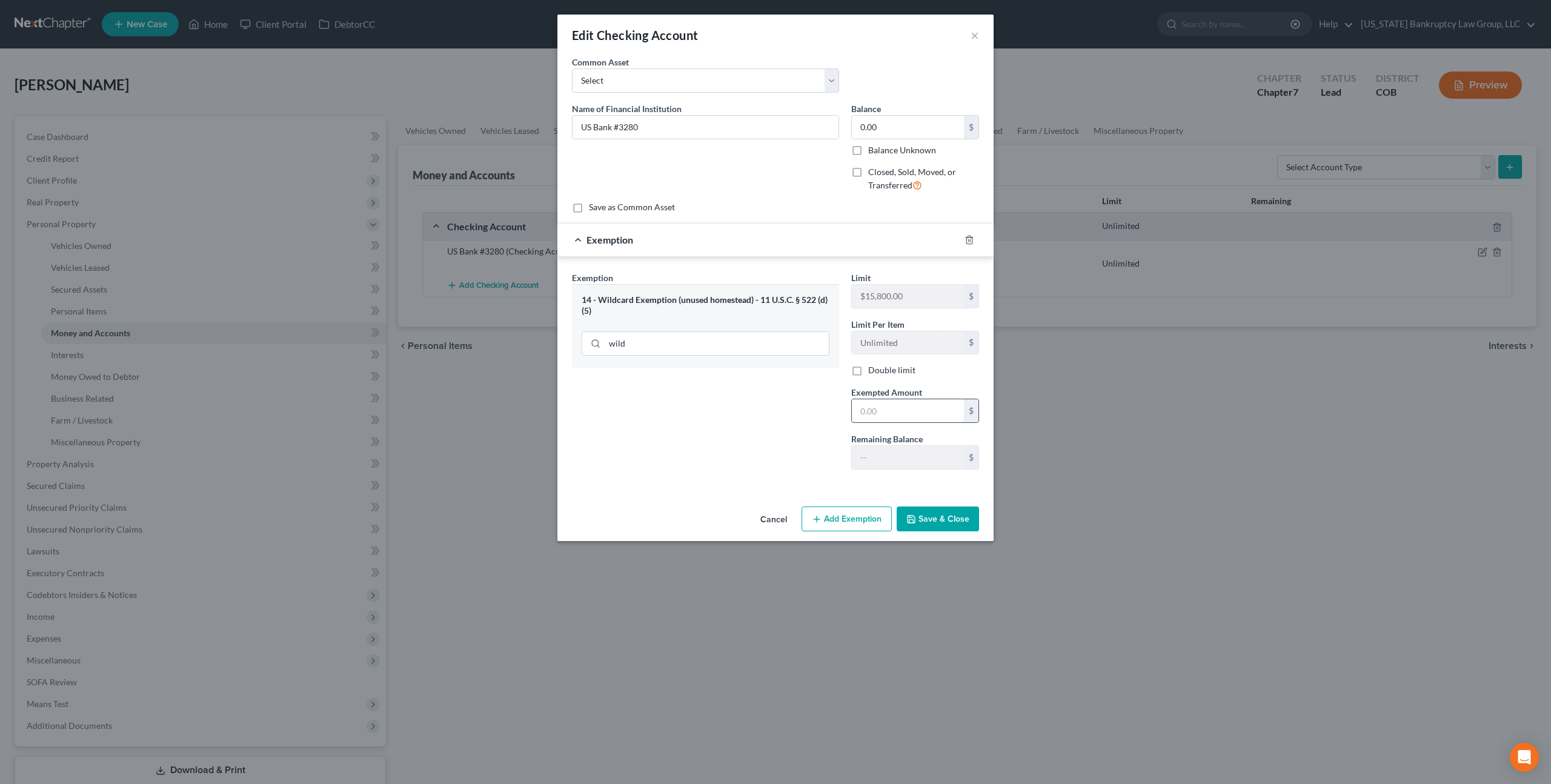
click at [861, 402] on input "text" at bounding box center [908, 411] width 112 height 23
type input "1,000.00"
click at [938, 515] on button "Save & Close" at bounding box center [938, 519] width 82 height 26
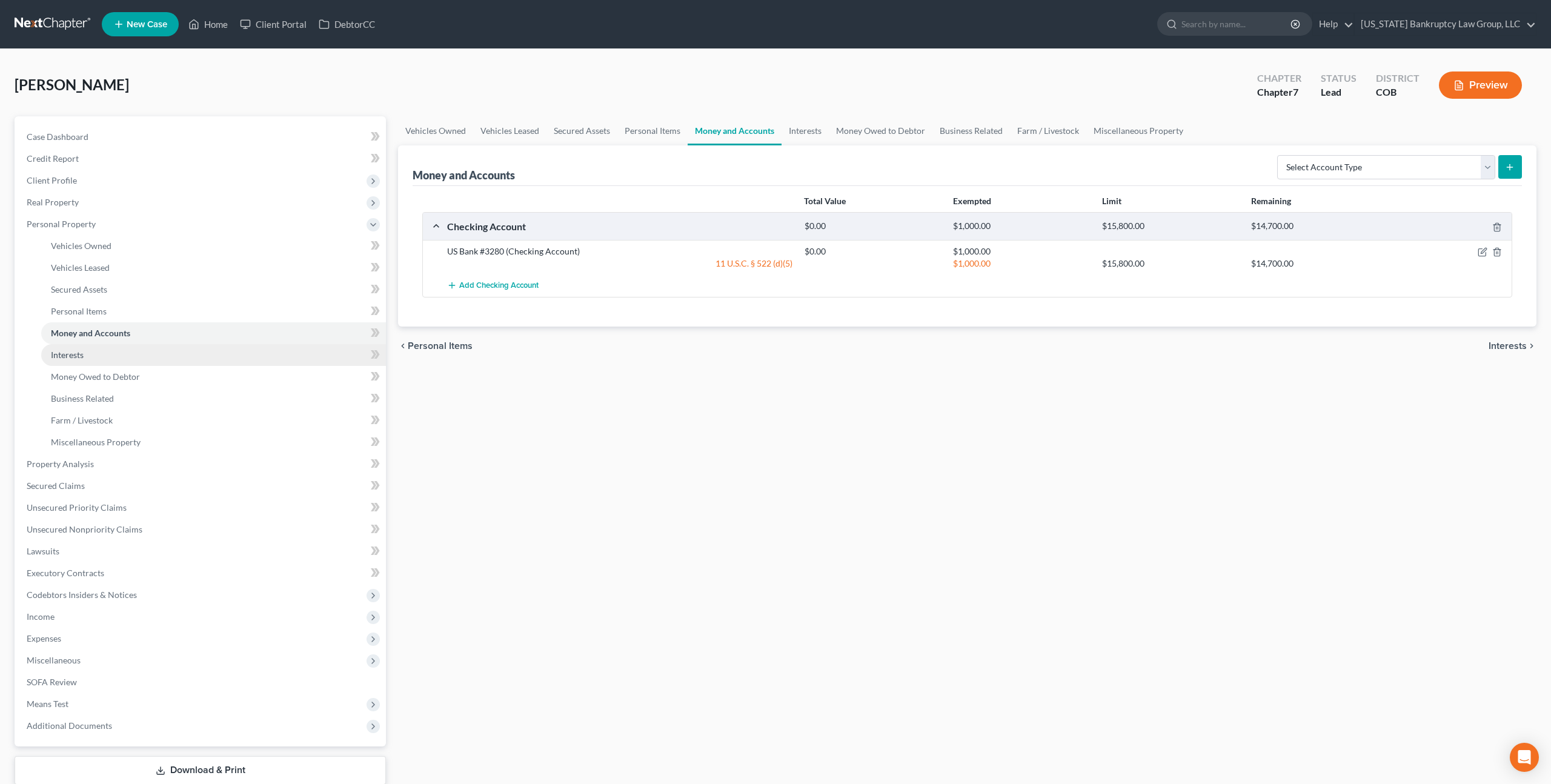
click at [89, 356] on link "Interests" at bounding box center [213, 354] width 345 height 22
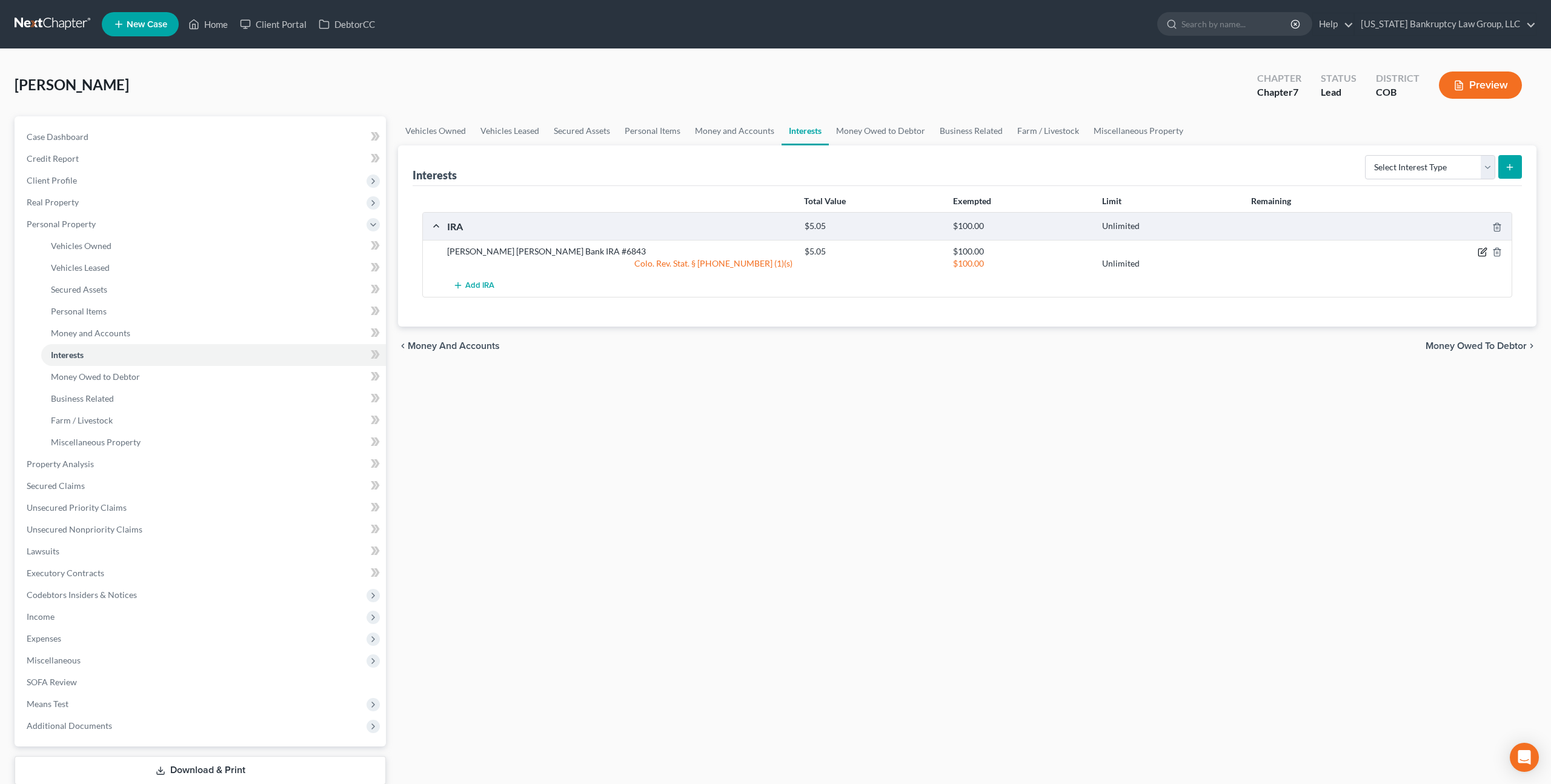
click at [1485, 251] on icon "button" at bounding box center [1482, 252] width 10 height 10
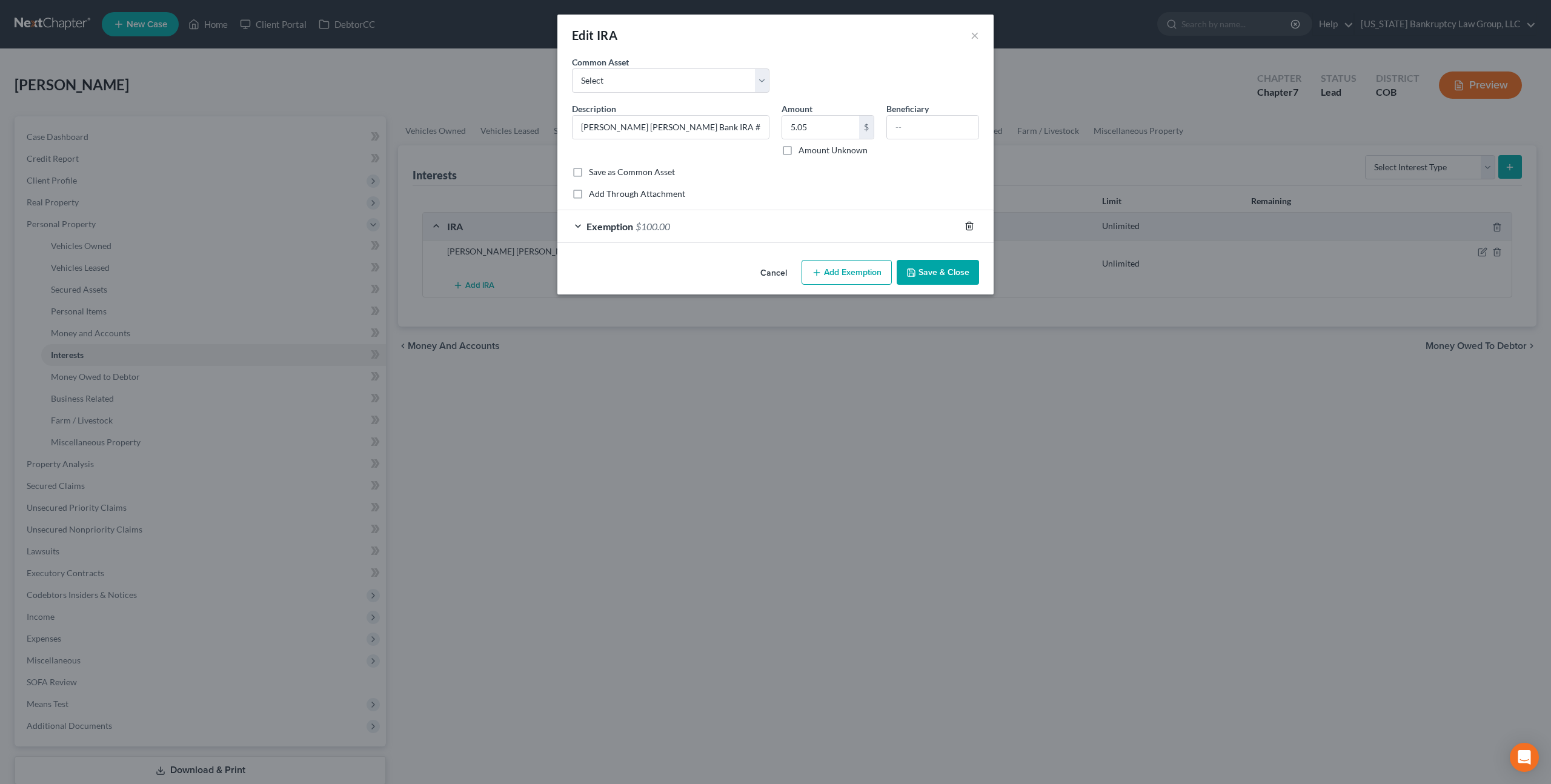
click at [970, 226] on line "button" at bounding box center [970, 228] width 0 height 3
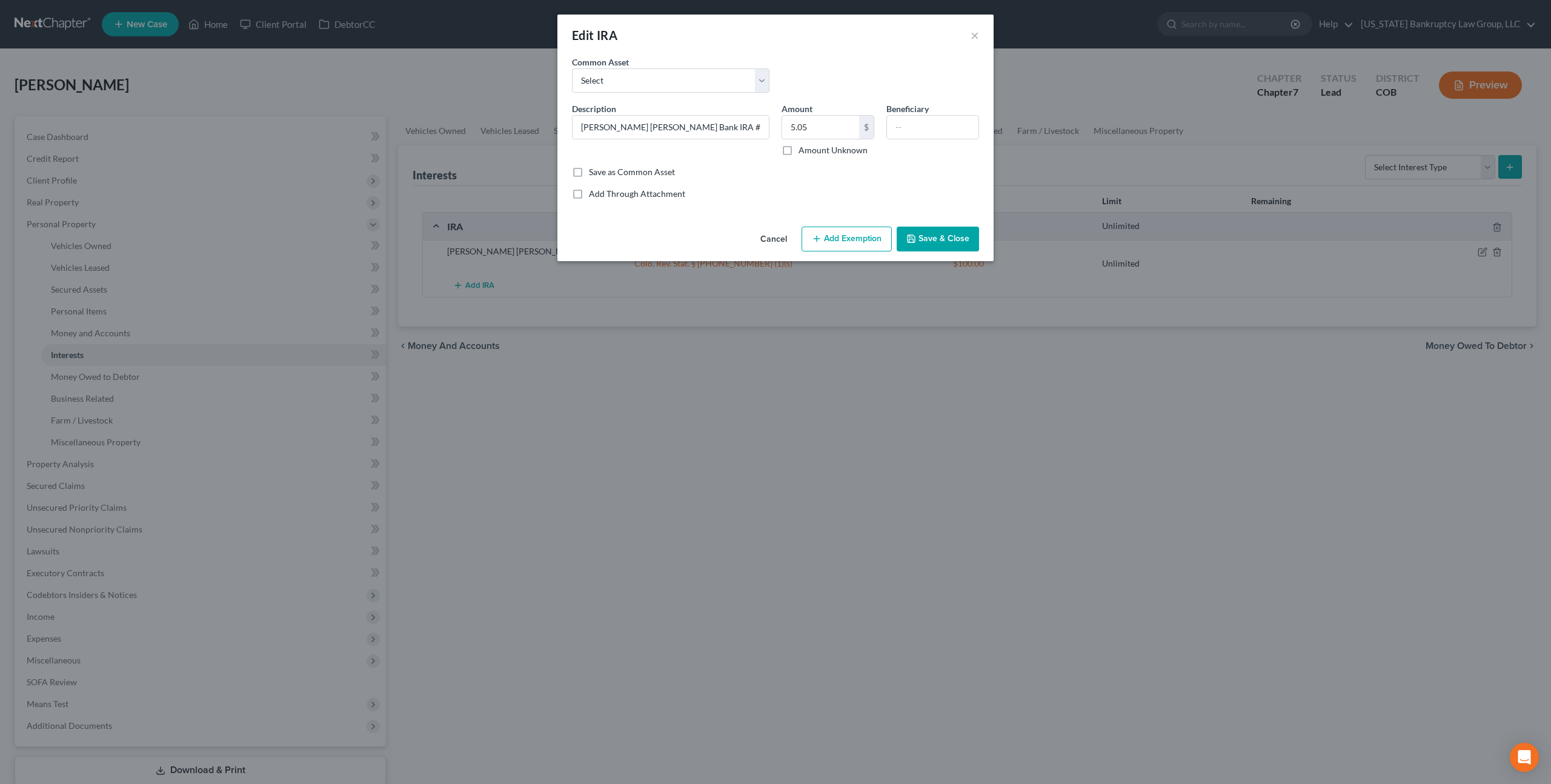
click at [861, 241] on button "Add Exemption" at bounding box center [847, 239] width 90 height 26
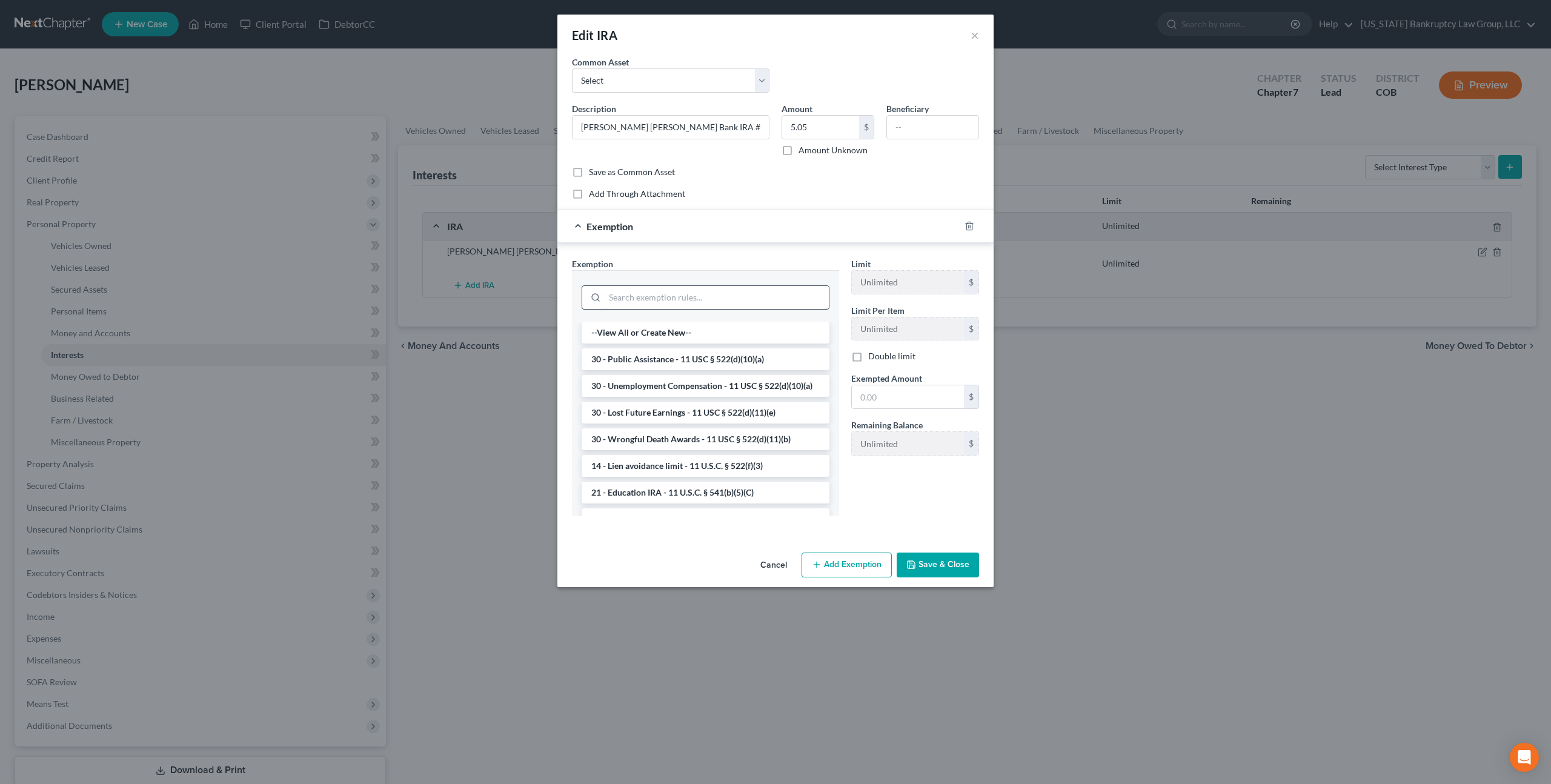
click at [766, 300] on input "search" at bounding box center [717, 297] width 224 height 23
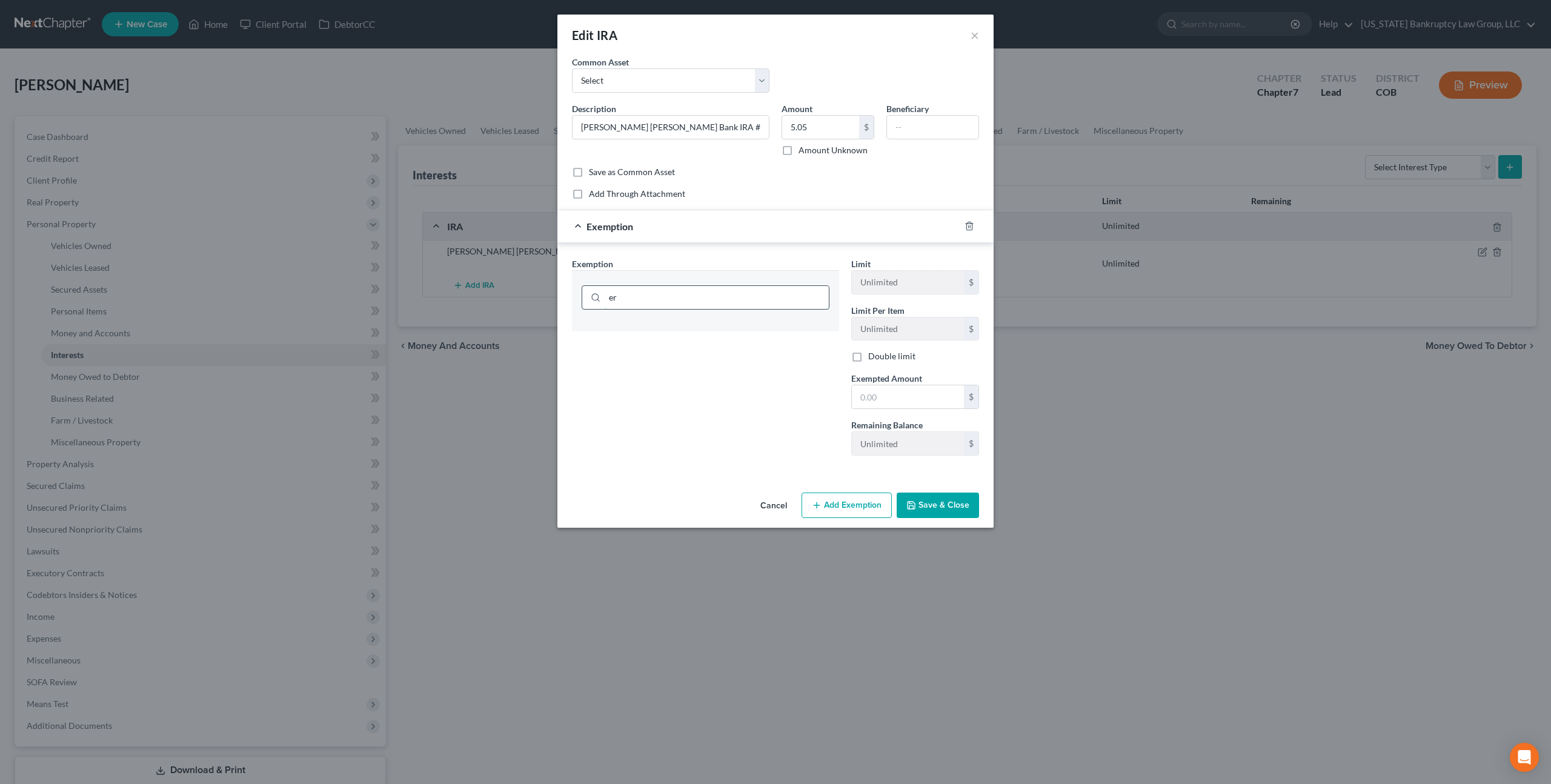
type input "e"
type input "ret"
click at [759, 358] on li "21 - Tax Exempt Retirement Accounts - 11 USC § 522(d)(12)" at bounding box center [705, 359] width 248 height 22
click at [898, 395] on input "text" at bounding box center [908, 396] width 112 height 23
type input "5.05"
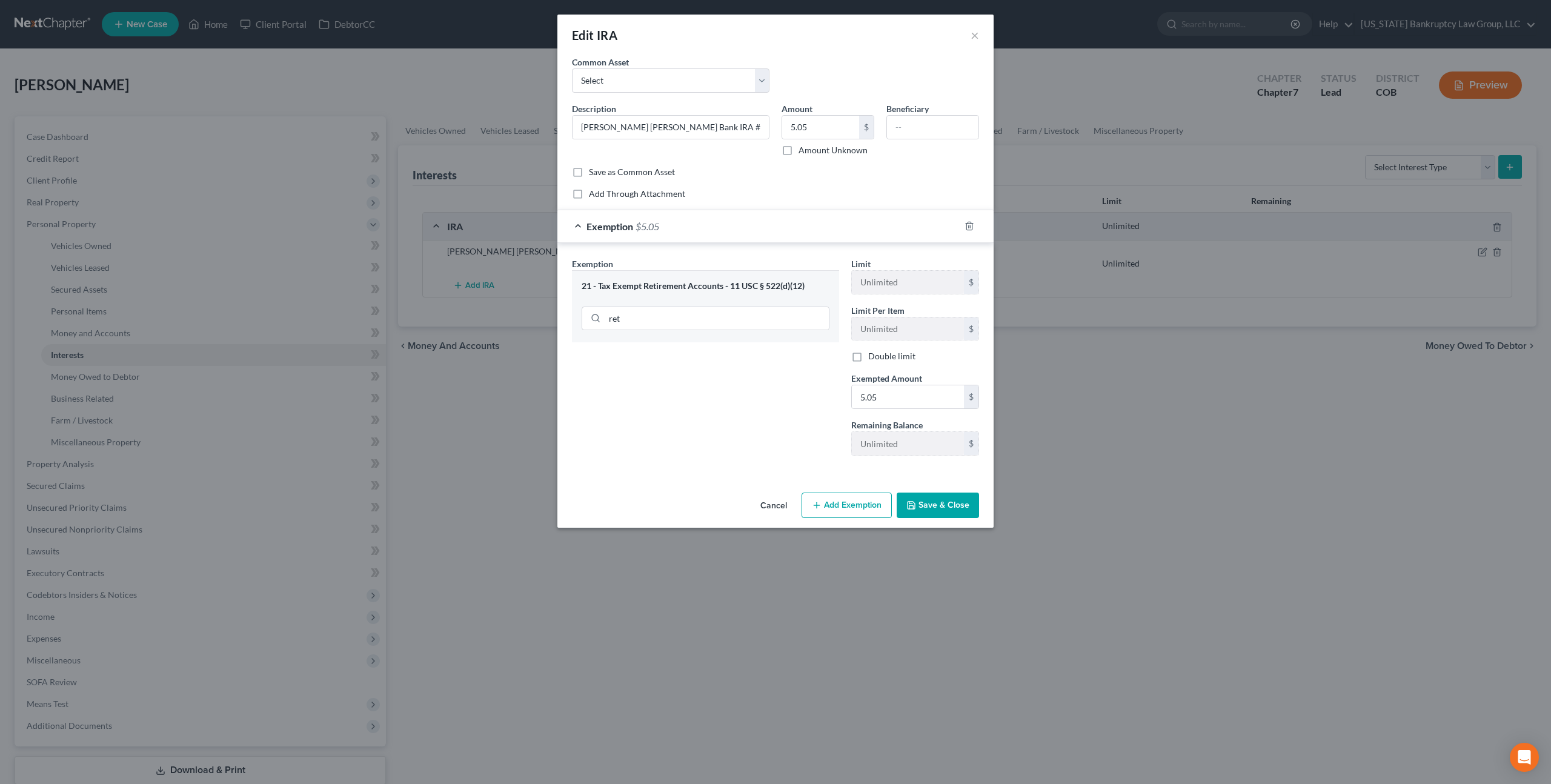
click at [937, 501] on button "Save & Close" at bounding box center [938, 505] width 82 height 26
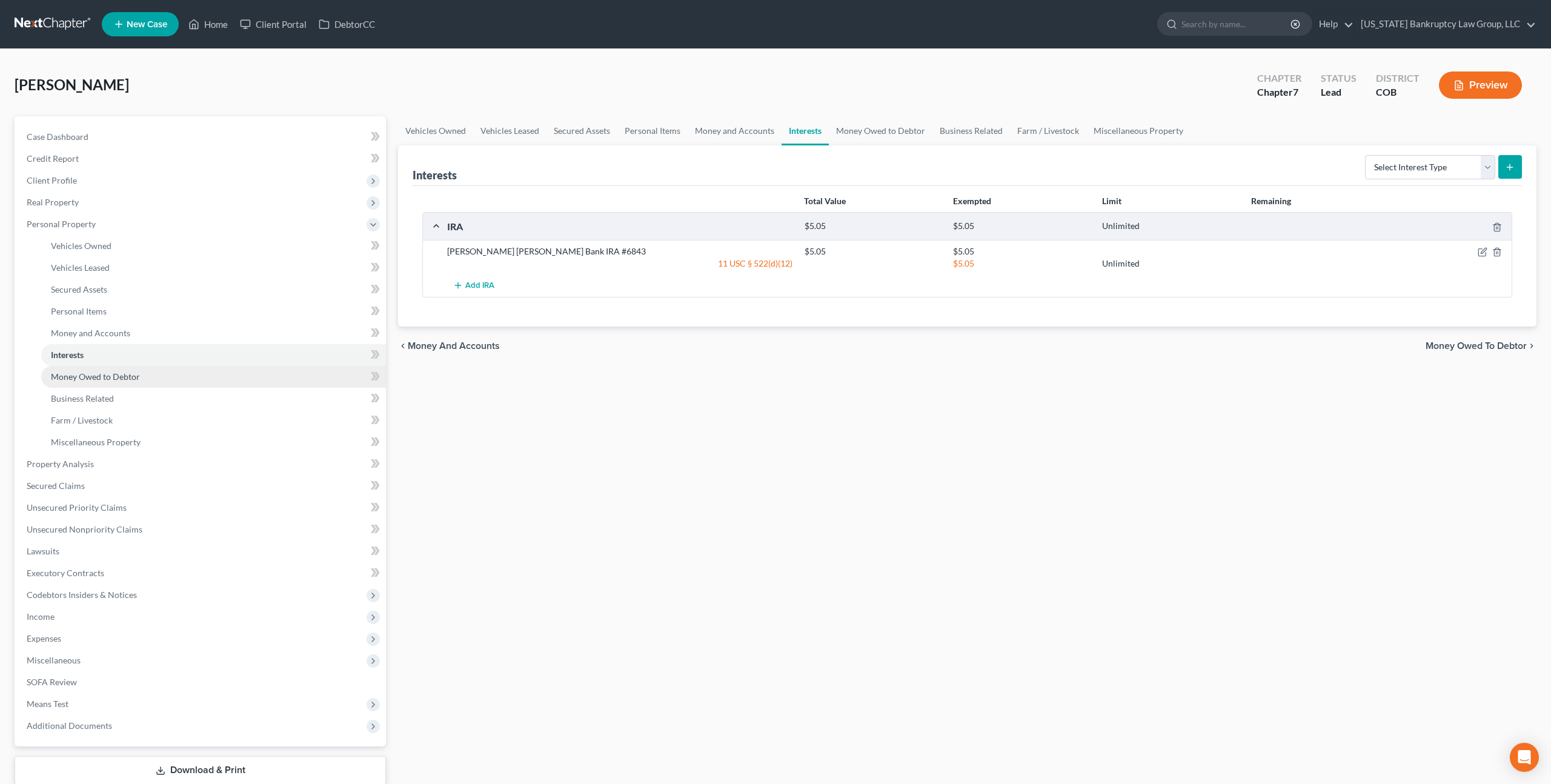
click at [75, 380] on span "Money Owed to Debtor" at bounding box center [95, 377] width 89 height 10
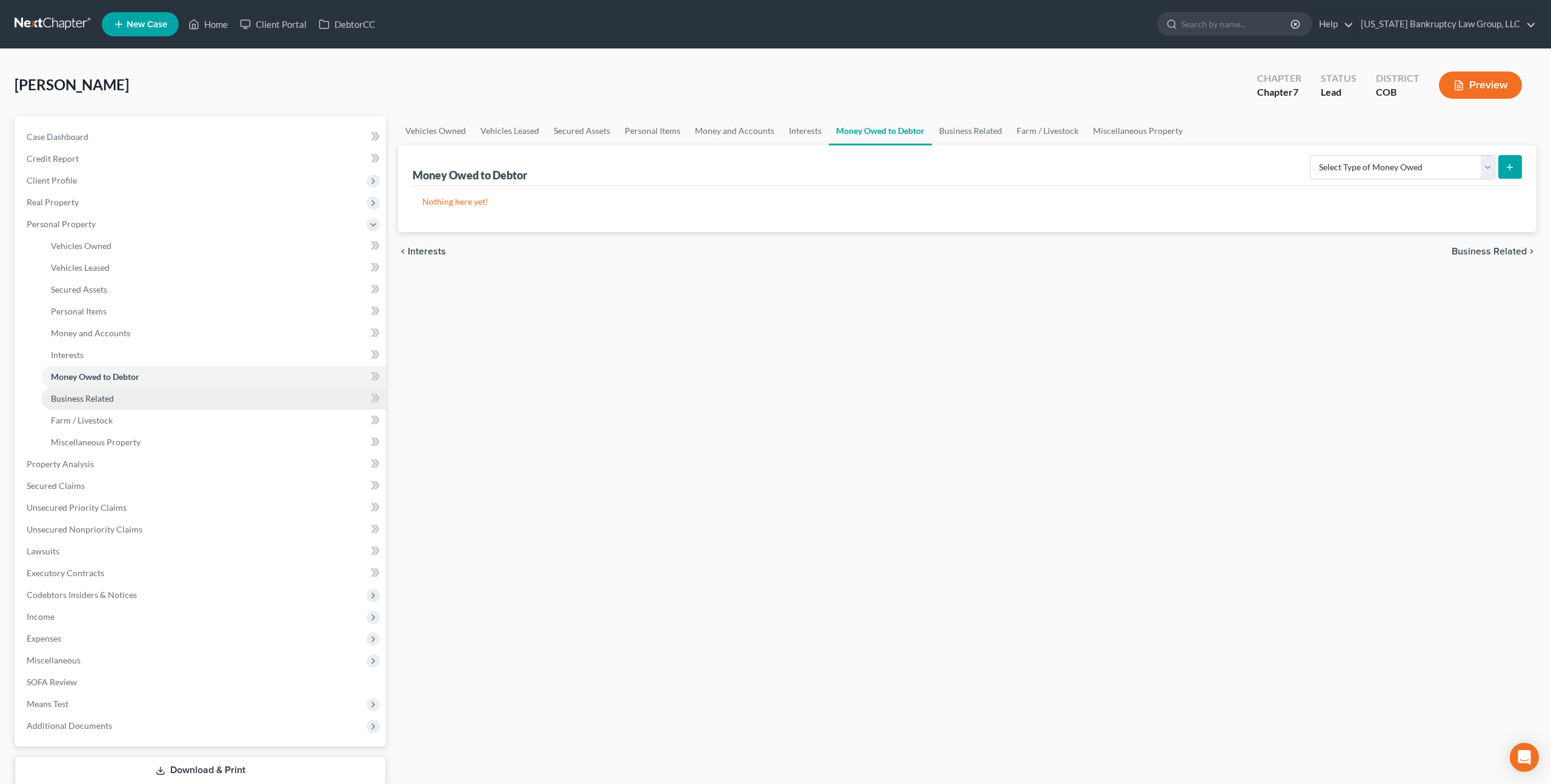
click at [81, 400] on span "Business Related" at bounding box center [82, 398] width 63 height 10
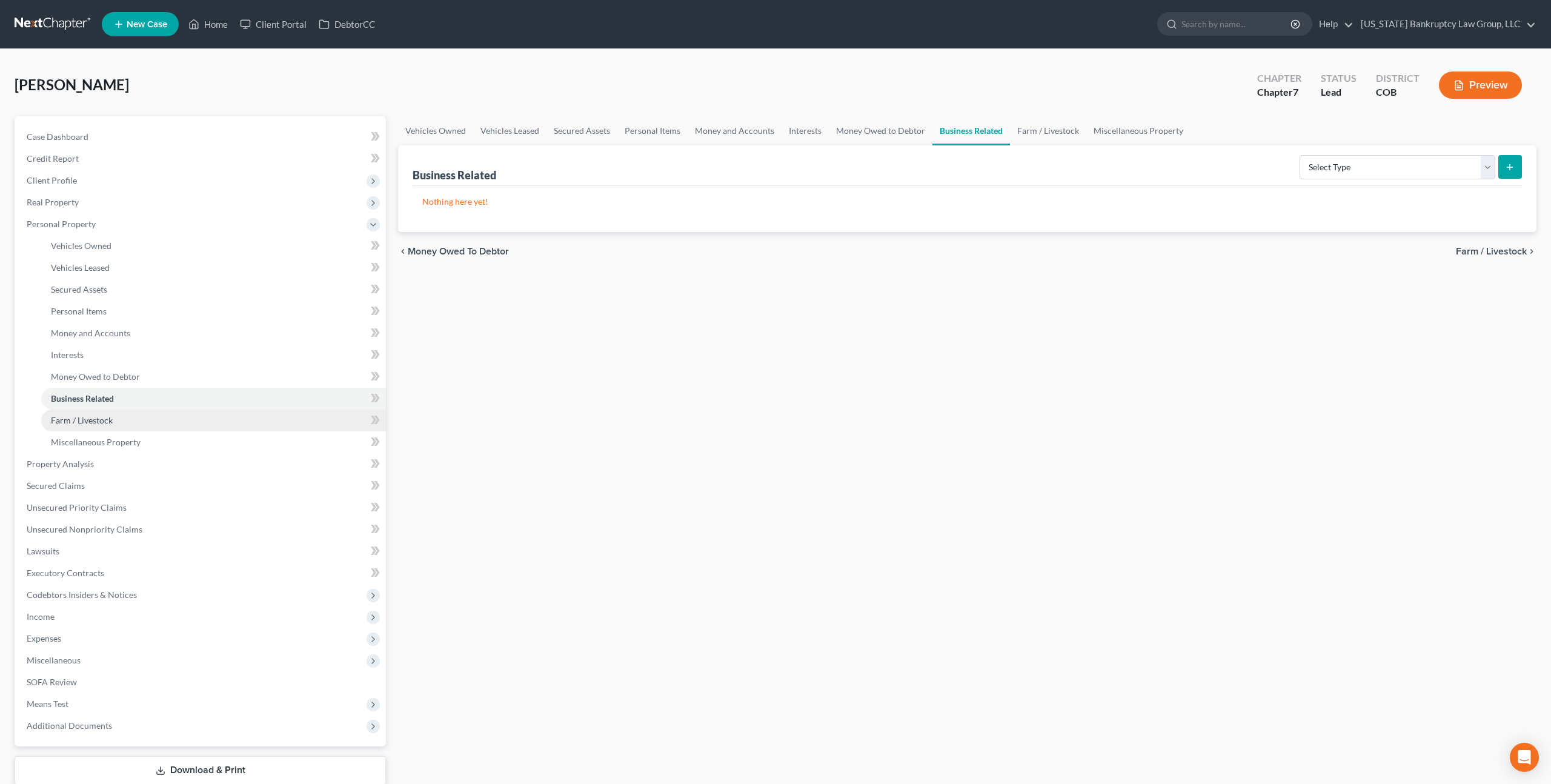
click at [88, 418] on span "Farm / Livestock" at bounding box center [82, 420] width 62 height 10
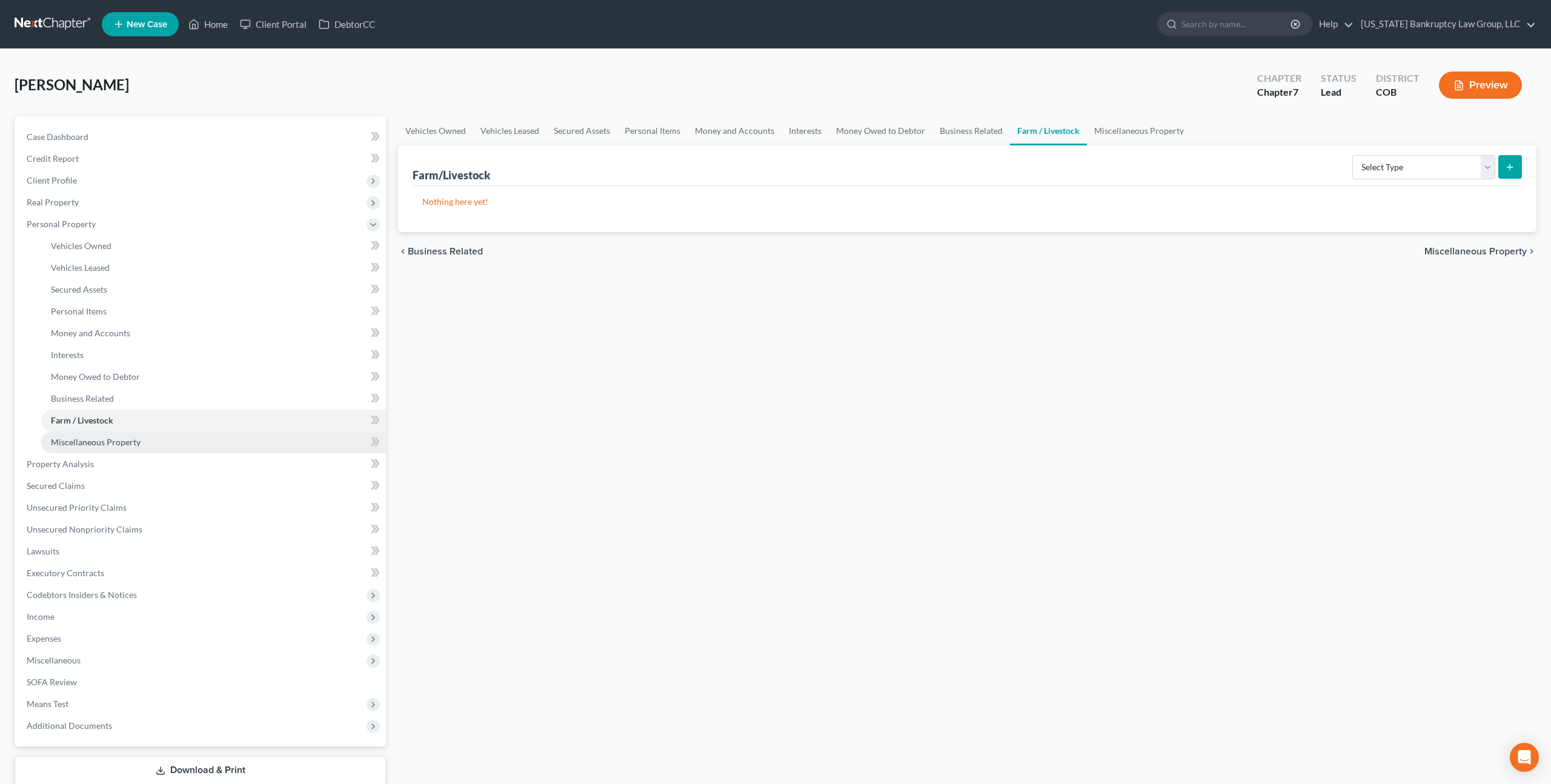
click at [99, 443] on span "Miscellaneous Property" at bounding box center [95, 442] width 90 height 10
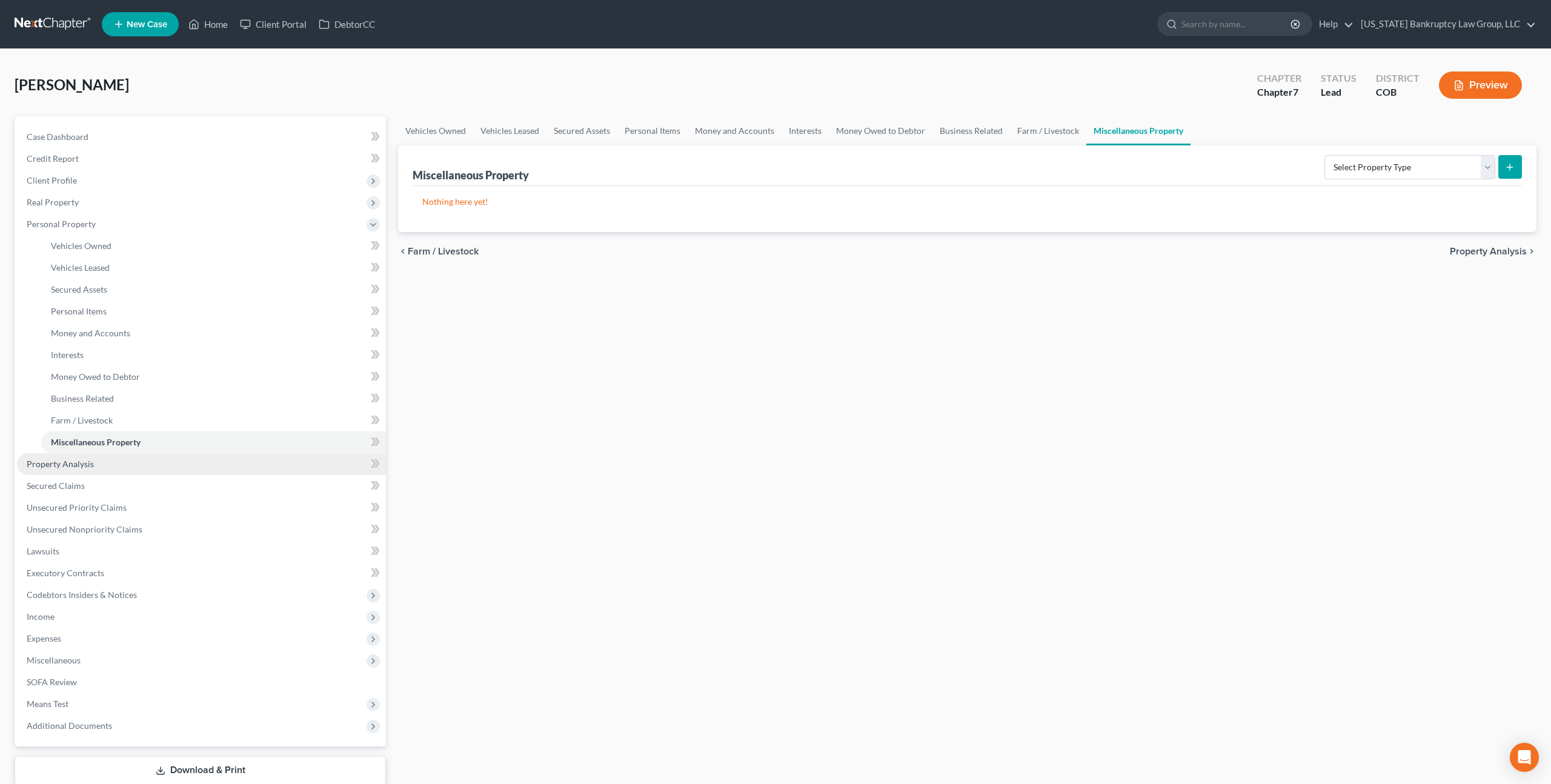
click at [94, 463] on link "Property Analysis" at bounding box center [201, 464] width 369 height 22
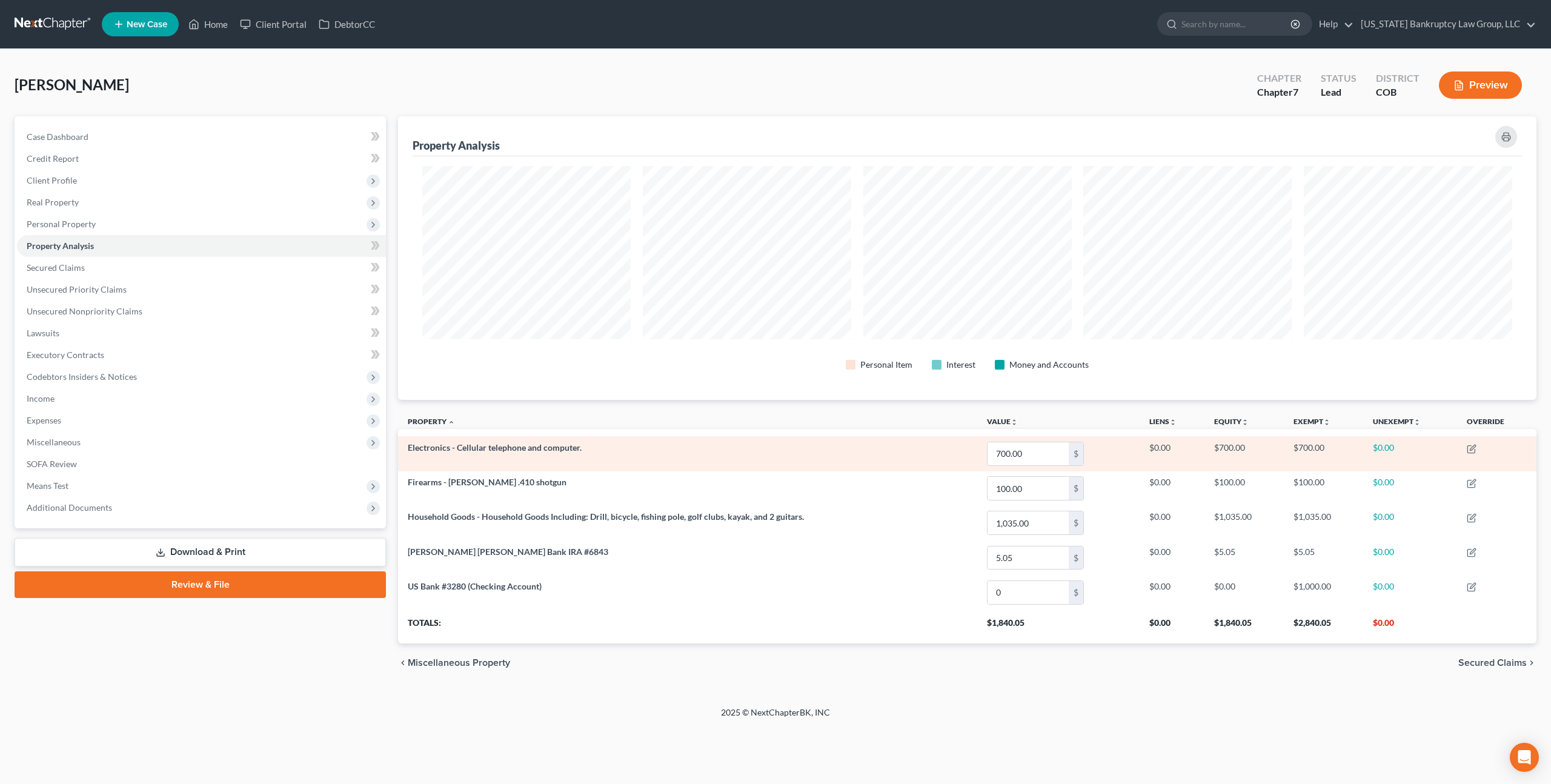
scroll to position [284, 1138]
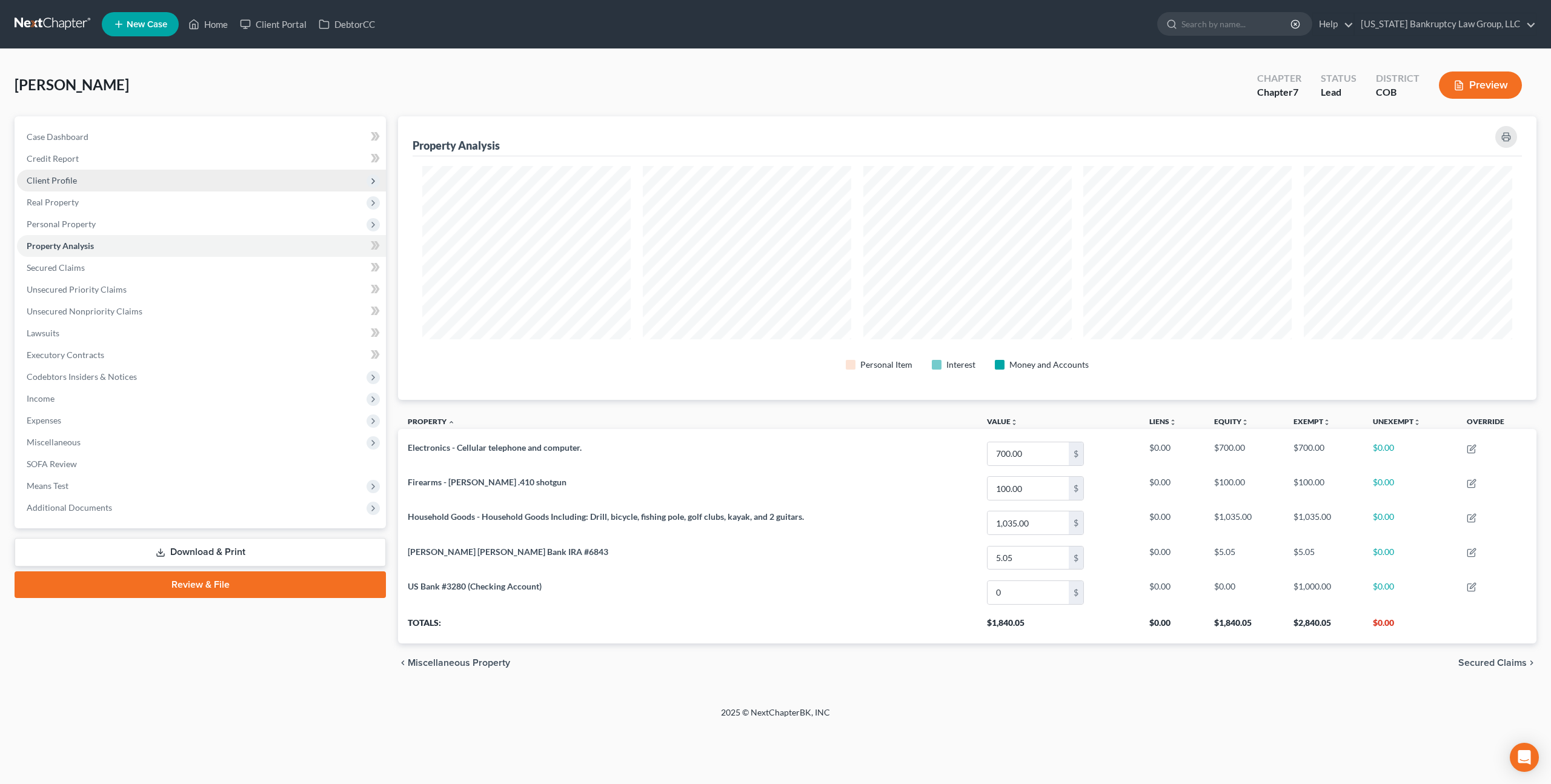
click at [61, 181] on span "Client Profile" at bounding box center [52, 180] width 50 height 10
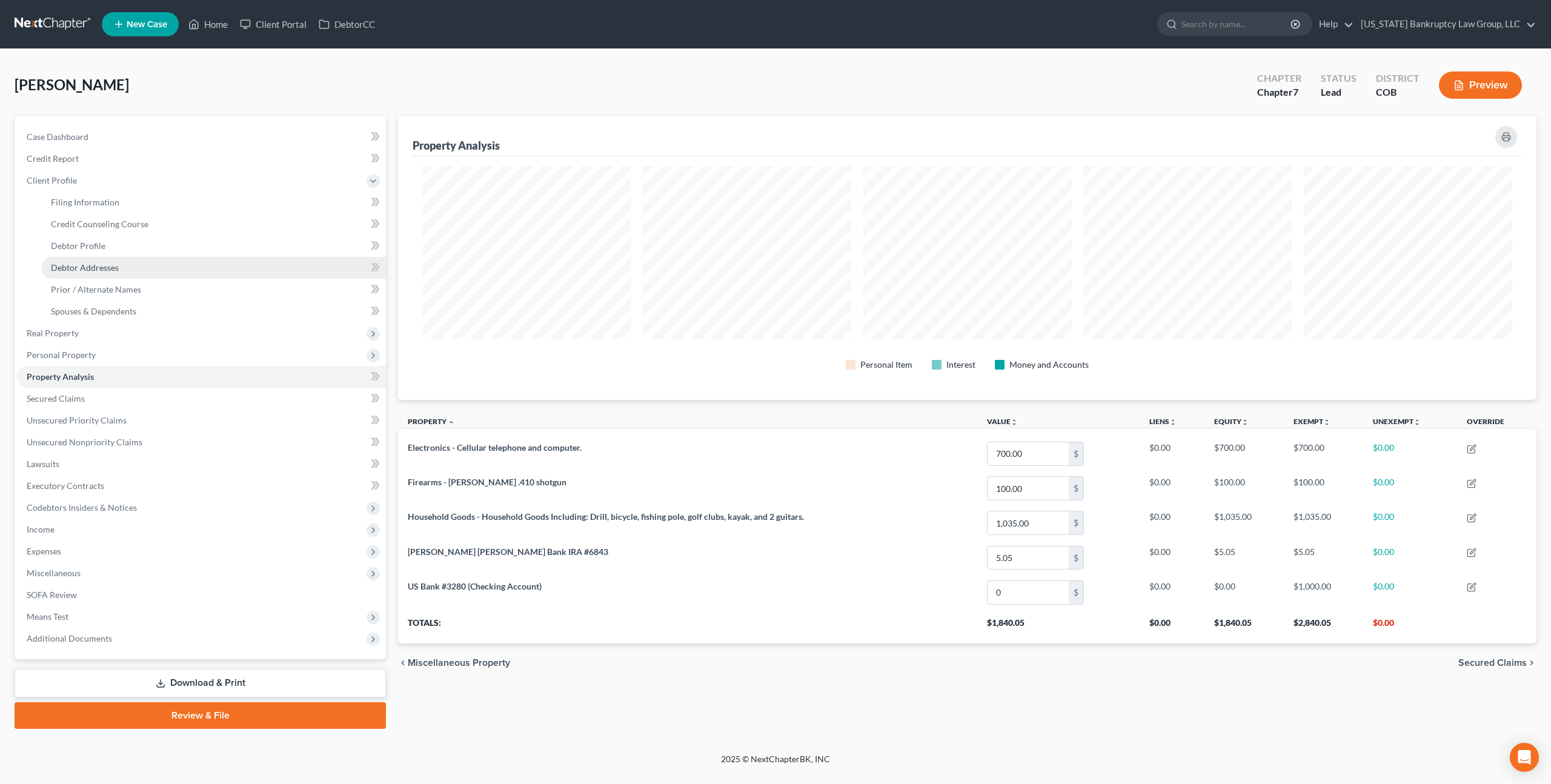
click at [102, 264] on span "Debtor Addresses" at bounding box center [85, 267] width 68 height 10
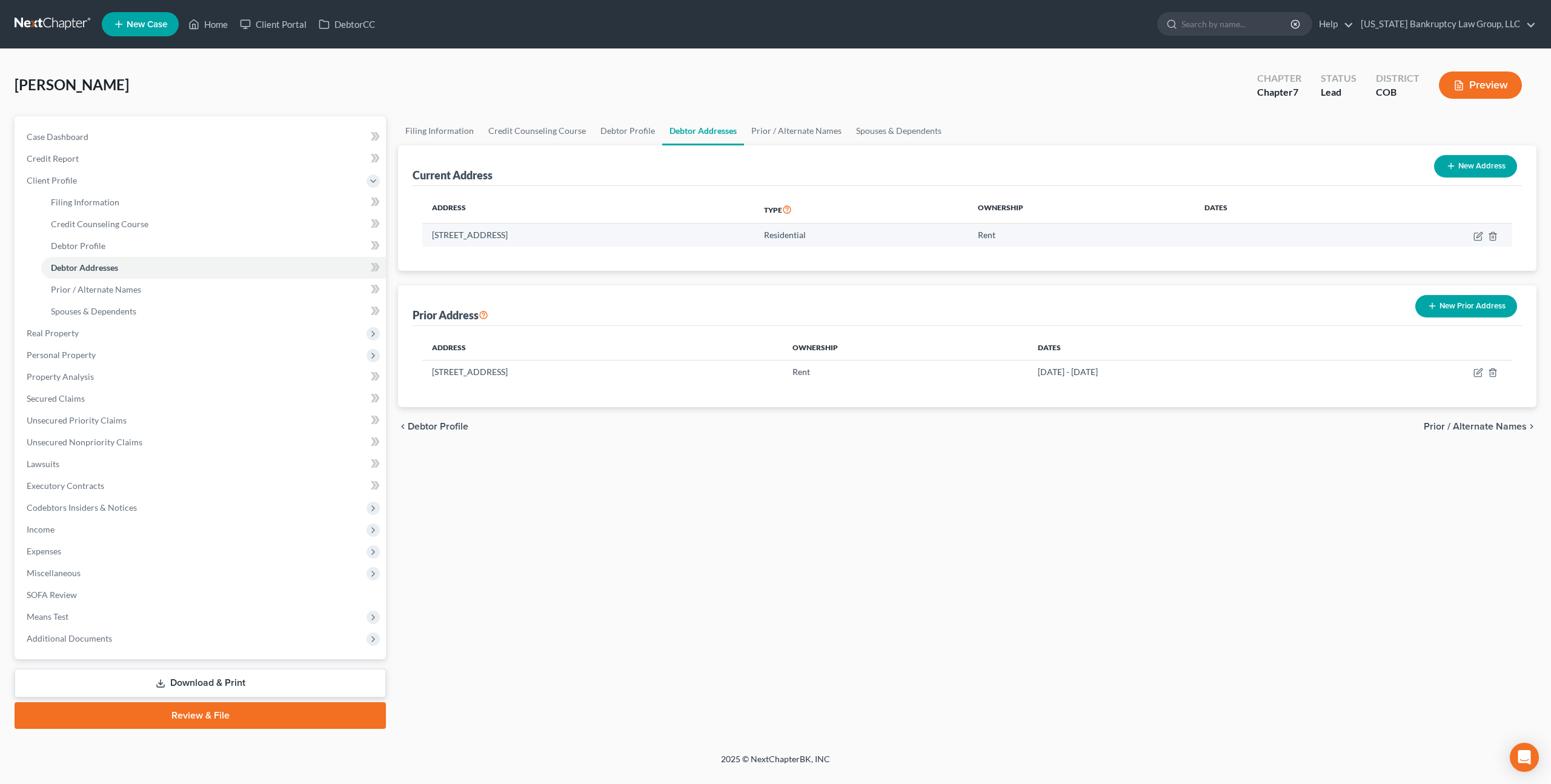
drag, startPoint x: 432, startPoint y: 233, endPoint x: 548, endPoint y: 239, distance: 116.2
click at [548, 239] on td "1192 Dallas St., Aurora, CO 80010" at bounding box center [588, 235] width 332 height 23
click at [560, 235] on td "1192 Dallas St., Aurora, CO 80010" at bounding box center [588, 235] width 332 height 23
click at [562, 233] on td "1192 Dallas St., Aurora, CO 80010" at bounding box center [588, 235] width 332 height 23
drag, startPoint x: 432, startPoint y: 233, endPoint x: 574, endPoint y: 239, distance: 142.1
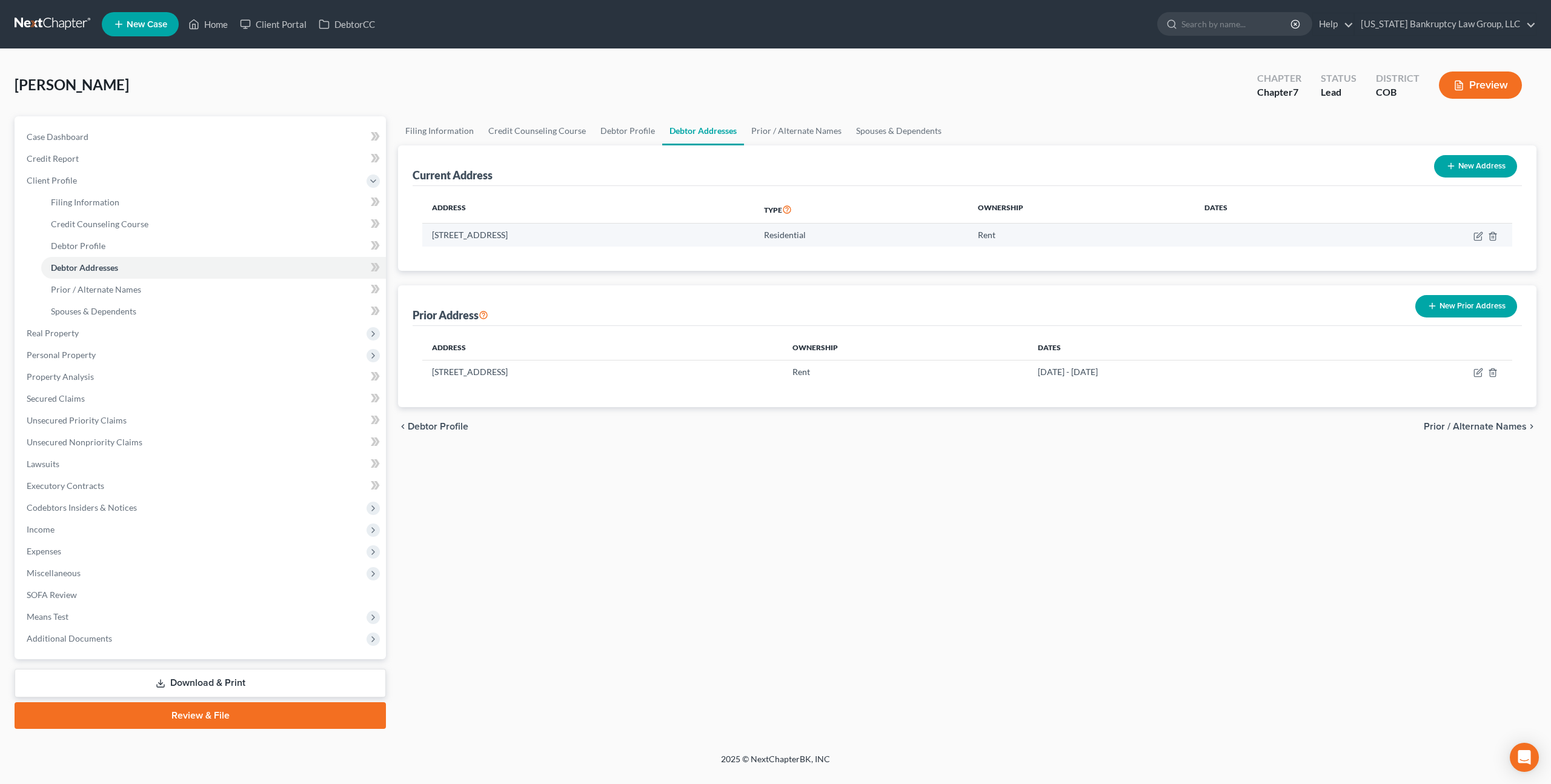
click at [575, 239] on td "1192 Dallas St., Aurora, CO 80010" at bounding box center [588, 235] width 332 height 23
copy td "1192 Dallas St., Aurora, CO 80010"
click at [1461, 305] on button "New Prior Address" at bounding box center [1466, 306] width 102 height 22
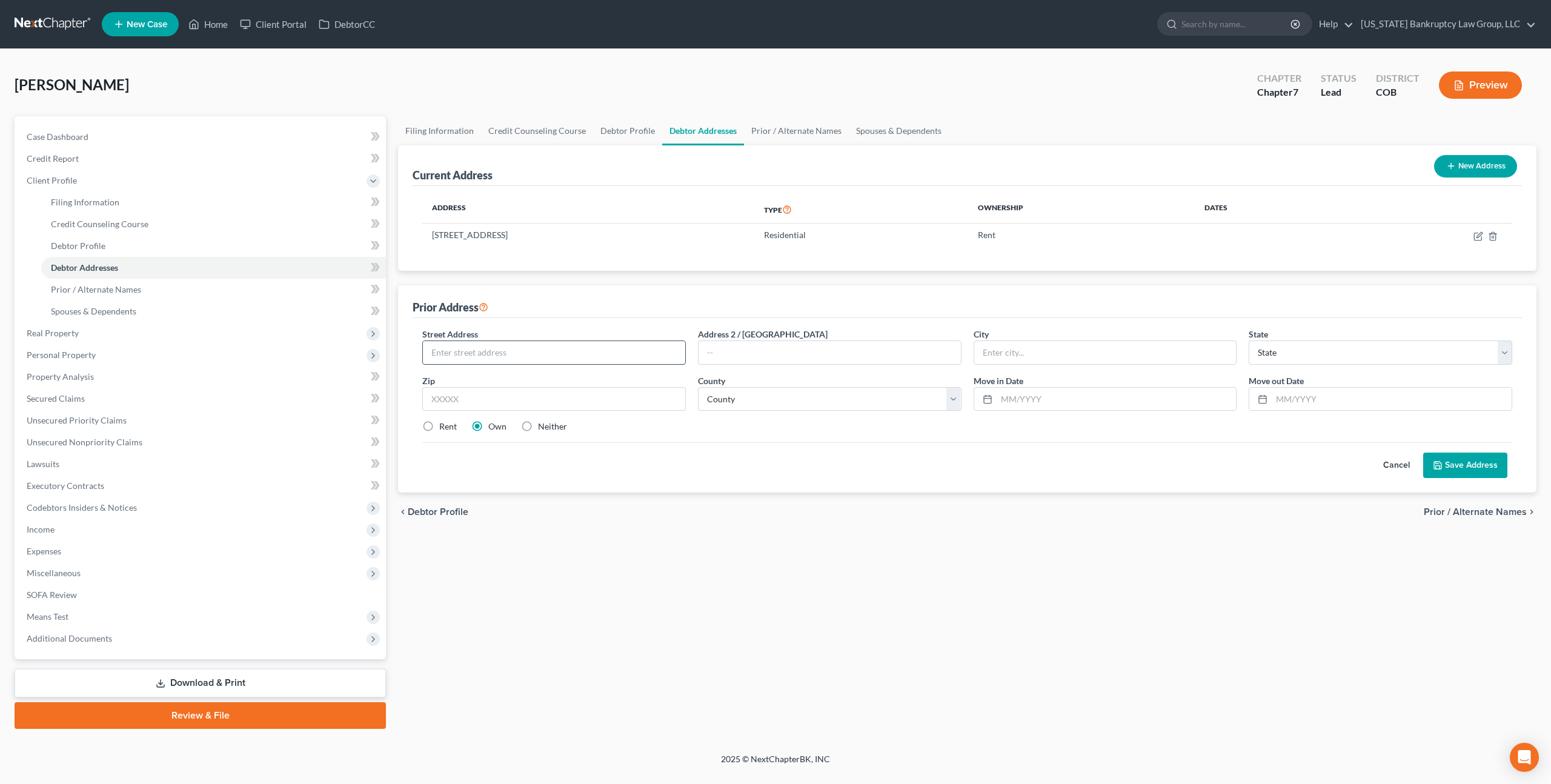
click at [594, 350] on input "text" at bounding box center [554, 352] width 262 height 23
paste input "1192 Dallas St., Aurora, CO 80010"
click at [493, 350] on input "1192 Dallas St., Aurora, CO 80010" at bounding box center [554, 352] width 262 height 23
type input "1192 Dallas St.,, CO 80010"
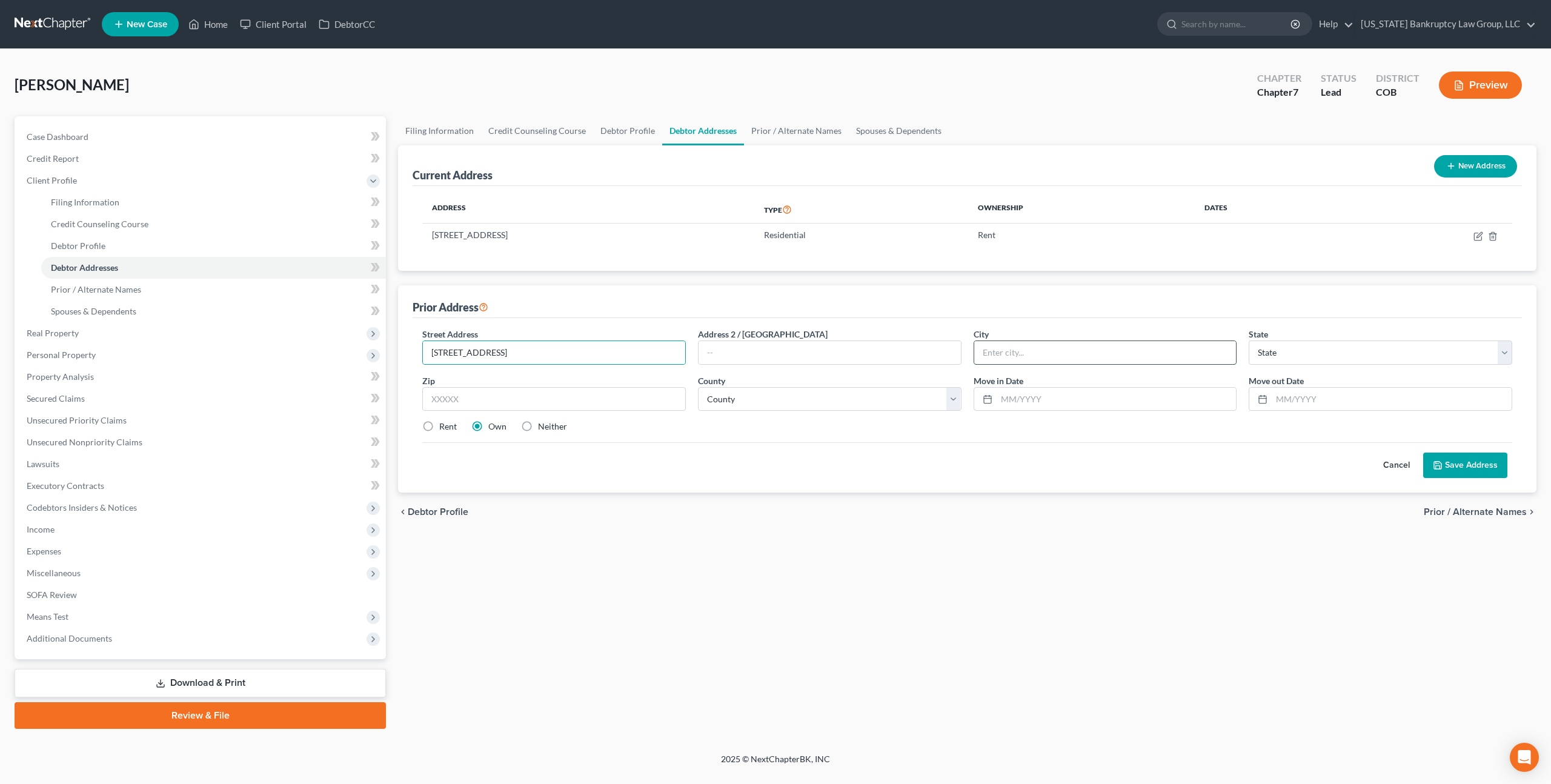
click at [994, 349] on input "text" at bounding box center [1105, 352] width 262 height 23
paste input "Aurora"
type input "Aurora"
click at [1250, 352] on select "State AL AK AR AZ CA CO CT DE DC FL GA GU HI ID IL IN IA KS KY LA ME MD MA MI M…" at bounding box center [1380, 352] width 264 height 24
select select "5"
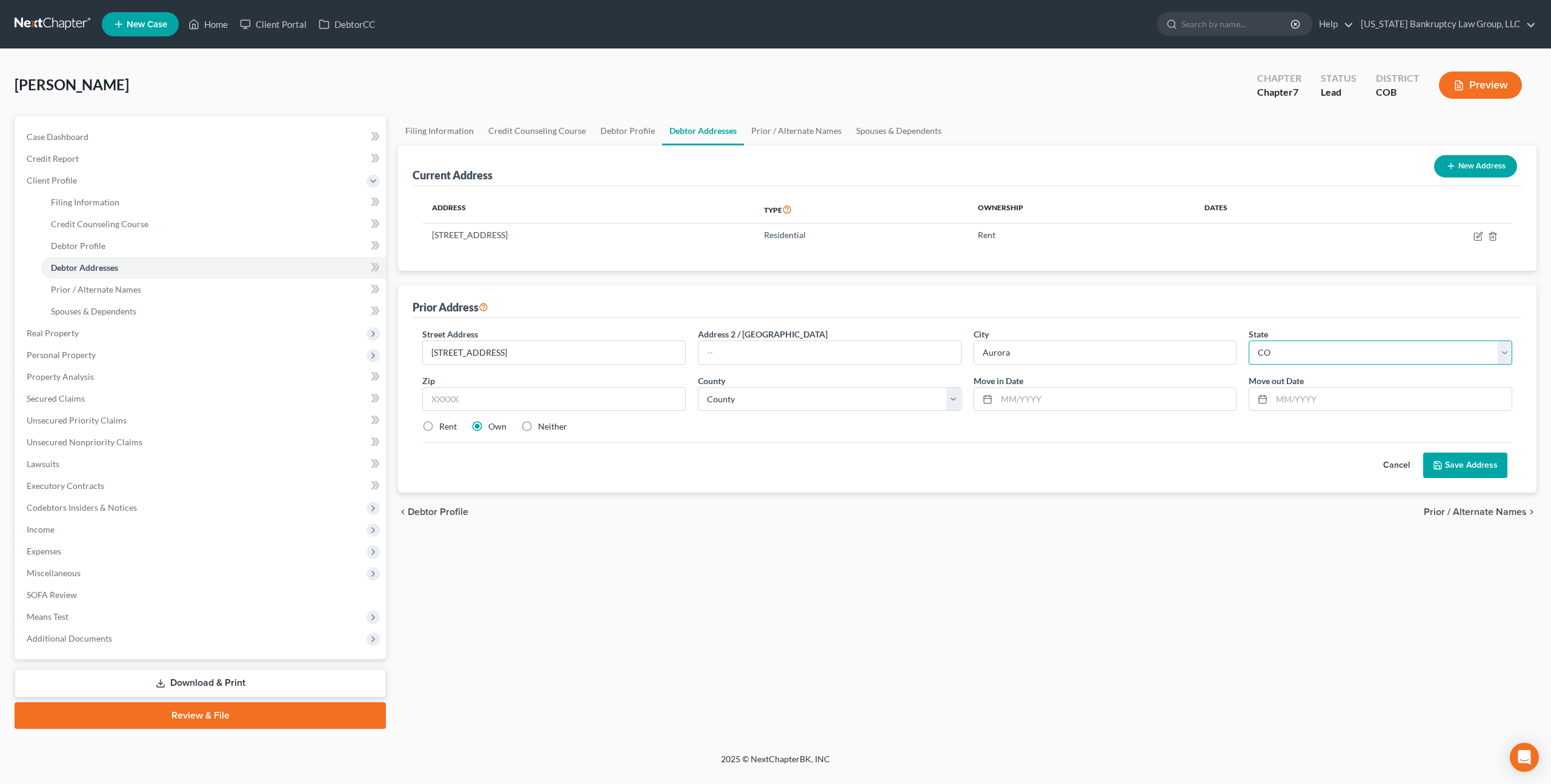
click at [1249, 341] on select "State AL AK AR AZ CA CO CT DE DC FL GA GU HI ID IL IN IA KS KY LA ME MD MA MI M…" at bounding box center [1380, 352] width 264 height 24
click at [452, 402] on input "text" at bounding box center [554, 399] width 264 height 24
type input "80010"
click at [722, 403] on select "County Adams County Alamosa County Arapahoe County Archuleta County Baca County…" at bounding box center [829, 399] width 264 height 24
select select "2"
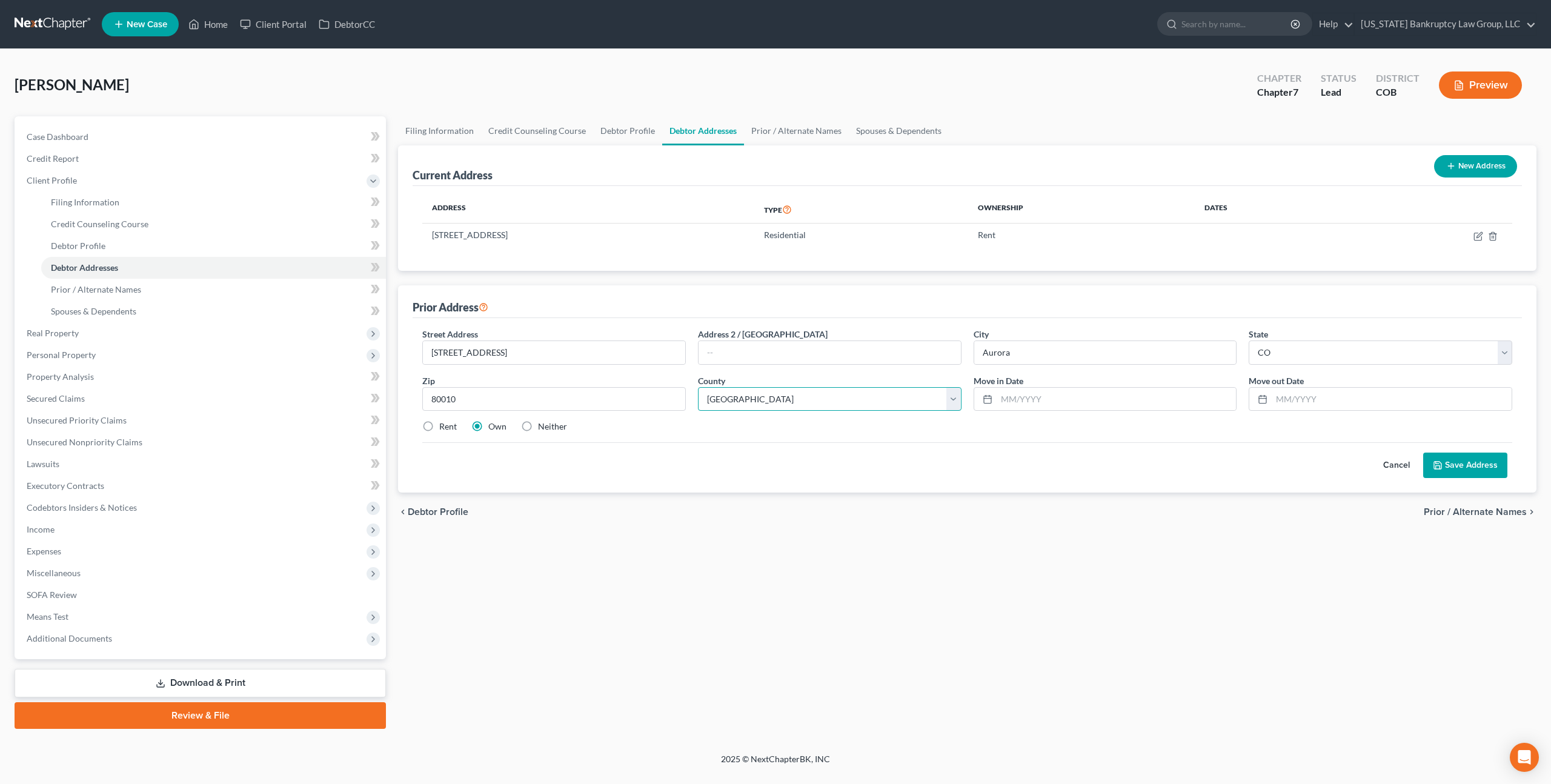
click at [698, 387] on select "County Adams County Alamosa County Arapahoe County Archuleta County Baca County…" at bounding box center [829, 399] width 264 height 24
click at [1274, 397] on input "text" at bounding box center [1391, 399] width 240 height 23
click at [1285, 394] on input "09/2025" at bounding box center [1391, 399] width 240 height 23
type input "08/2025"
click at [1004, 399] on input "text" at bounding box center [1116, 399] width 240 height 23
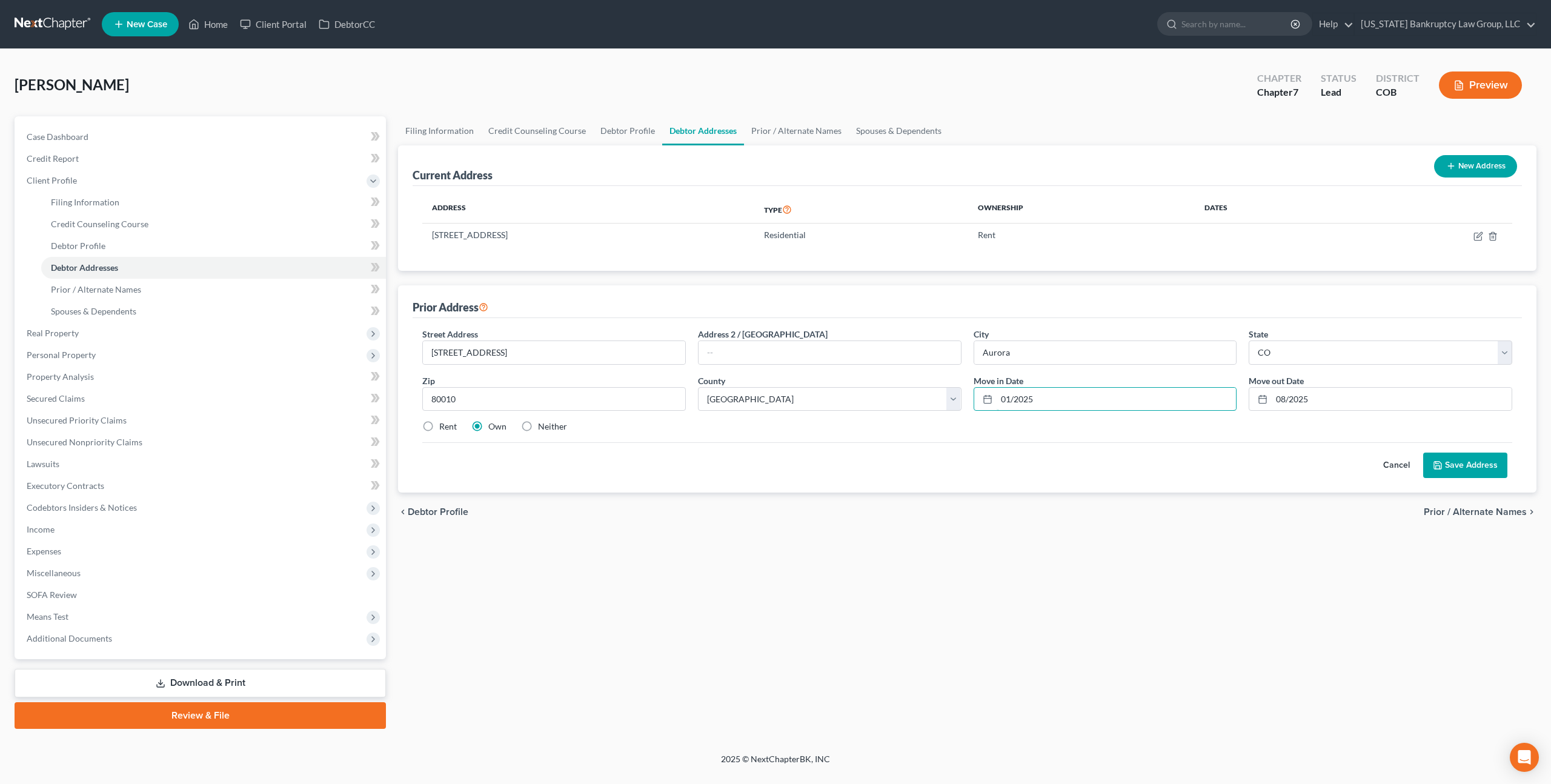
type input "01/2025"
click at [1464, 466] on button "Save Address" at bounding box center [1465, 465] width 84 height 26
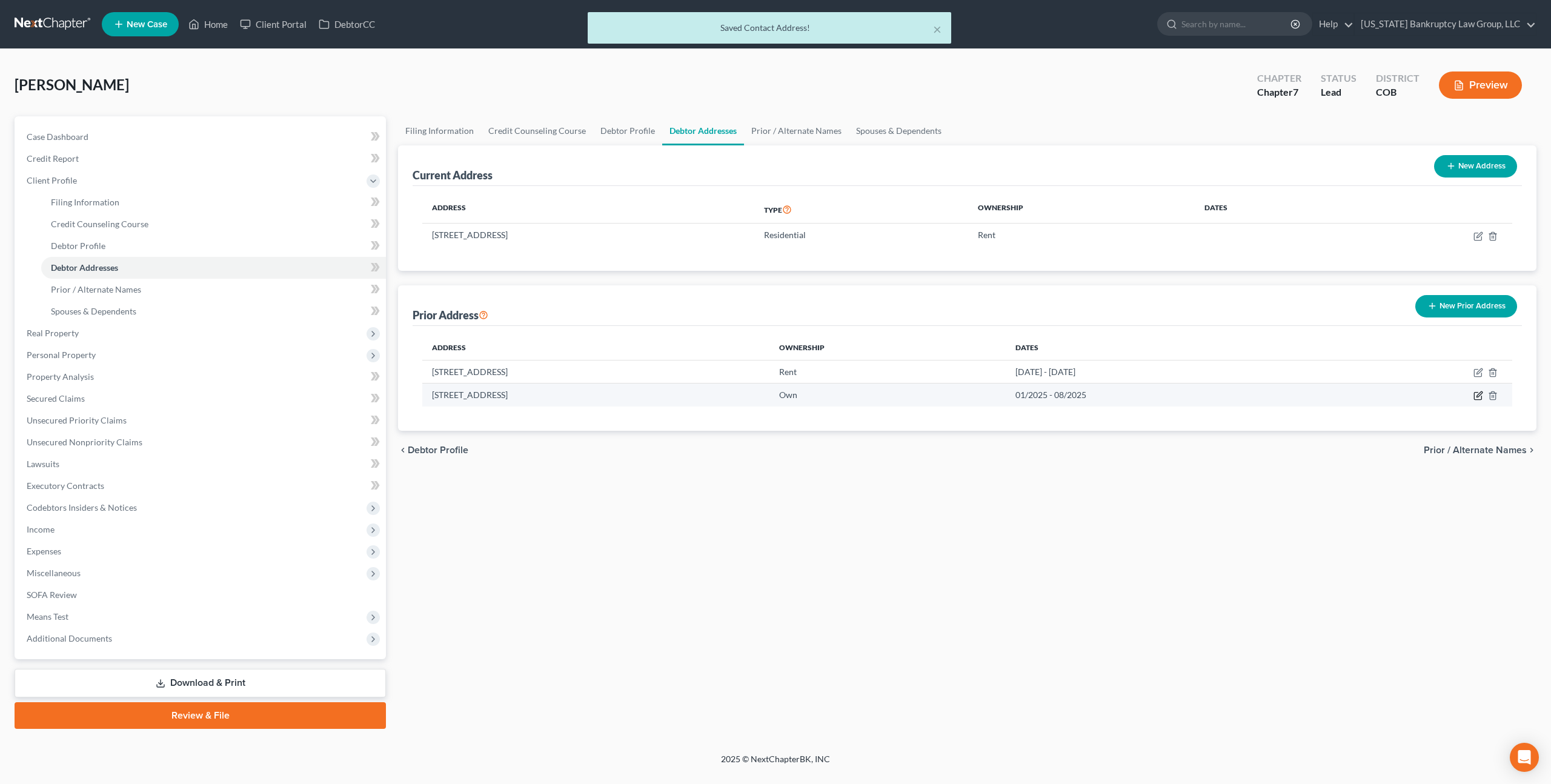
click at [1480, 396] on icon "button" at bounding box center [1478, 396] width 10 height 10
select select "5"
select select "2"
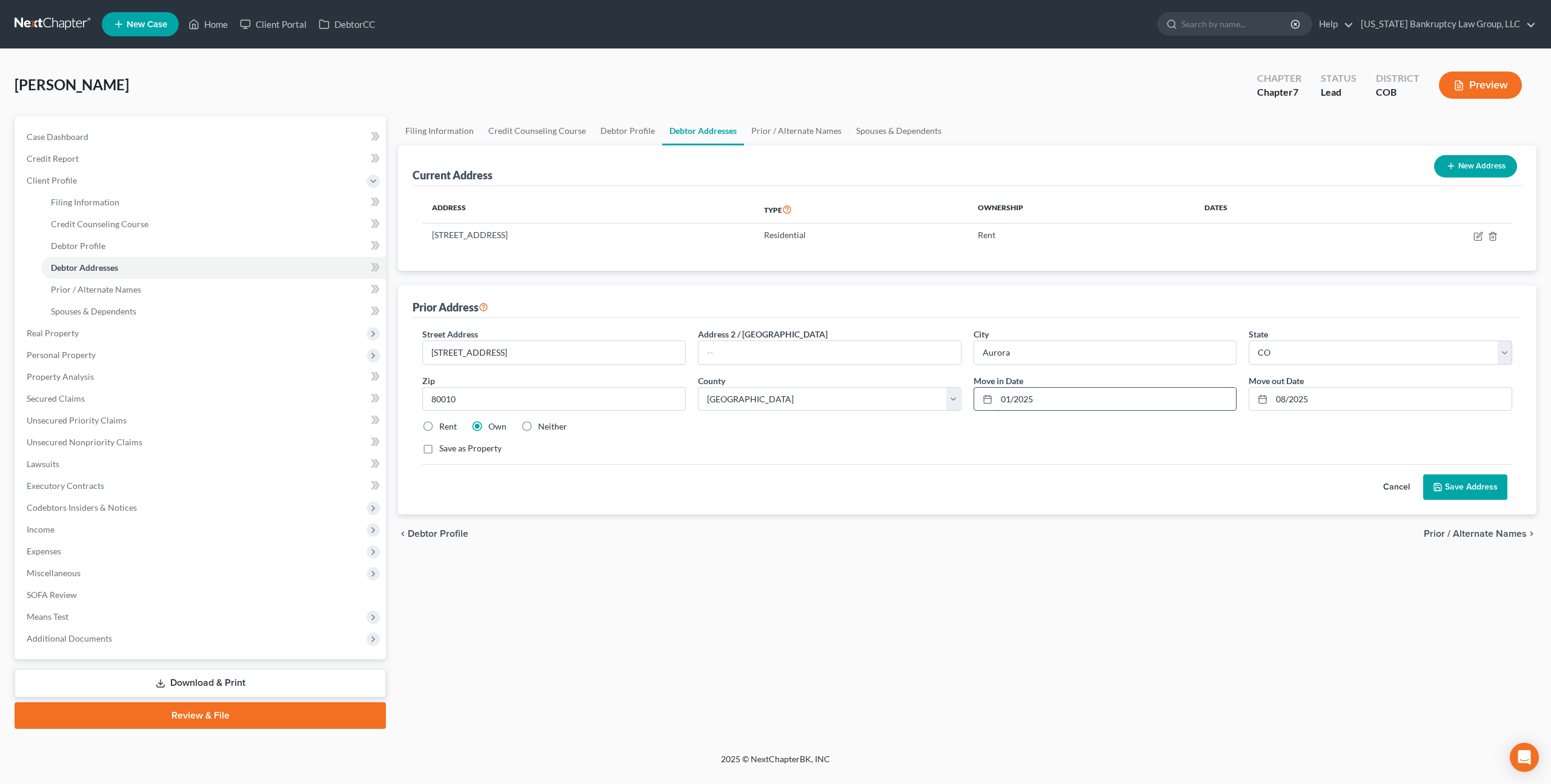
click at [1006, 398] on input "01/2025" at bounding box center [1116, 399] width 240 height 23
type input "07/2024"
click at [439, 427] on label "Rent" at bounding box center [448, 426] width 18 height 12
click at [444, 427] on input "Rent" at bounding box center [448, 424] width 8 height 8
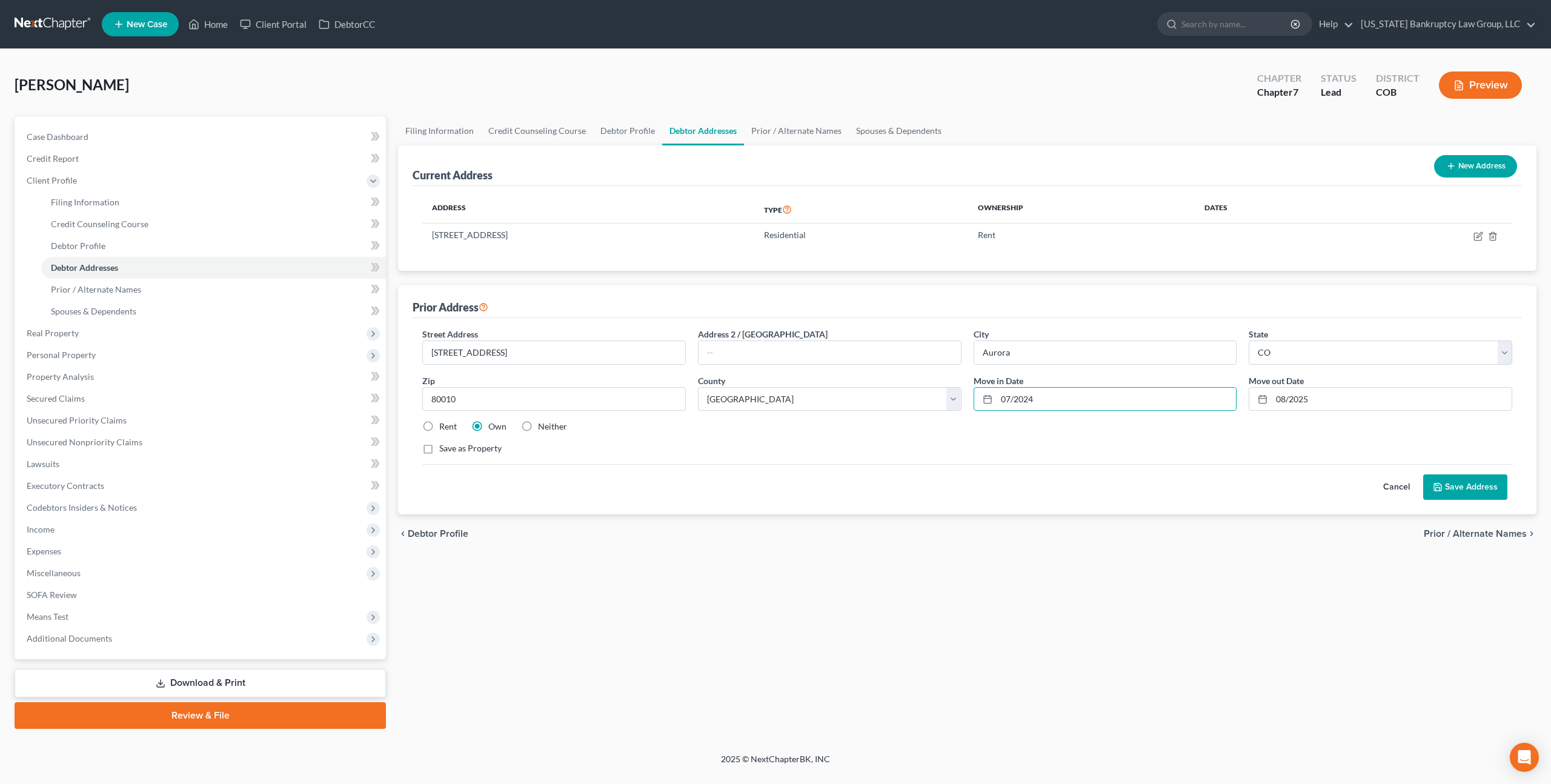
radio input "true"
click at [1459, 488] on button "Save Address" at bounding box center [1465, 486] width 84 height 26
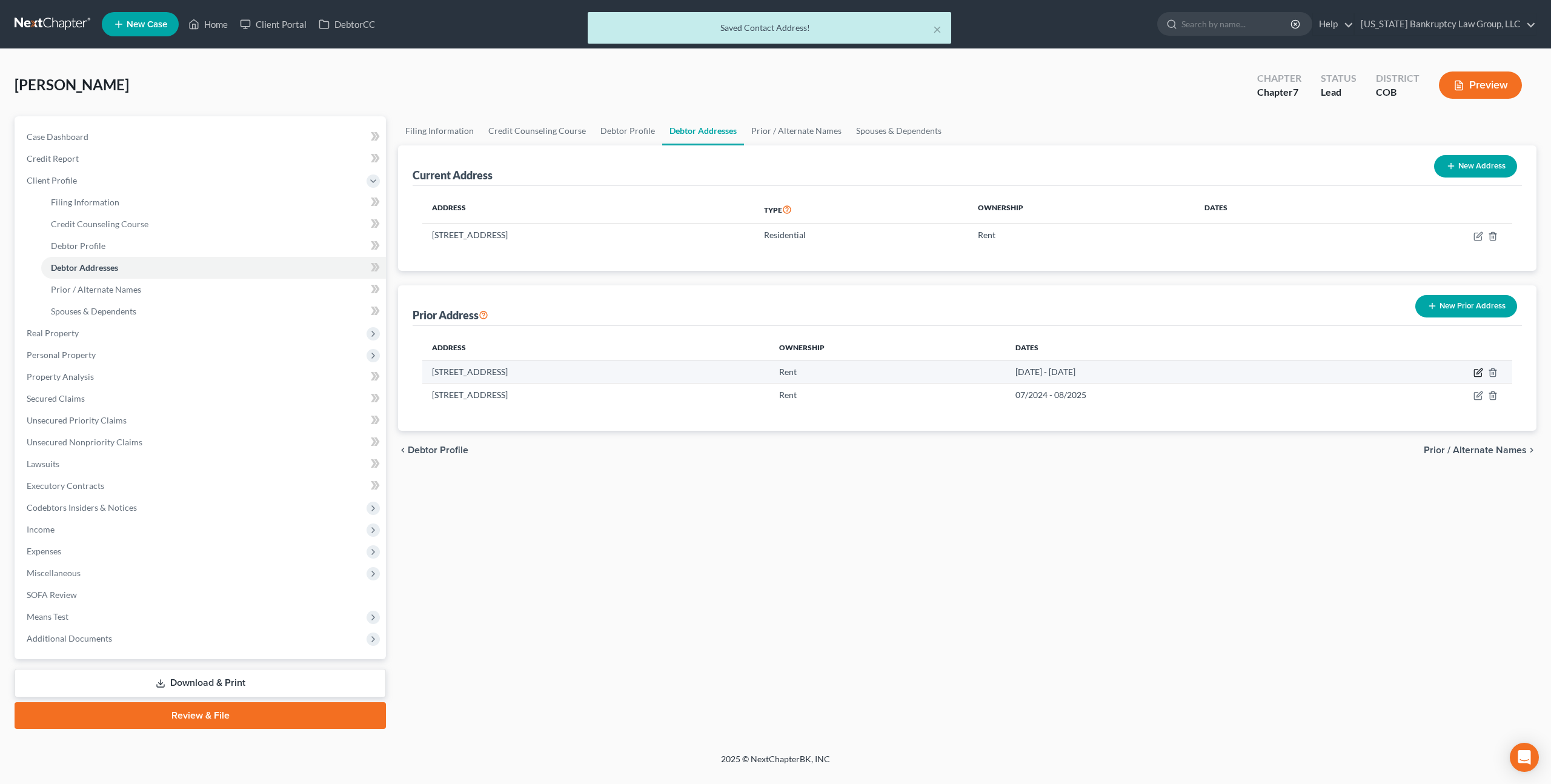
click at [1480, 375] on icon "button" at bounding box center [1478, 372] width 10 height 10
select select "5"
select select "16"
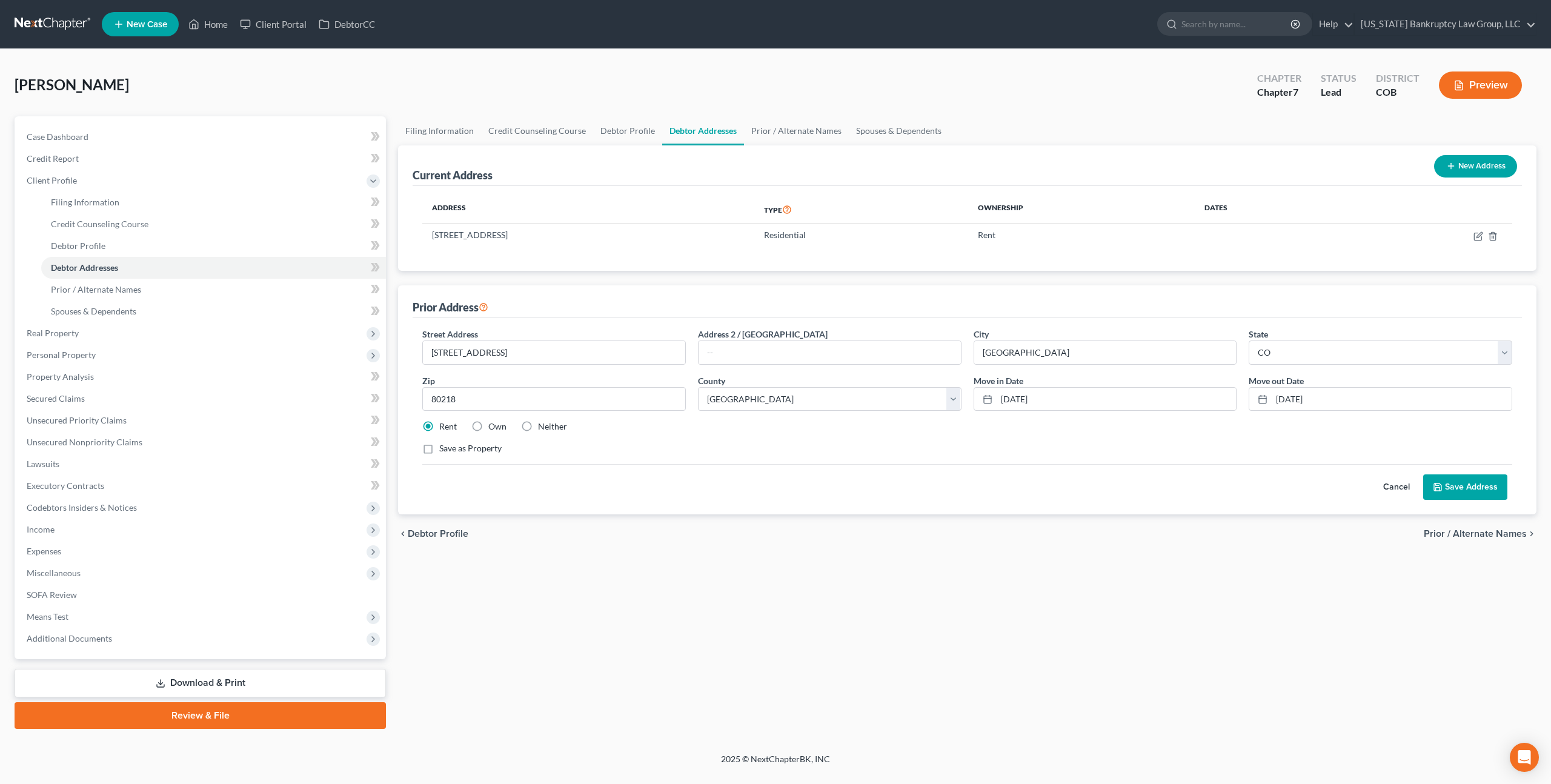
click at [1457, 482] on button "Save Address" at bounding box center [1465, 486] width 84 height 26
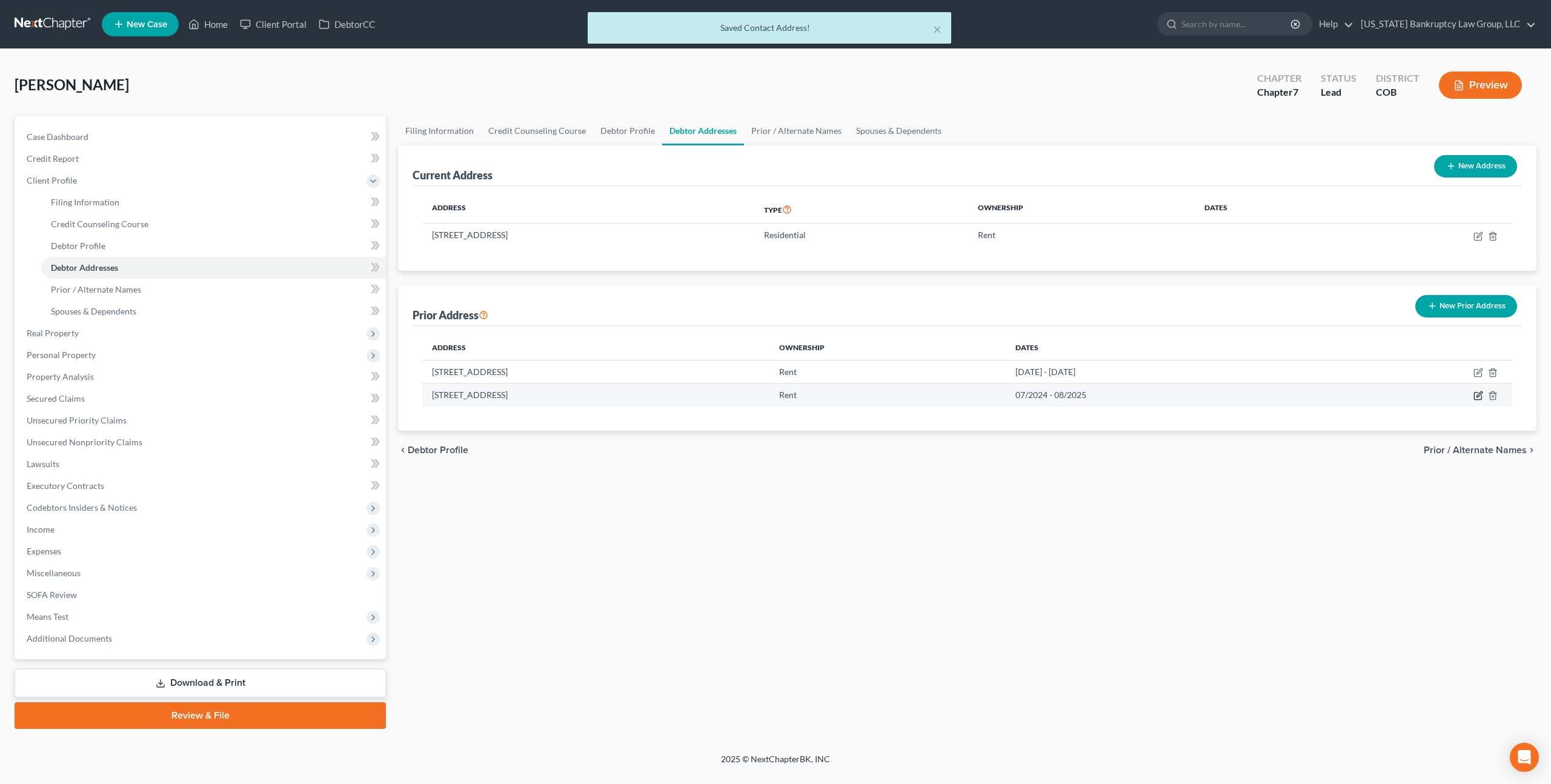
click at [1480, 394] on icon "button" at bounding box center [1478, 396] width 10 height 10
select select "5"
select select "2"
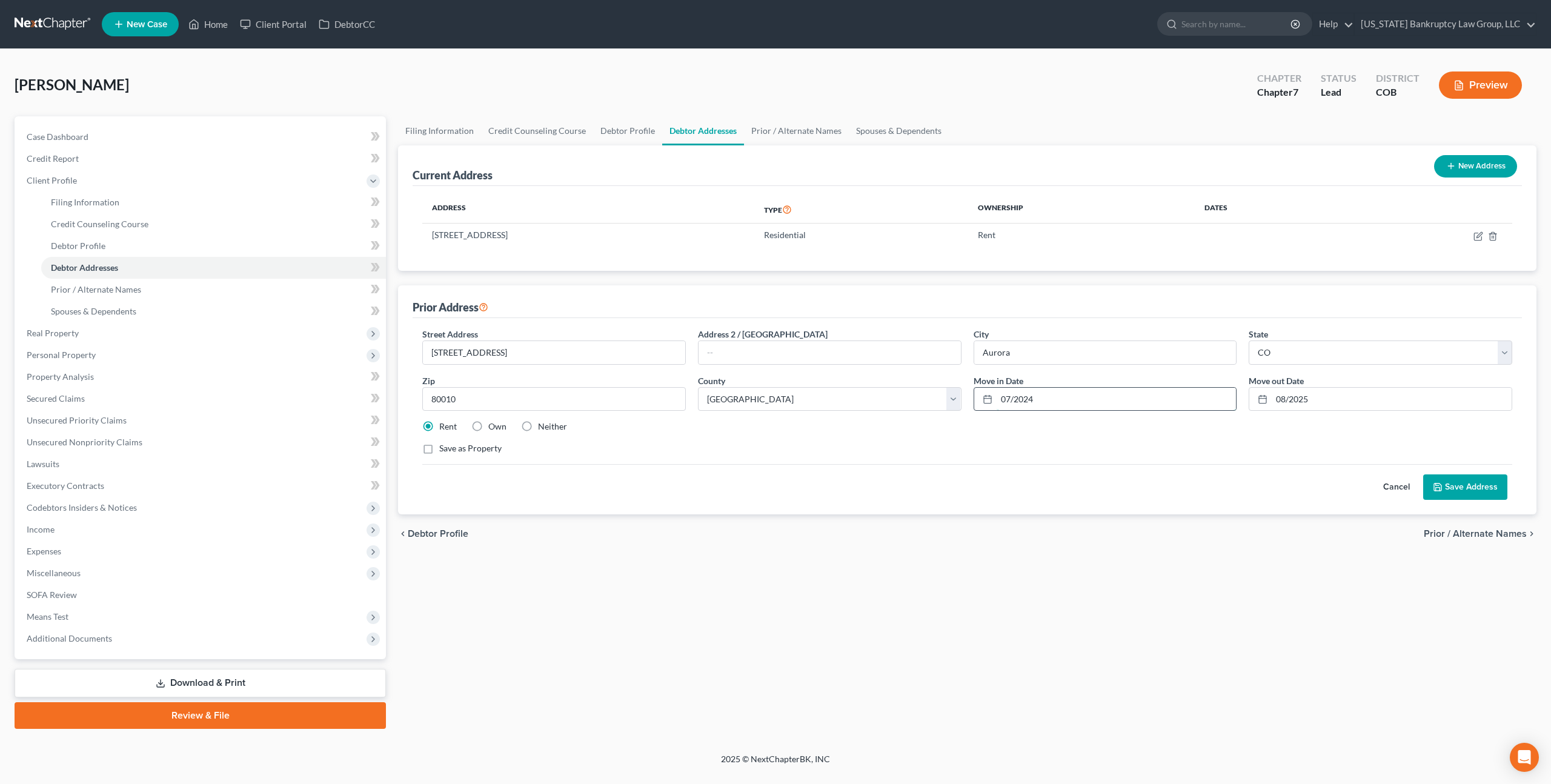
click at [1010, 397] on input "07/2024" at bounding box center [1116, 399] width 240 height 23
type input "08/2024"
click at [1491, 487] on button "Save Address" at bounding box center [1465, 486] width 84 height 26
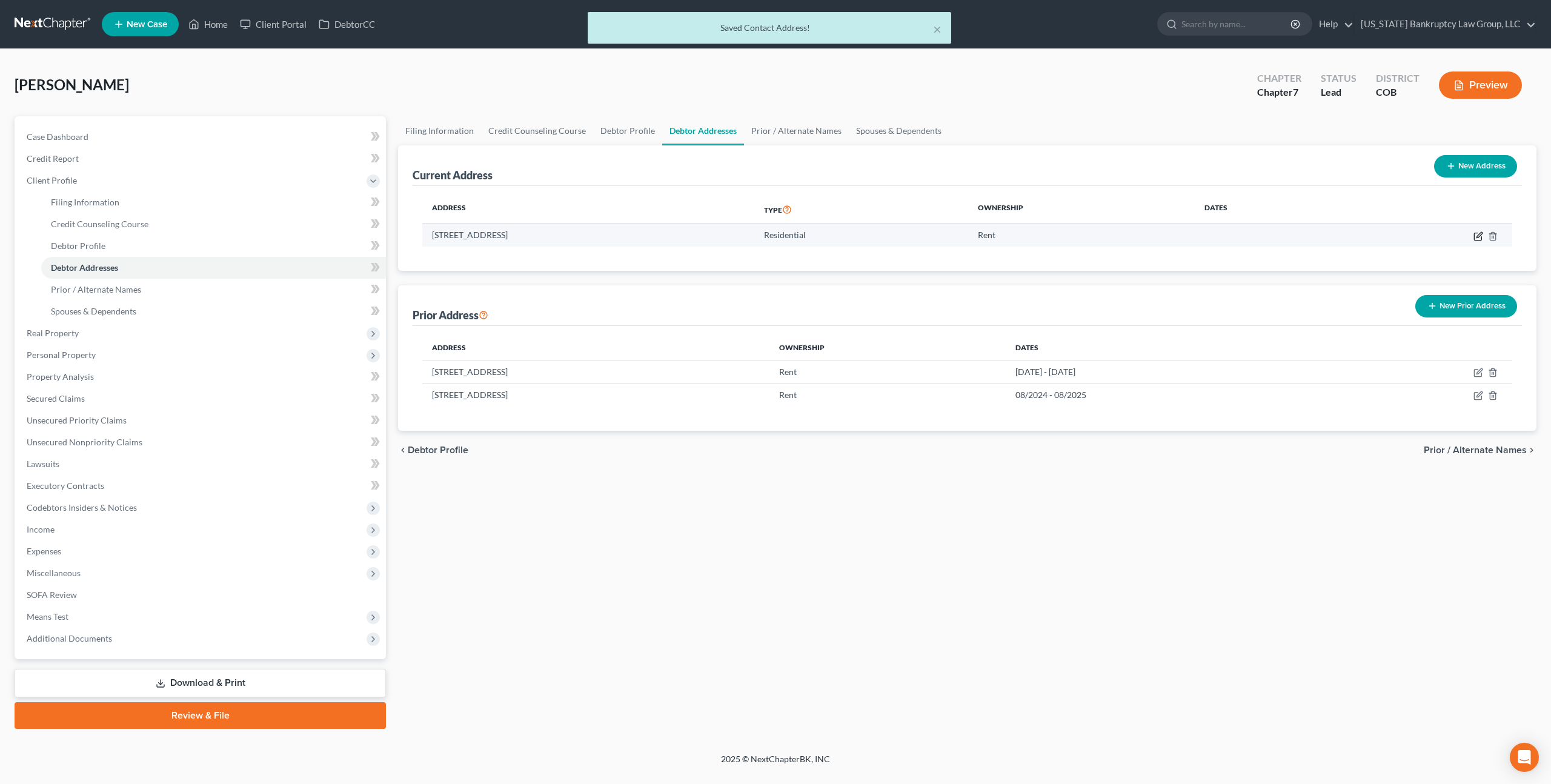
click at [1480, 237] on icon "button" at bounding box center [1478, 236] width 10 height 10
select select "5"
select select "2"
select select "0"
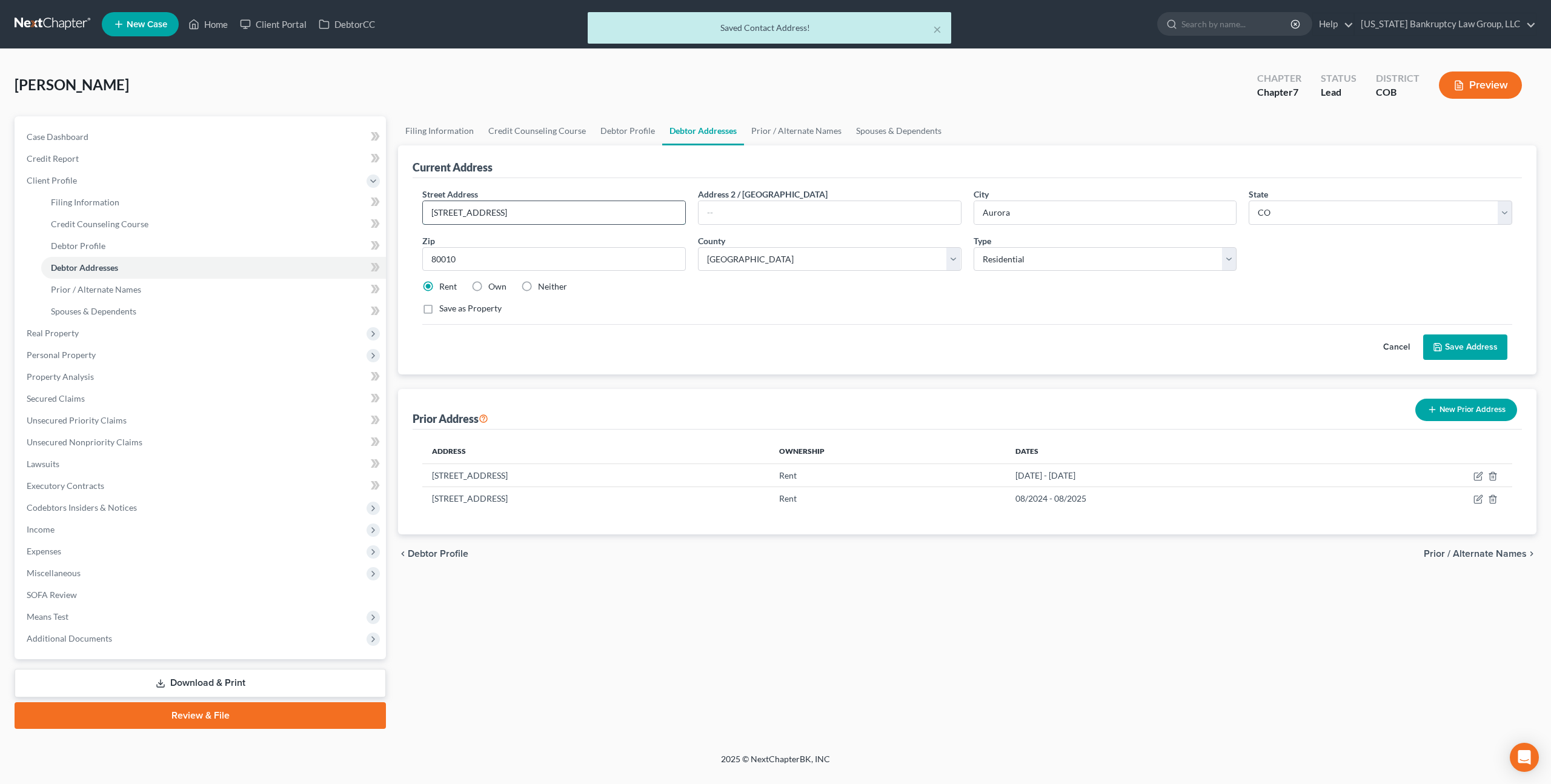
click at [466, 212] on input "1192 Dallas St." at bounding box center [554, 213] width 262 height 23
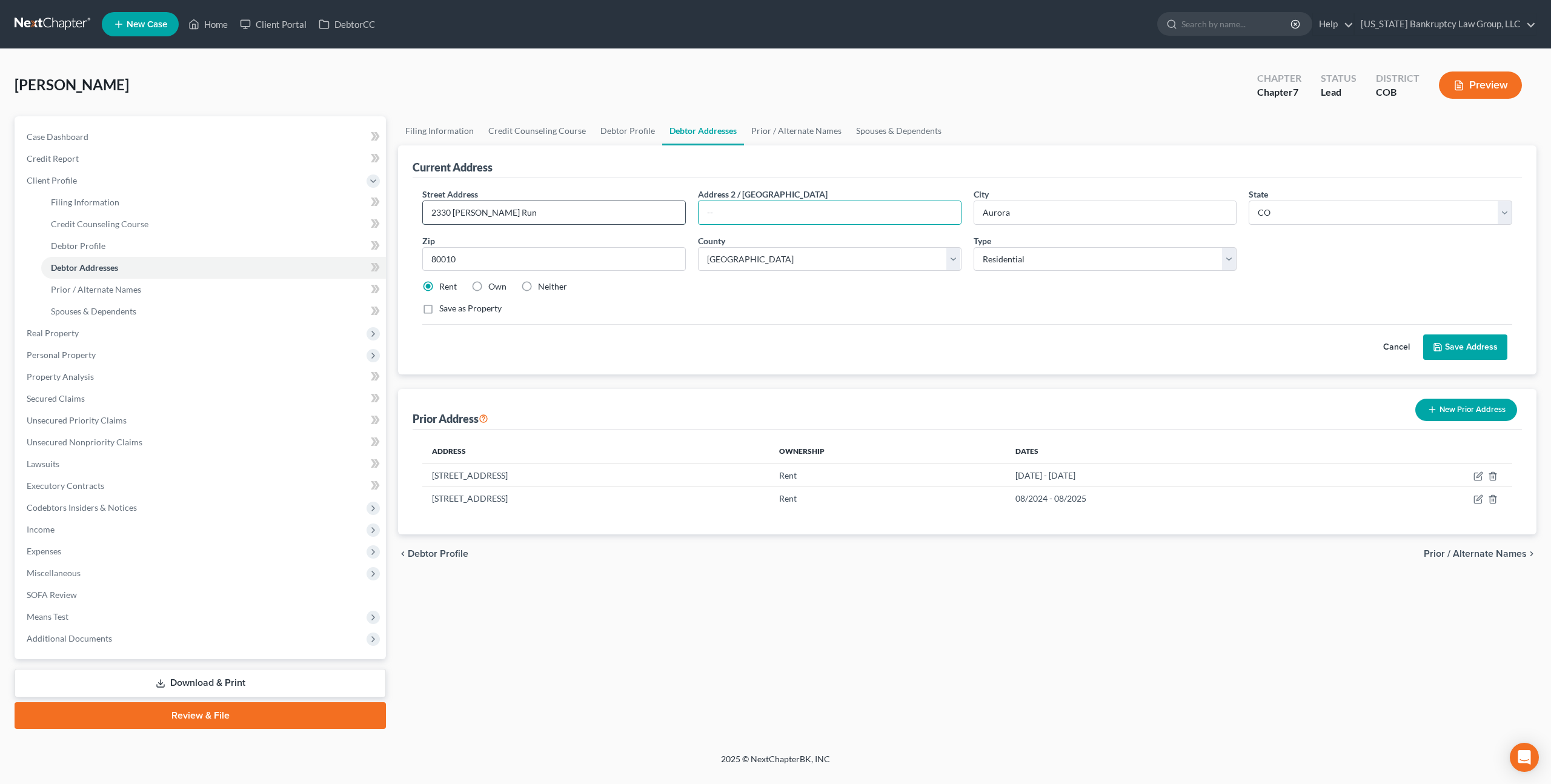
click at [554, 210] on input "2330 Lawry Run" at bounding box center [554, 213] width 262 height 23
type input "2330 Lawry Run Dr."
type input "#307"
type input "Charlotte"
select select "28"
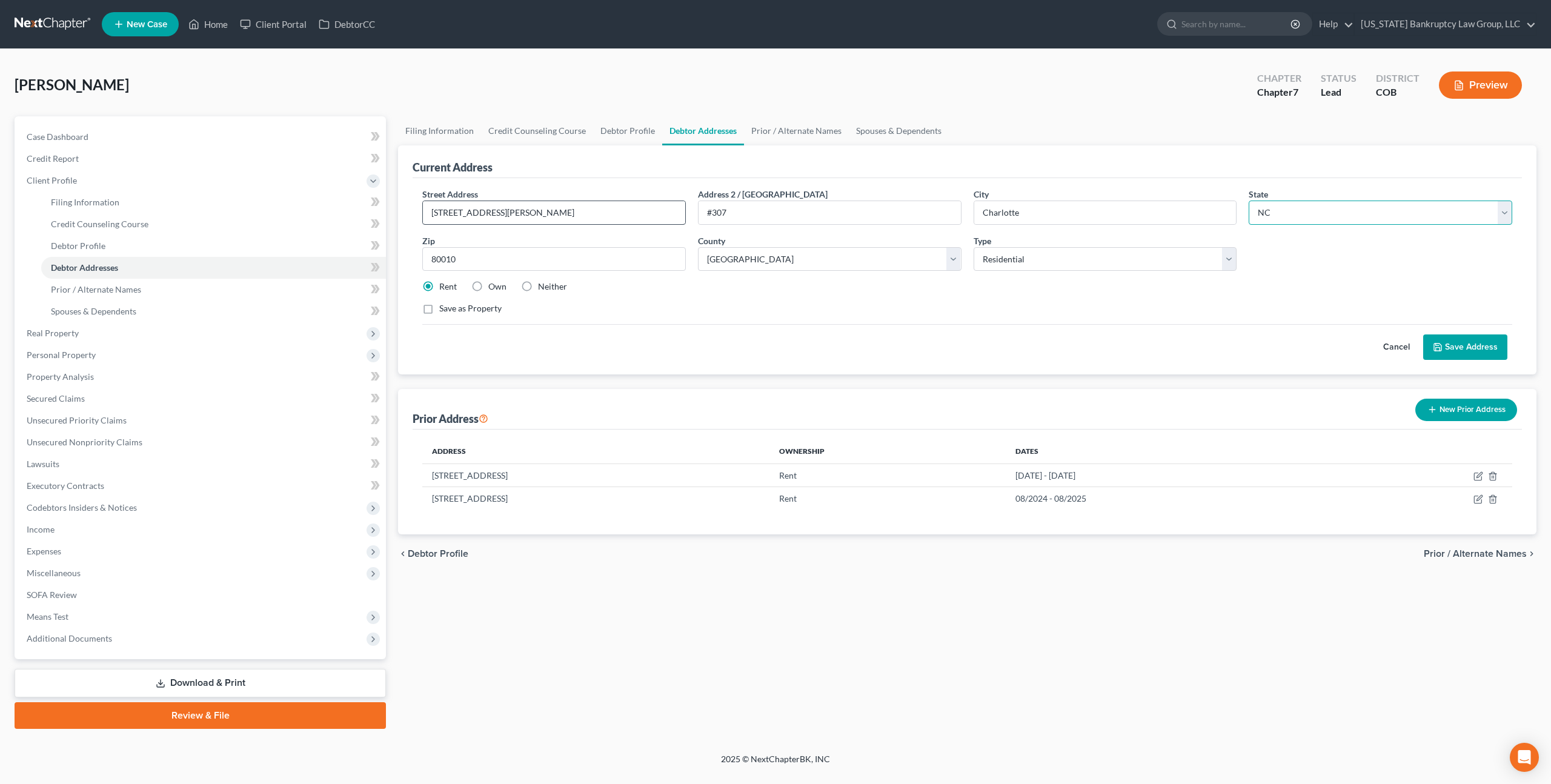
select select
click at [469, 262] on input "80010" at bounding box center [554, 259] width 264 height 24
type input "28273"
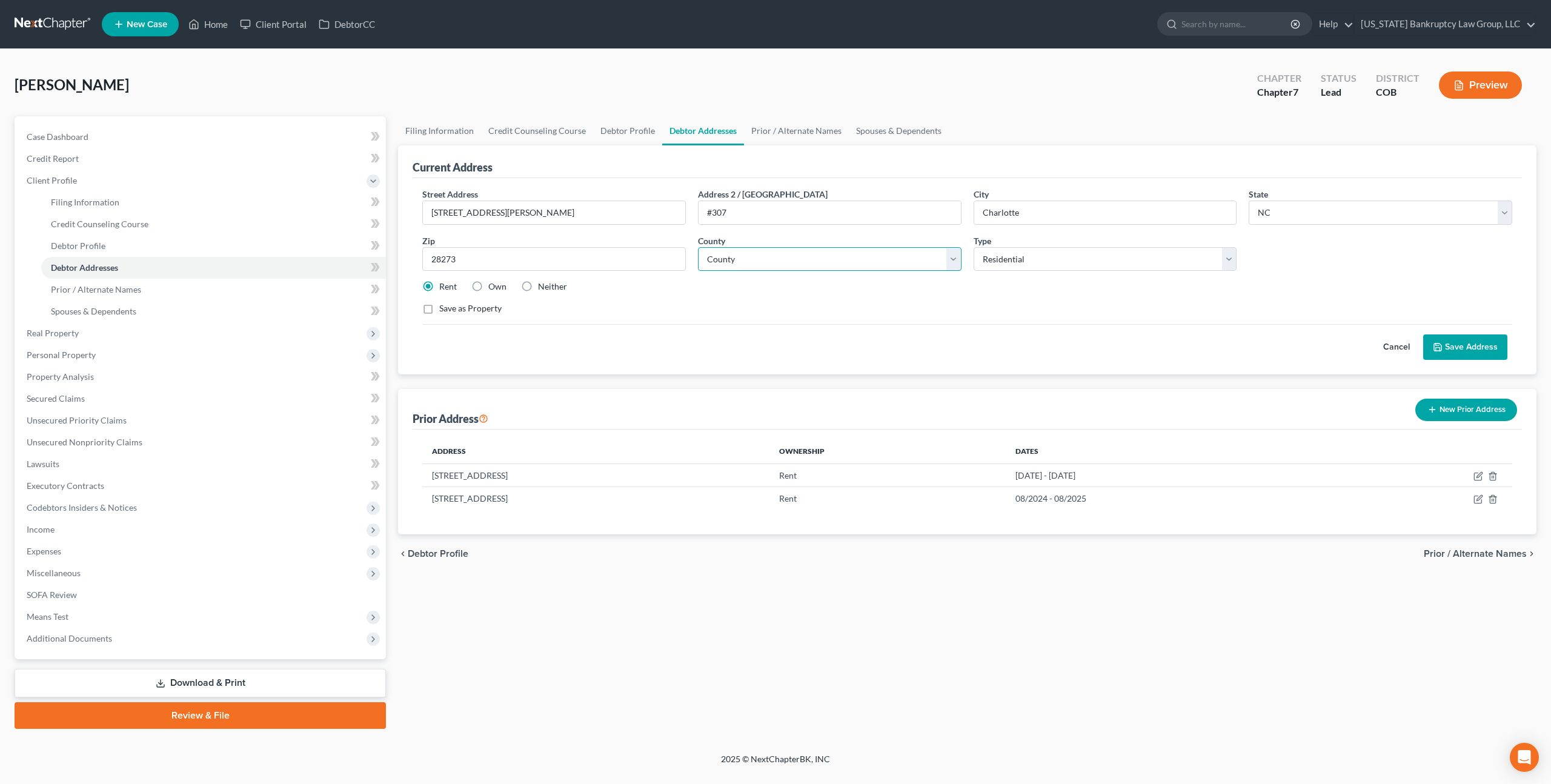
click at [743, 260] on select "County Alamance County Alexander County Alleghany County Anson County Ashe Coun…" at bounding box center [829, 259] width 264 height 24
click at [828, 262] on select "County Alamance County Alexander County Alleghany County Anson County Ashe Coun…" at bounding box center [829, 259] width 264 height 24
select select "59"
click at [698, 247] on select "County Alamance County Alexander County Alleghany County Anson County Ashe Coun…" at bounding box center [829, 259] width 264 height 24
click at [1442, 345] on icon at bounding box center [1437, 347] width 10 height 10
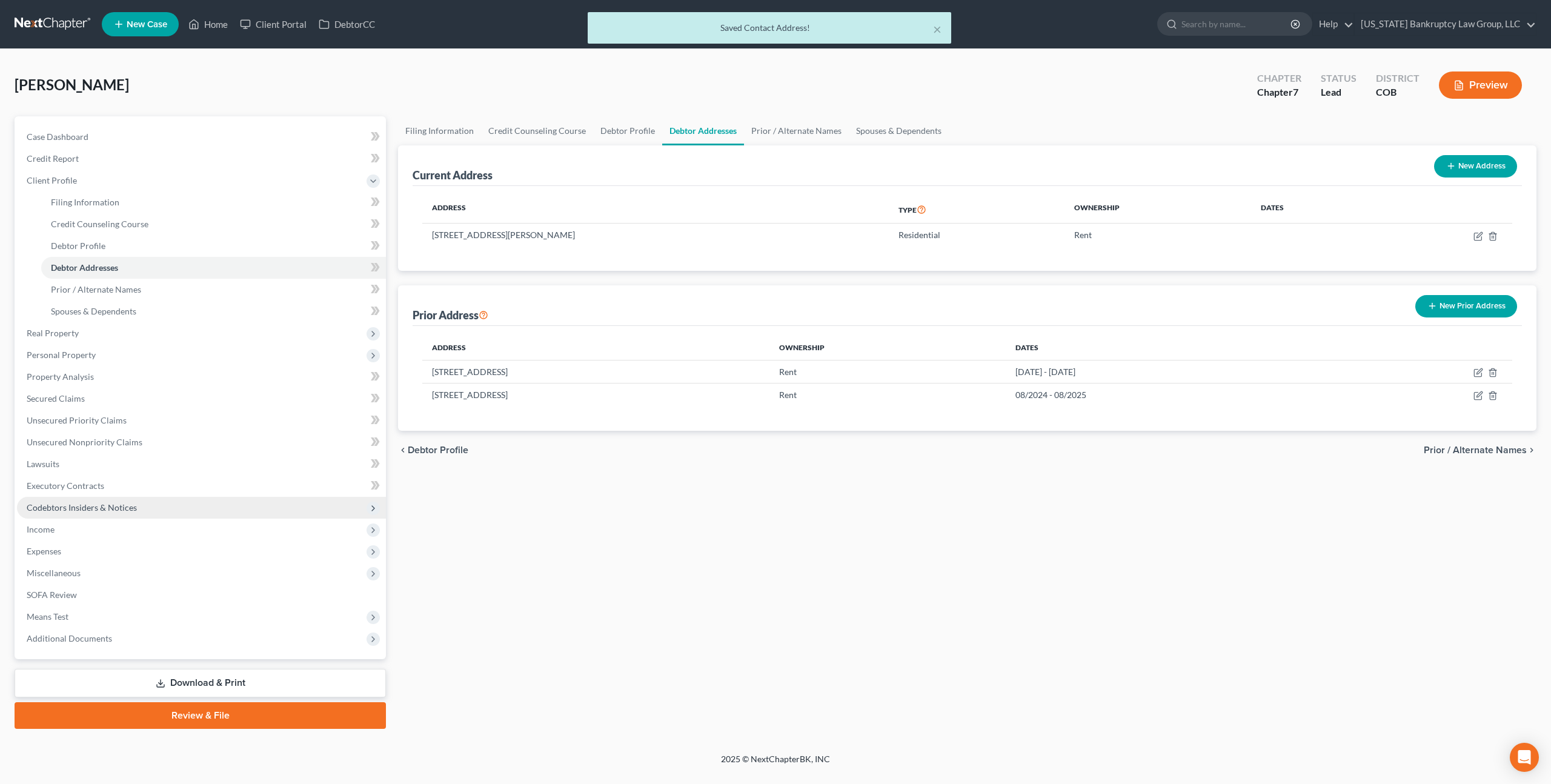
click at [78, 510] on span "Codebtors Insiders & Notices" at bounding box center [82, 507] width 111 height 10
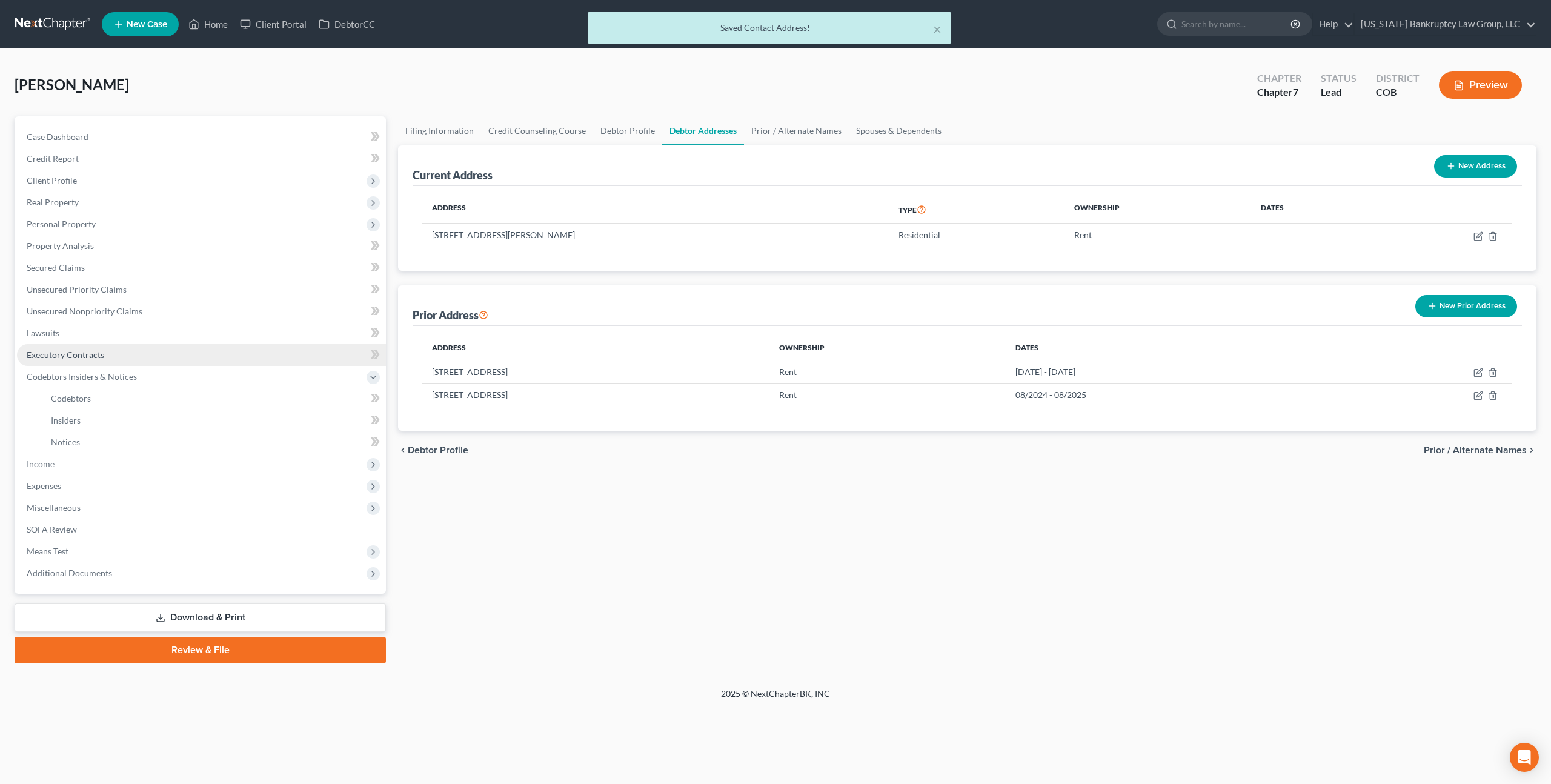
click at [69, 359] on span "Executory Contracts" at bounding box center [65, 355] width 78 height 10
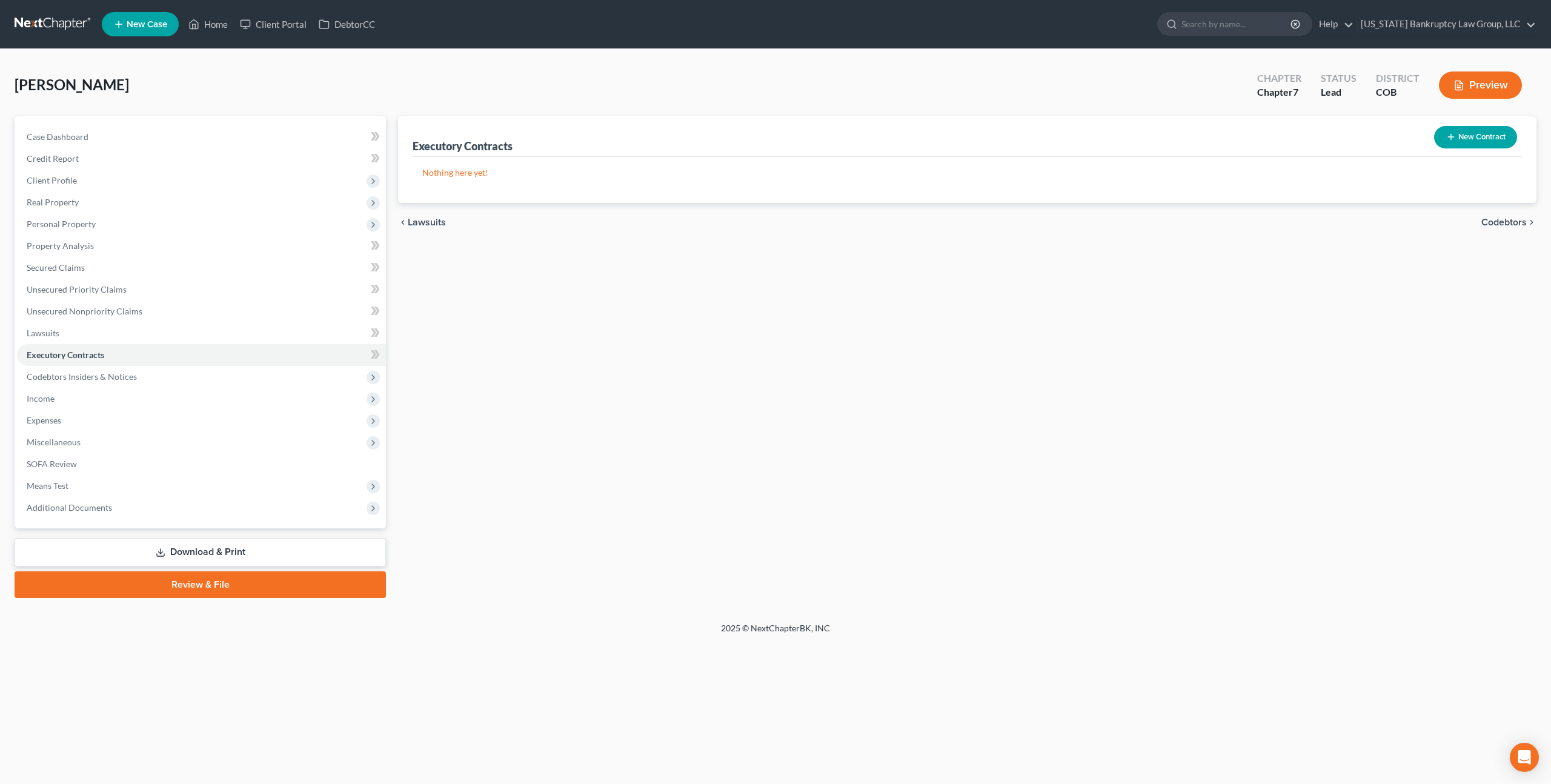
click at [1476, 130] on button "New Contract" at bounding box center [1475, 137] width 83 height 22
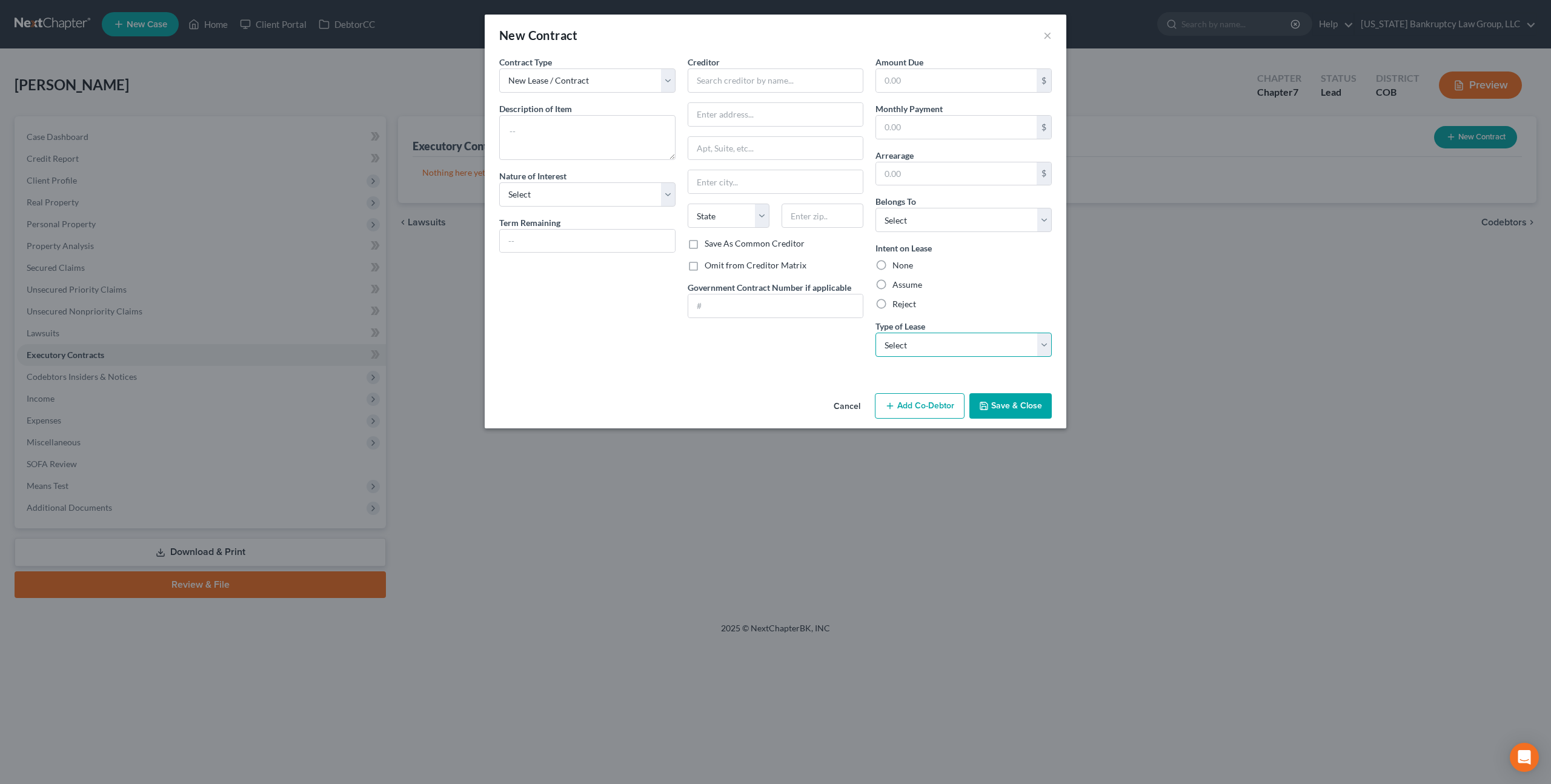
click at [897, 339] on select "Select Real Estate Car Other" at bounding box center [964, 345] width 177 height 24
select select "0"
click at [876, 333] on select "Select Real Estate Car Other" at bounding box center [964, 345] width 177 height 24
click at [545, 124] on textarea at bounding box center [587, 137] width 177 height 45
type textarea "Residential lease"
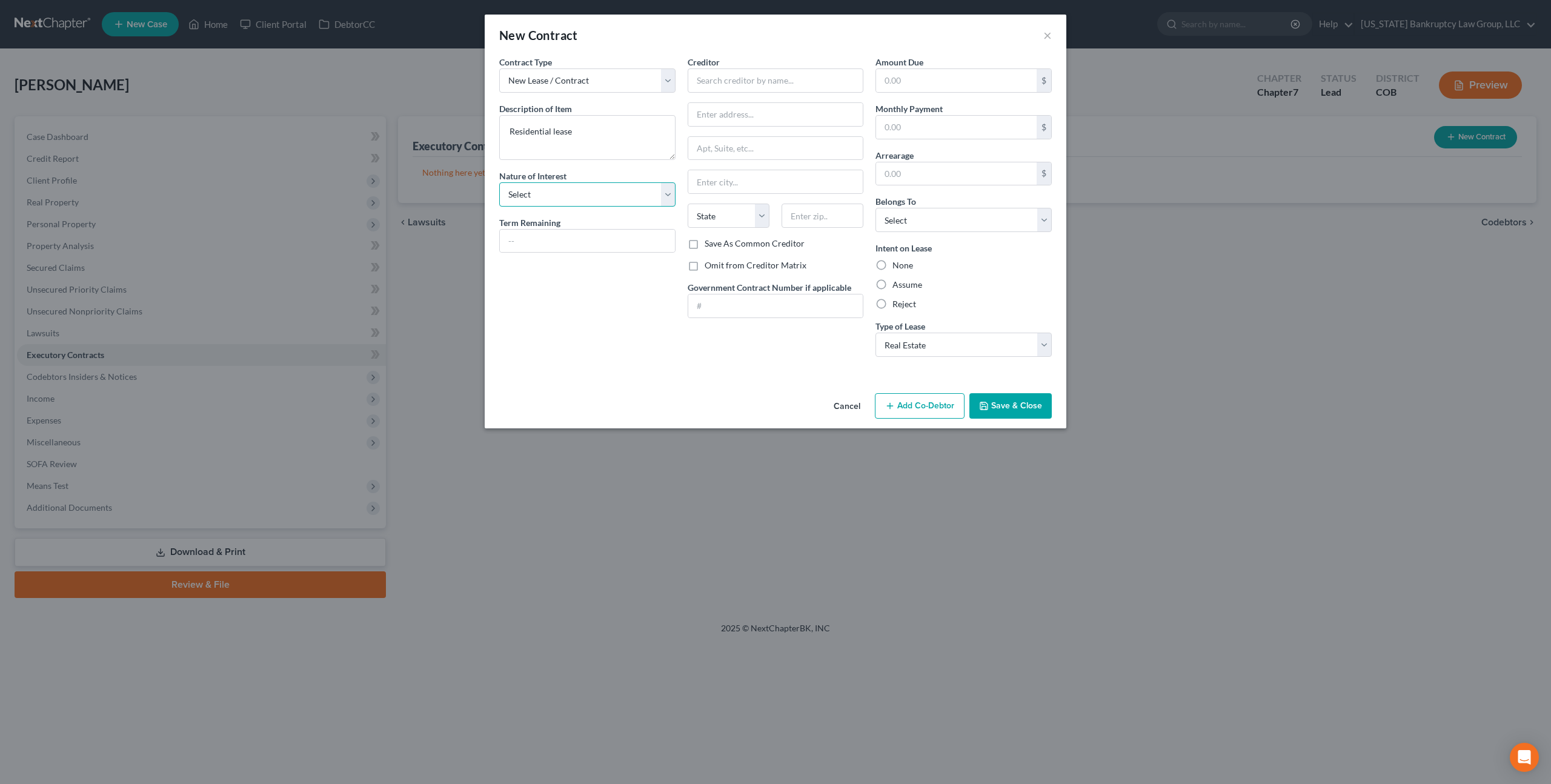
click at [571, 201] on select "Select Purchaser Agent Lessor Lessee" at bounding box center [587, 194] width 177 height 24
select select "3"
click at [499, 182] on select "Select Purchaser Agent Lessor Lessee" at bounding box center [587, 194] width 177 height 24
click at [704, 84] on input "text" at bounding box center [776, 80] width 177 height 24
click at [715, 117] on input "text" at bounding box center [776, 114] width 175 height 23
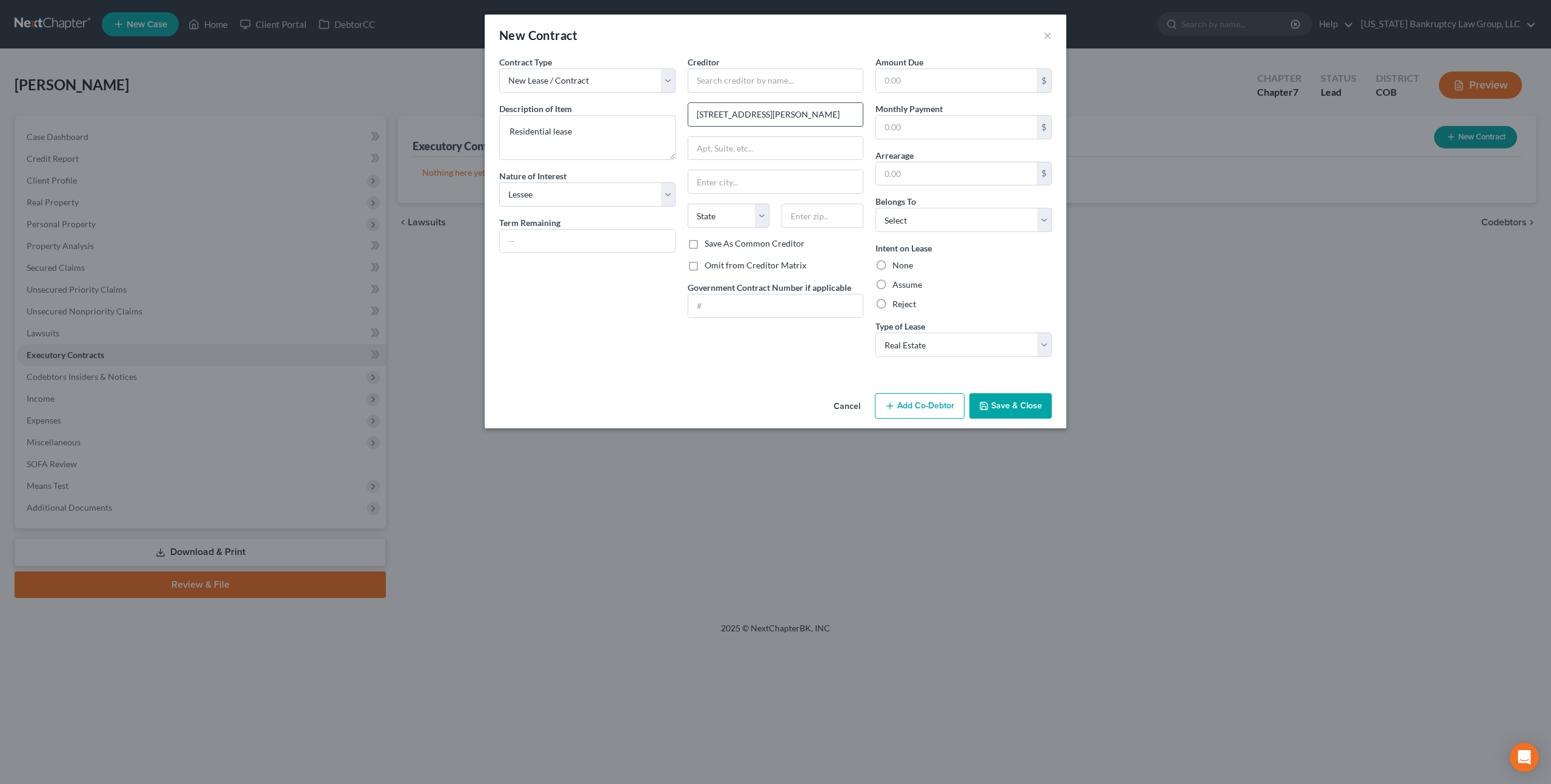
type input "1825 Carrington Oaks Drive"
type input "Charlotte"
select select "28"
type input "28273"
click at [745, 77] on input "text" at bounding box center [776, 80] width 177 height 24
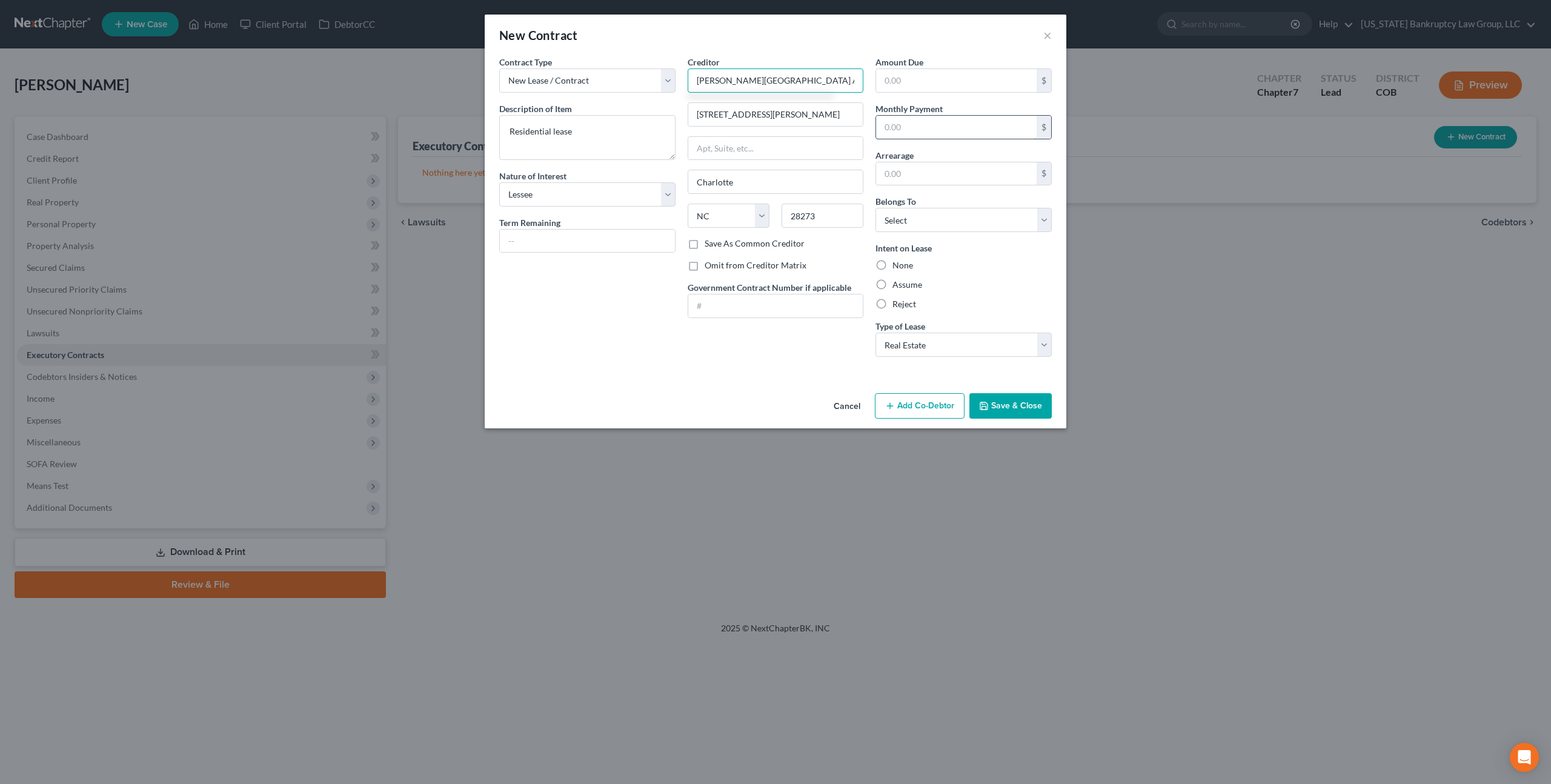
type input "Carrington Place Apartments"
click at [879, 124] on input "text" at bounding box center [957, 127] width 161 height 23
type input "1,804.00"
click at [891, 77] on input "text" at bounding box center [957, 80] width 161 height 23
type input "0.00"
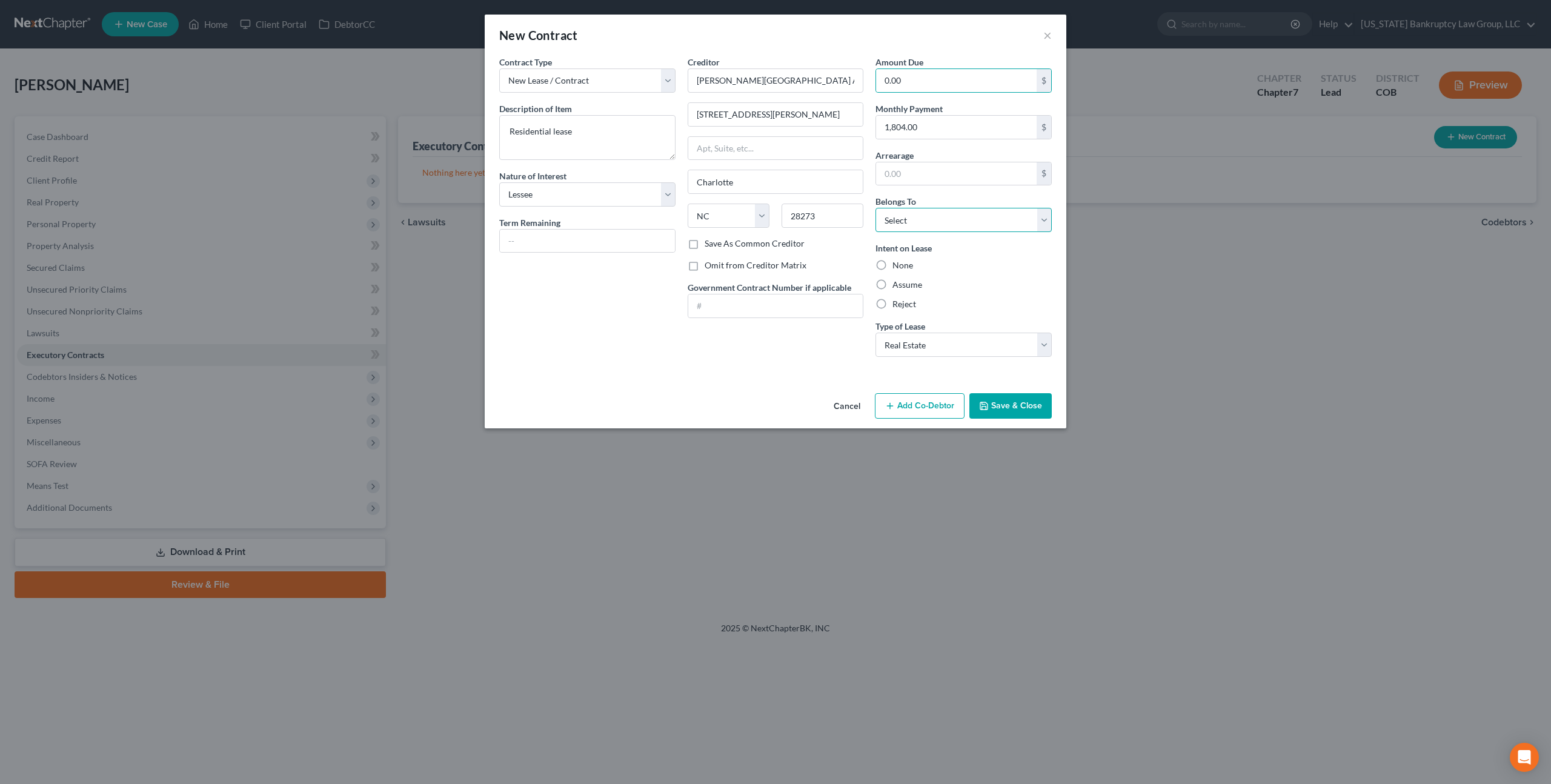
click at [921, 213] on select "Select Debtor 1 Only Debtor 2 Only Debtor 1 And Debtor 2 Only At Least One Of T…" at bounding box center [964, 220] width 177 height 24
select select "3"
click at [876, 208] on select "Select Debtor 1 Only Debtor 2 Only Debtor 1 And Debtor 2 Only At Least One Of T…" at bounding box center [964, 220] width 177 height 24
click at [893, 282] on label "Assume" at bounding box center [907, 284] width 29 height 12
click at [897, 282] on input "Assume" at bounding box center [901, 282] width 8 height 8
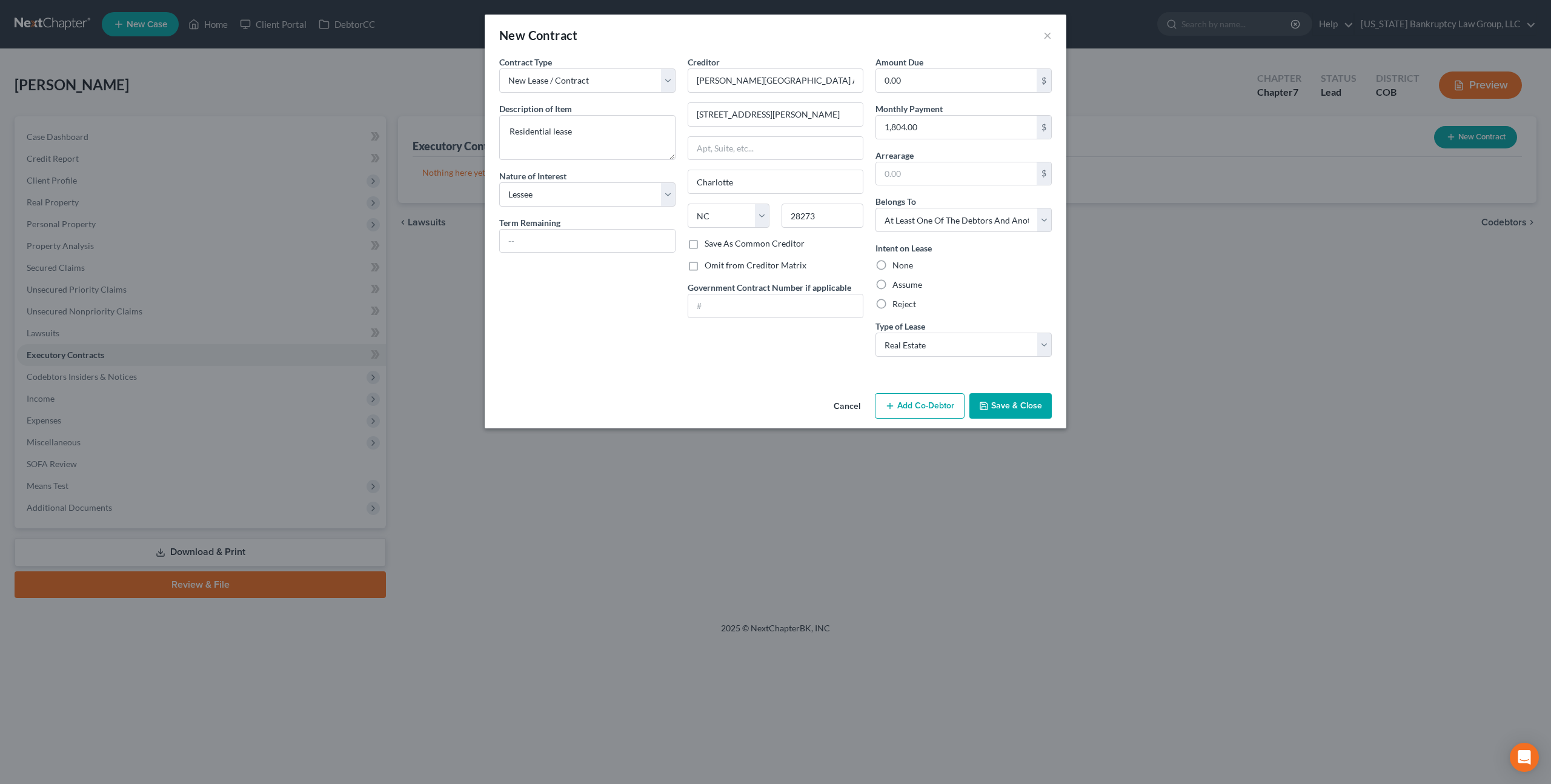
radio input "true"
click at [926, 407] on button "Add Co-Debtor" at bounding box center [919, 405] width 90 height 26
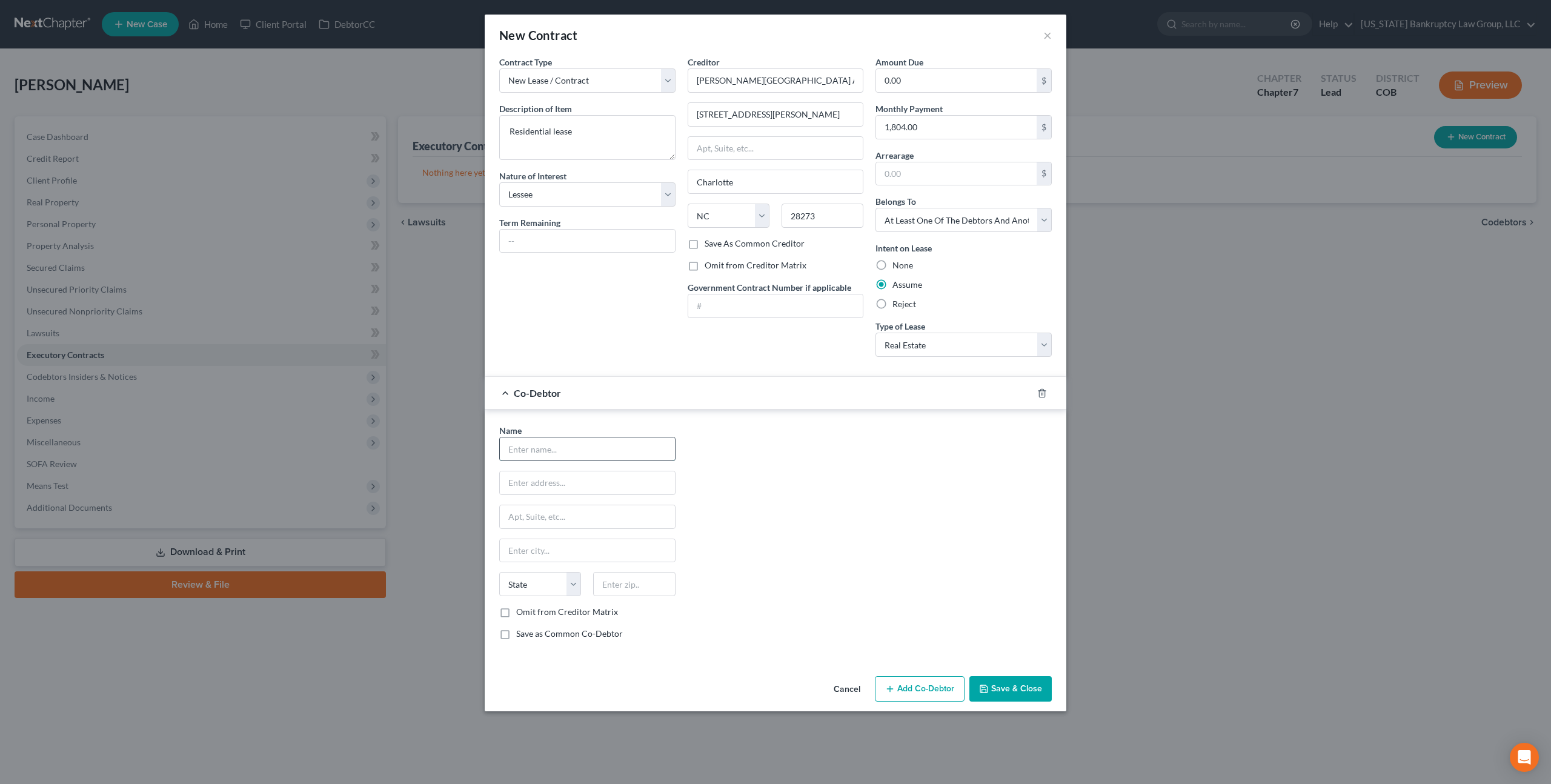
click at [536, 452] on input "text" at bounding box center [587, 449] width 175 height 23
type input "Alyssa Paglio"
type input "2330 Lawry Ryb Dr."
type input "#307"
type input "Charlotte"
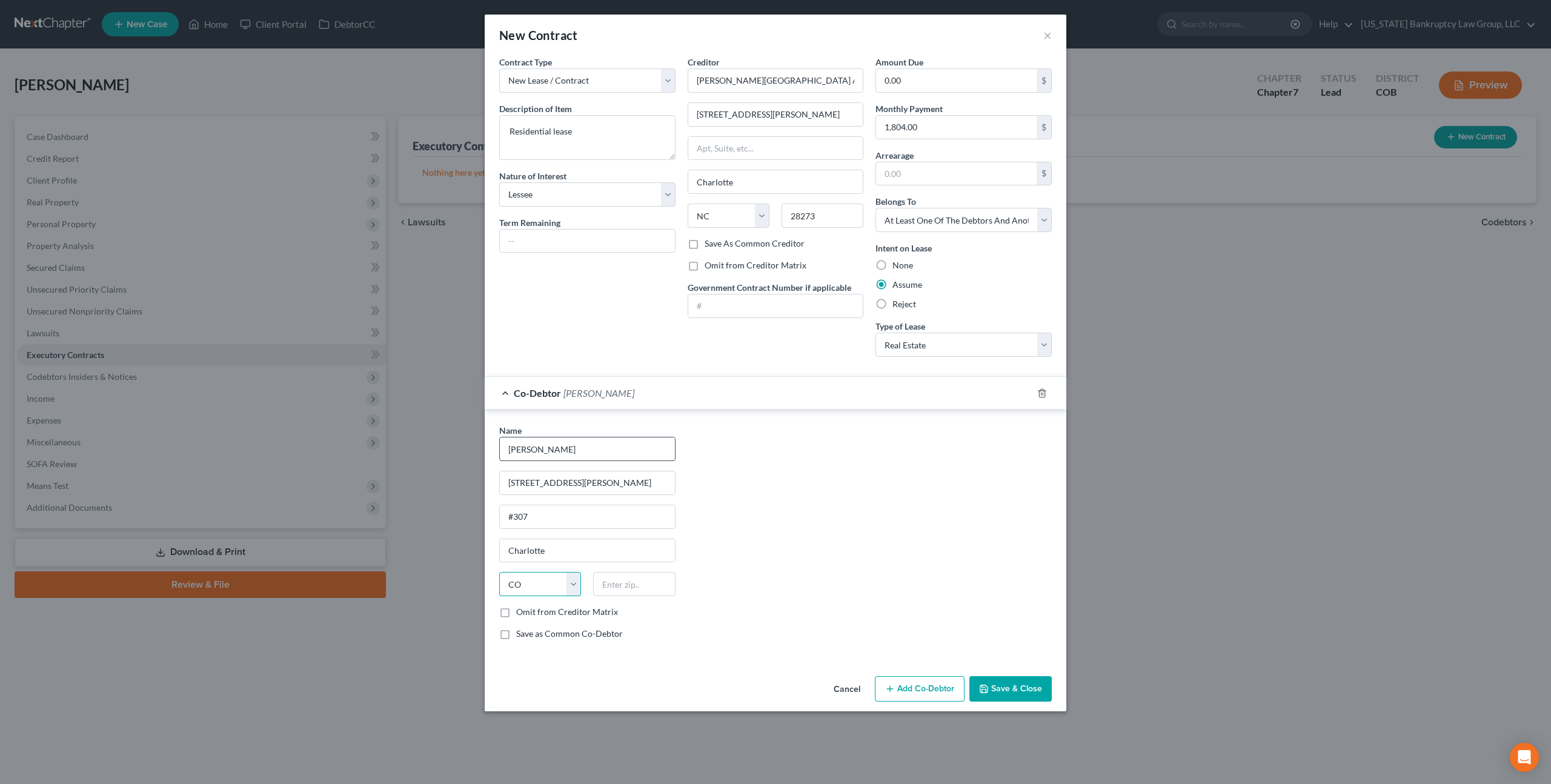
select select "28"
type input "28273"
click at [516, 634] on label "Save as Common Co-Debtor" at bounding box center [569, 634] width 107 height 12
click at [521, 634] on input "Save as Common Co-Debtor" at bounding box center [525, 632] width 8 height 8
checkbox input "true"
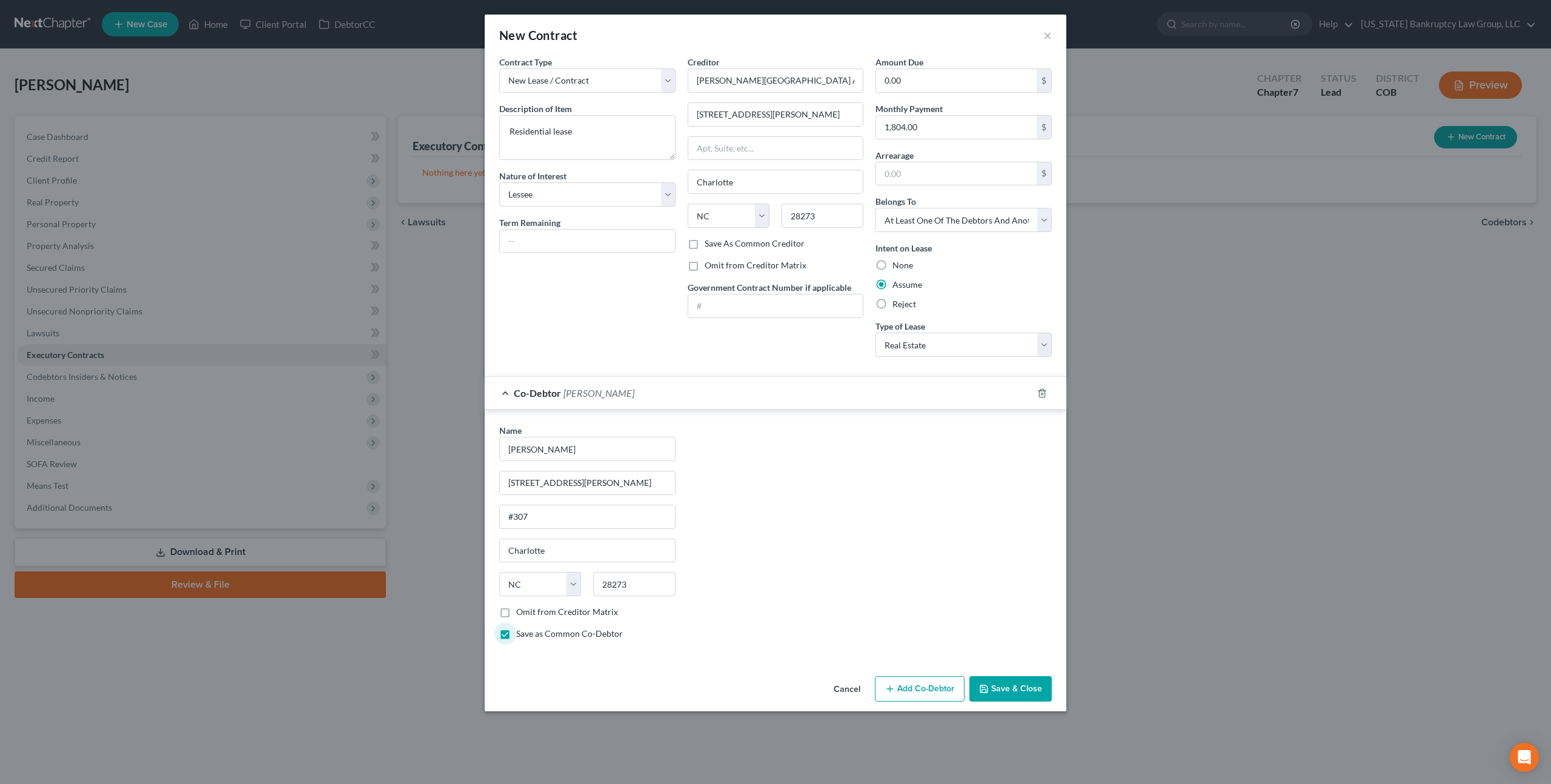
click at [912, 689] on button "Add Co-Debtor" at bounding box center [919, 689] width 90 height 26
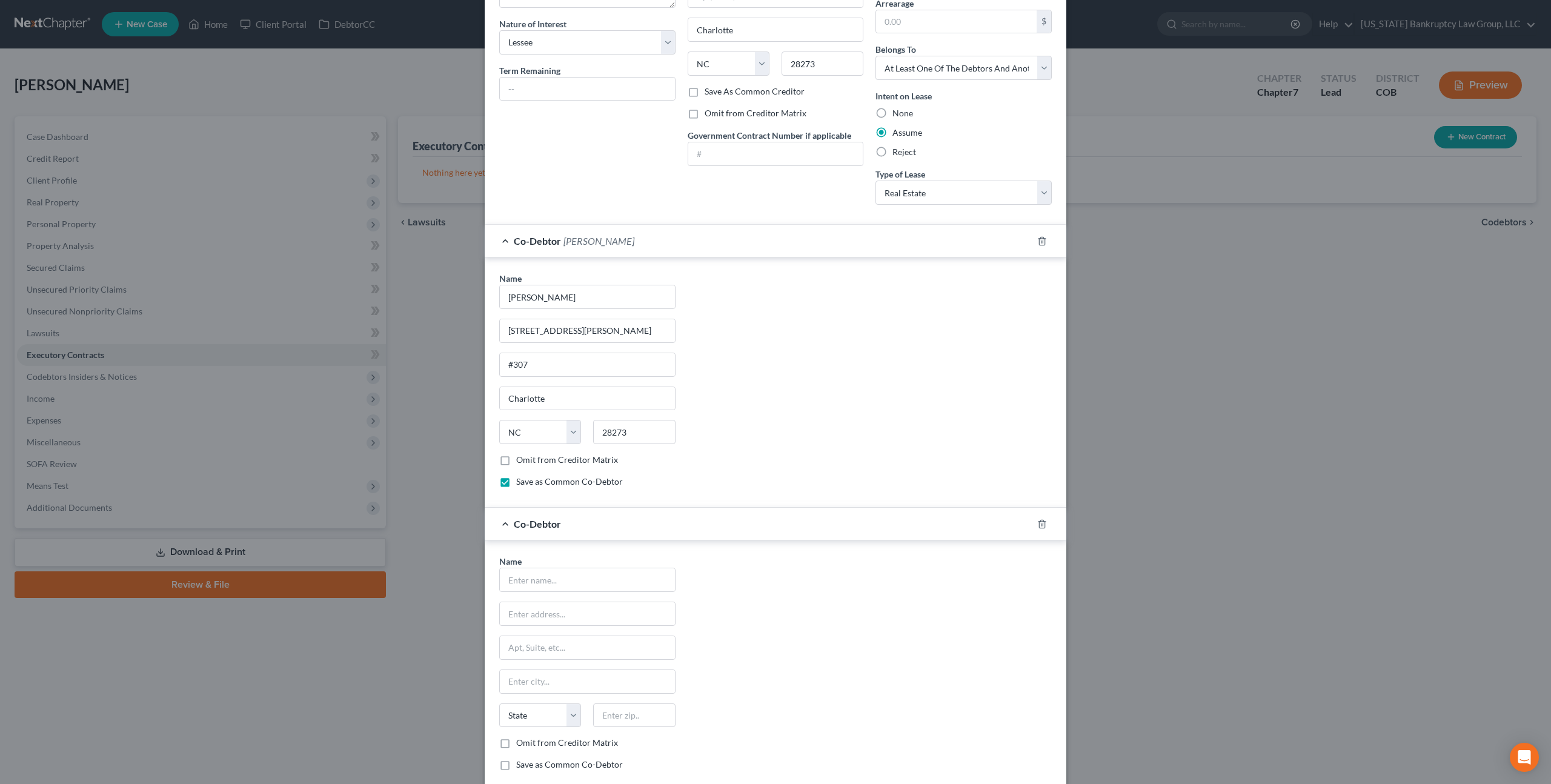
scroll to position [225, 0]
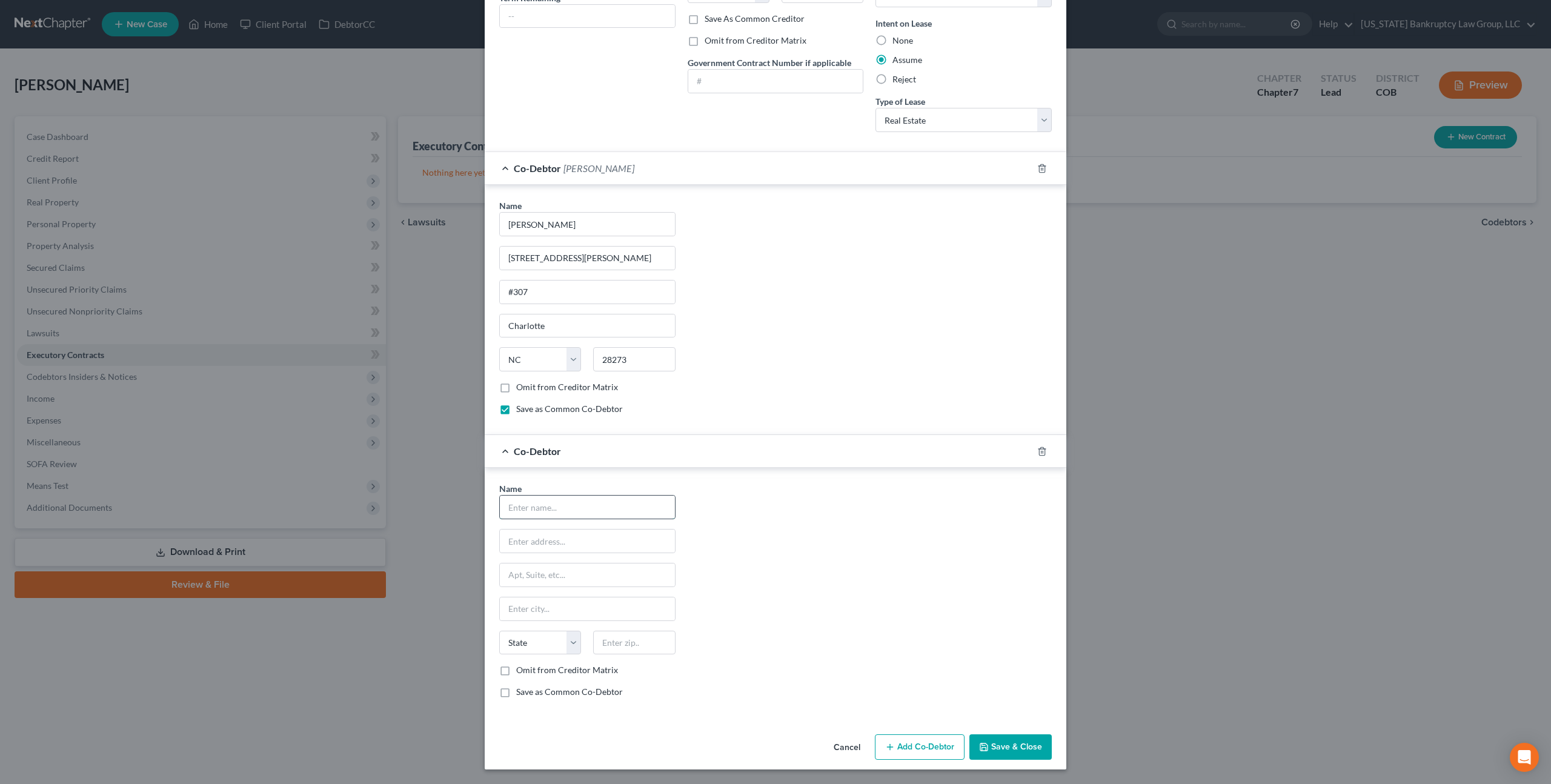
click at [547, 514] on input "text" at bounding box center [587, 507] width 175 height 23
type input "Kyle D. Powis"
type input "2330"
click at [568, 260] on input "2330 Lawry Ryb Dr." at bounding box center [587, 258] width 175 height 23
type input "2330 Lawry Run Dr."
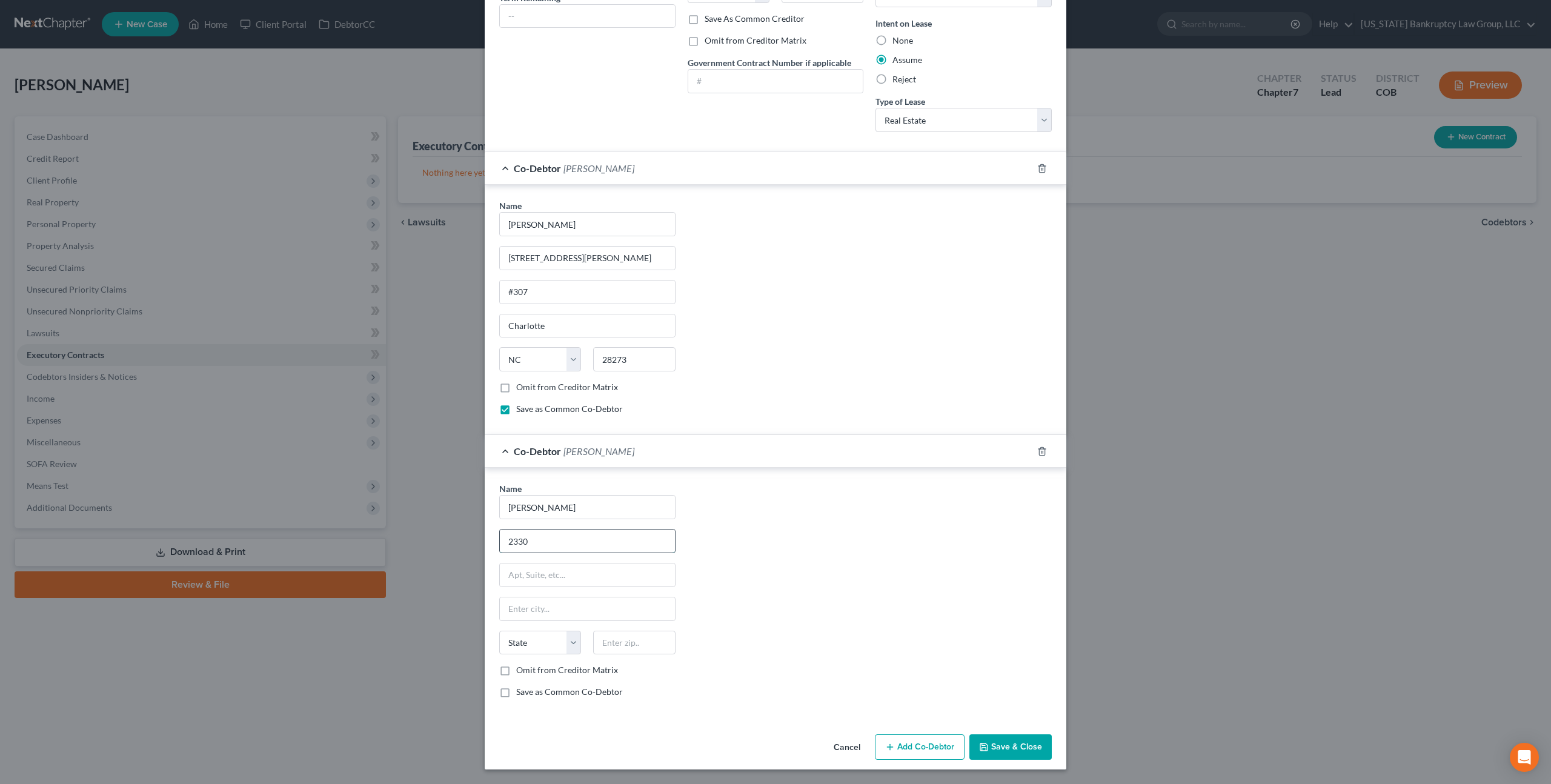
click at [549, 543] on input "2330" at bounding box center [587, 541] width 175 height 23
type input "2330 Lawry Run Dr."
type input "#307"
click at [511, 611] on input "text" at bounding box center [587, 609] width 175 height 23
type input "Charlotte"
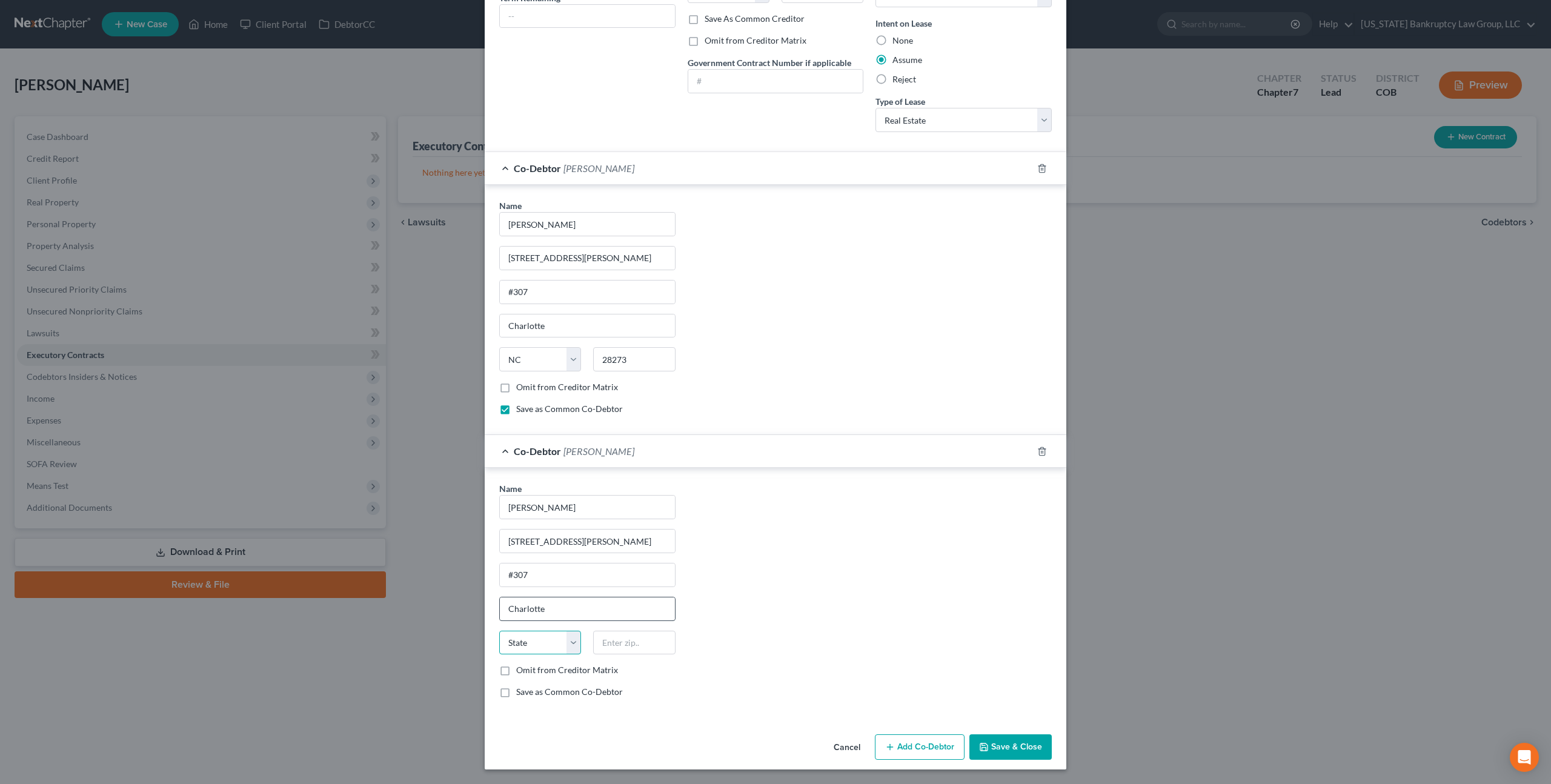
select select "28"
type input "28273"
click at [1002, 745] on button "Save & Close" at bounding box center [1010, 747] width 82 height 26
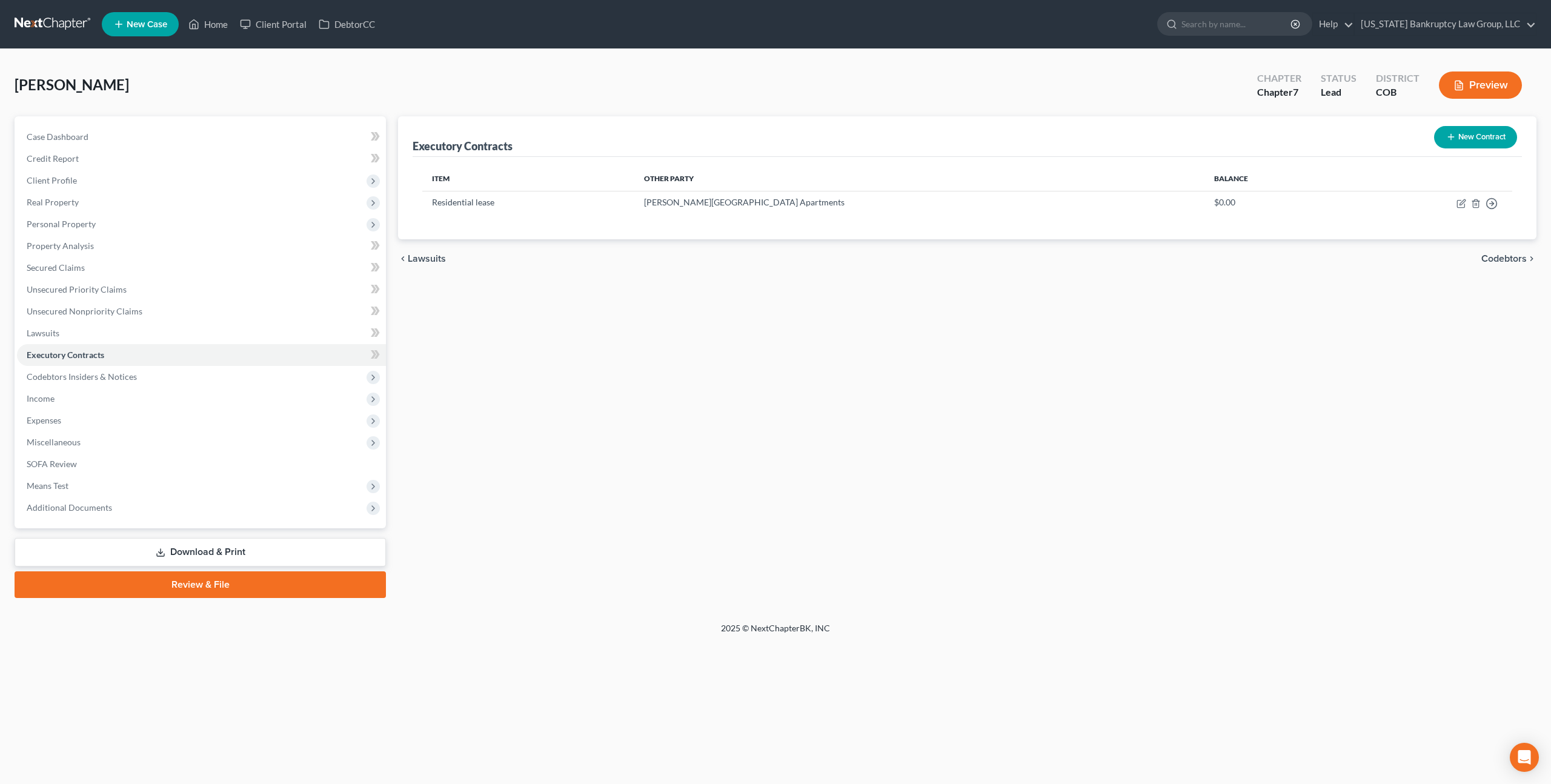
click at [290, 554] on link "Download & Print" at bounding box center [200, 553] width 371 height 29
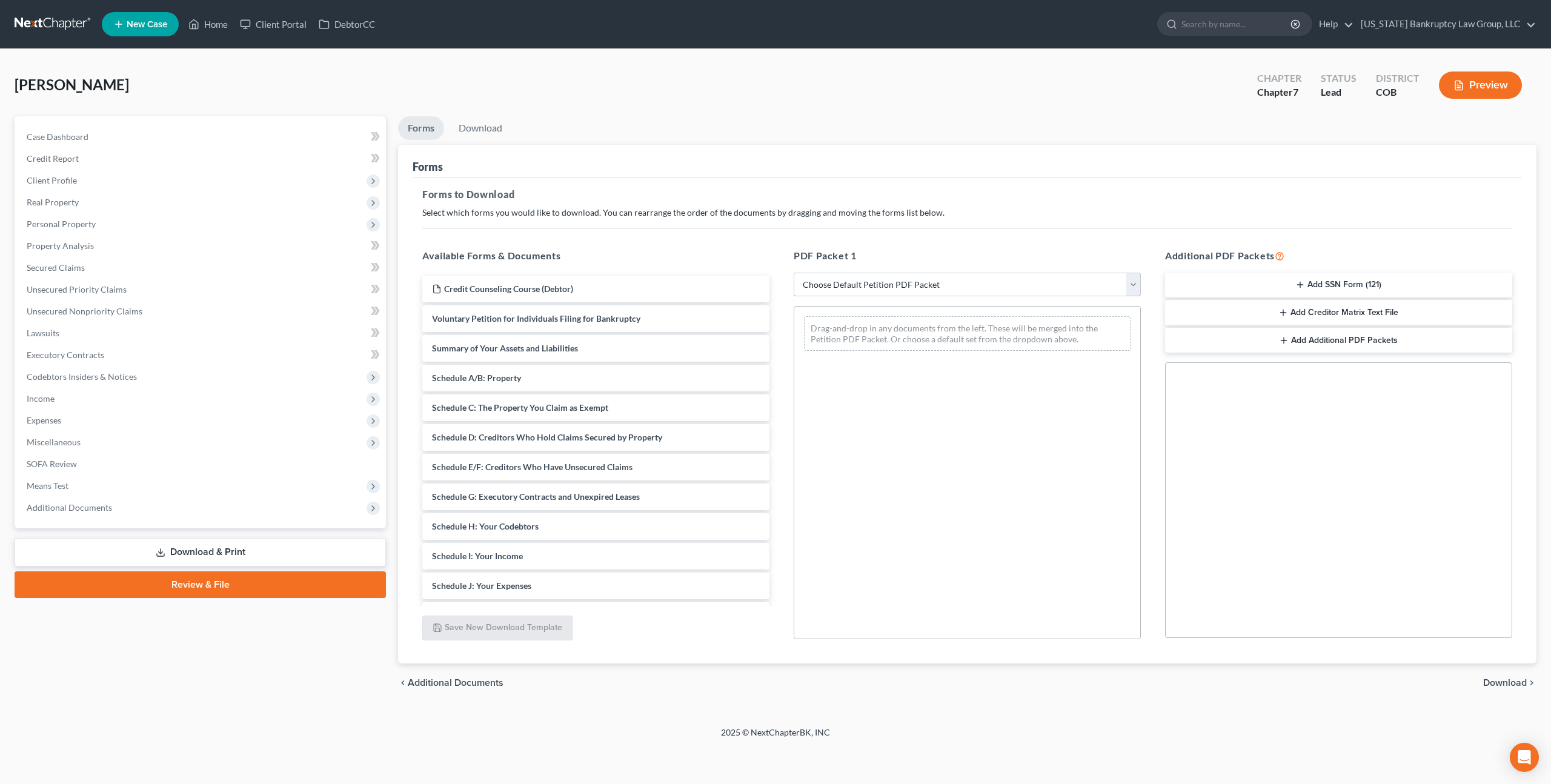
click at [903, 284] on select "Choose Default Petition PDF Packet Complete Bankruptcy Petition (all forms and …" at bounding box center [967, 284] width 347 height 24
select select "0"
click at [794, 273] on select "Choose Default Petition PDF Packet Complete Bankruptcy Petition (all forms and …" at bounding box center [967, 284] width 347 height 24
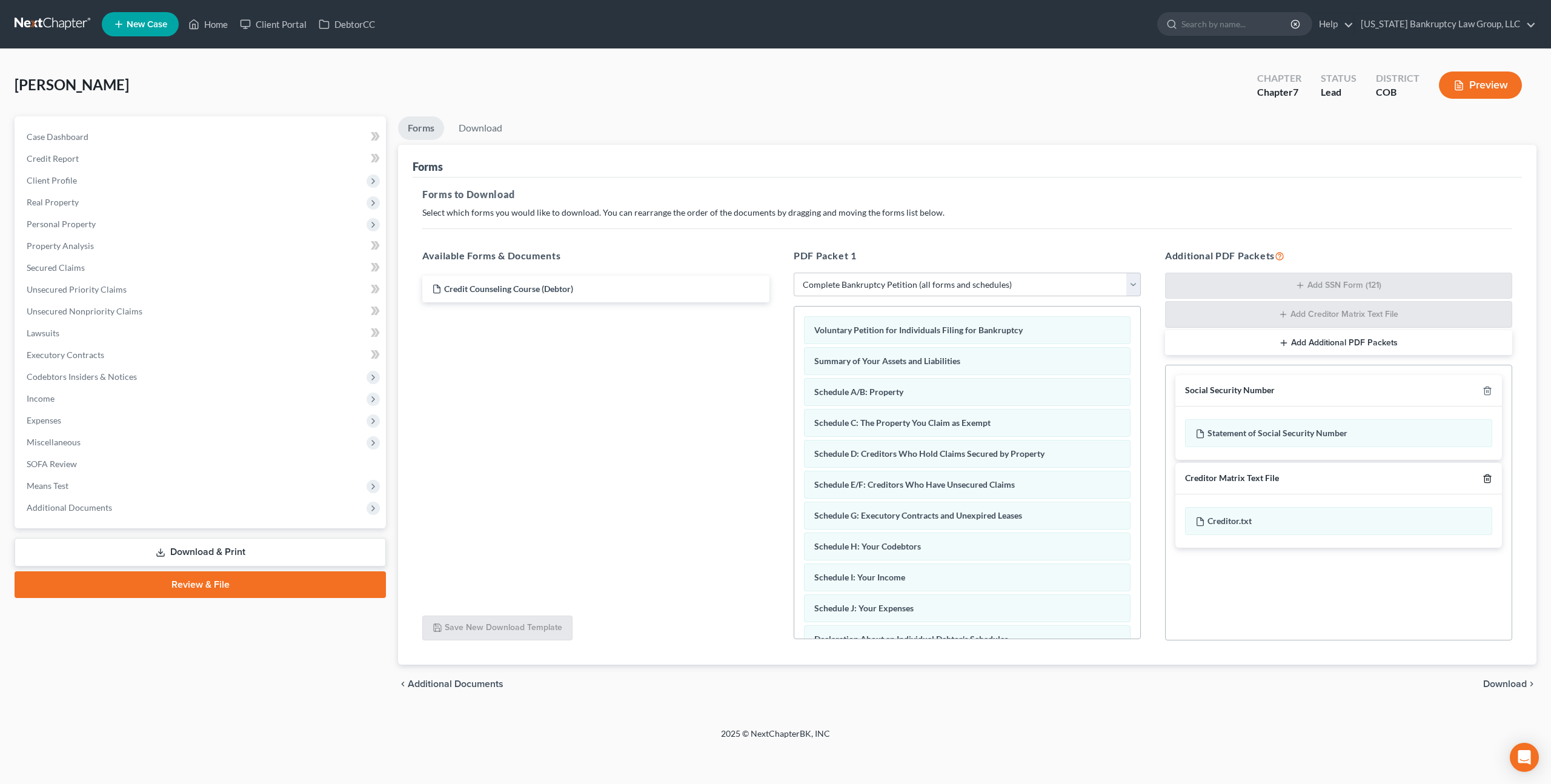
click at [1484, 477] on icon "button" at bounding box center [1487, 478] width 5 height 8
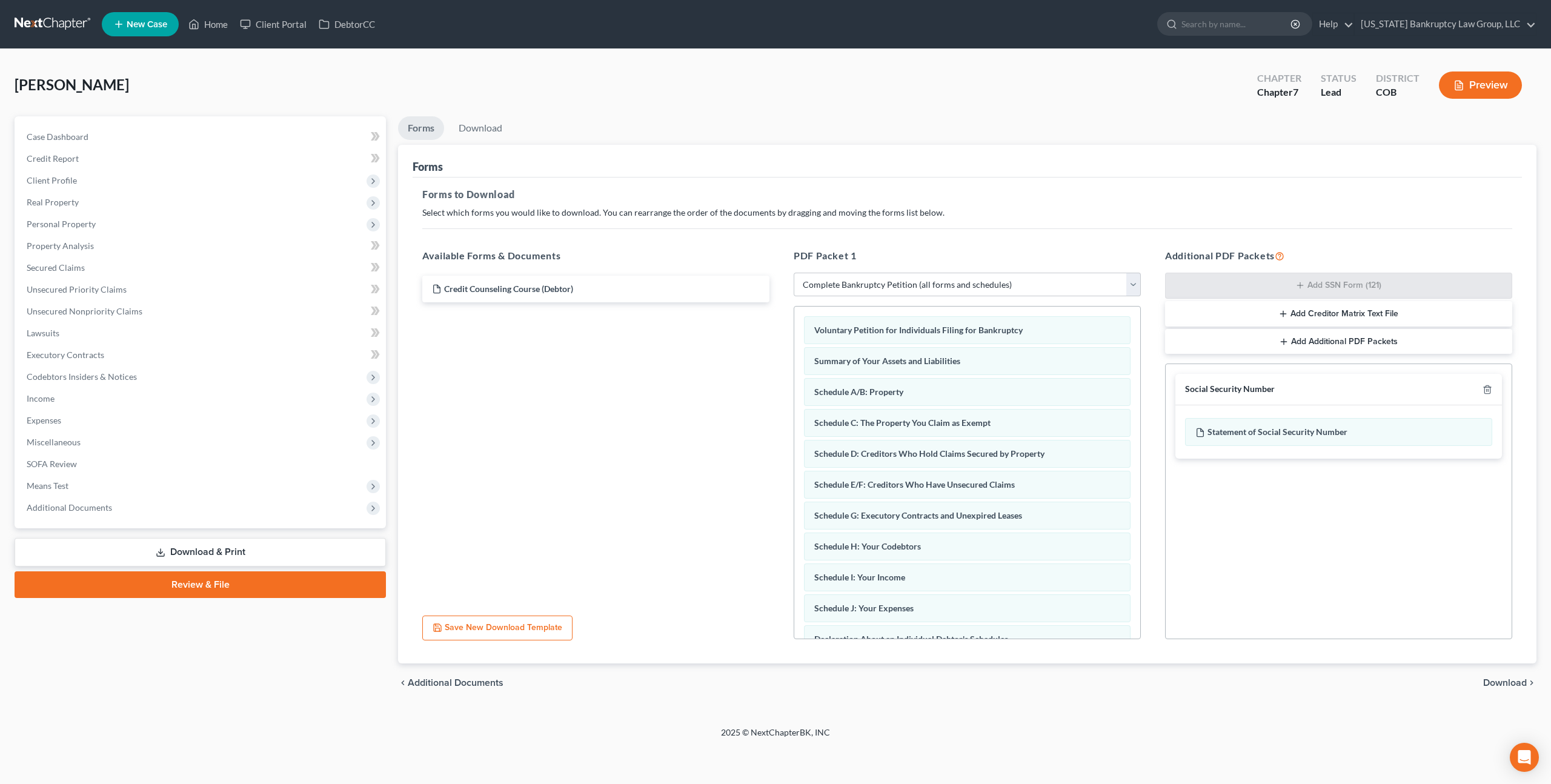
click at [1497, 683] on span "Download" at bounding box center [1505, 683] width 44 height 10
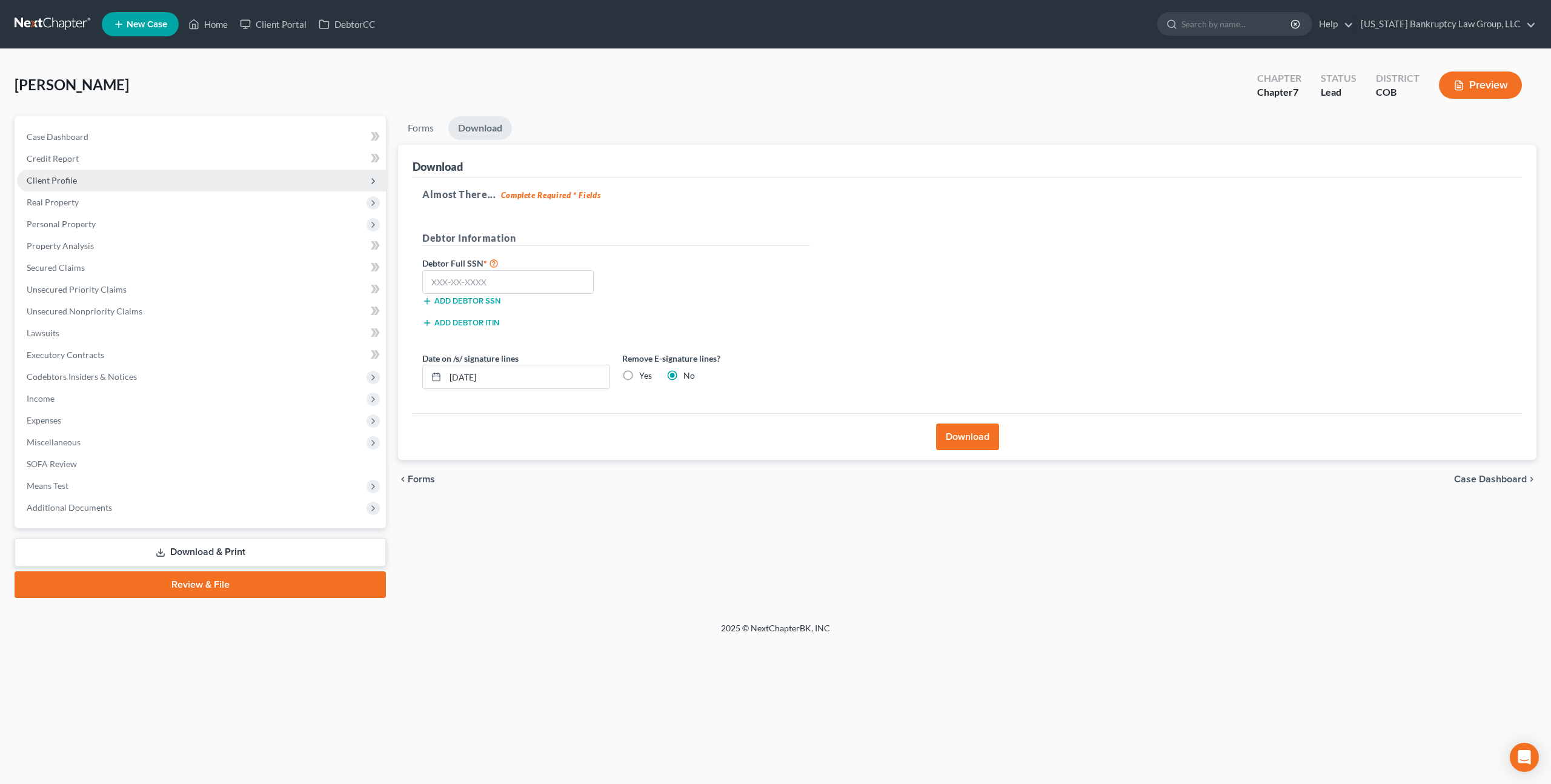
click at [77, 184] on span "Client Profile" at bounding box center [201, 180] width 369 height 22
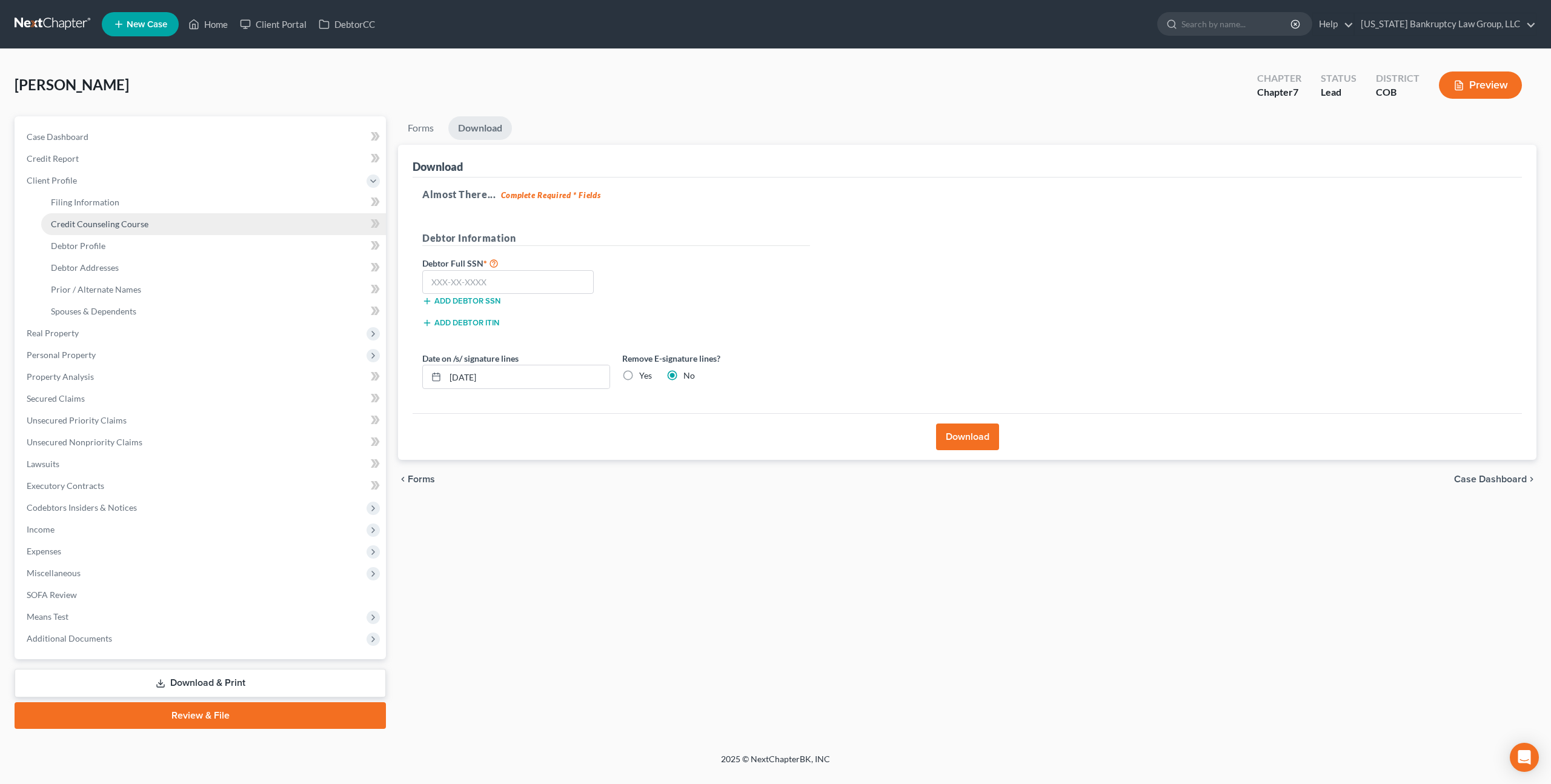
click at [94, 221] on span "Credit Counseling Course" at bounding box center [99, 224] width 97 height 10
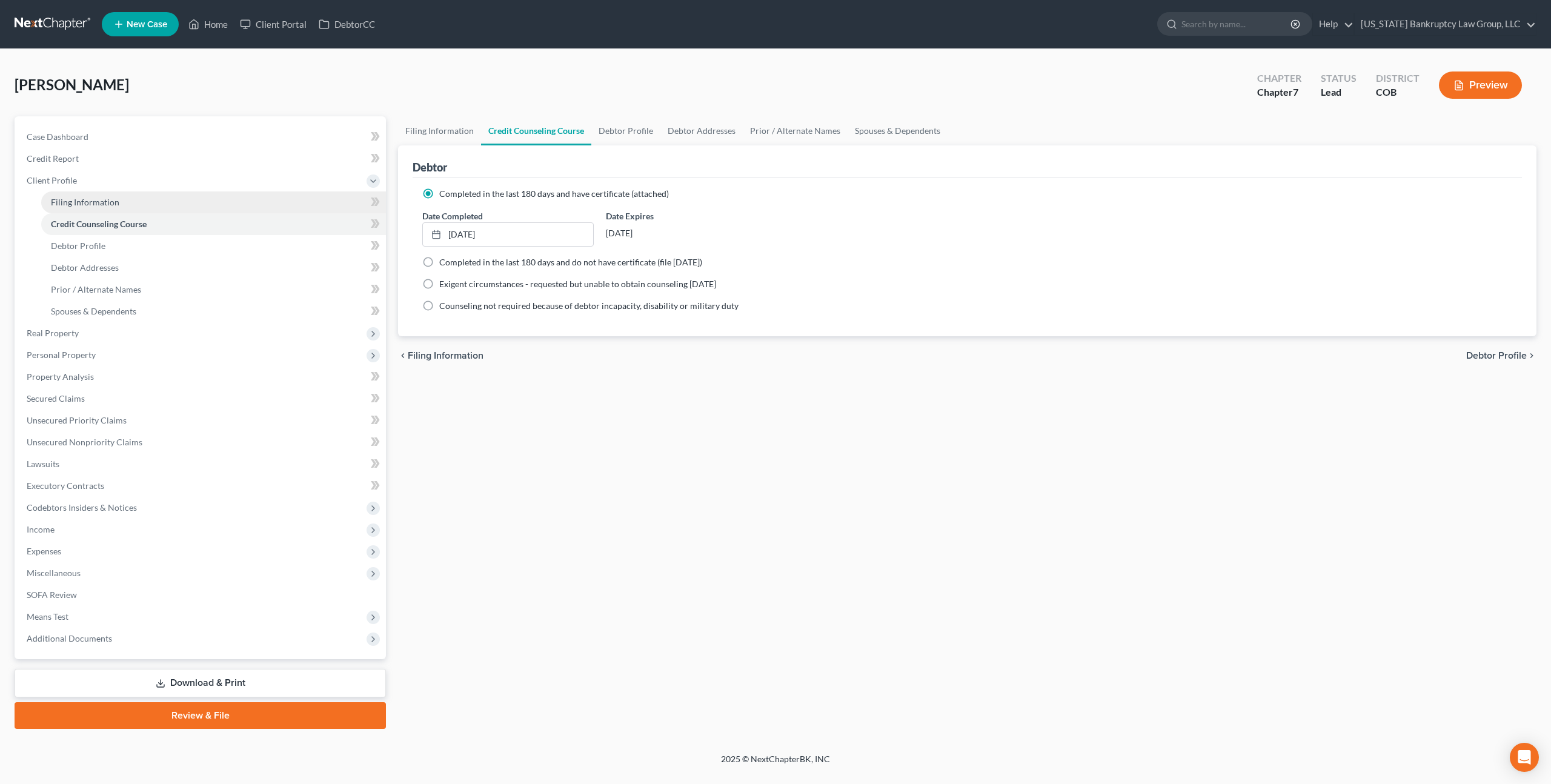
click at [97, 201] on span "Filing Information" at bounding box center [85, 202] width 69 height 10
select select "1"
select select "0"
select select "11"
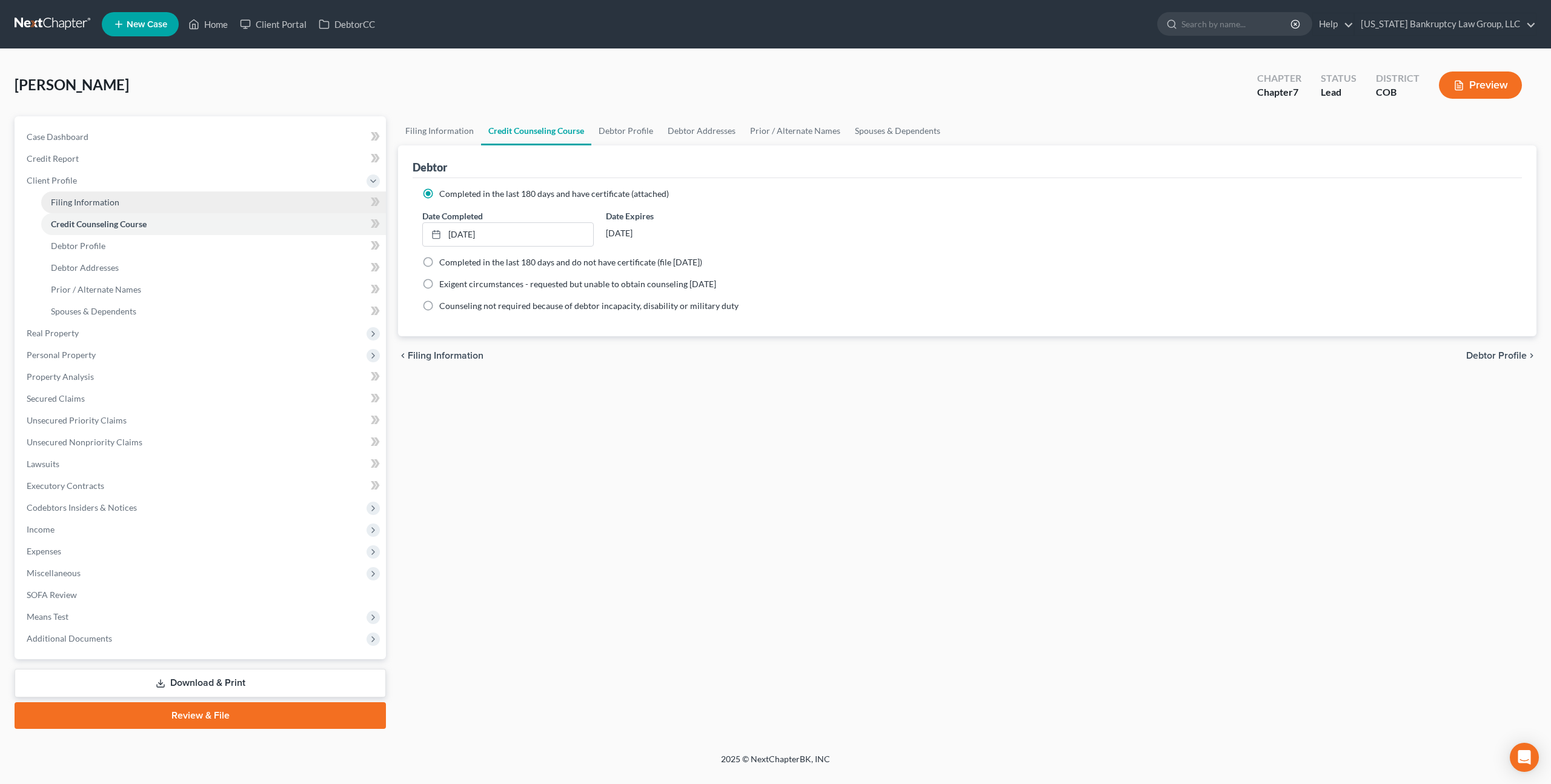
select select "0"
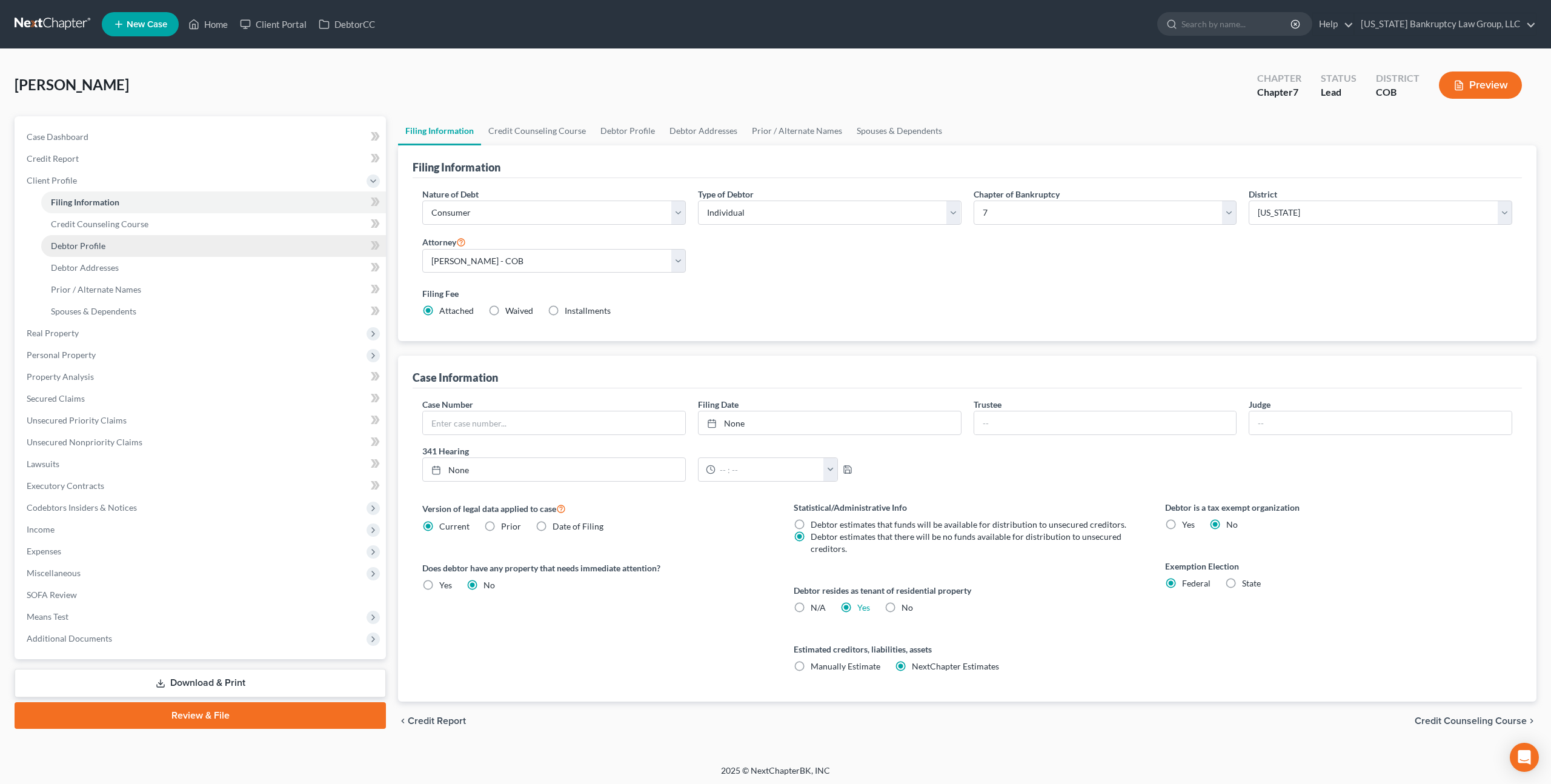
click at [107, 248] on link "Debtor Profile" at bounding box center [213, 245] width 345 height 22
select select "0"
select select "1"
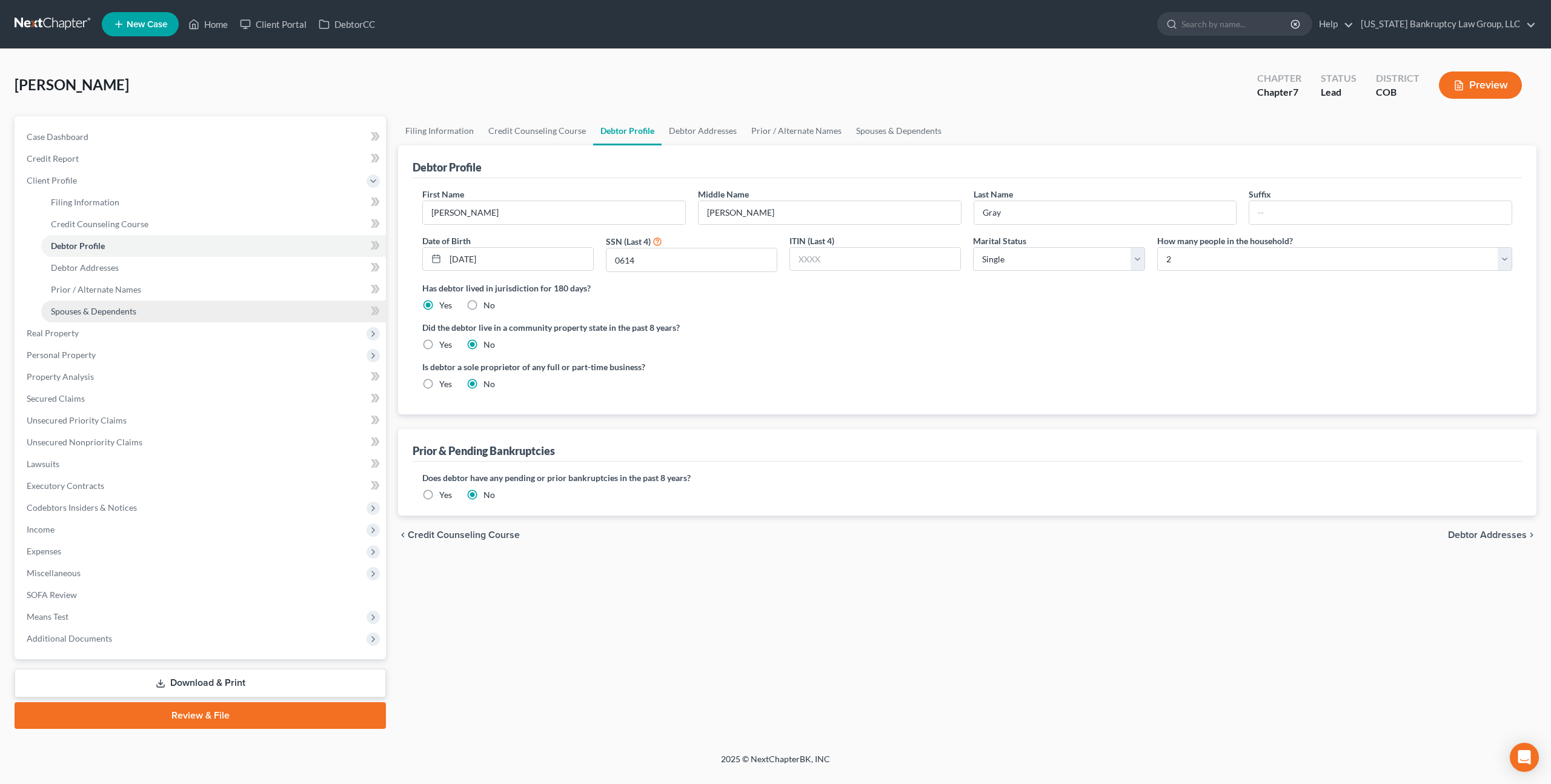
click at [114, 310] on span "Spouses & Dependents" at bounding box center [94, 311] width 86 height 10
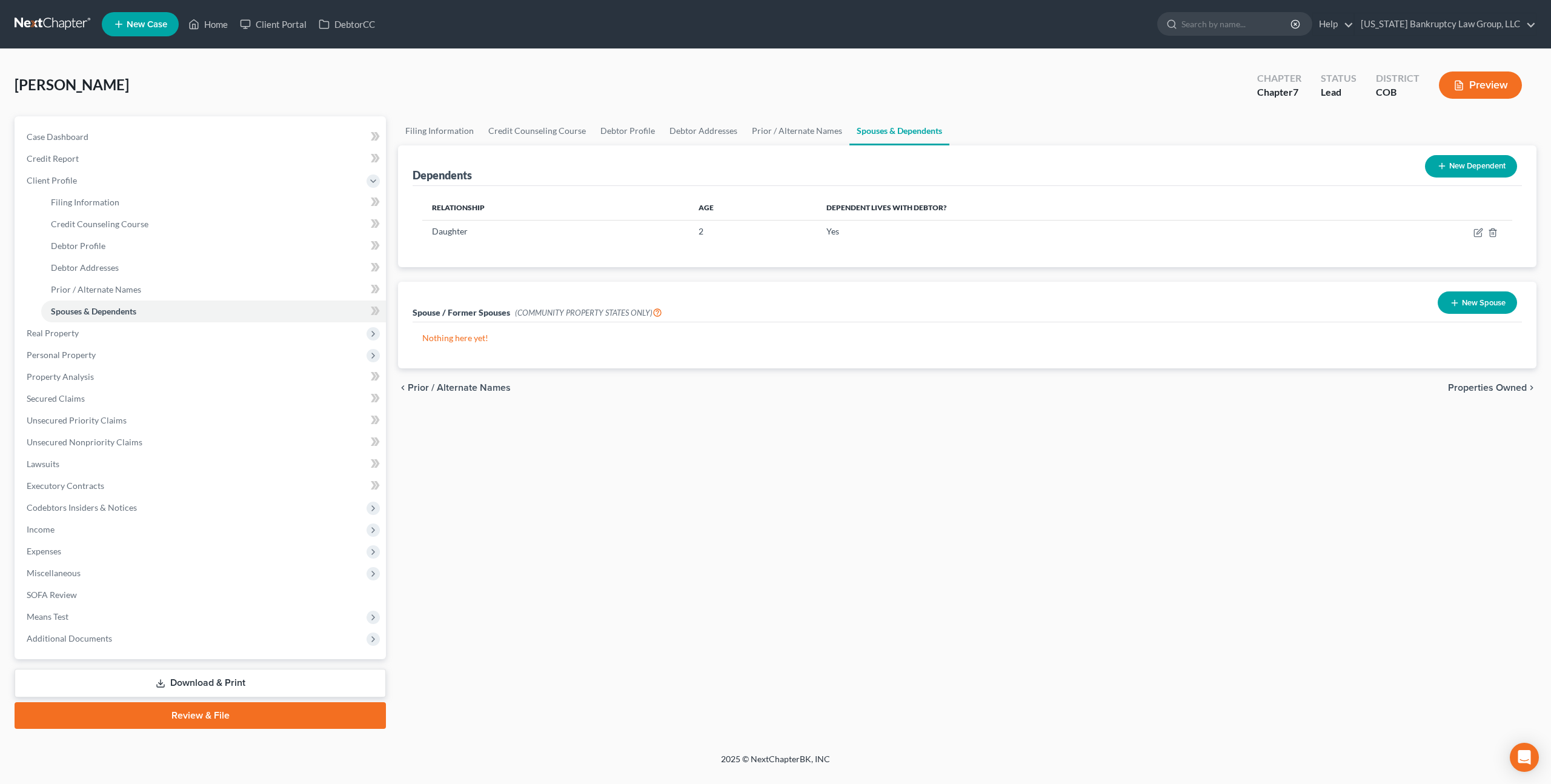
click at [184, 681] on link "Download & Print" at bounding box center [200, 683] width 371 height 29
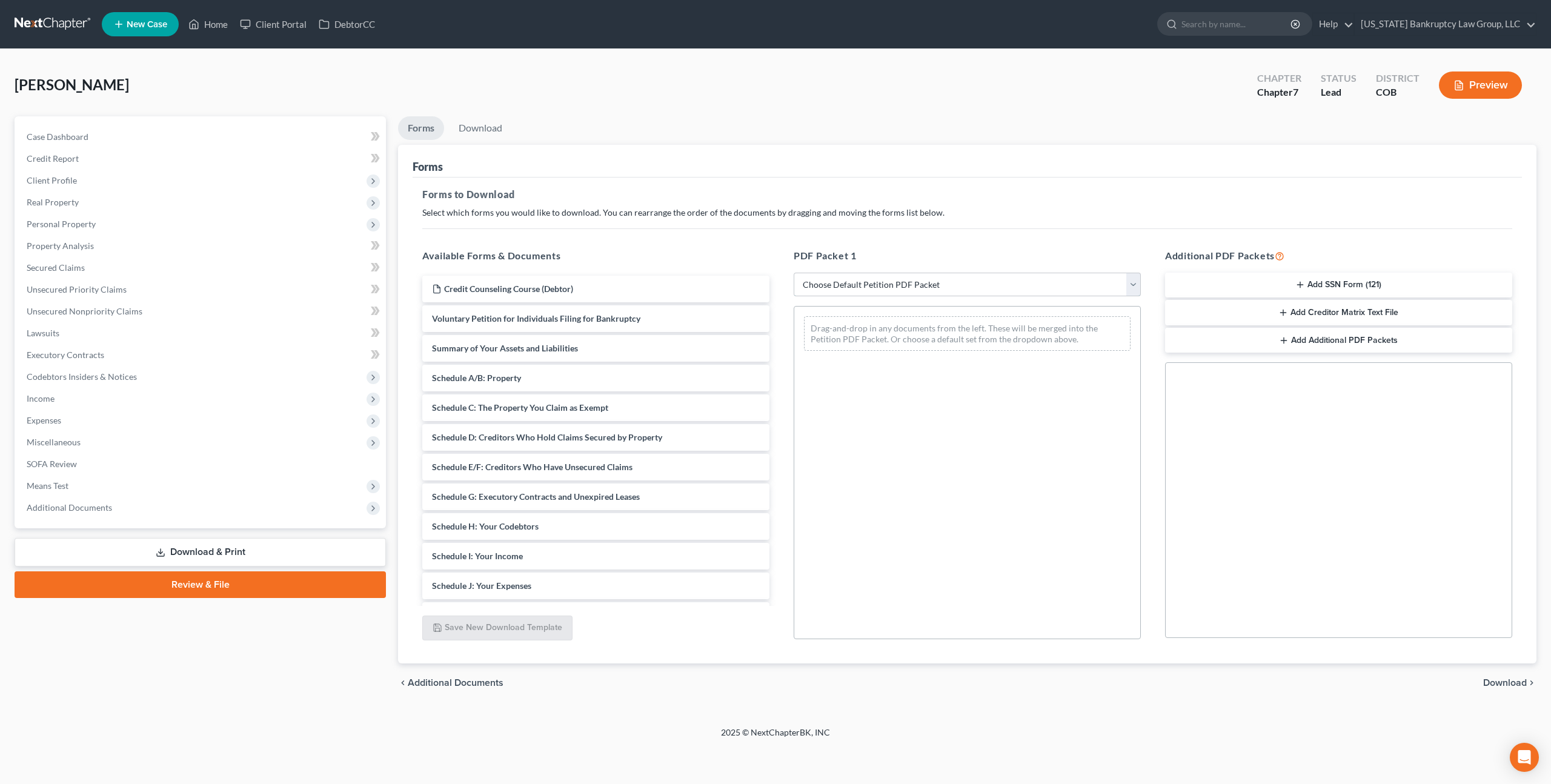
click at [887, 280] on select "Choose Default Petition PDF Packet Complete Bankruptcy Petition (all forms and …" at bounding box center [967, 284] width 347 height 24
select select "0"
click at [794, 273] on select "Choose Default Petition PDF Packet Complete Bankruptcy Petition (all forms and …" at bounding box center [967, 284] width 347 height 24
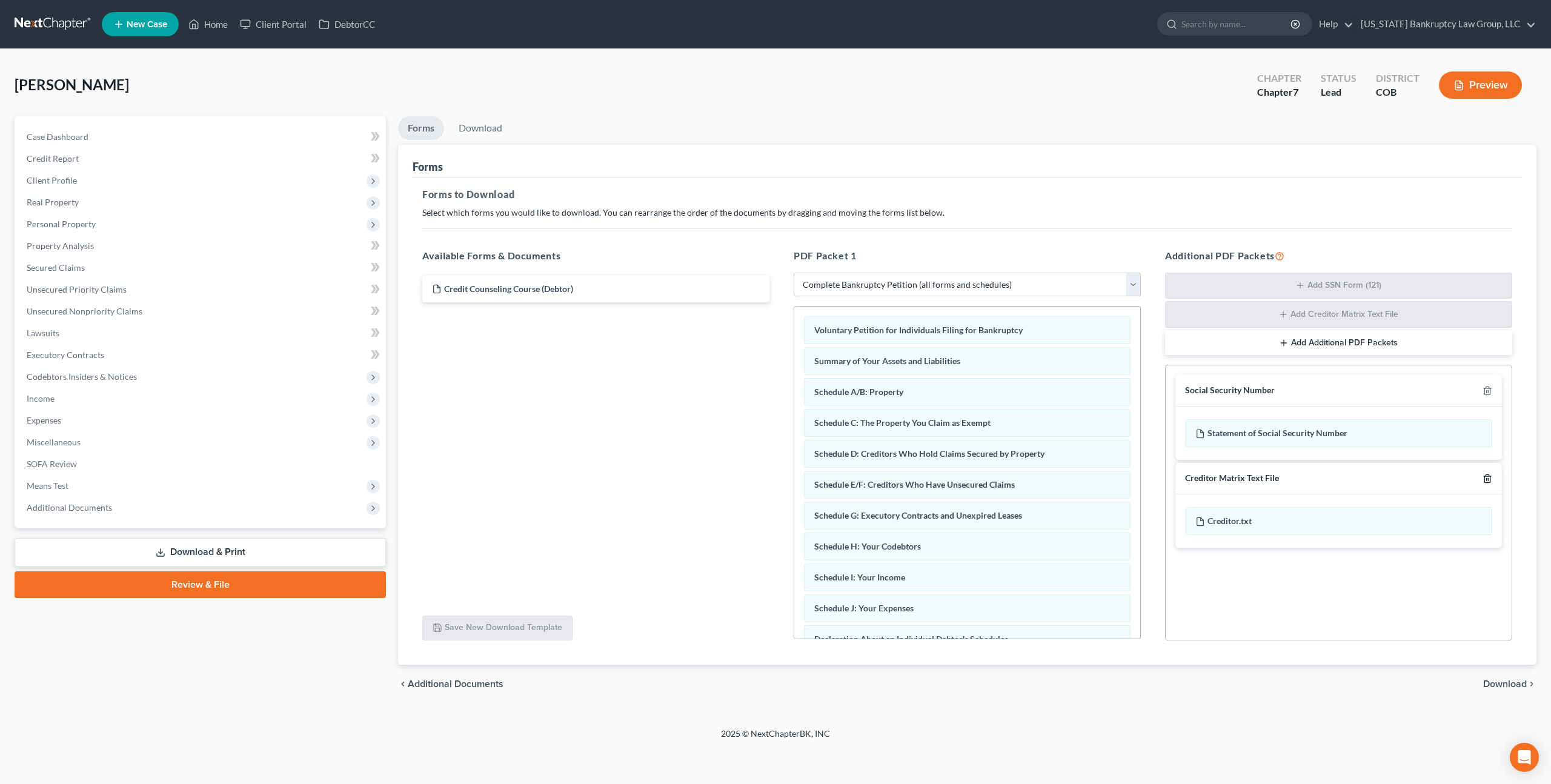
click at [1485, 477] on icon "button" at bounding box center [1487, 479] width 10 height 10
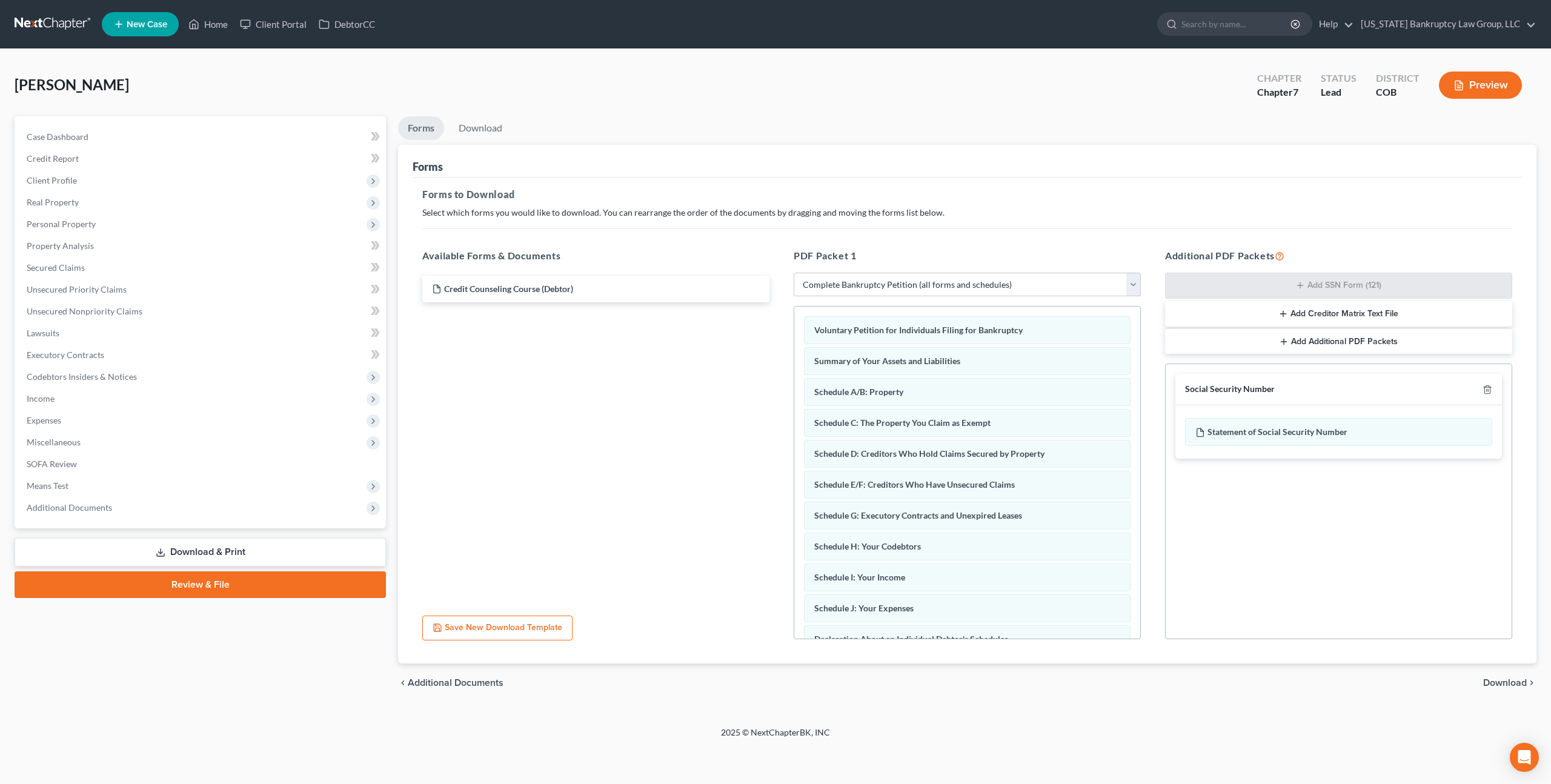
click at [1510, 680] on span "Download" at bounding box center [1505, 683] width 44 height 10
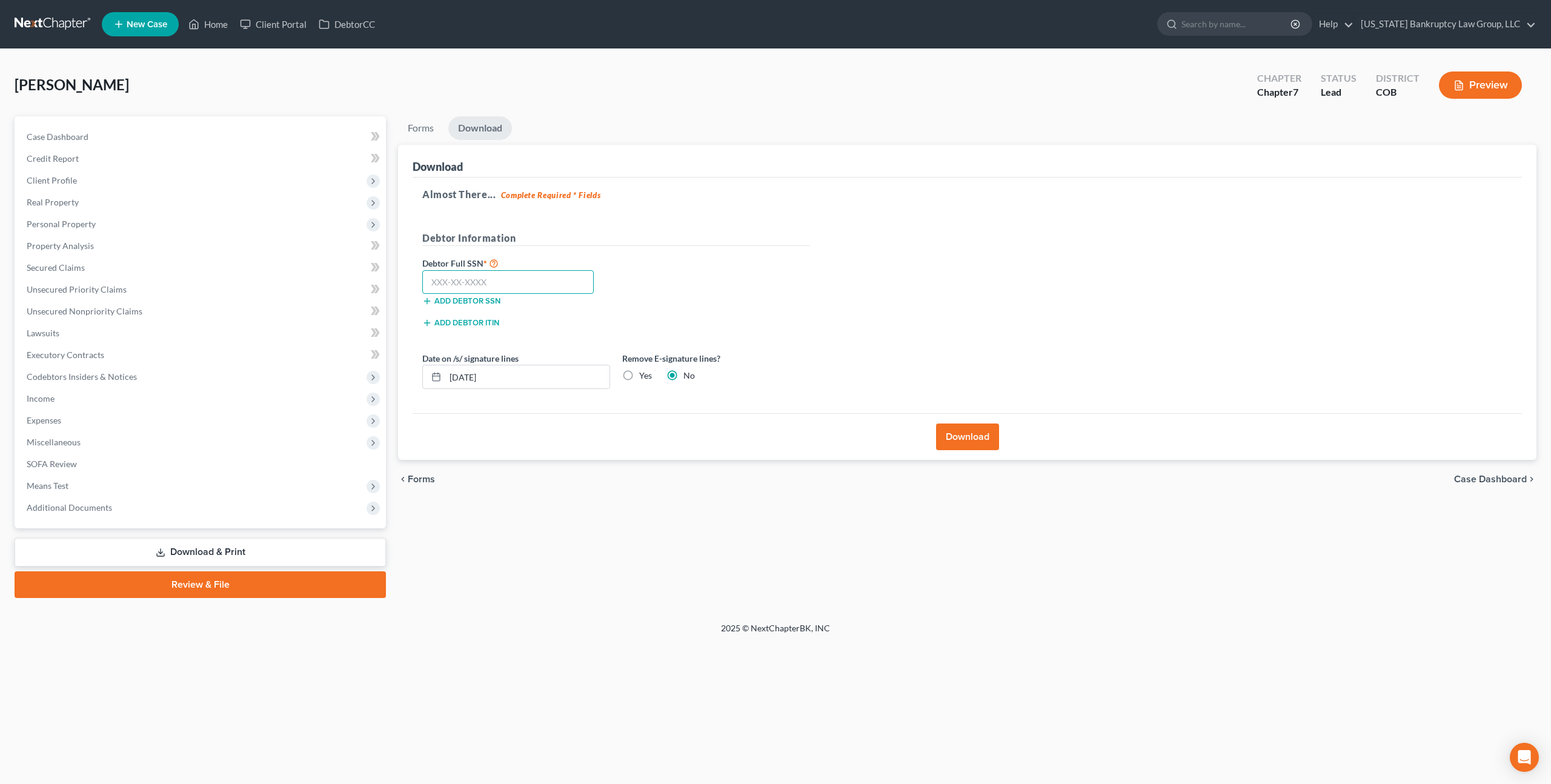
click at [434, 277] on input "text" at bounding box center [508, 282] width 171 height 24
type input "622-50-0614"
click at [979, 434] on button "Download" at bounding box center [967, 437] width 63 height 27
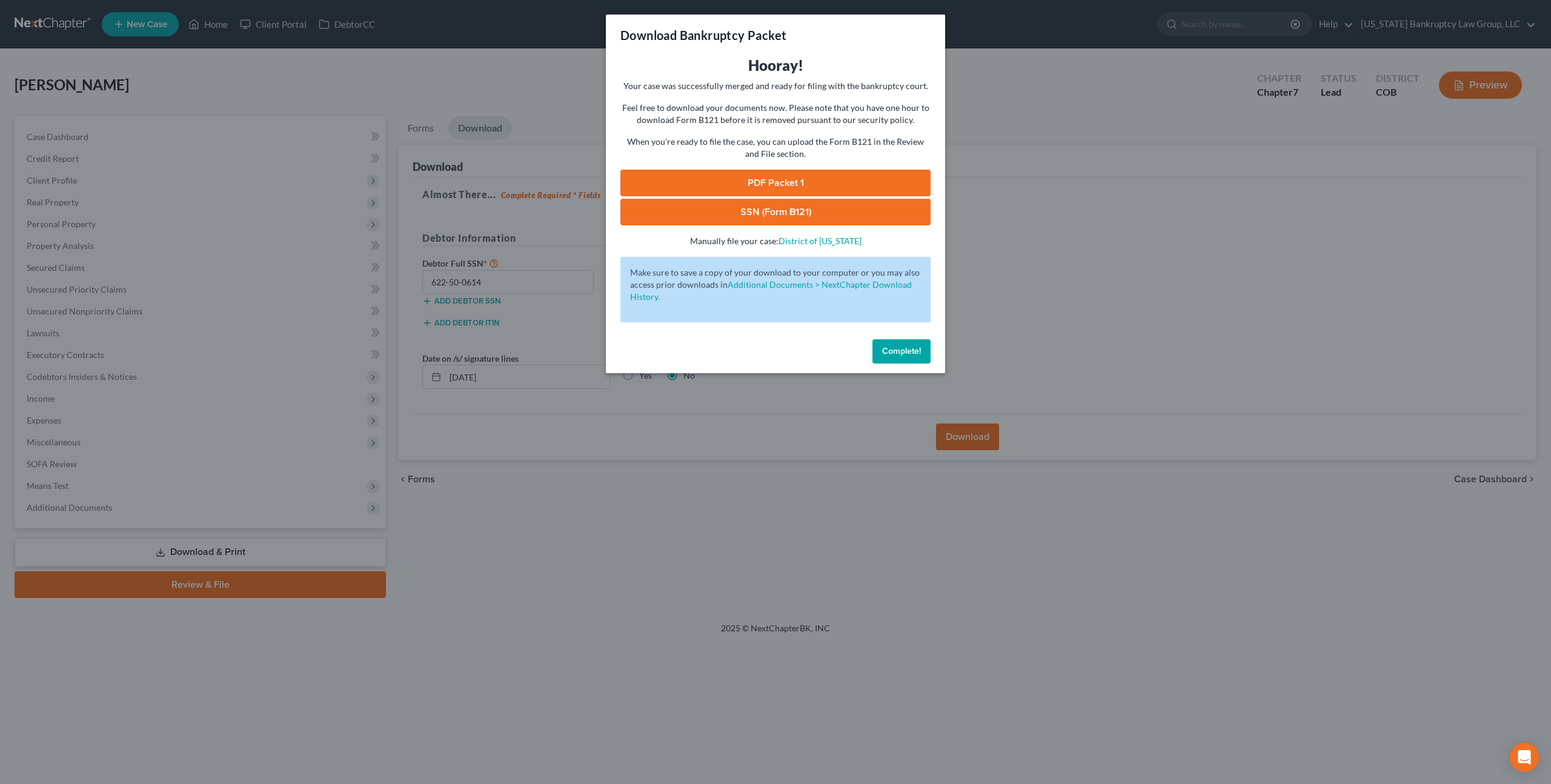
click at [737, 178] on link "PDF Packet 1" at bounding box center [776, 182] width 310 height 27
click at [742, 177] on link "PDF Packet 1" at bounding box center [776, 182] width 310 height 27
click at [728, 220] on link "SSN (Form B121)" at bounding box center [776, 212] width 310 height 27
click at [913, 352] on span "Complete!" at bounding box center [901, 351] width 39 height 10
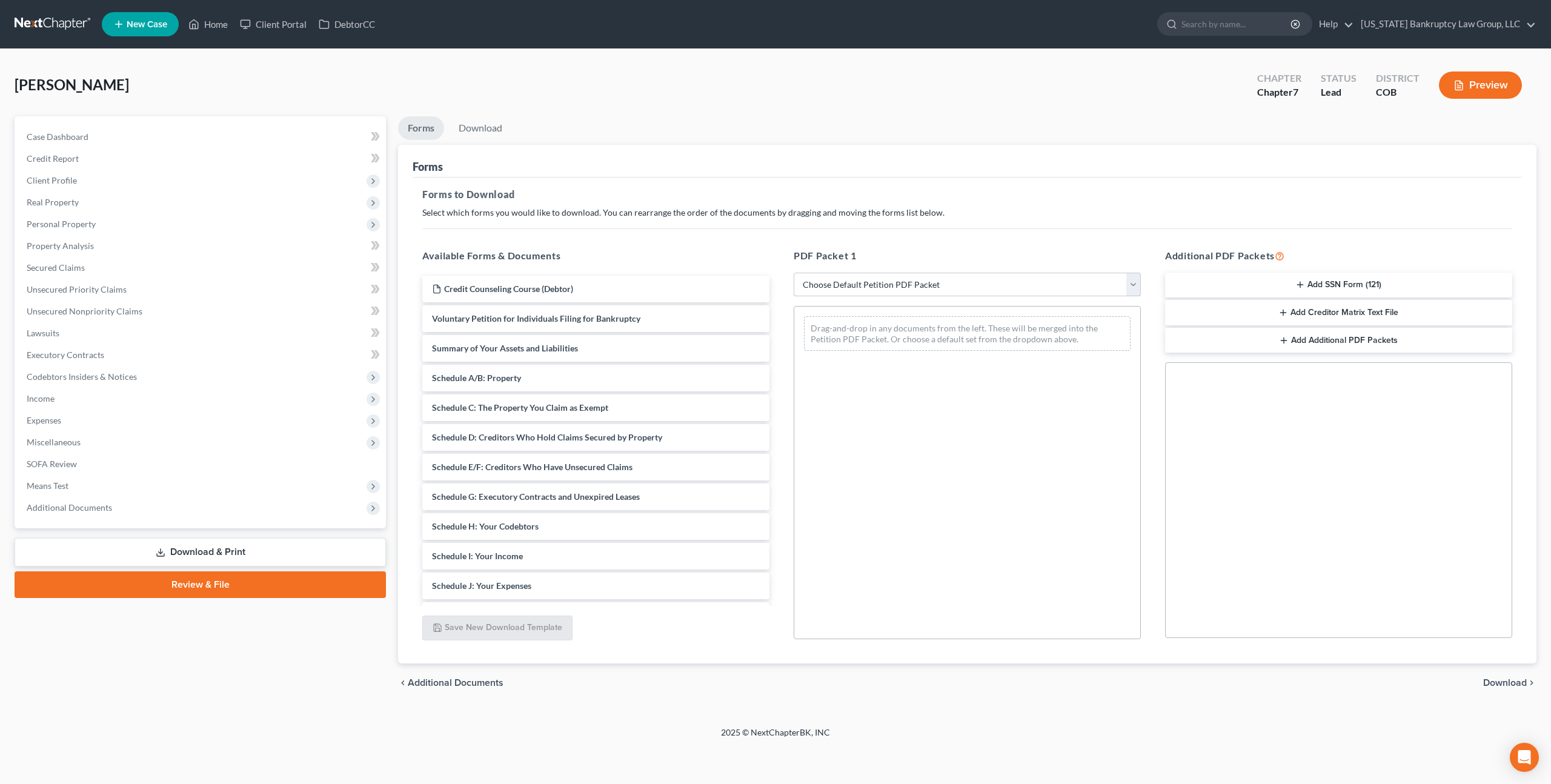
click at [828, 286] on select "Choose Default Petition PDF Packet Complete Bankruptcy Petition (all forms and …" at bounding box center [967, 284] width 347 height 24
click at [794, 273] on select "Choose Default Petition PDF Packet Complete Bankruptcy Petition (all forms and …" at bounding box center [967, 284] width 347 height 24
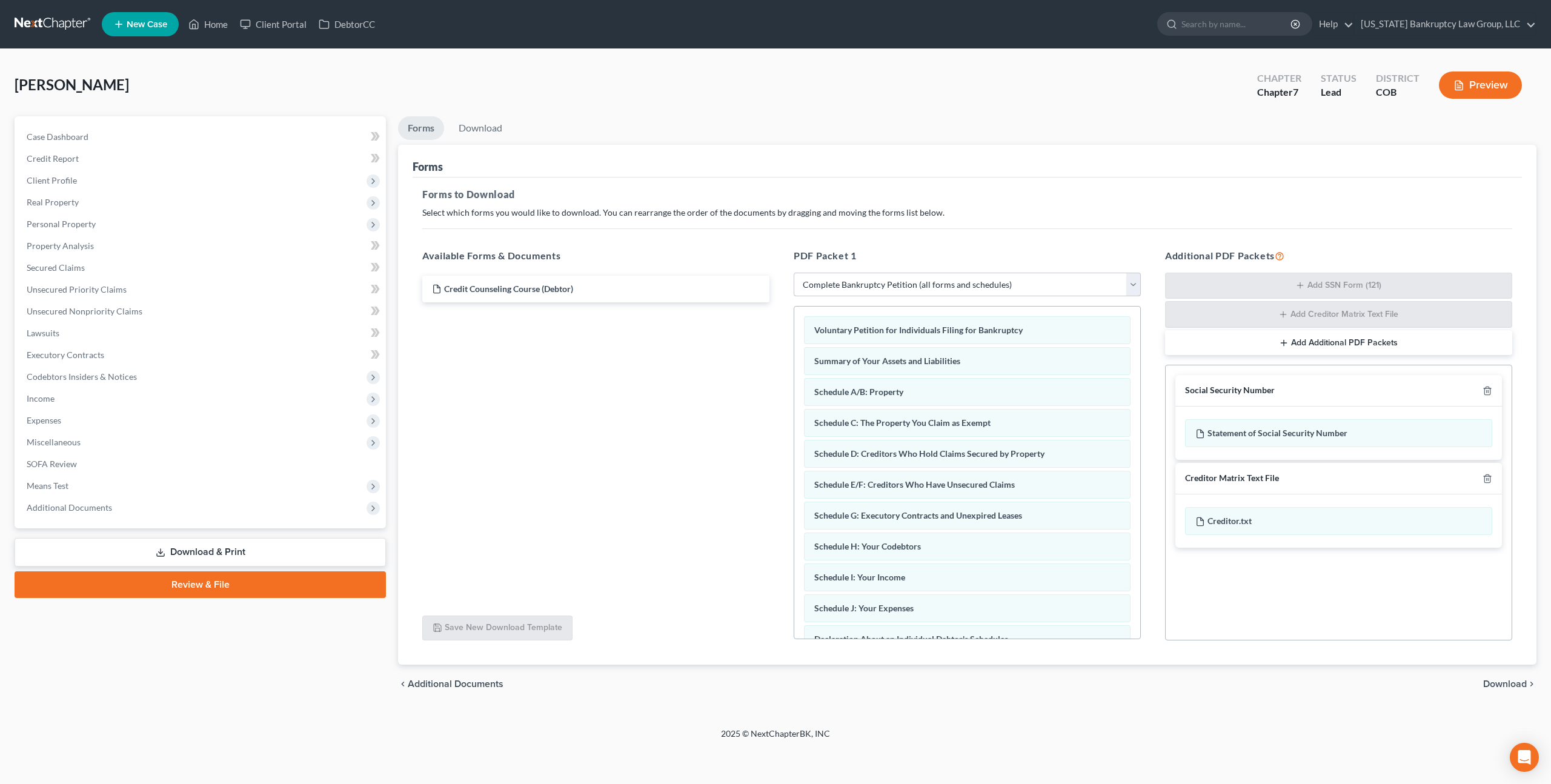
click at [952, 283] on select "Choose Default Petition PDF Packet Complete Bankruptcy Petition (all forms and …" at bounding box center [967, 284] width 347 height 24
select select "3"
click at [794, 273] on select "Choose Default Petition PDF Packet Complete Bankruptcy Petition (all forms and …" at bounding box center [967, 284] width 347 height 24
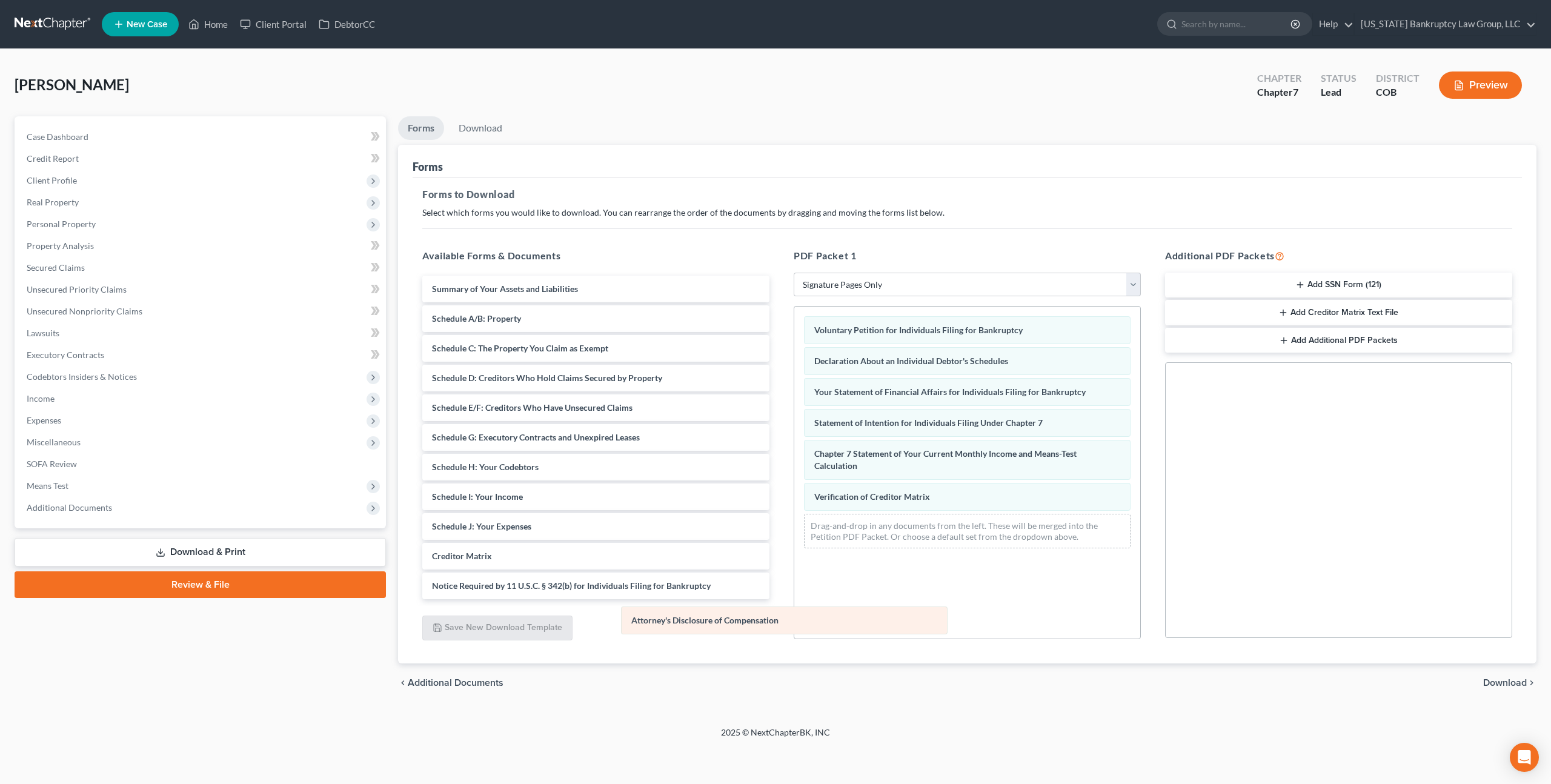
drag, startPoint x: 927, startPoint y: 521, endPoint x: 740, endPoint y: 615, distance: 209.3
click at [794, 558] on div "Attorney's Disclosure of Compensation Voluntary Petition for Individuals Filing…" at bounding box center [967, 432] width 346 height 252
click at [1494, 680] on span "Download" at bounding box center [1505, 683] width 44 height 10
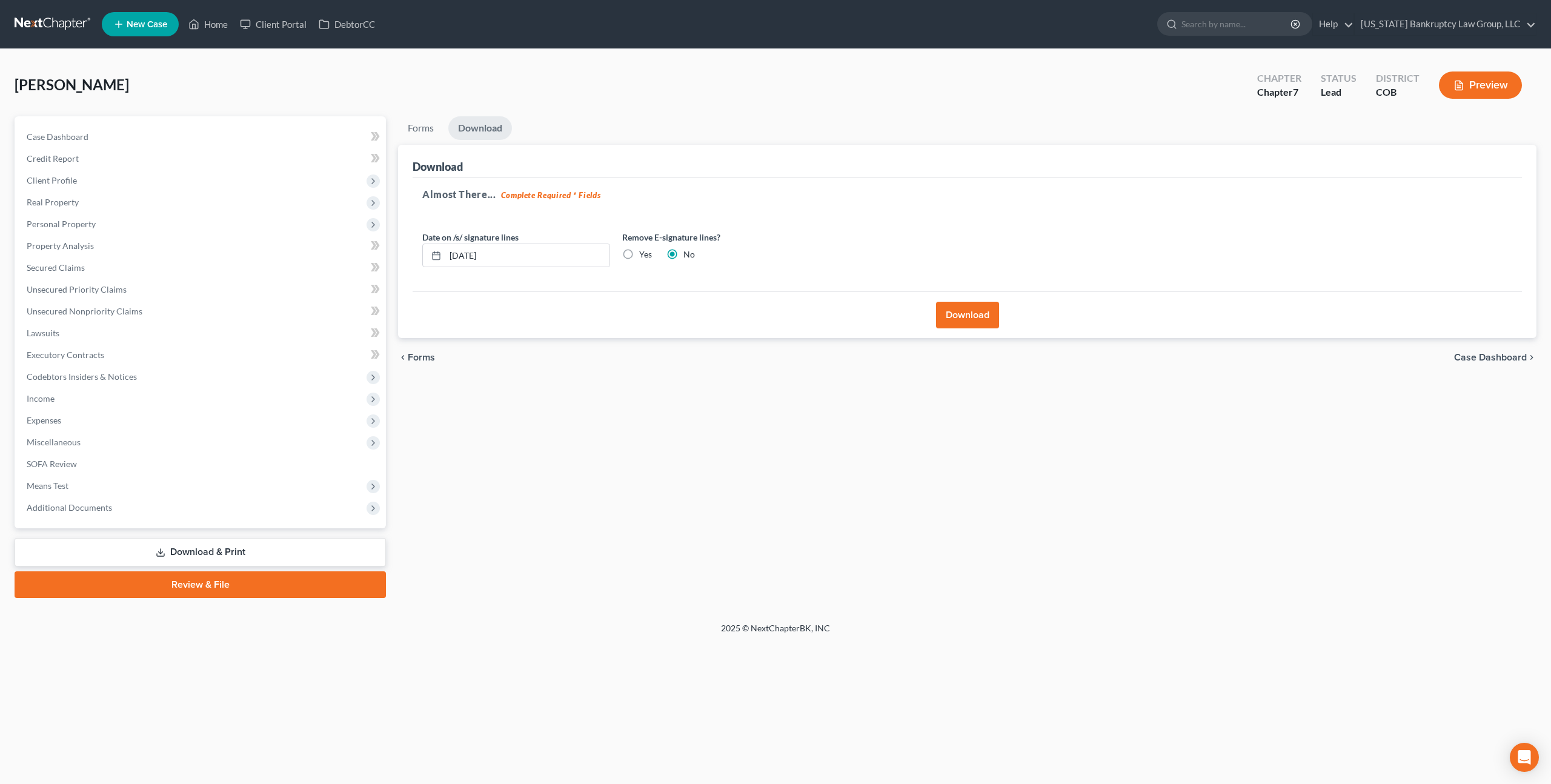
click at [956, 318] on button "Download" at bounding box center [967, 315] width 63 height 27
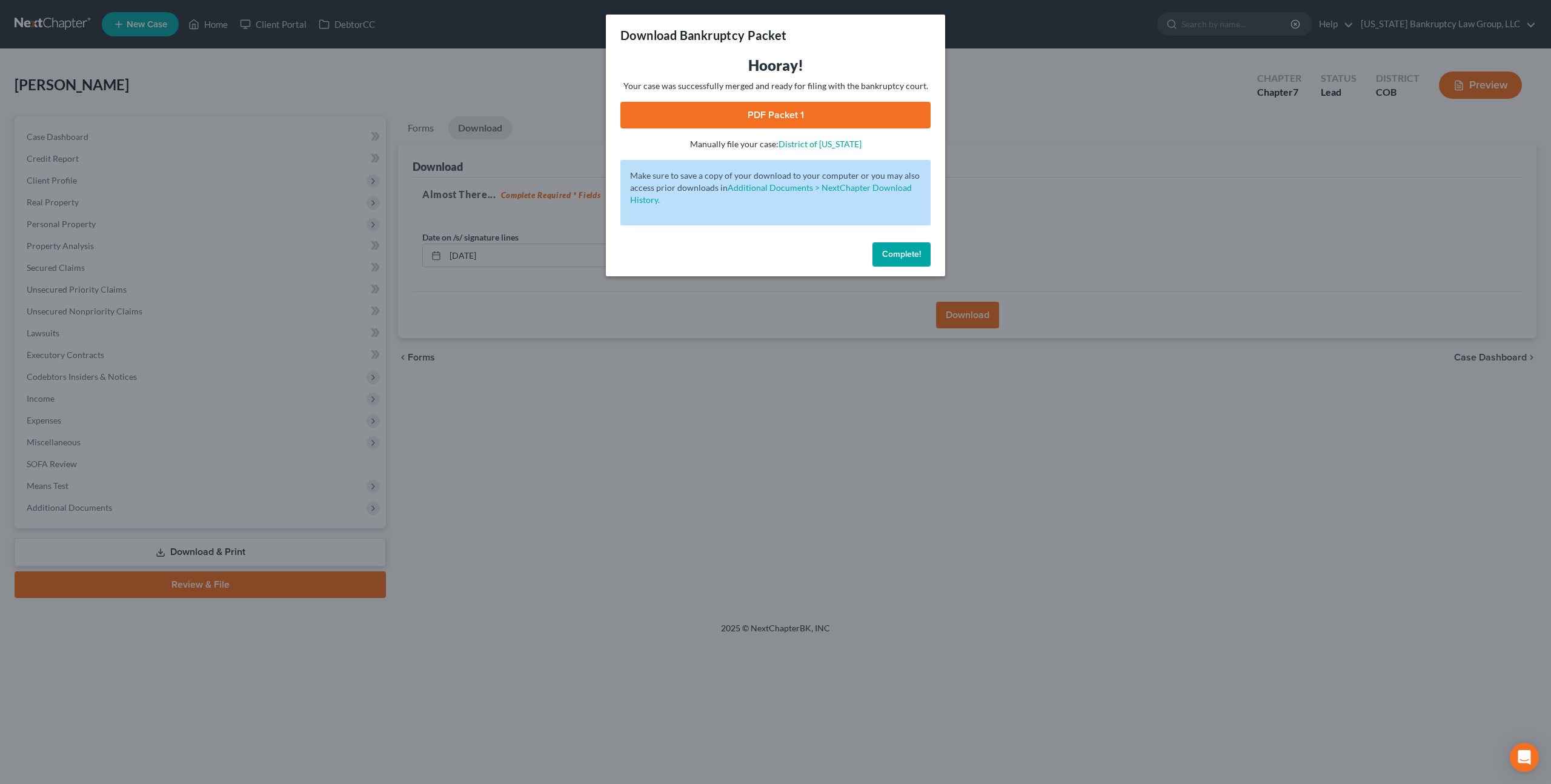
click at [717, 114] on link "PDF Packet 1" at bounding box center [776, 115] width 310 height 27
